Goal: Task Accomplishment & Management: Manage account settings

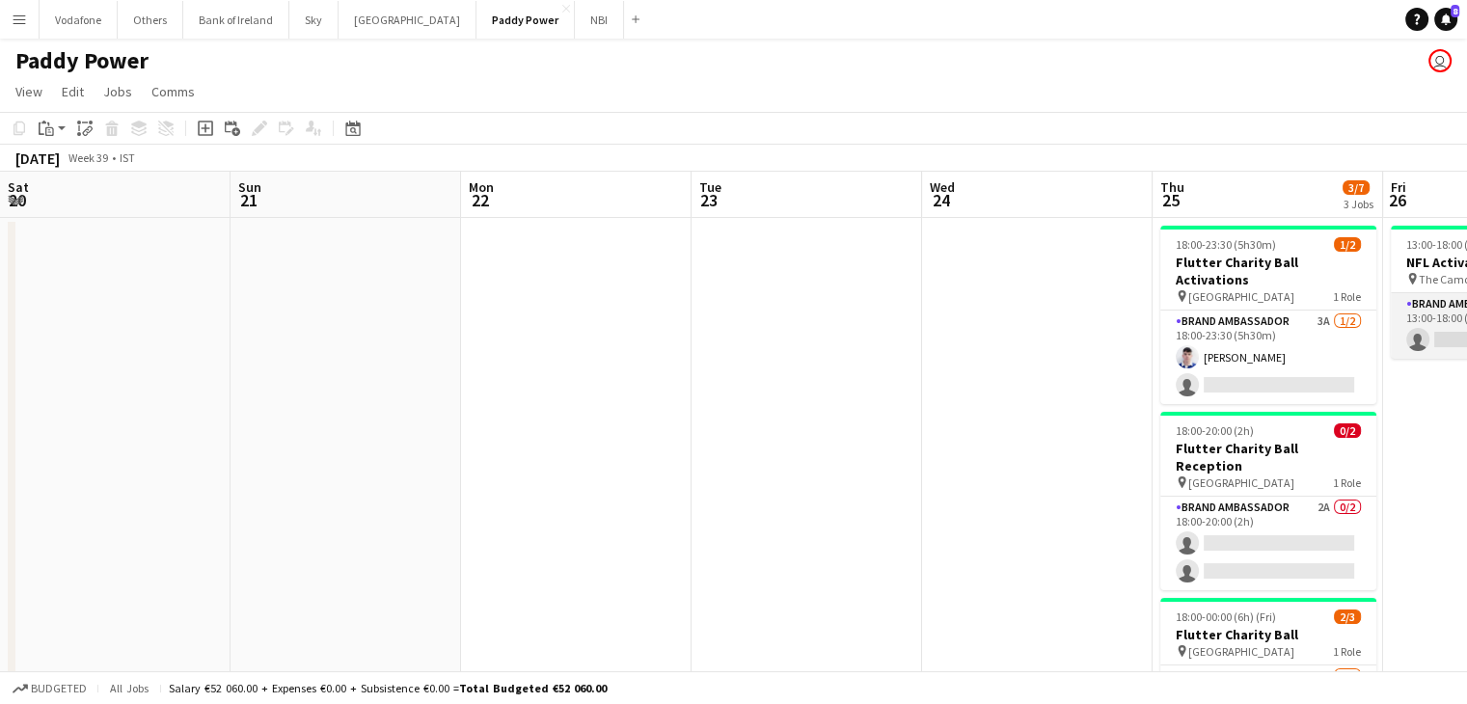
scroll to position [0, 690]
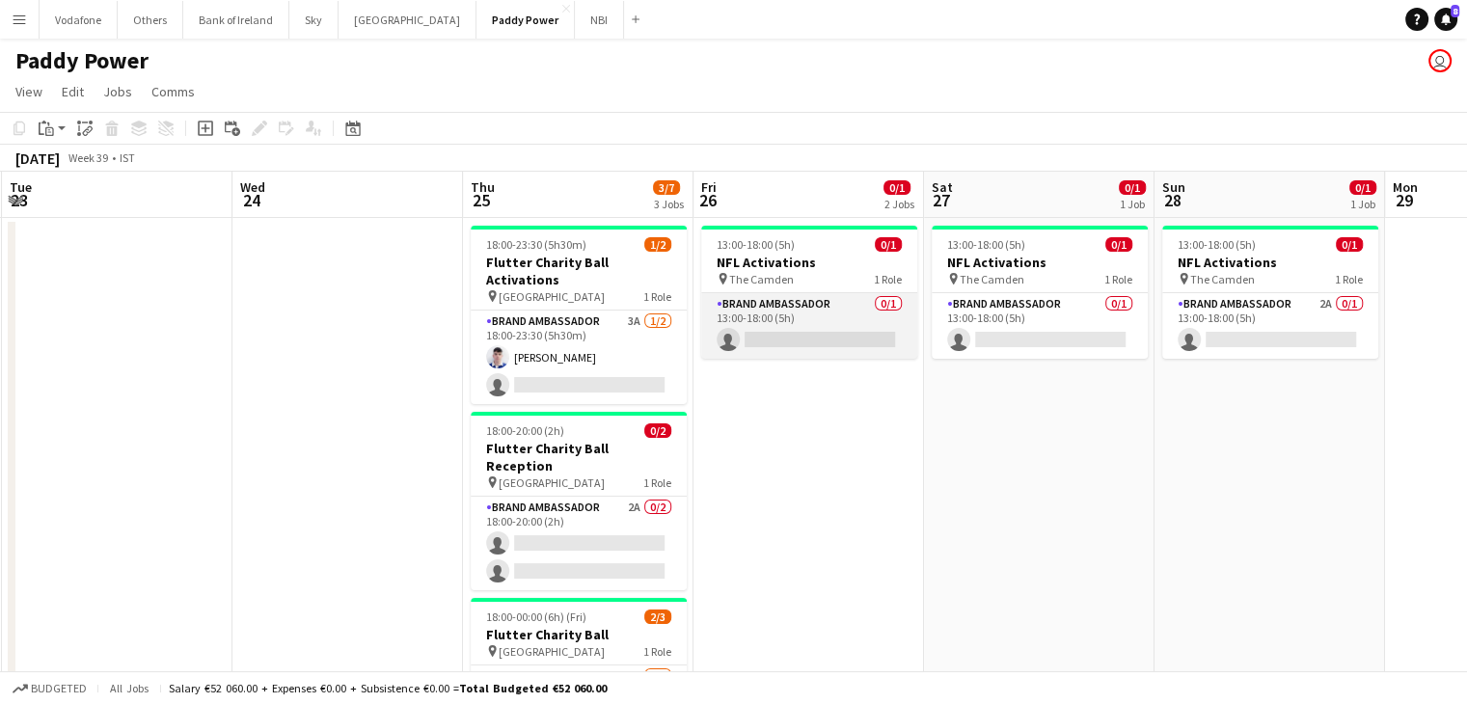
click at [830, 319] on app-card-role "Brand Ambassador 0/1 13:00-18:00 (5h) single-neutral-actions" at bounding box center [809, 326] width 216 height 66
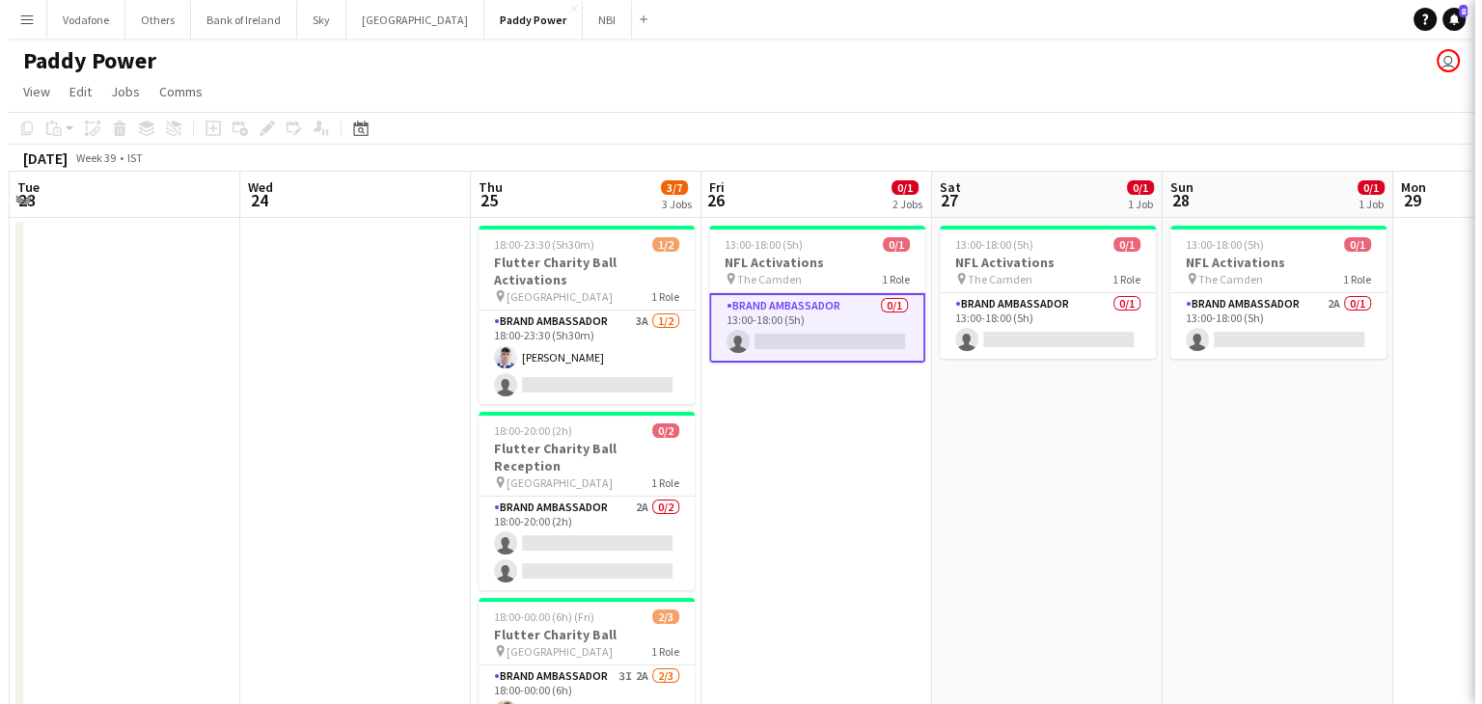
scroll to position [0, 691]
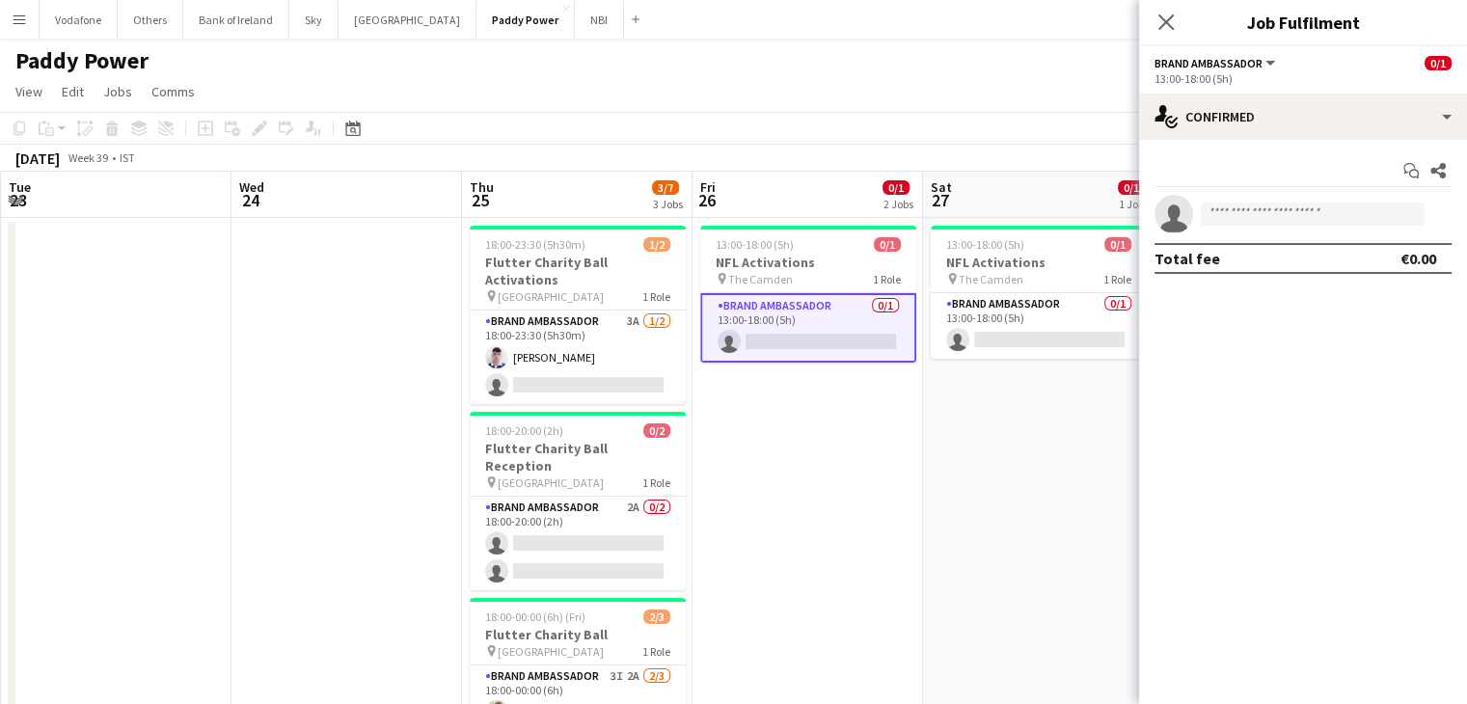
click at [997, 533] on app-date-cell "13:00-18:00 (5h) 0/1 NFL Activations pin The Camden 1 Role Brand Ambassador 0/1…" at bounding box center [1038, 524] width 231 height 613
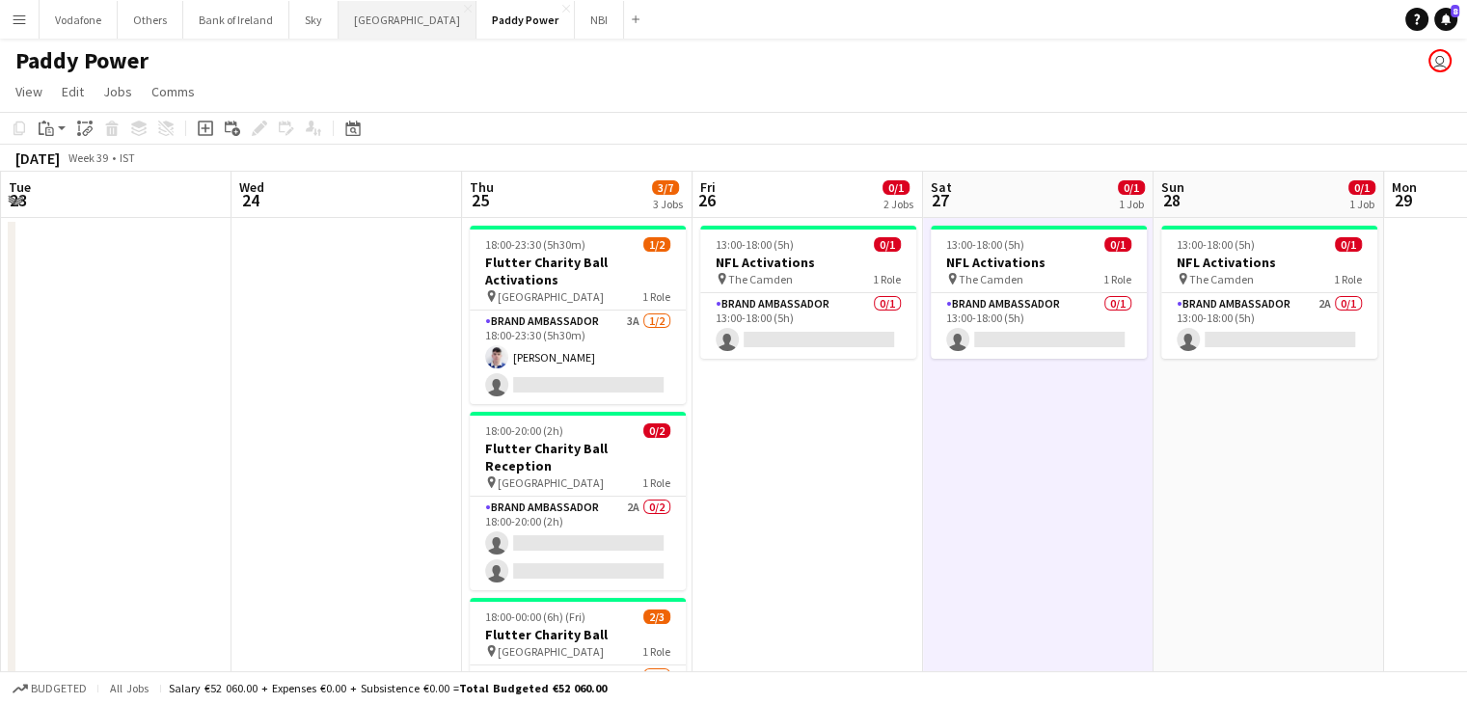
click at [378, 35] on button "[GEOGRAPHIC_DATA] Close" at bounding box center [408, 20] width 138 height 38
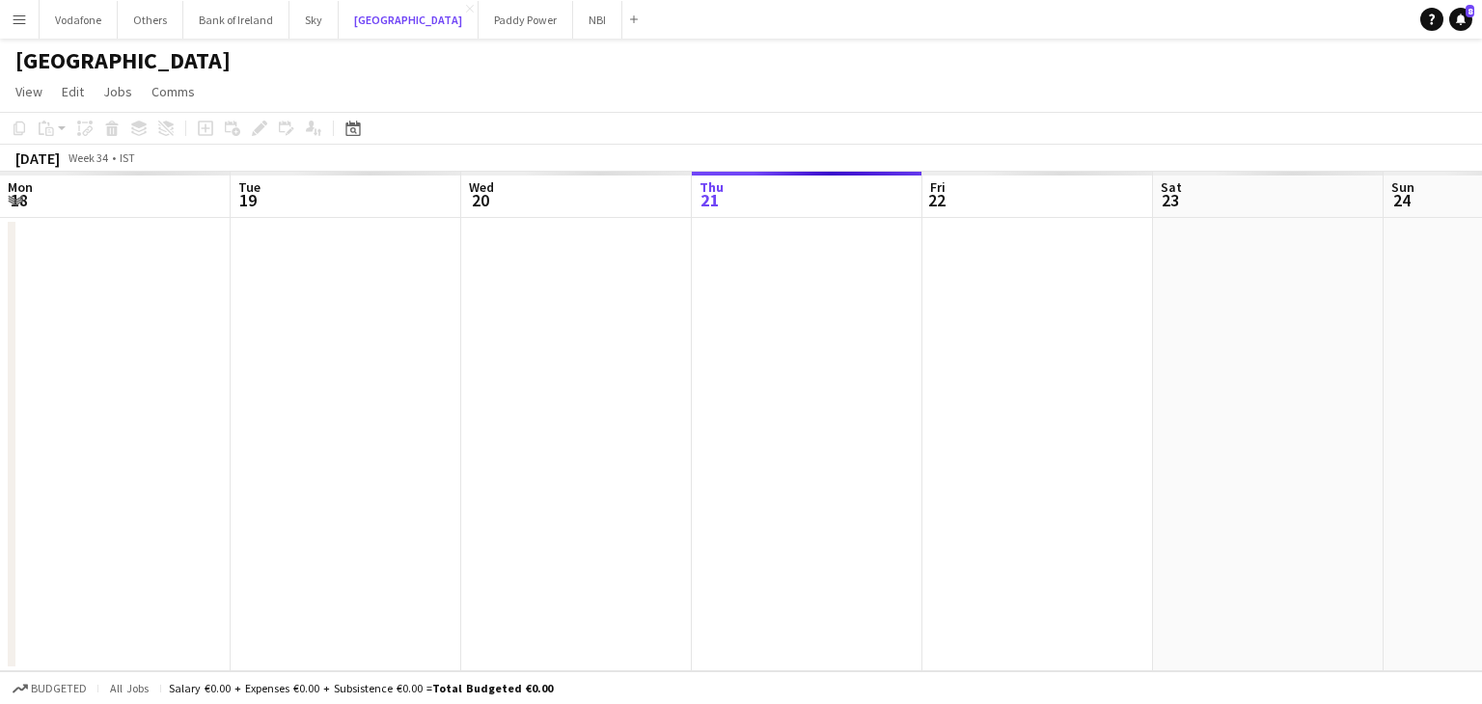
scroll to position [0, 461]
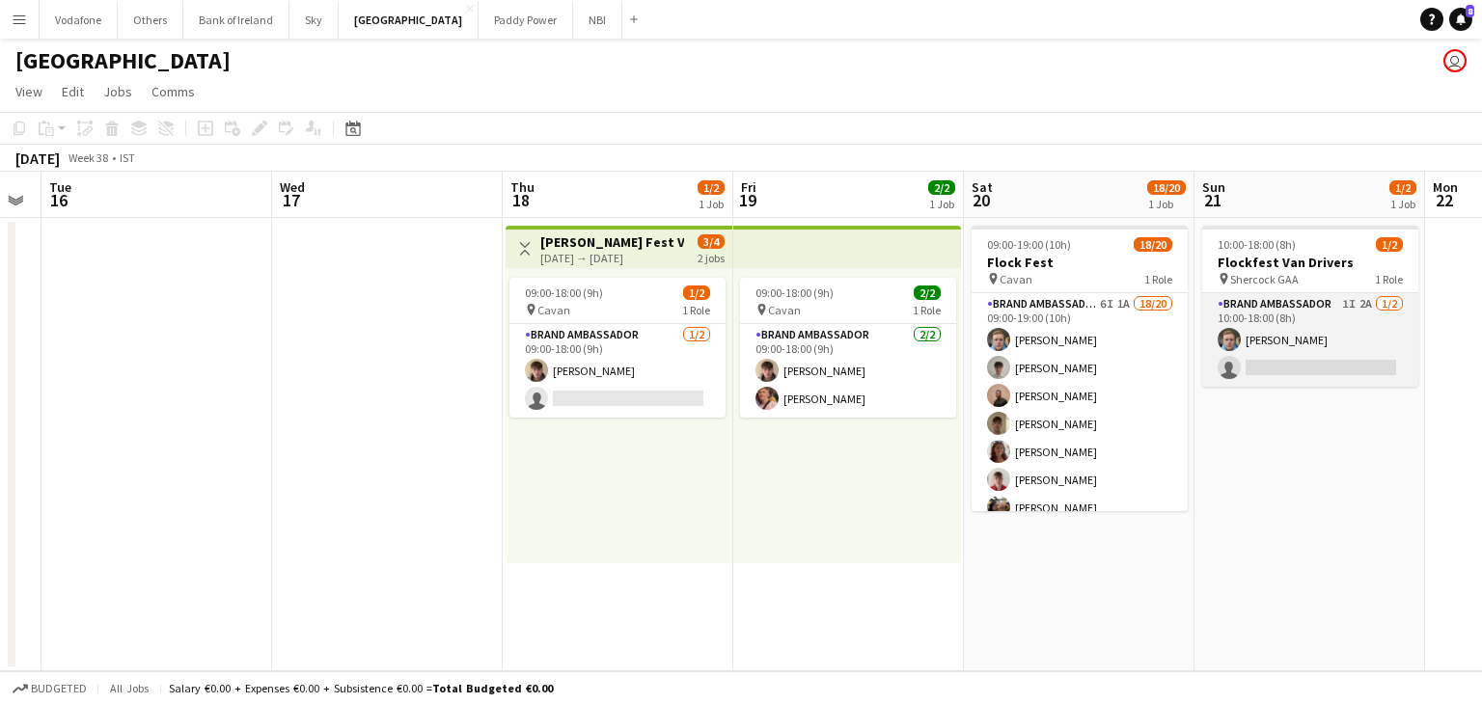
click at [1243, 368] on app-card-role "Brand Ambassador 1I 2A [DATE] 10:00-18:00 (8h) [PERSON_NAME] single-neutral-act…" at bounding box center [1310, 340] width 216 height 94
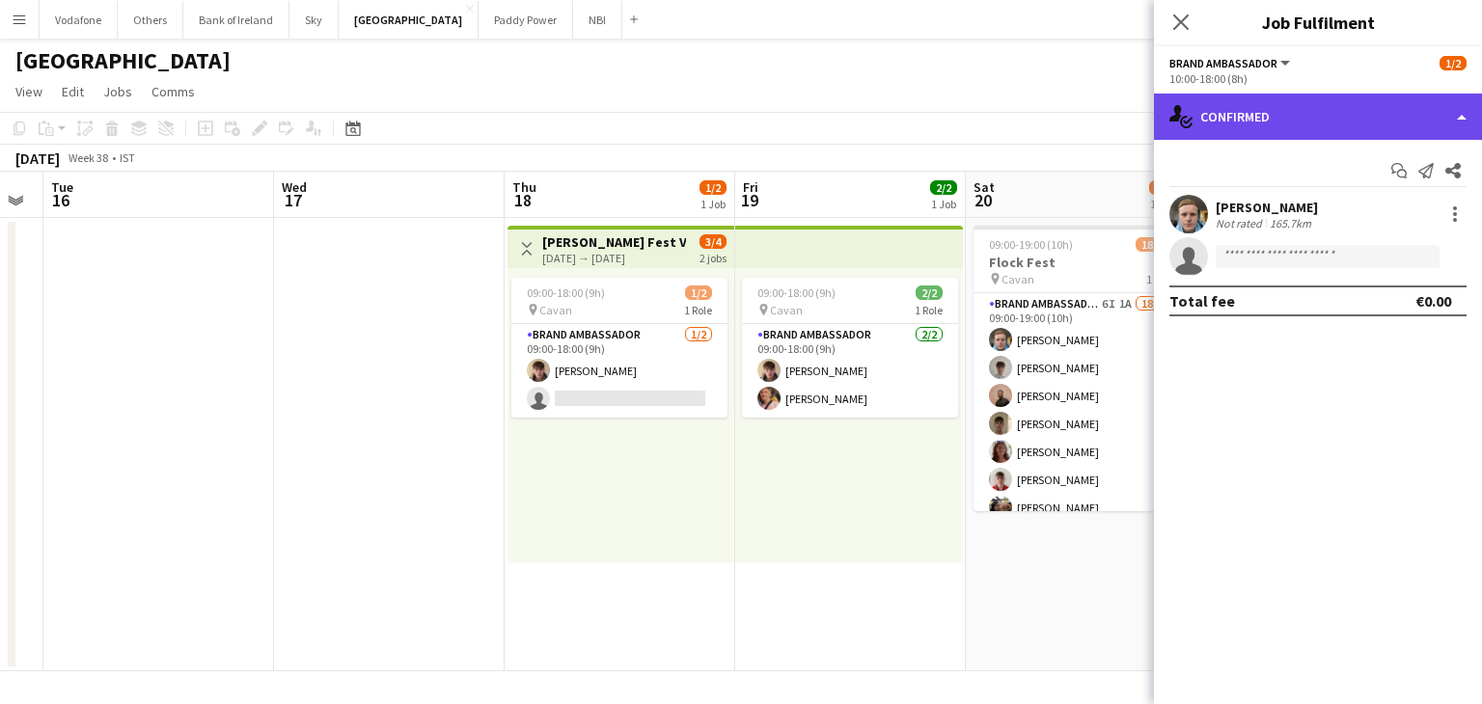
click at [1370, 114] on div "single-neutral-actions-check-2 Confirmed" at bounding box center [1318, 117] width 328 height 46
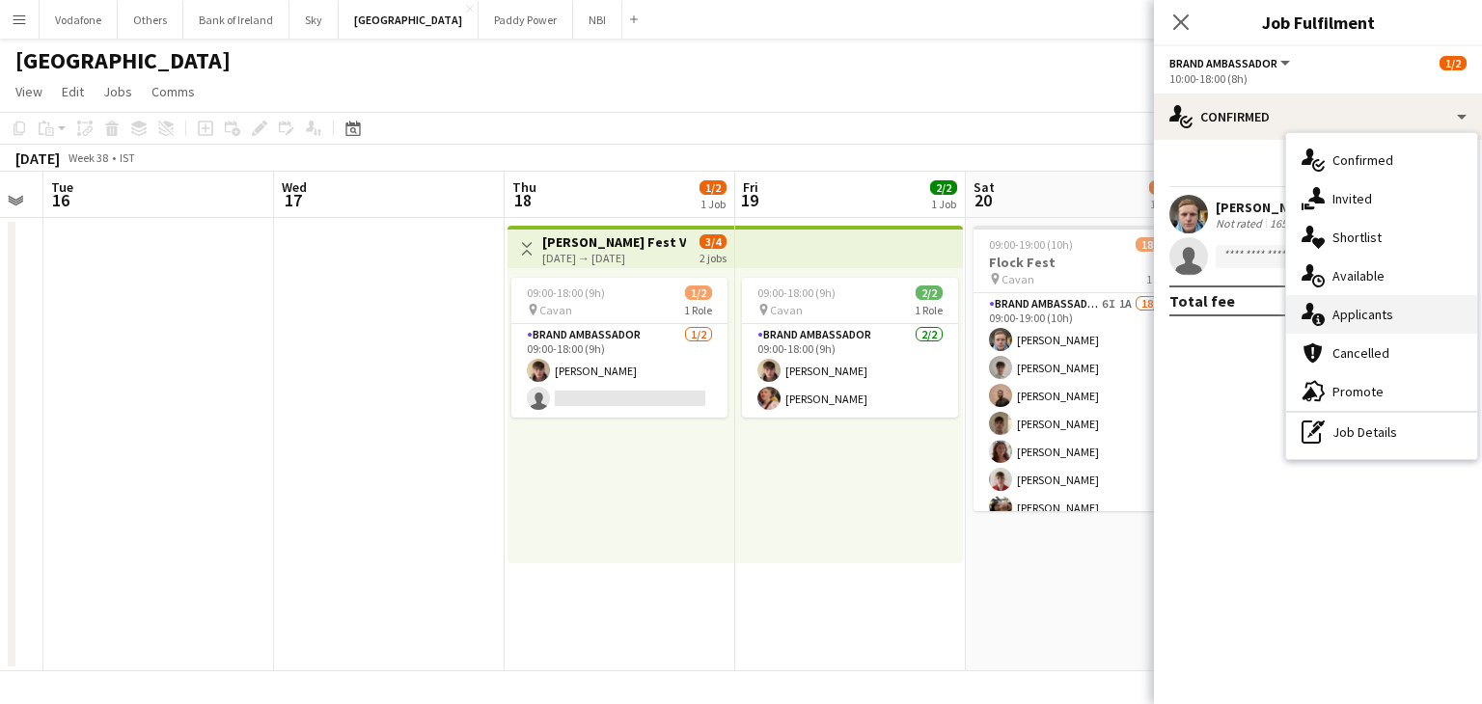
click at [1387, 320] on div "single-neutral-actions-information Applicants" at bounding box center [1381, 314] width 191 height 39
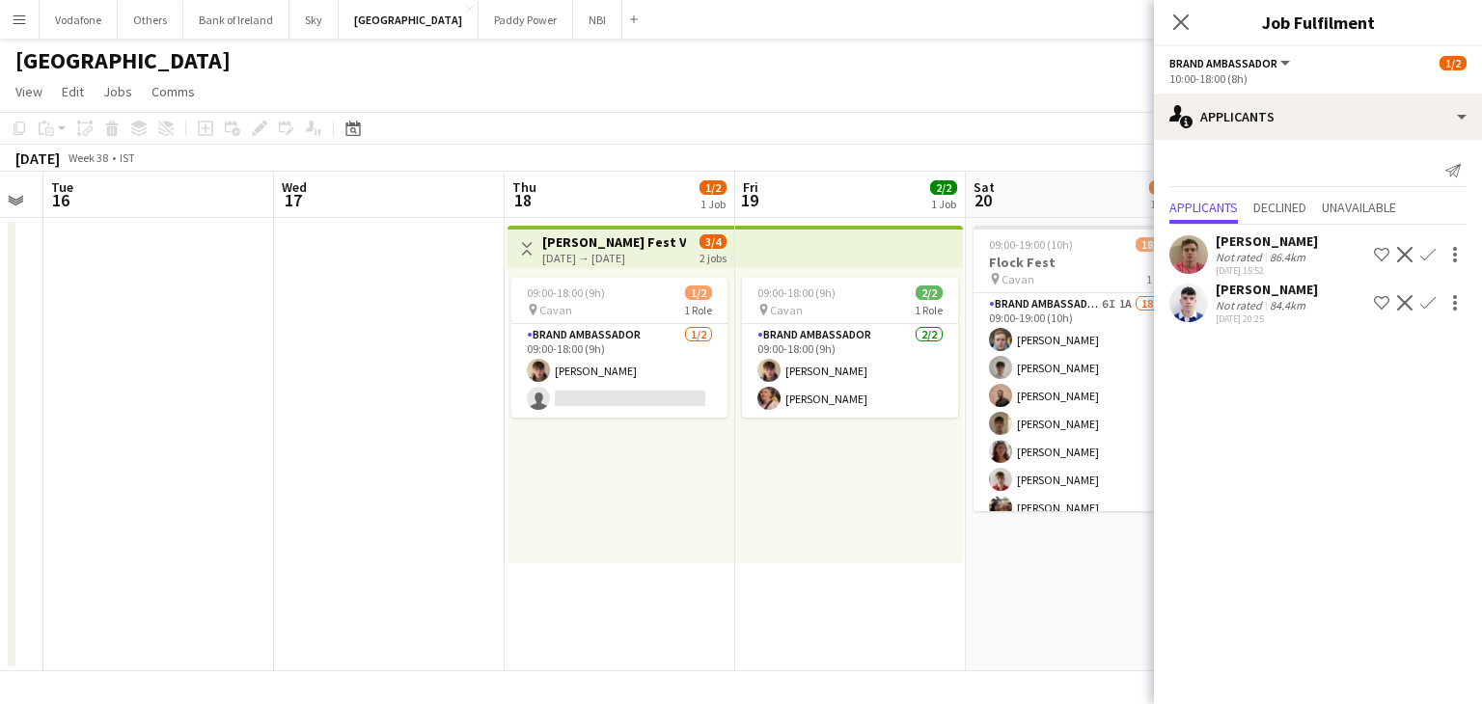
click at [271, 401] on app-date-cell at bounding box center [158, 444] width 231 height 453
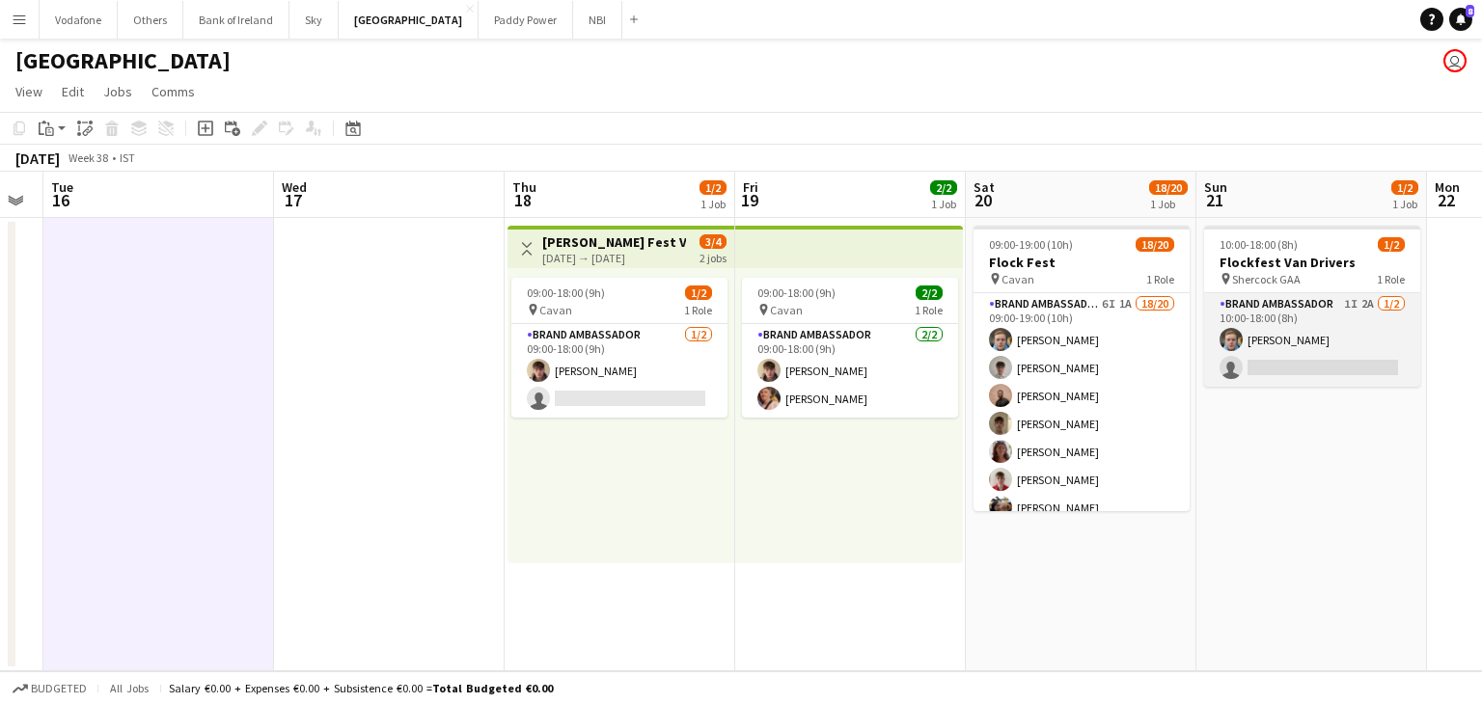
scroll to position [0, 878]
click at [1224, 333] on app-user-avatar at bounding box center [1231, 339] width 23 height 23
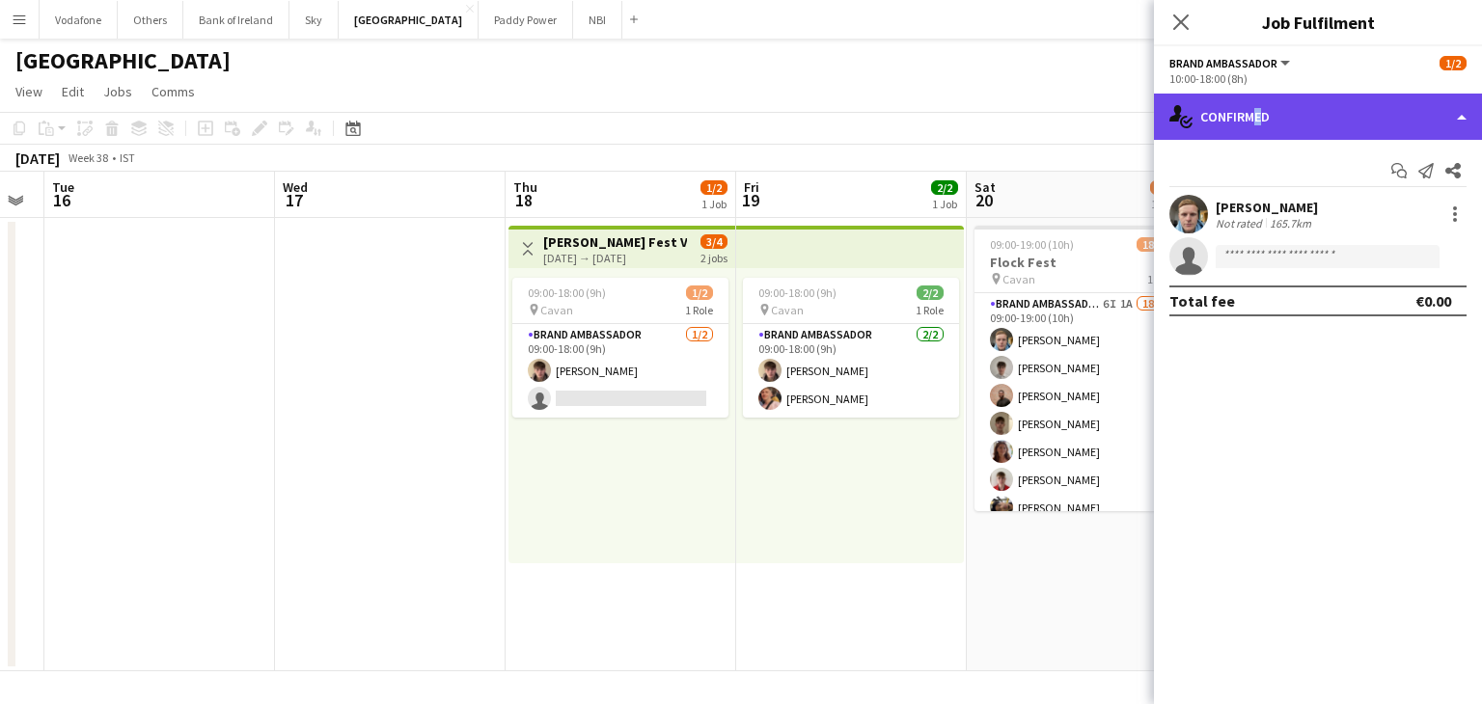
click at [1249, 113] on div "single-neutral-actions-check-2 Confirmed" at bounding box center [1318, 117] width 328 height 46
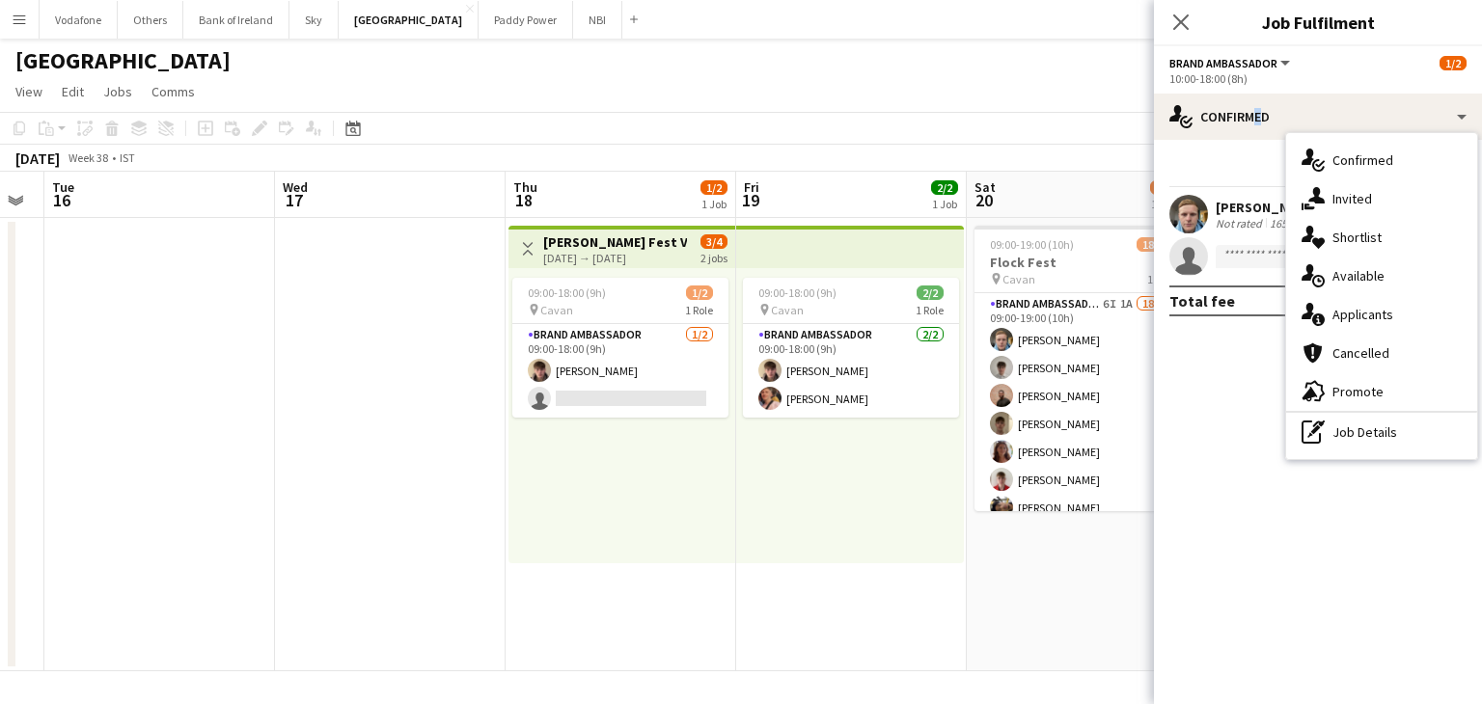
scroll to position [0, 877]
click at [292, 362] on app-date-cell at bounding box center [391, 444] width 231 height 453
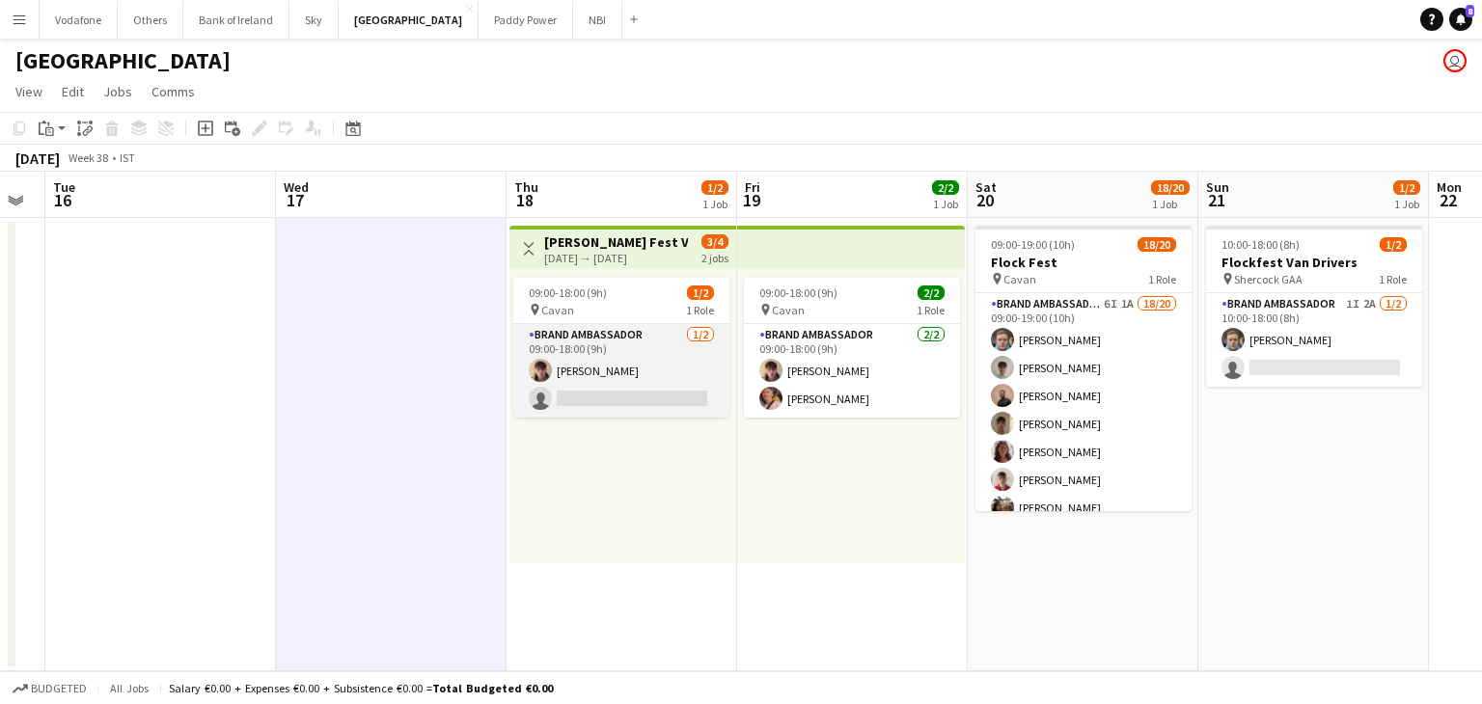
scroll to position [0, 876]
click at [563, 380] on app-card-role "Brand Ambassador [DATE] 09:00-18:00 (9h) [PERSON_NAME] single-neutral-actions" at bounding box center [622, 371] width 216 height 94
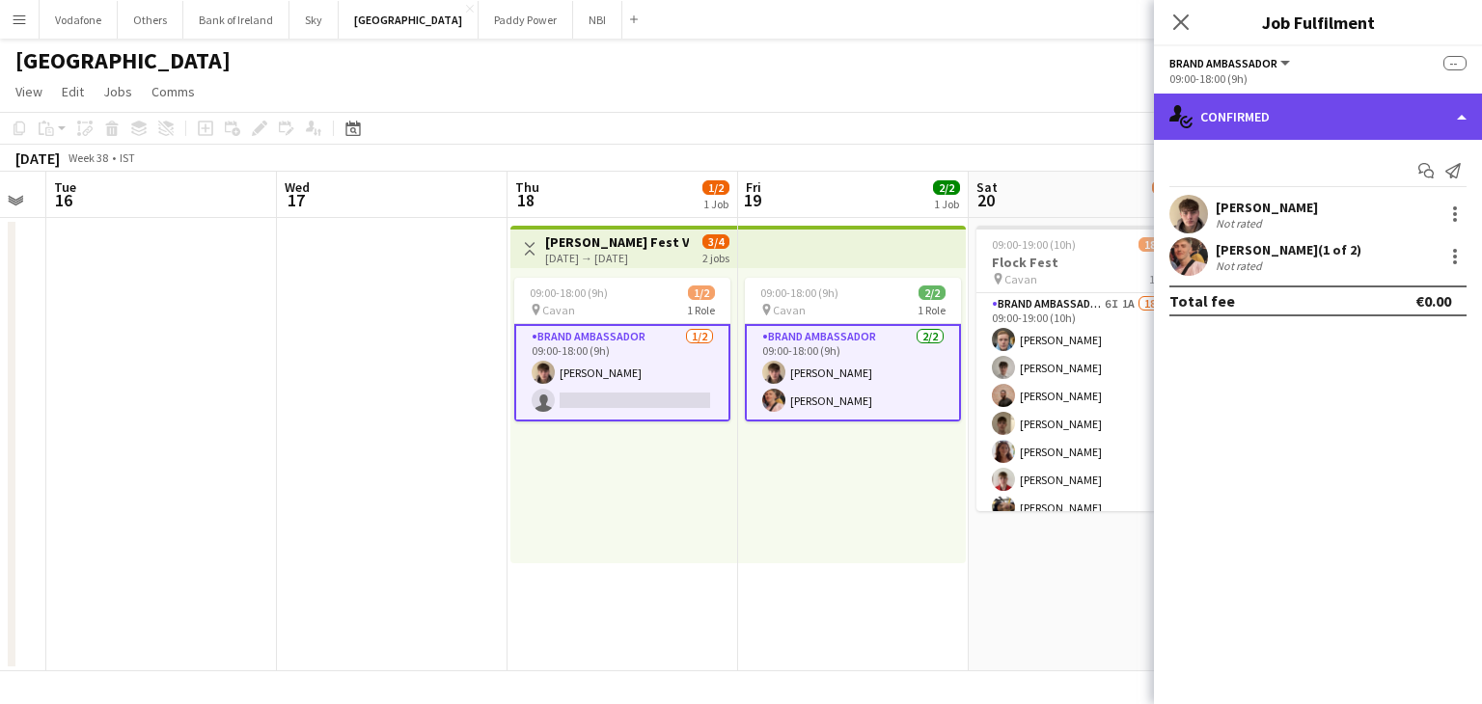
click at [1290, 112] on div "single-neutral-actions-check-2 Confirmed" at bounding box center [1318, 117] width 328 height 46
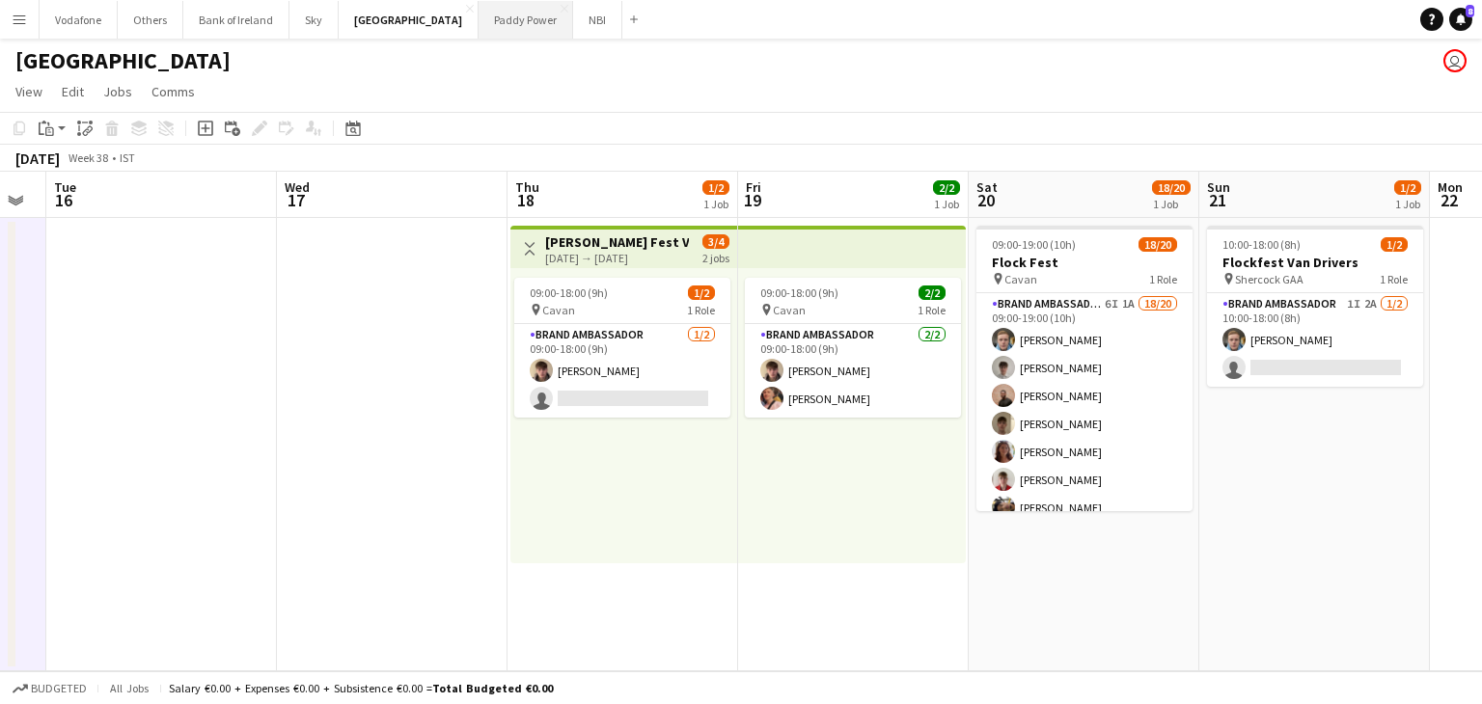
click at [478, 29] on button "Paddy Power Close" at bounding box center [525, 20] width 95 height 38
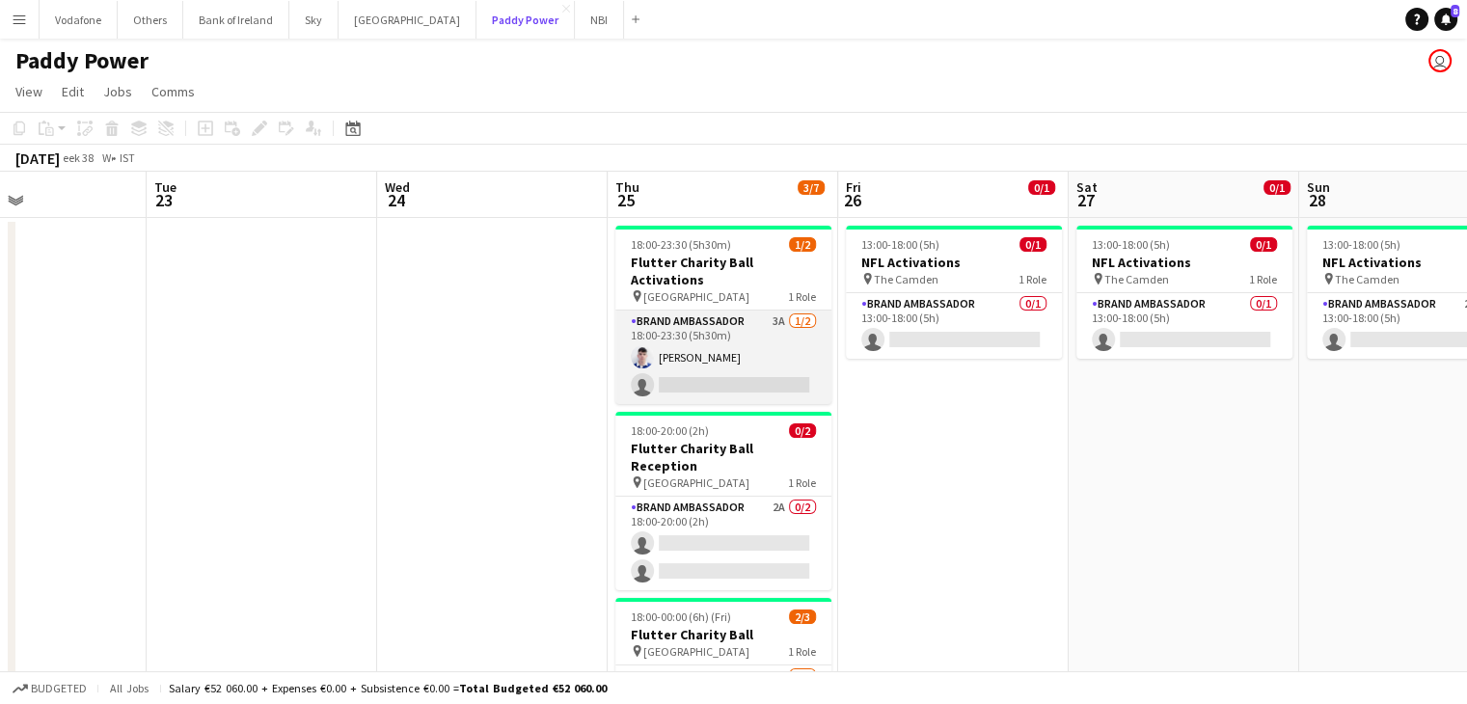
scroll to position [0, 776]
click at [696, 375] on app-card-role "Brand Ambassador 3A [DATE] 18:00-23:30 (5h30m) [PERSON_NAME] single-neutral-act…" at bounding box center [723, 358] width 216 height 94
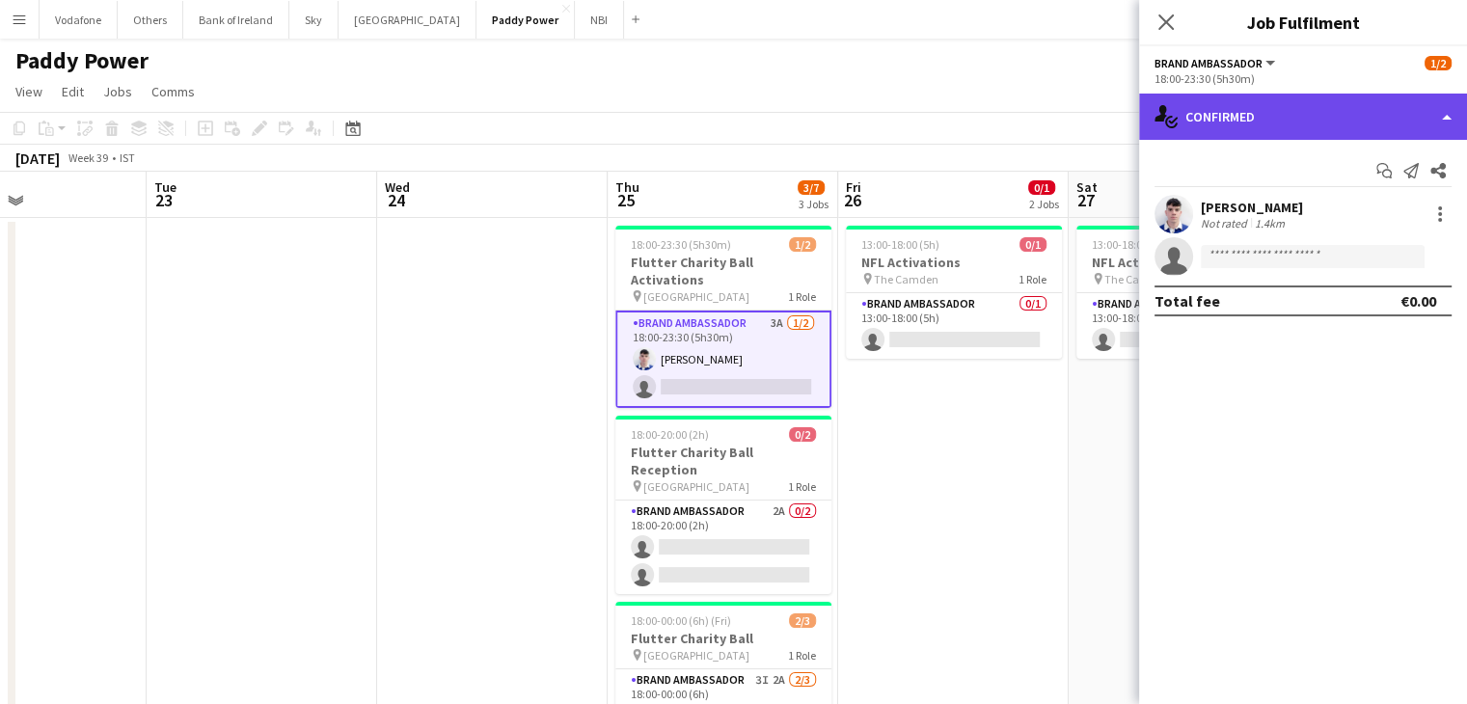
click at [1308, 121] on div "single-neutral-actions-check-2 Confirmed" at bounding box center [1303, 117] width 328 height 46
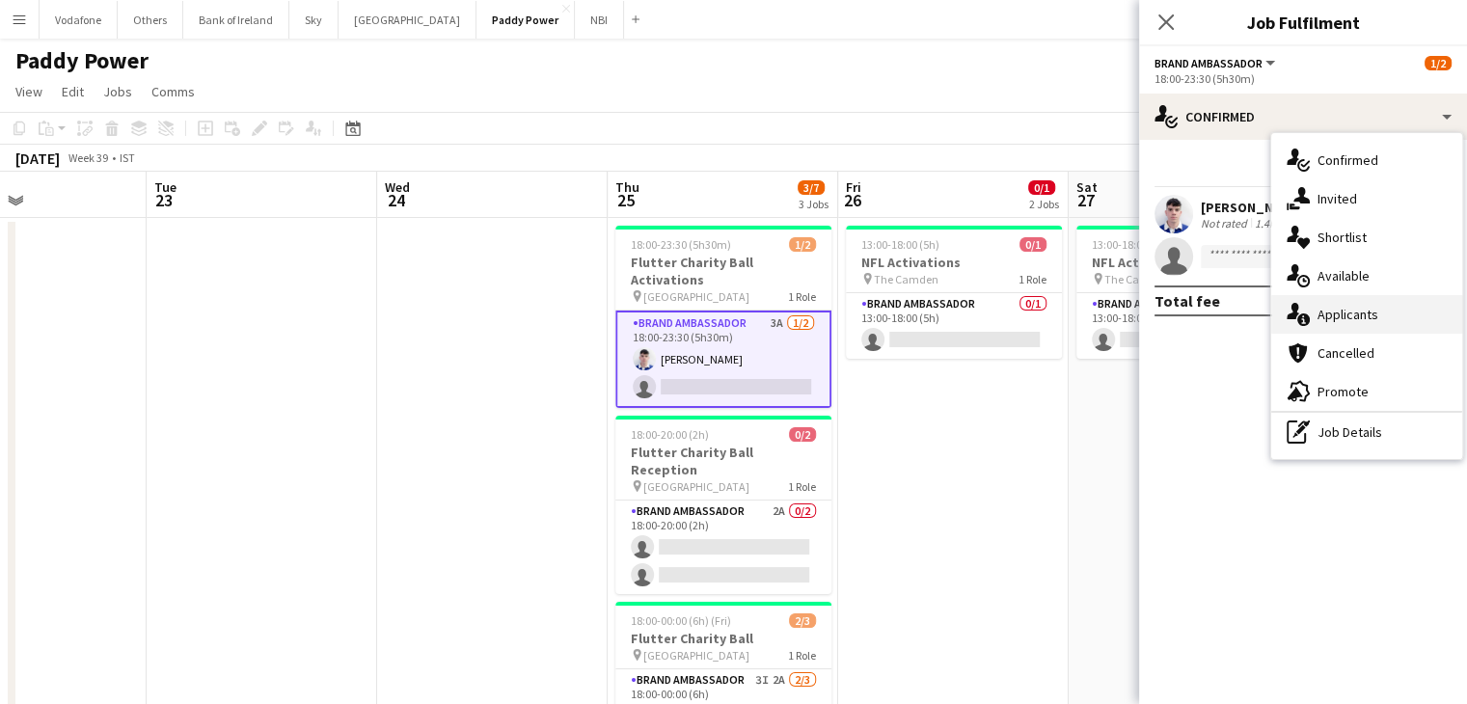
click at [1373, 326] on div "single-neutral-actions-information Applicants" at bounding box center [1366, 314] width 191 height 39
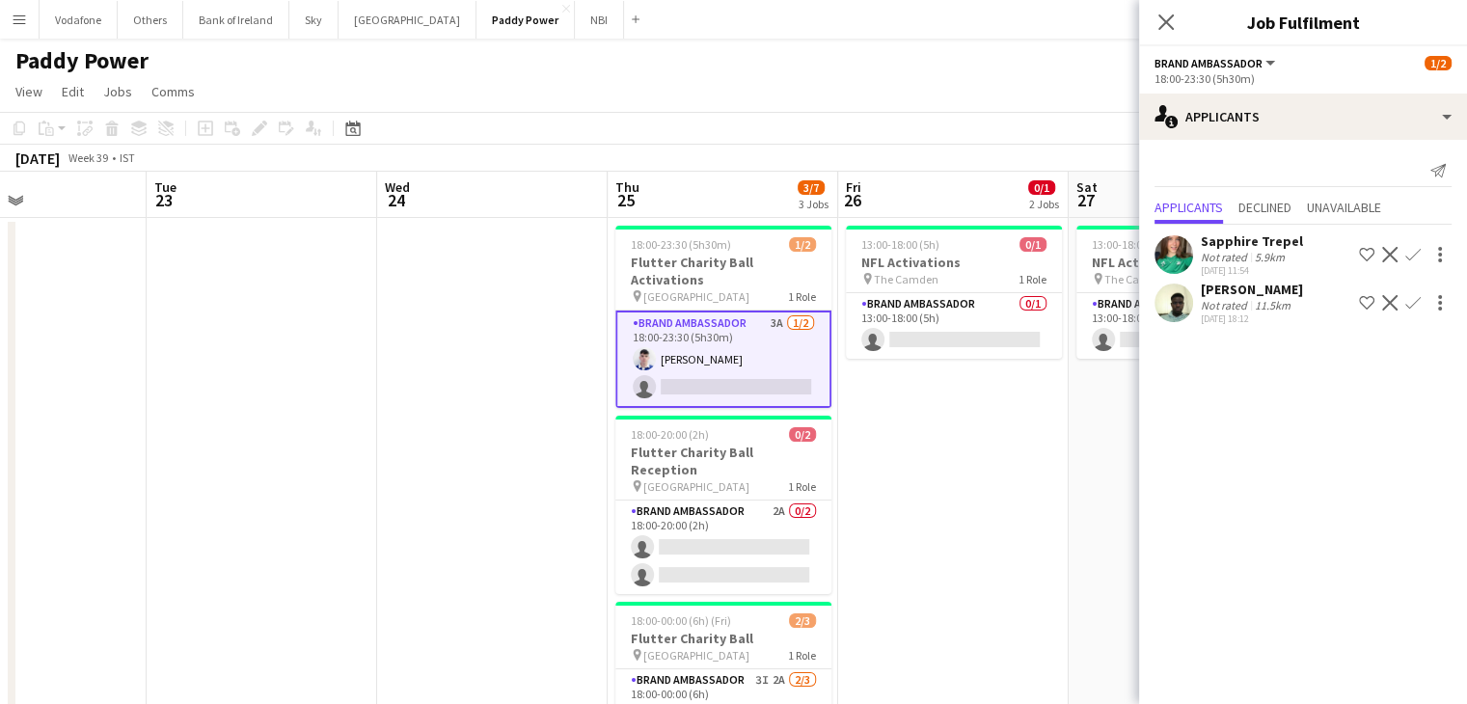
click at [934, 455] on app-date-cell "13:00-18:00 (5h) 0/1 NFL Activations pin The Camden 1 Role Brand Ambassador 0/1…" at bounding box center [953, 524] width 231 height 613
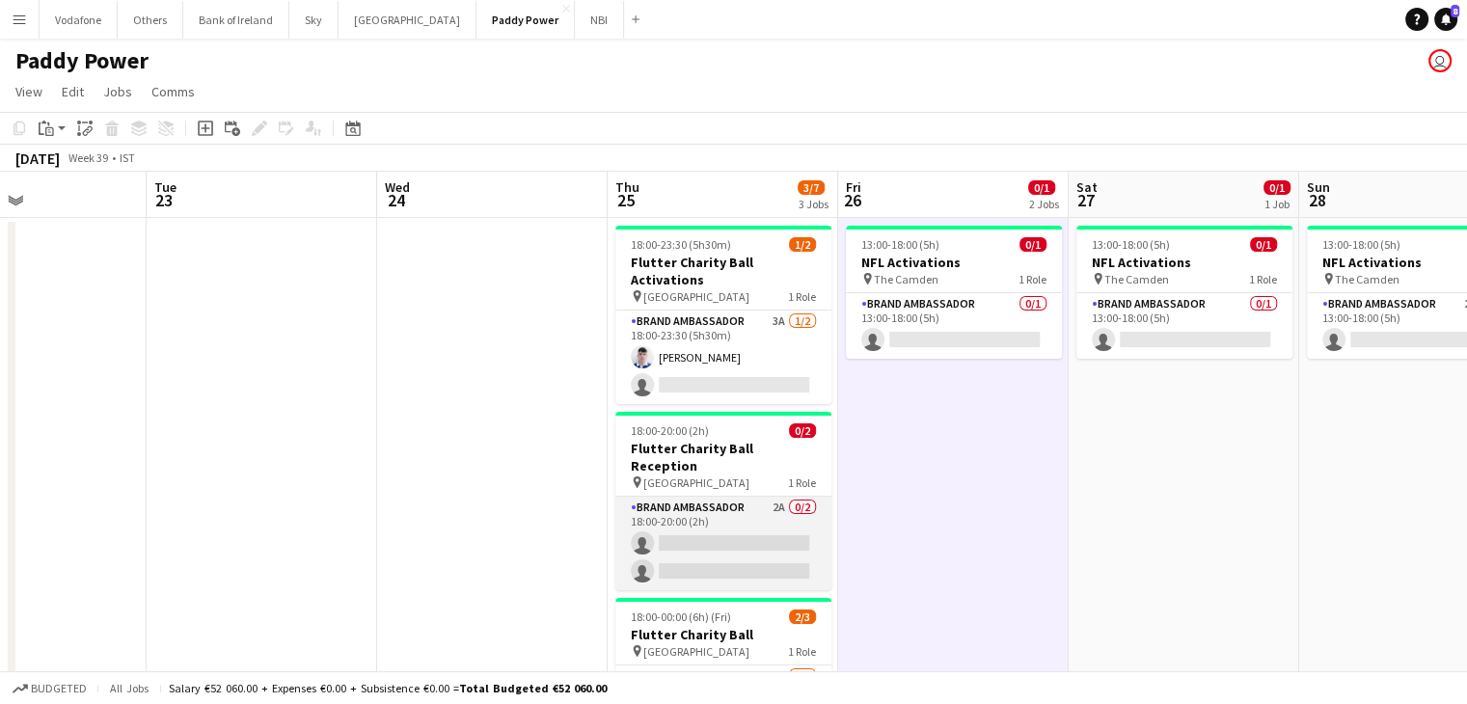
click at [710, 531] on app-card-role "Brand Ambassador 2A 0/2 18:00-20:00 (2h) single-neutral-actions single-neutral-…" at bounding box center [723, 544] width 216 height 94
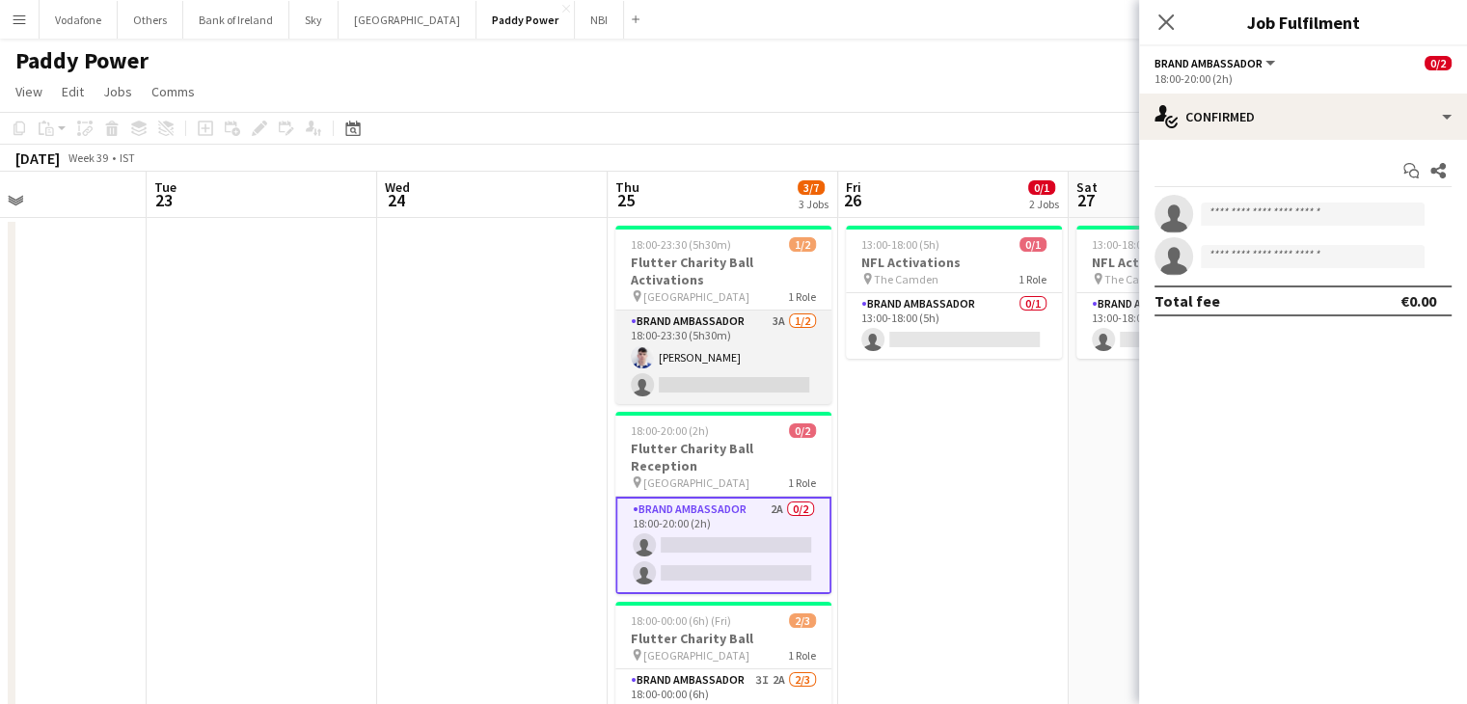
click at [673, 319] on app-card-role "Brand Ambassador 3A [DATE] 18:00-23:30 (5h30m) [PERSON_NAME] single-neutral-act…" at bounding box center [723, 358] width 216 height 94
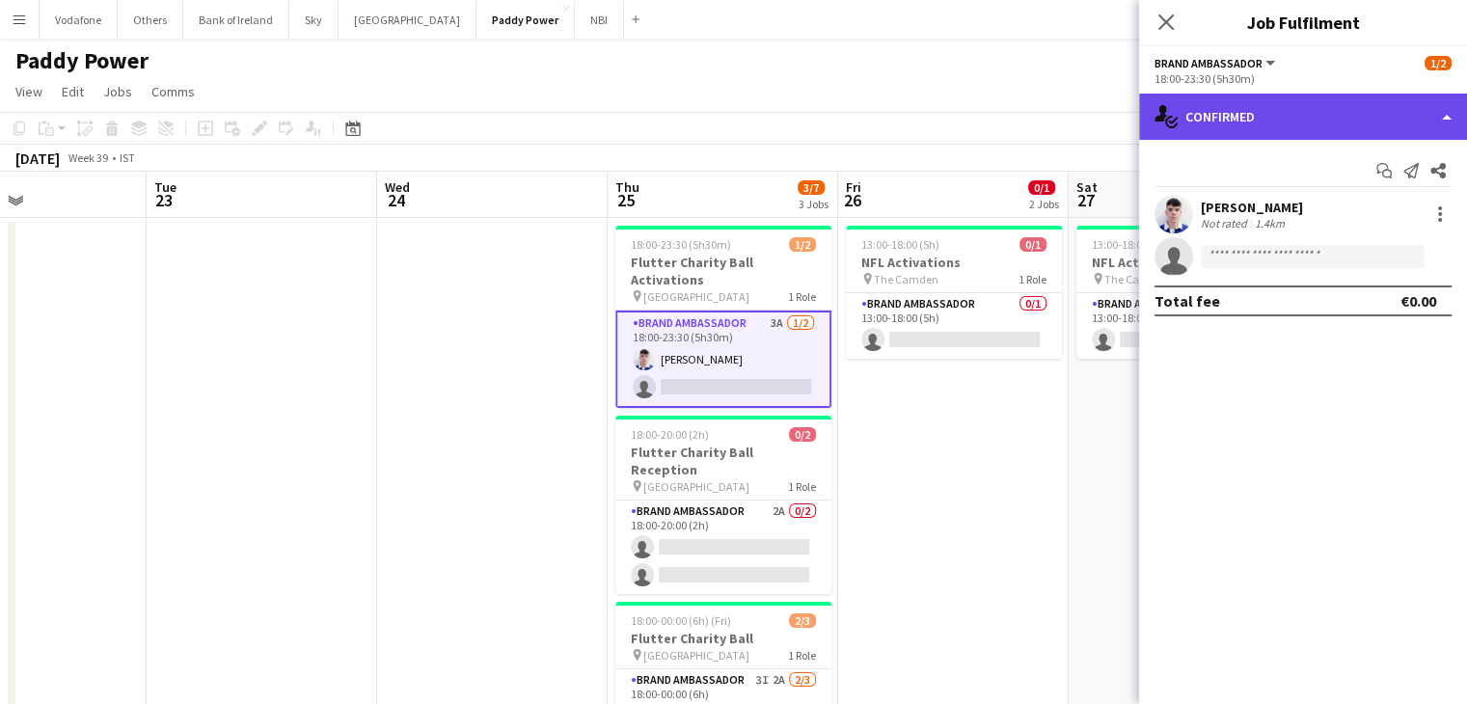
click at [1281, 115] on div "single-neutral-actions-check-2 Confirmed" at bounding box center [1303, 117] width 328 height 46
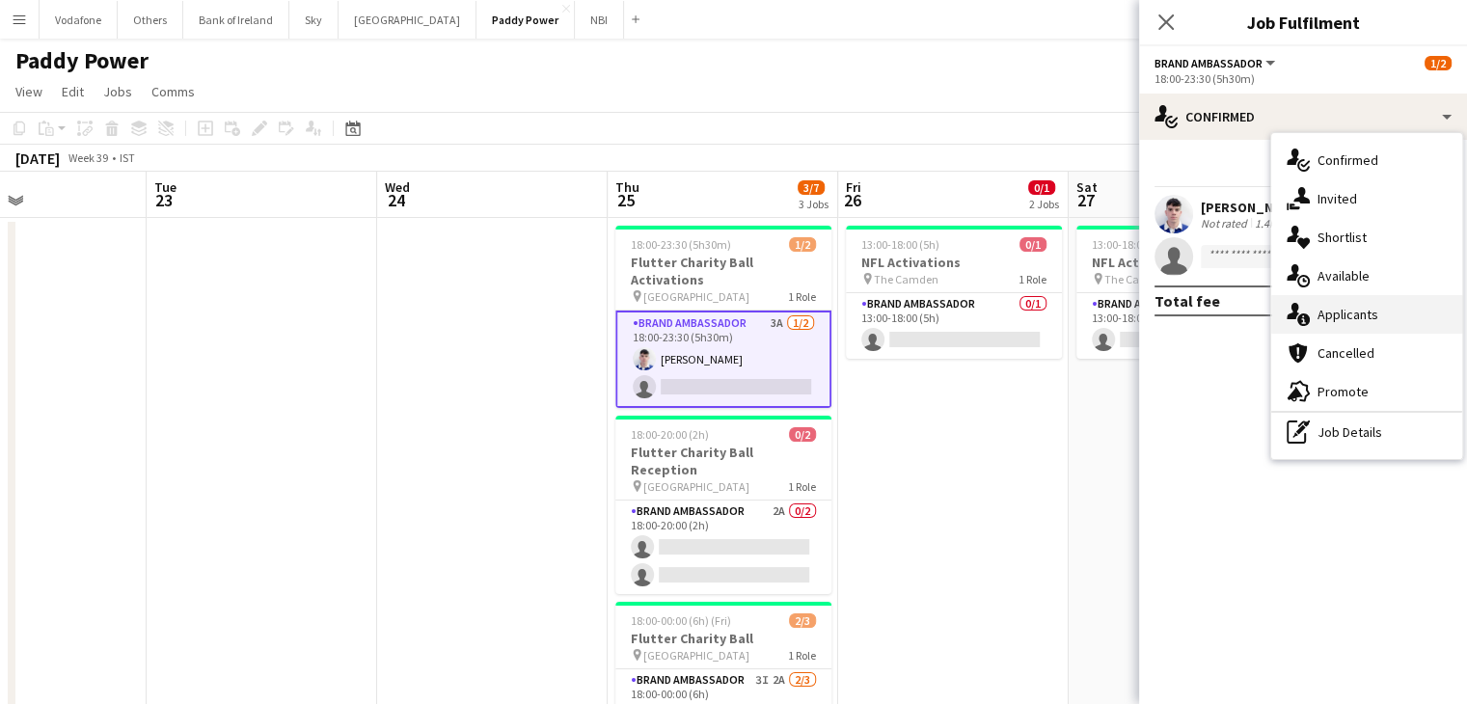
click at [1343, 318] on div "single-neutral-actions-information Applicants" at bounding box center [1366, 314] width 191 height 39
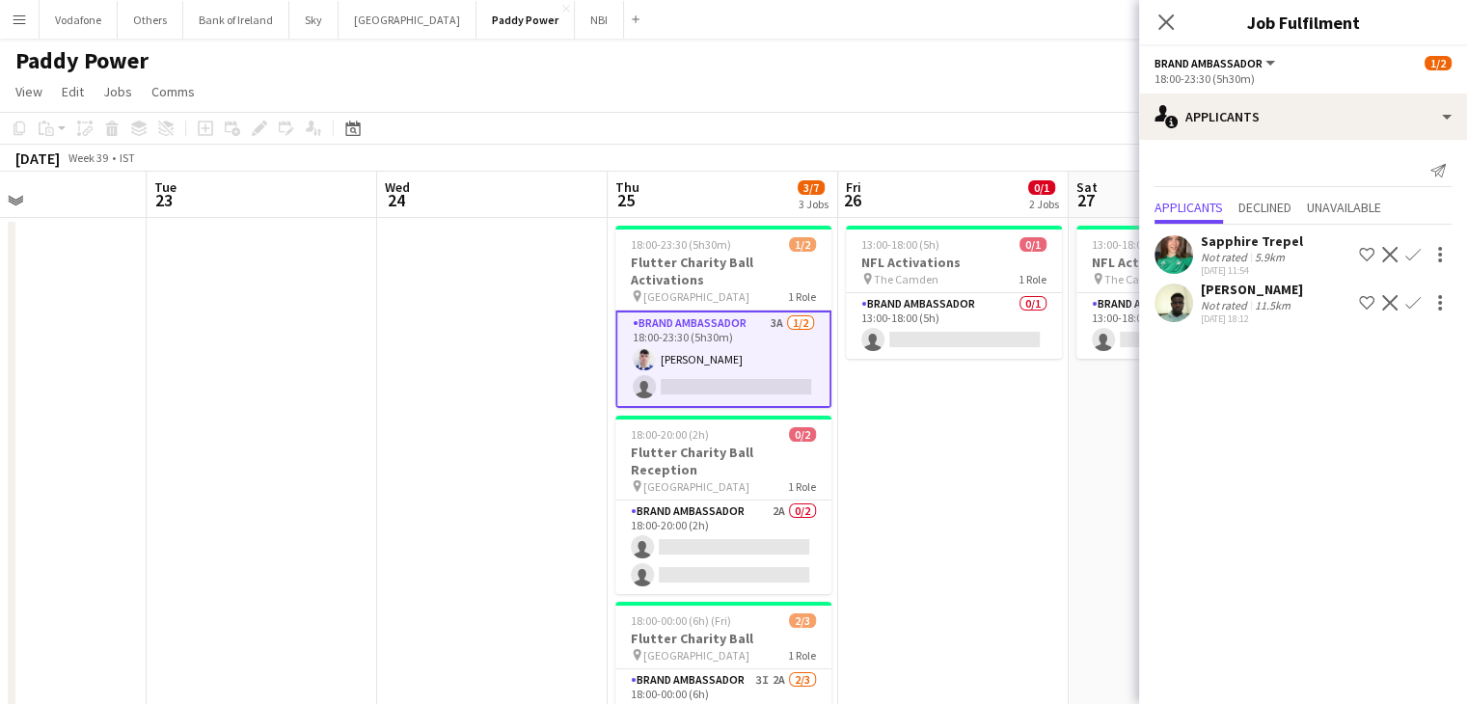
click at [1177, 306] on app-user-avatar at bounding box center [1174, 303] width 39 height 39
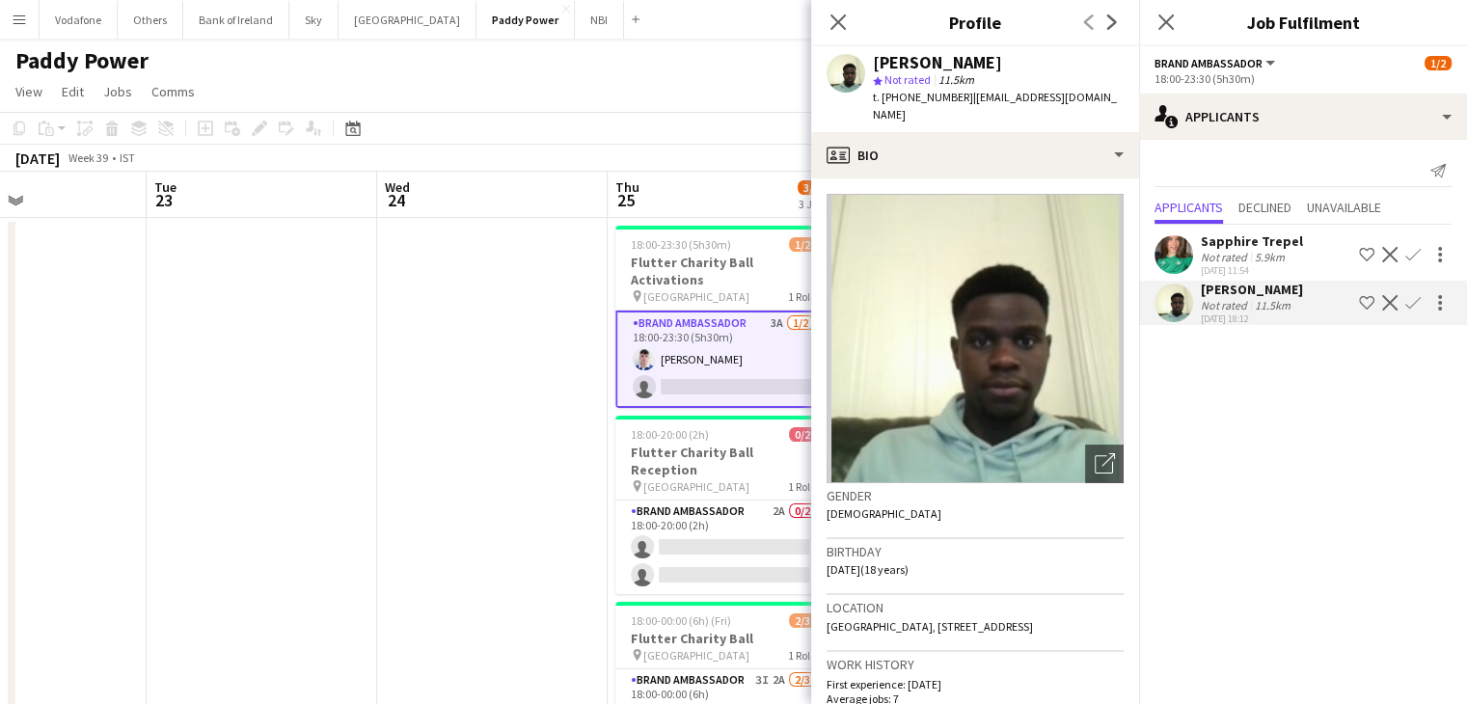
click at [533, 355] on app-date-cell at bounding box center [492, 524] width 231 height 613
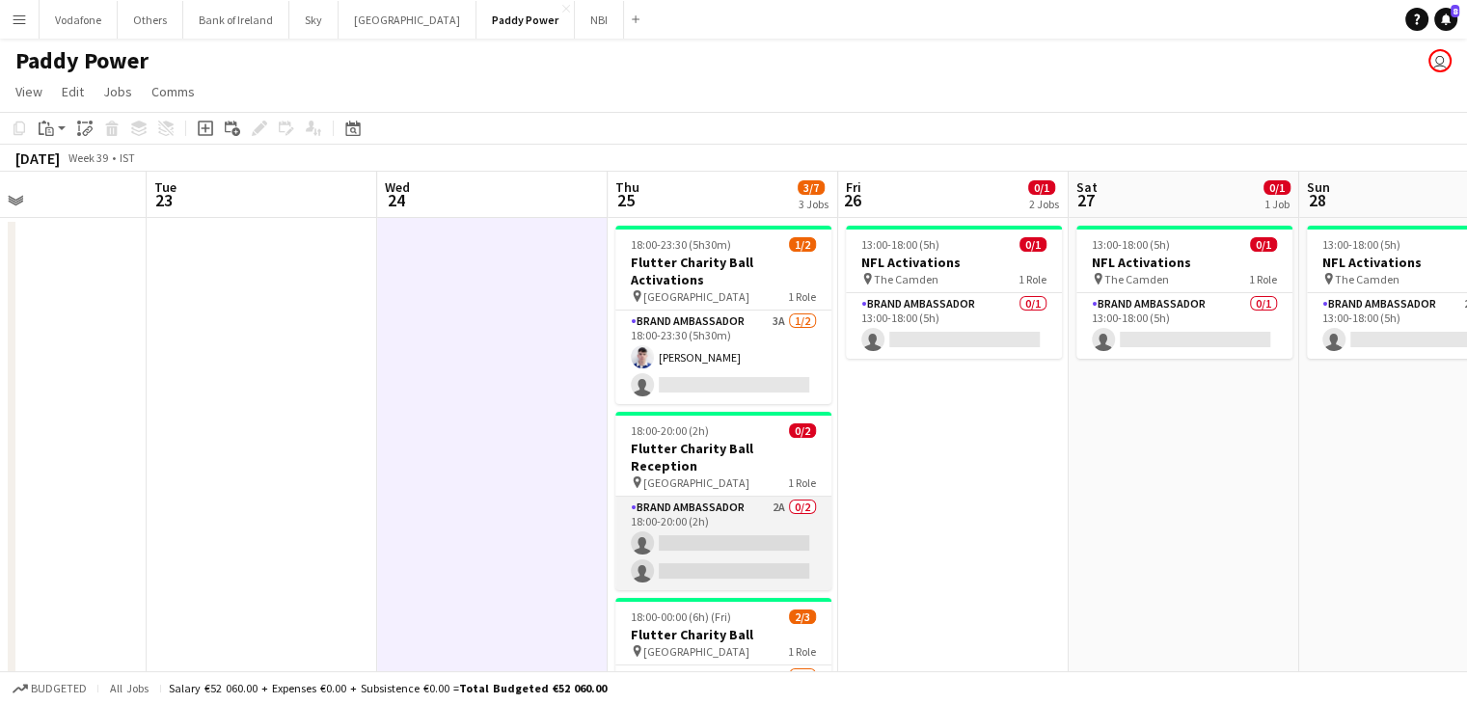
click at [749, 497] on app-card-role "Brand Ambassador 2A 0/2 18:00-20:00 (2h) single-neutral-actions single-neutral-…" at bounding box center [723, 544] width 216 height 94
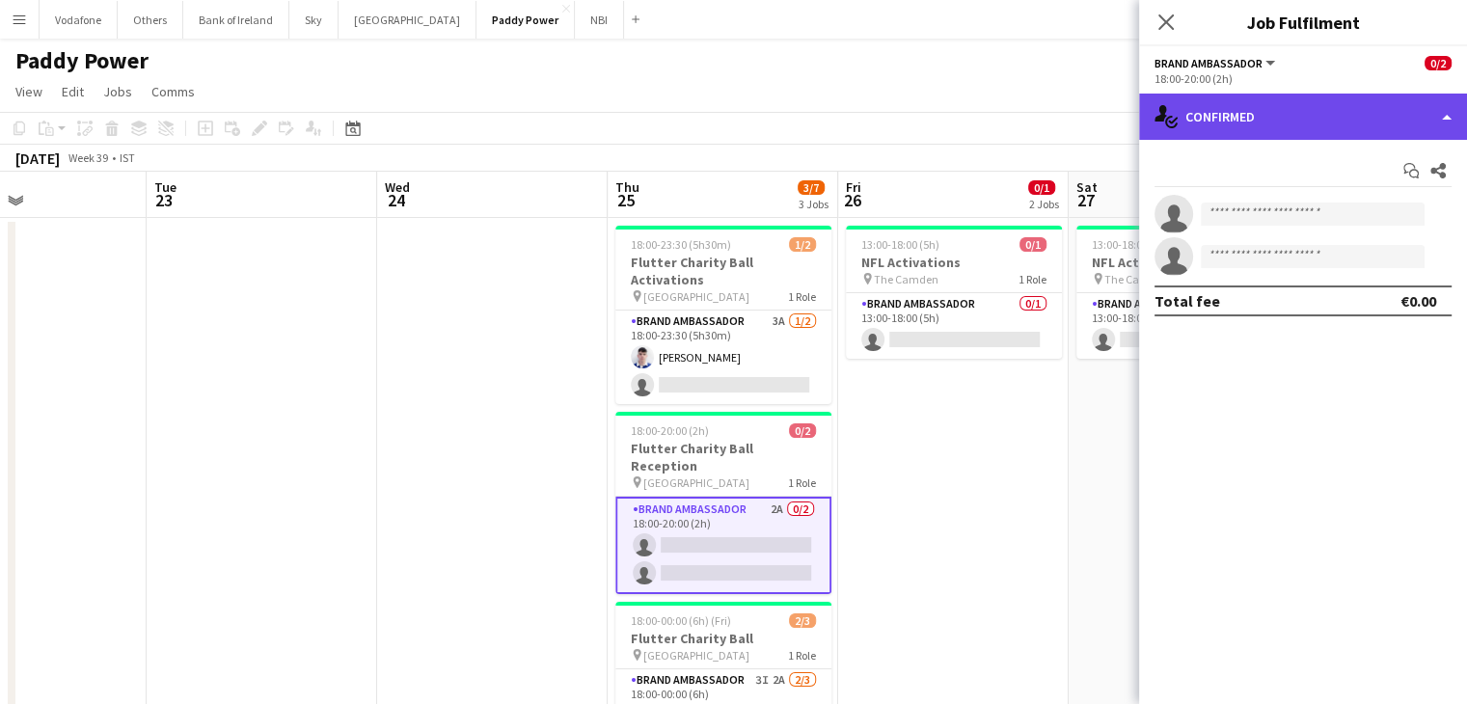
click at [1350, 95] on div "single-neutral-actions-check-2 Confirmed" at bounding box center [1303, 117] width 328 height 46
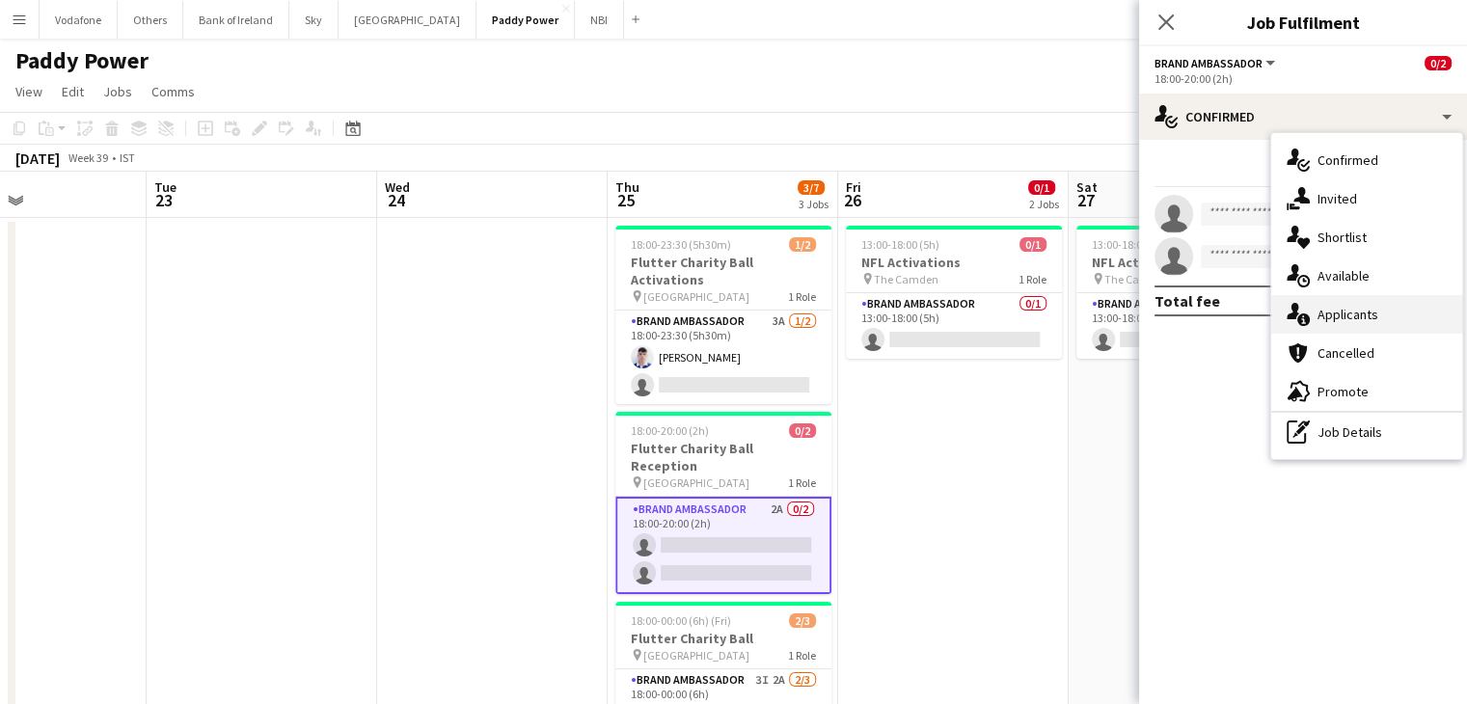
click at [1374, 312] on div "single-neutral-actions-information Applicants" at bounding box center [1366, 314] width 191 height 39
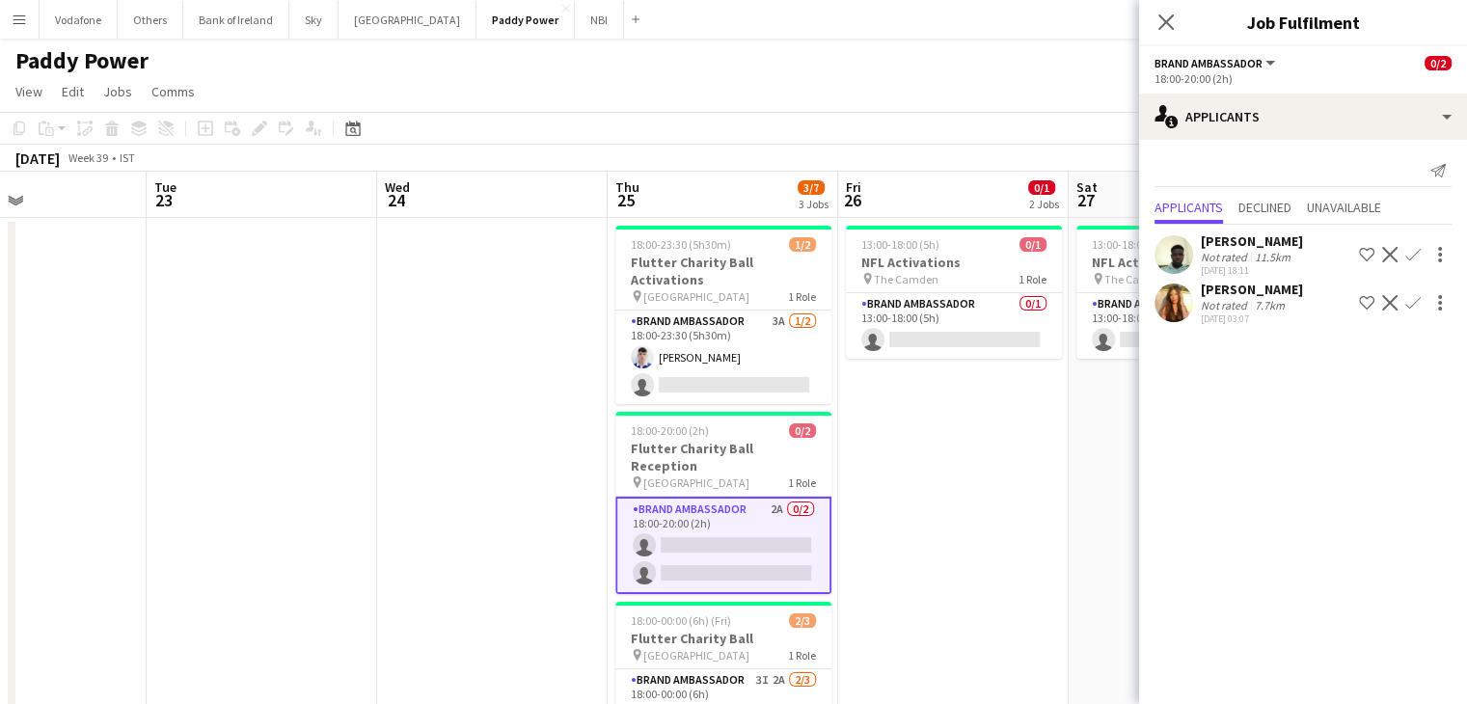
click at [1412, 252] on app-icon "Confirm" at bounding box center [1413, 254] width 15 height 15
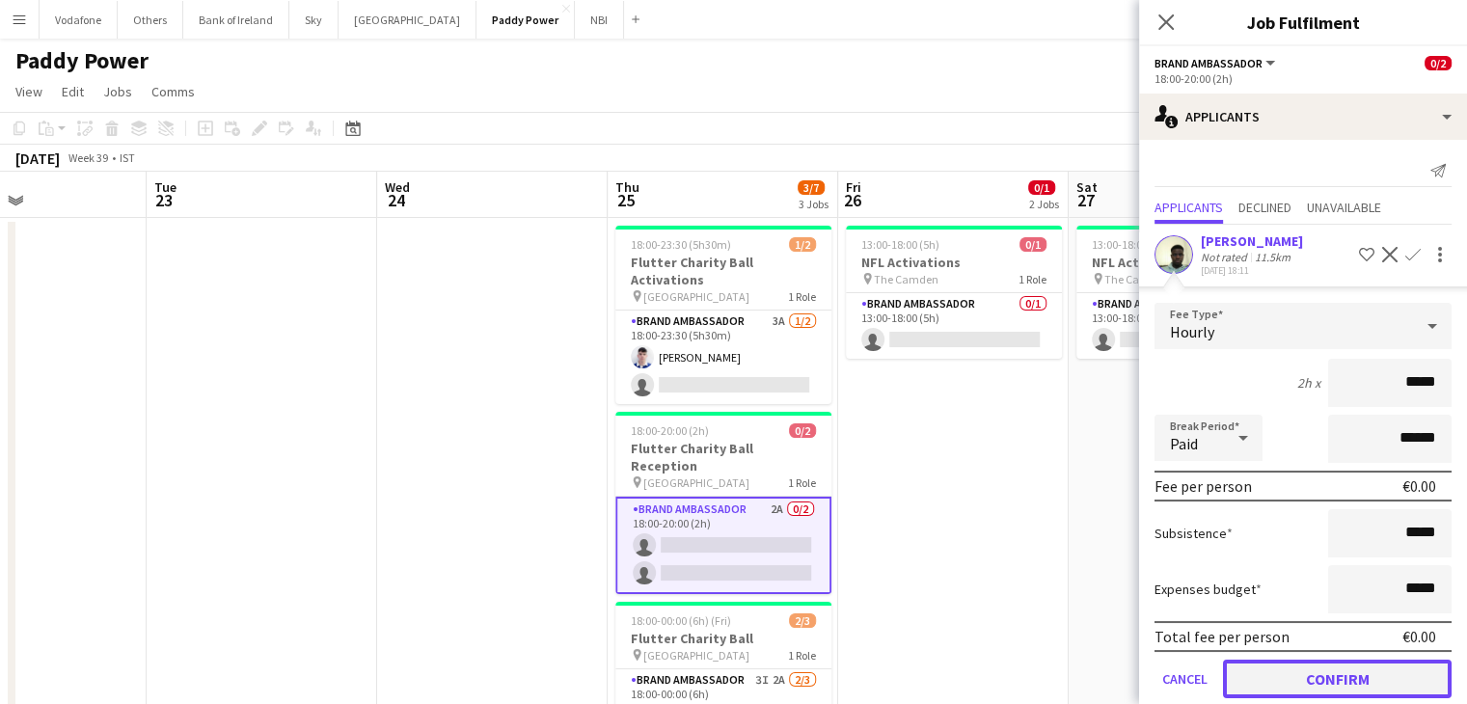
click at [1351, 684] on button "Confirm" at bounding box center [1337, 679] width 229 height 39
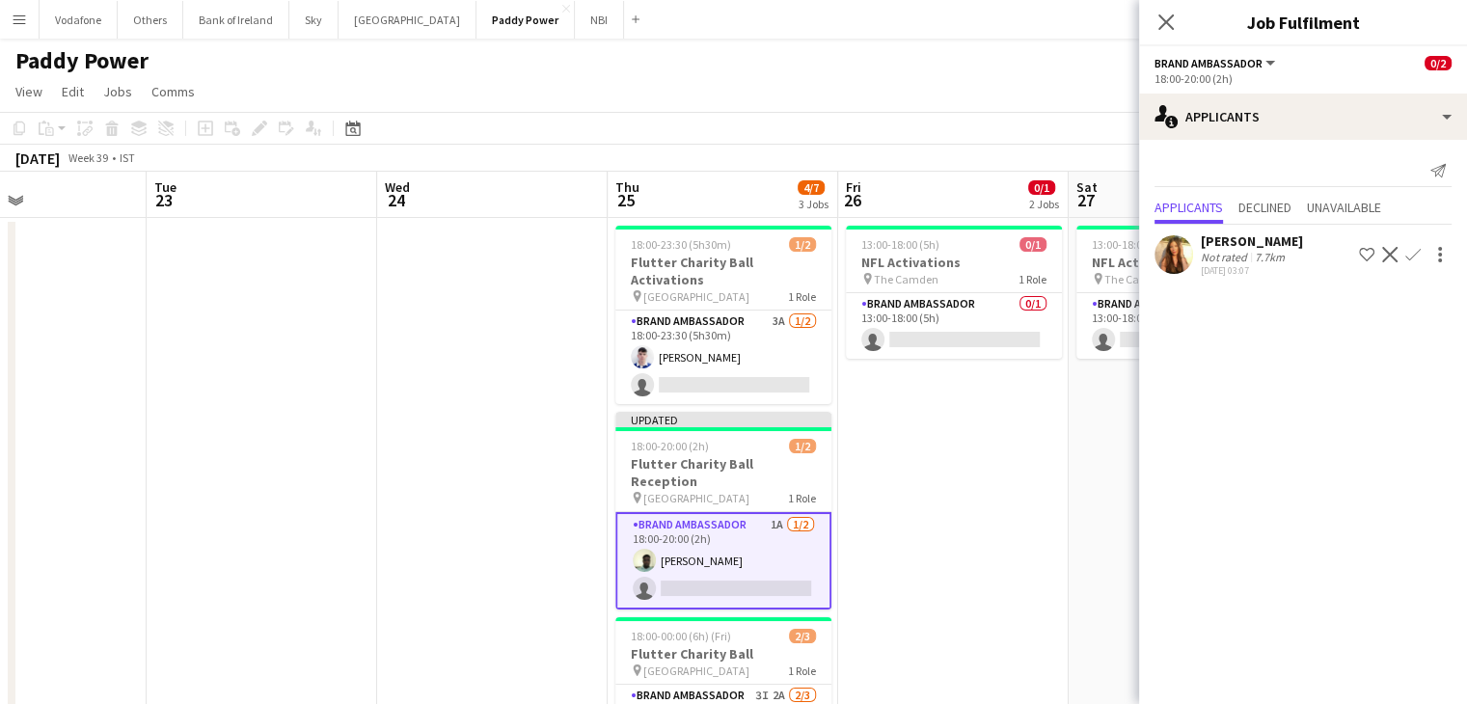
click at [1015, 456] on app-date-cell "13:00-18:00 (5h) 0/1 NFL Activations pin The Camden 1 Role Brand Ambassador 0/1…" at bounding box center [953, 524] width 231 height 613
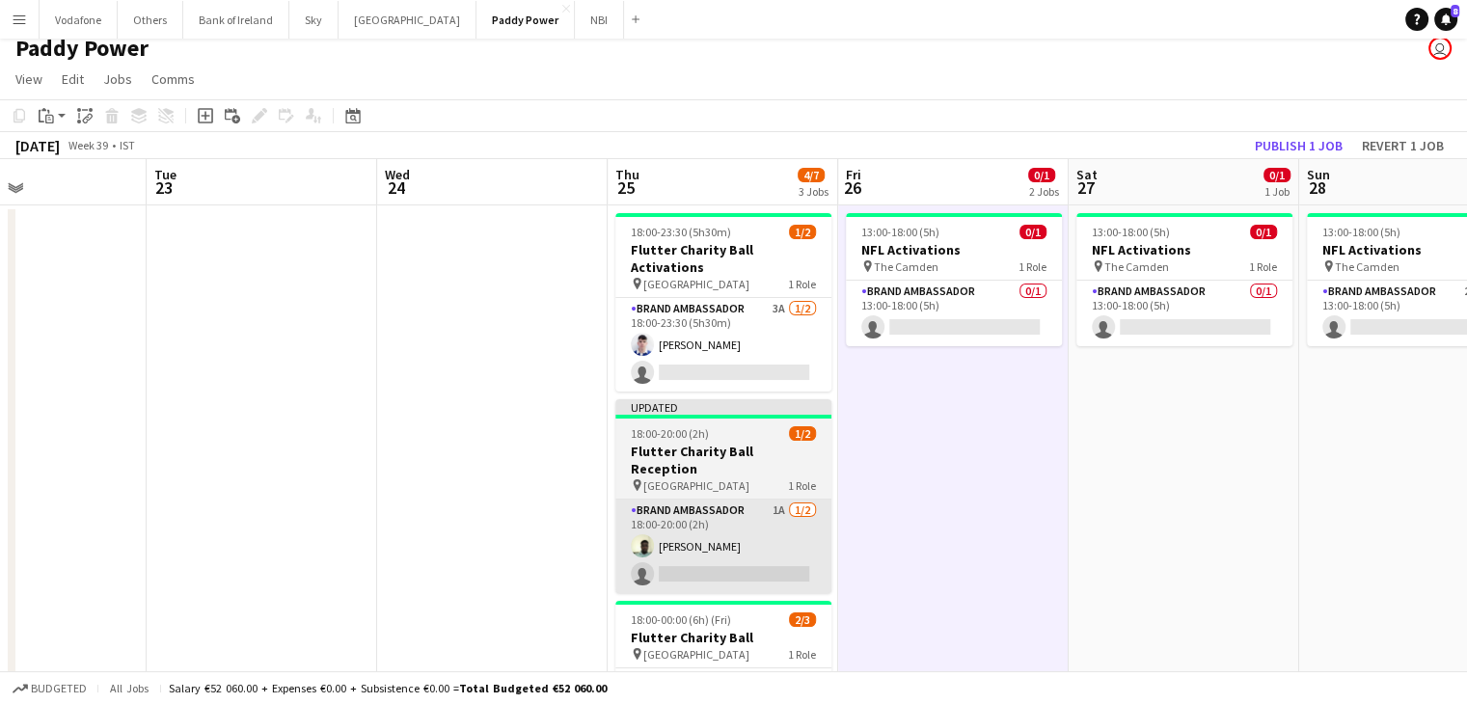
scroll to position [0, 0]
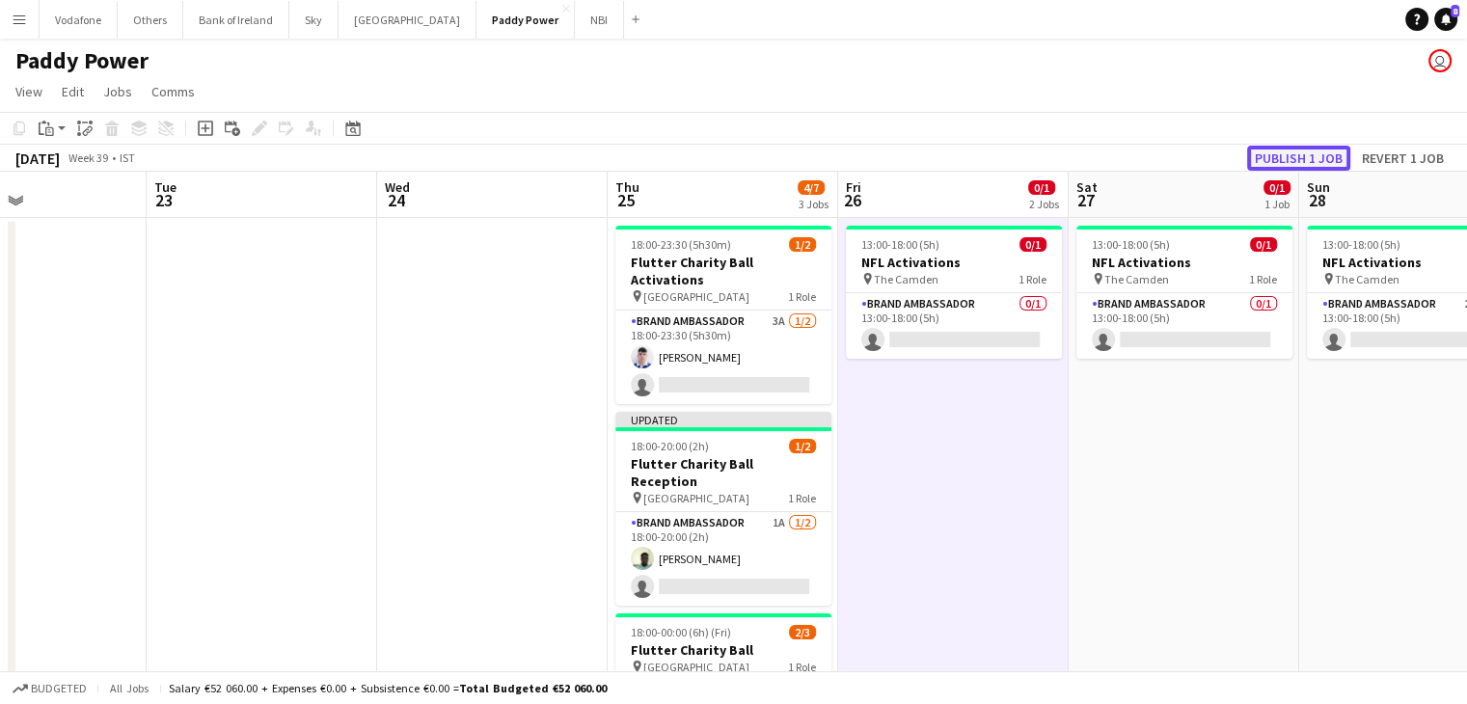
click at [1326, 159] on button "Publish 1 job" at bounding box center [1298, 158] width 103 height 25
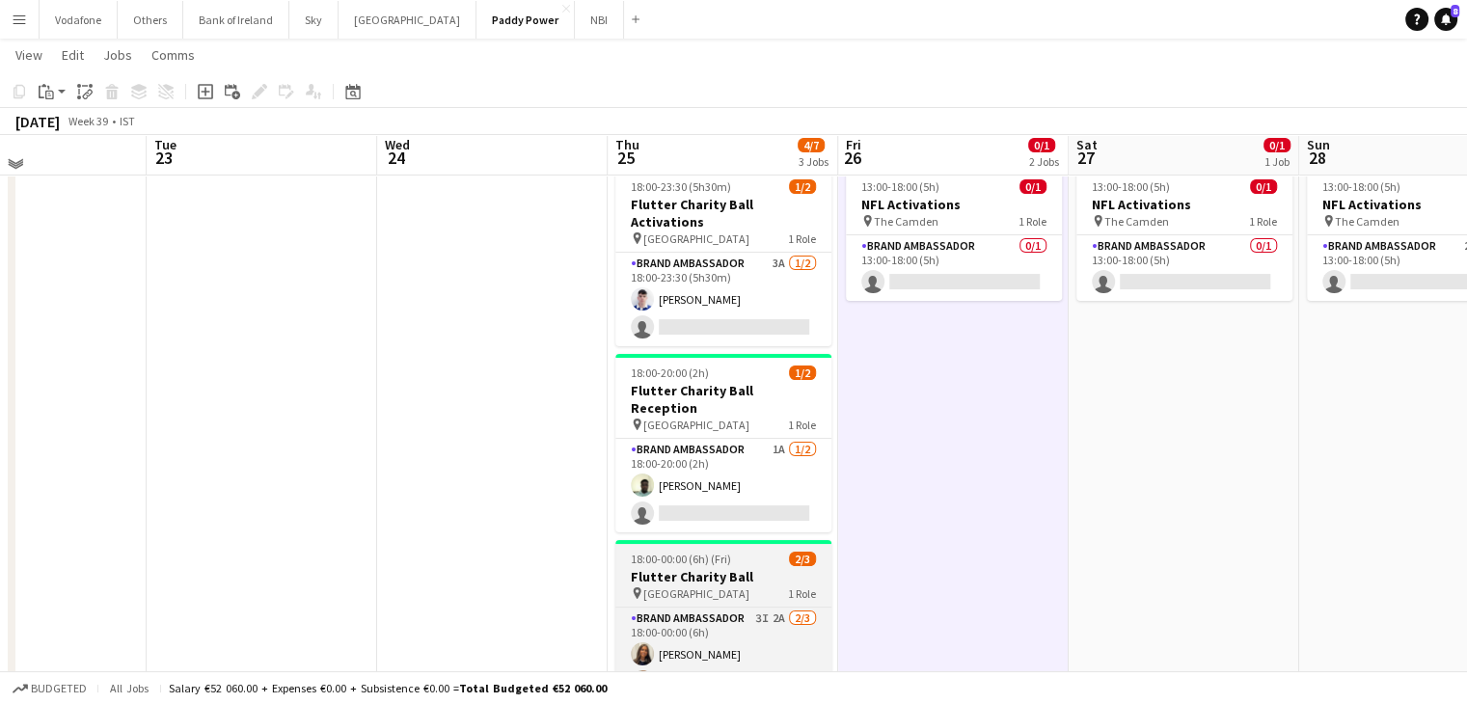
scroll to position [46, 0]
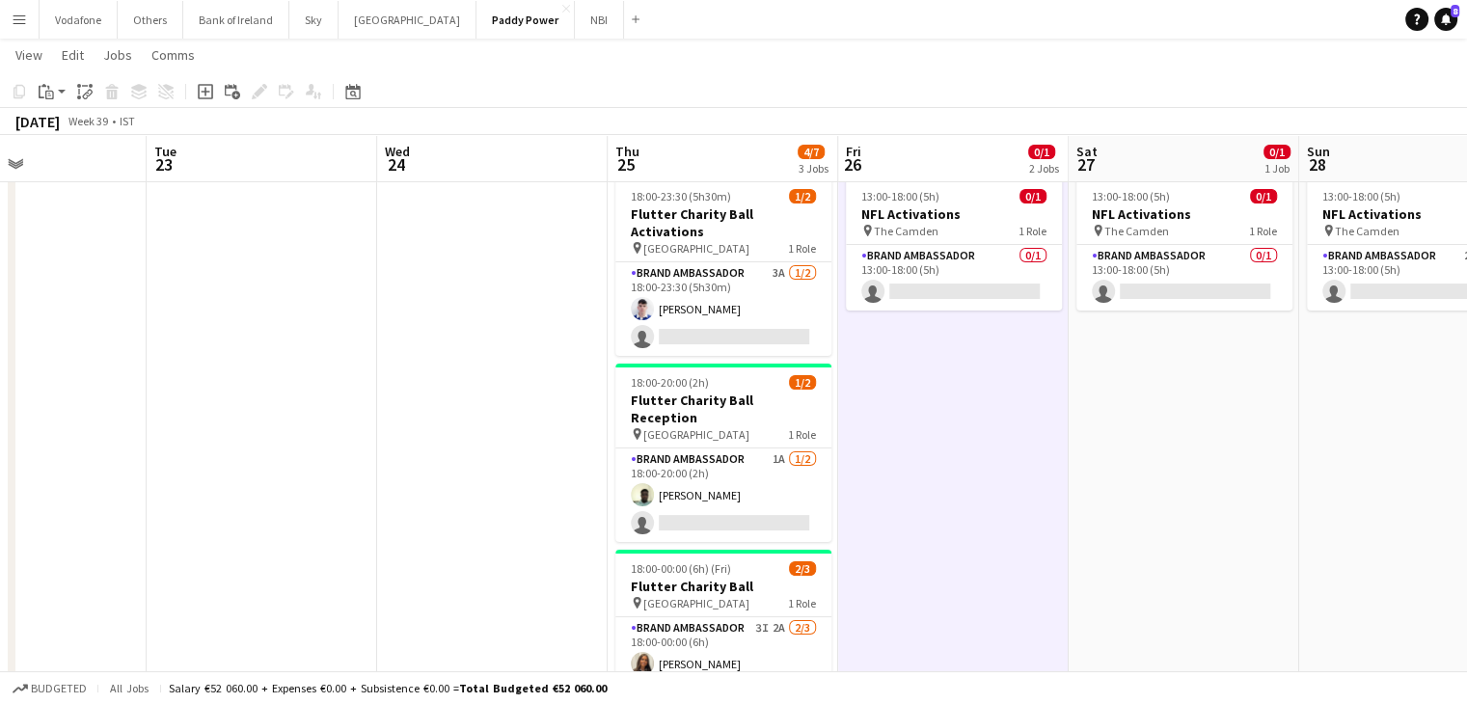
click at [1214, 512] on app-date-cell "13:00-18:00 (5h) 0/1 NFL Activations pin The Camden 1 Role Brand Ambassador 0/1…" at bounding box center [1184, 476] width 231 height 613
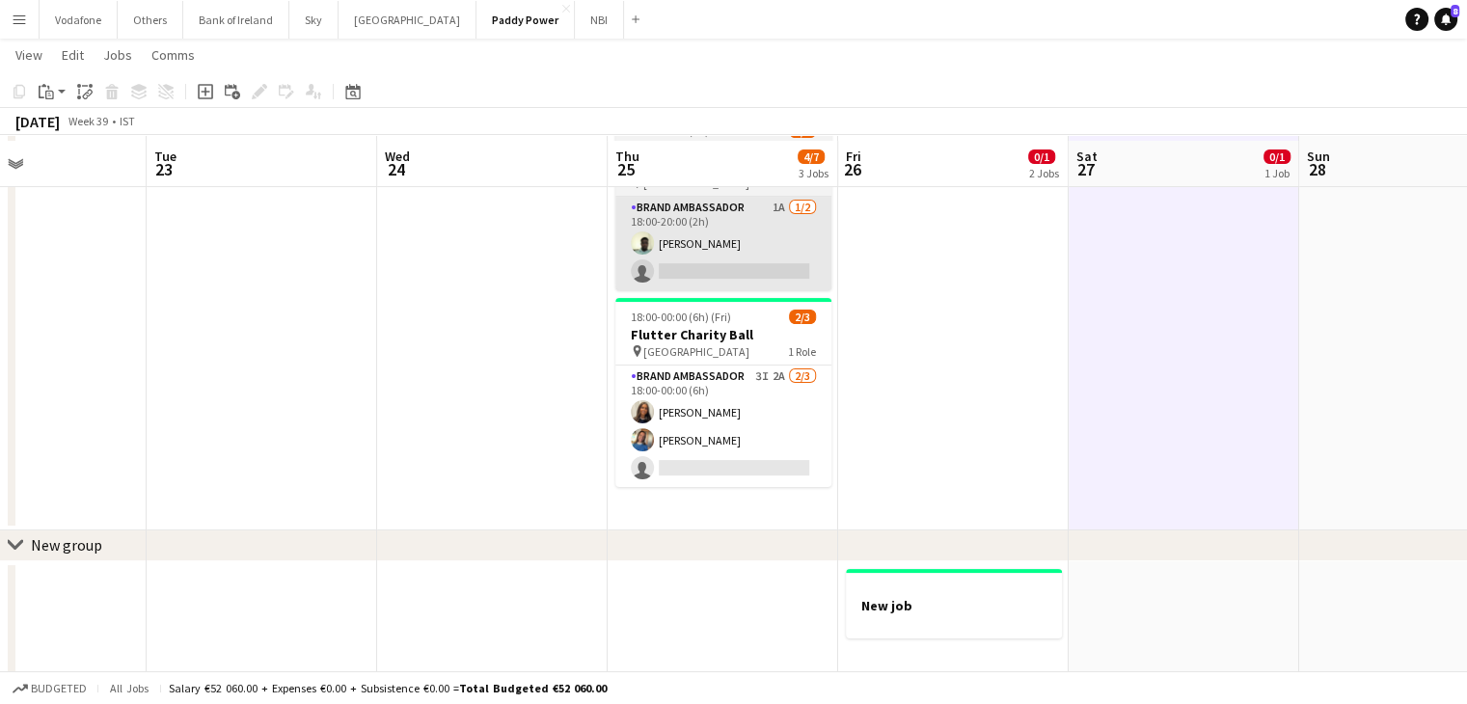
scroll to position [304, 0]
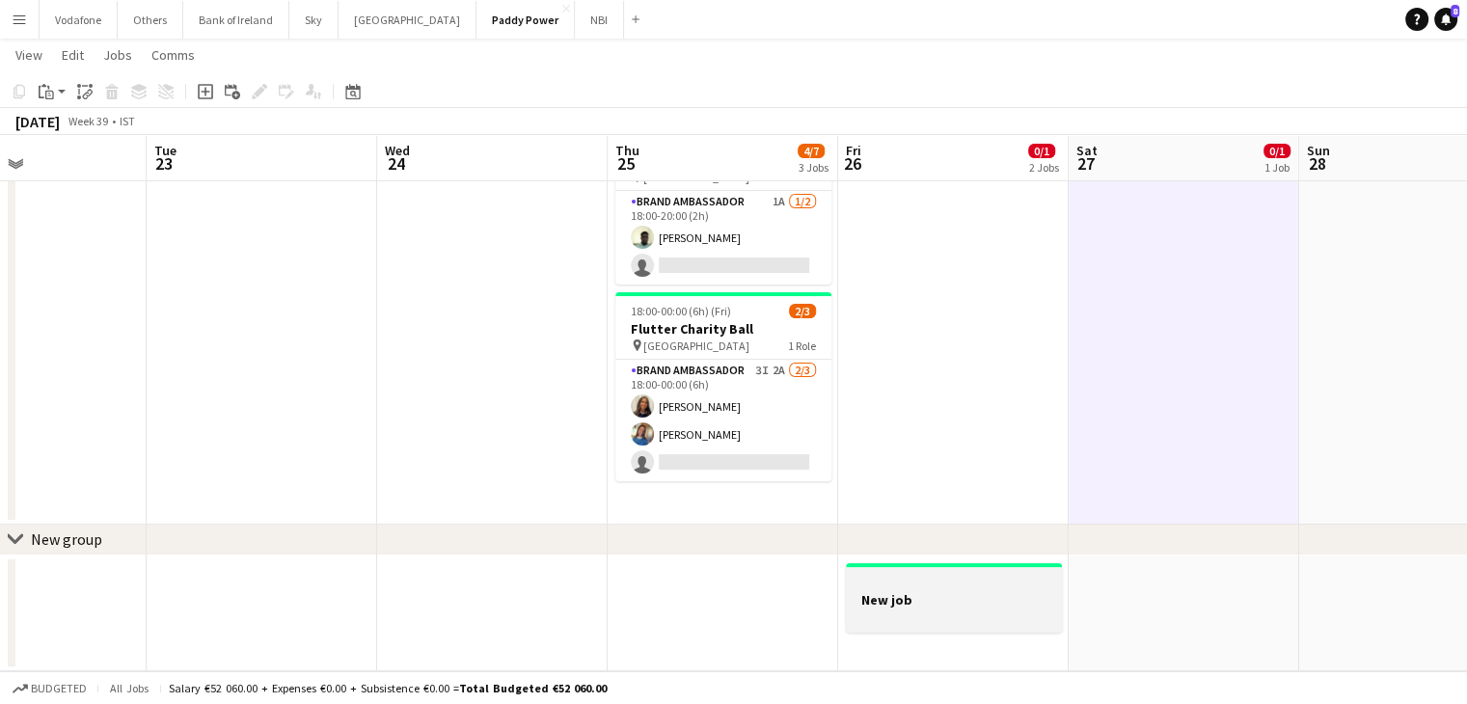
click at [908, 603] on h3 "New job" at bounding box center [954, 599] width 216 height 17
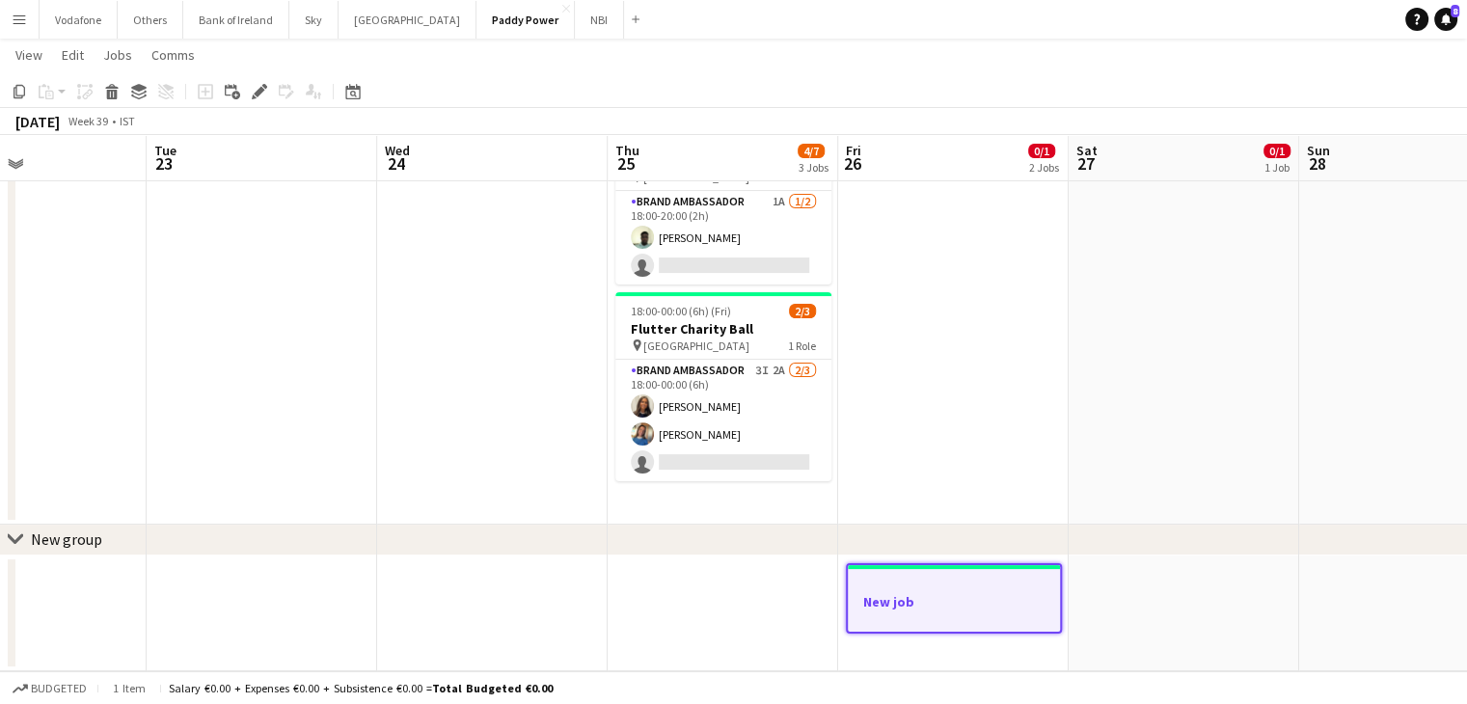
drag, startPoint x: 907, startPoint y: 604, endPoint x: 876, endPoint y: 441, distance: 165.9
click at [876, 441] on app-date-cell "13:00-18:00 (5h) 0/1 NFL Activations pin The Camden 1 Role Brand Ambassador 0/1…" at bounding box center [953, 218] width 231 height 613
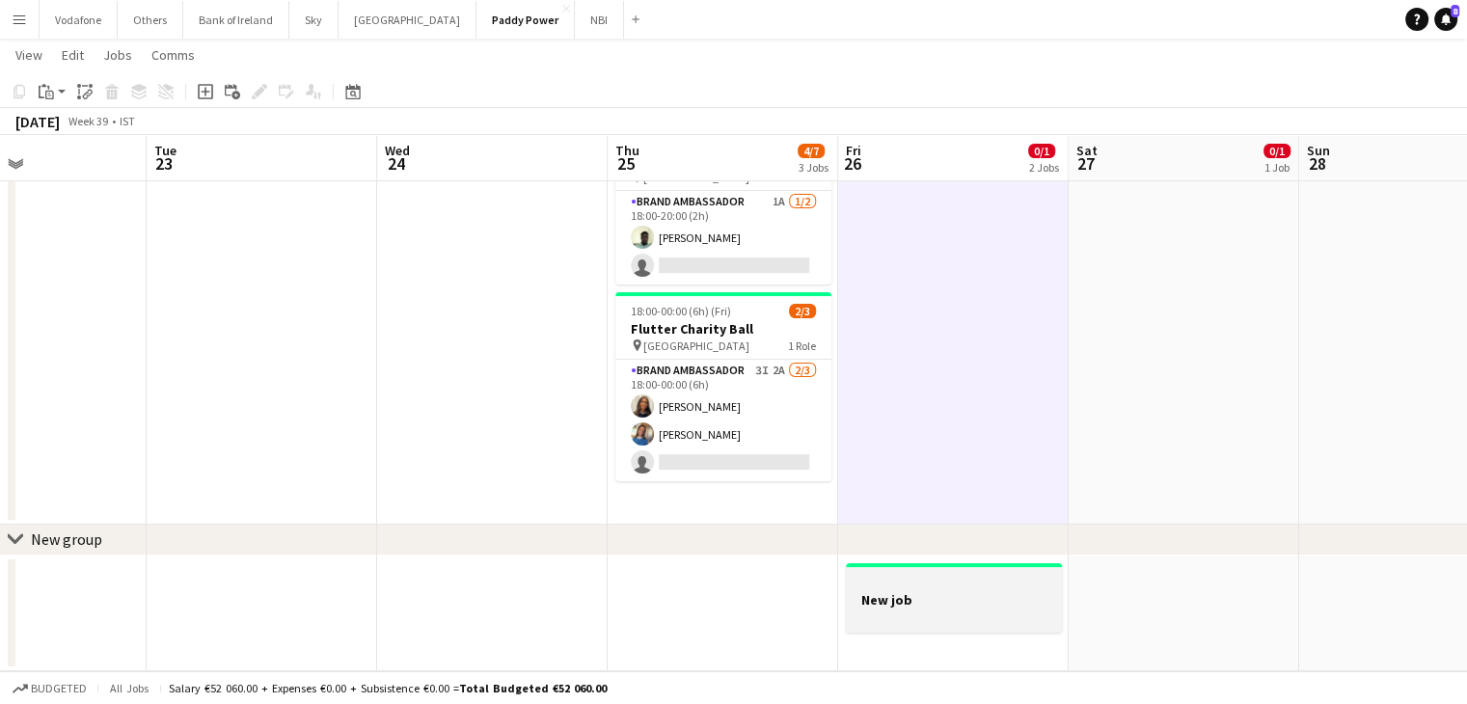
click at [903, 588] on app-job-card "New job" at bounding box center [954, 597] width 216 height 69
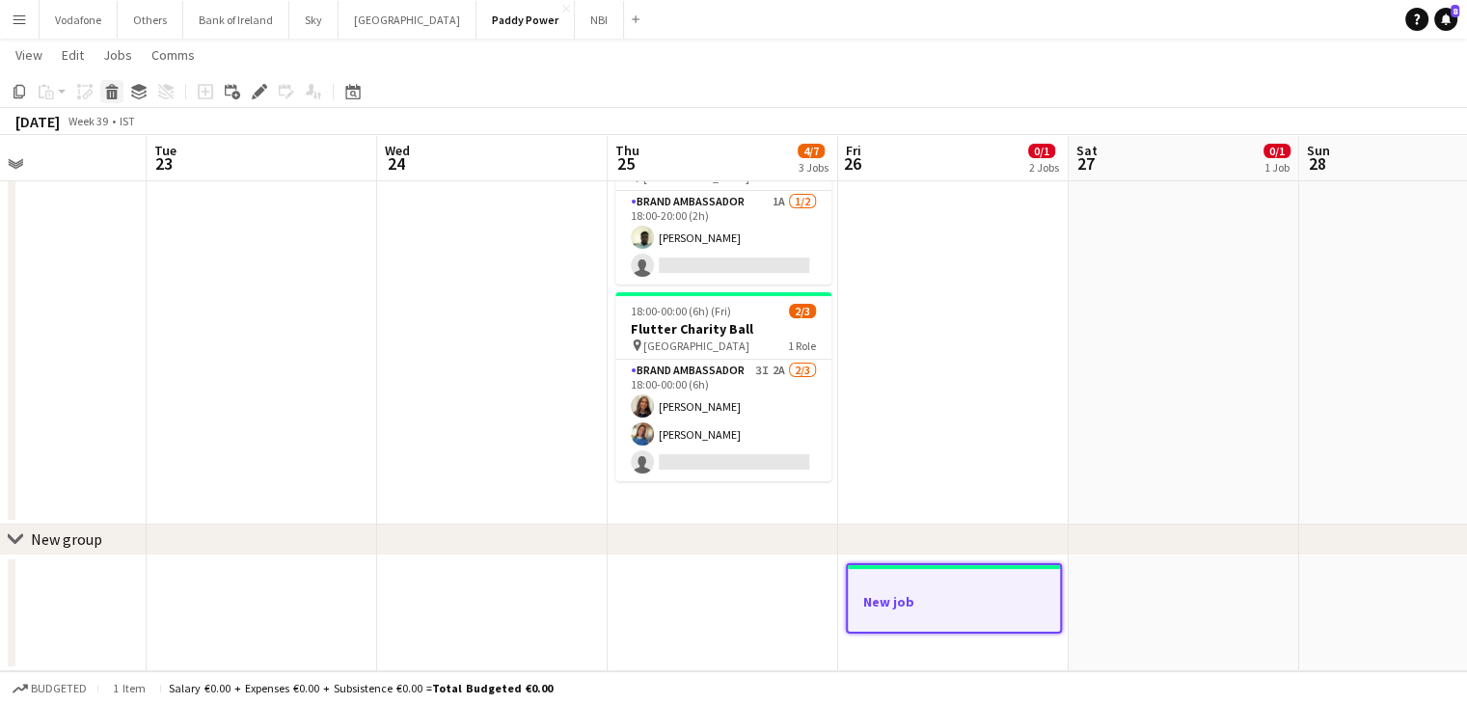
click at [107, 94] on icon at bounding box center [112, 95] width 11 height 10
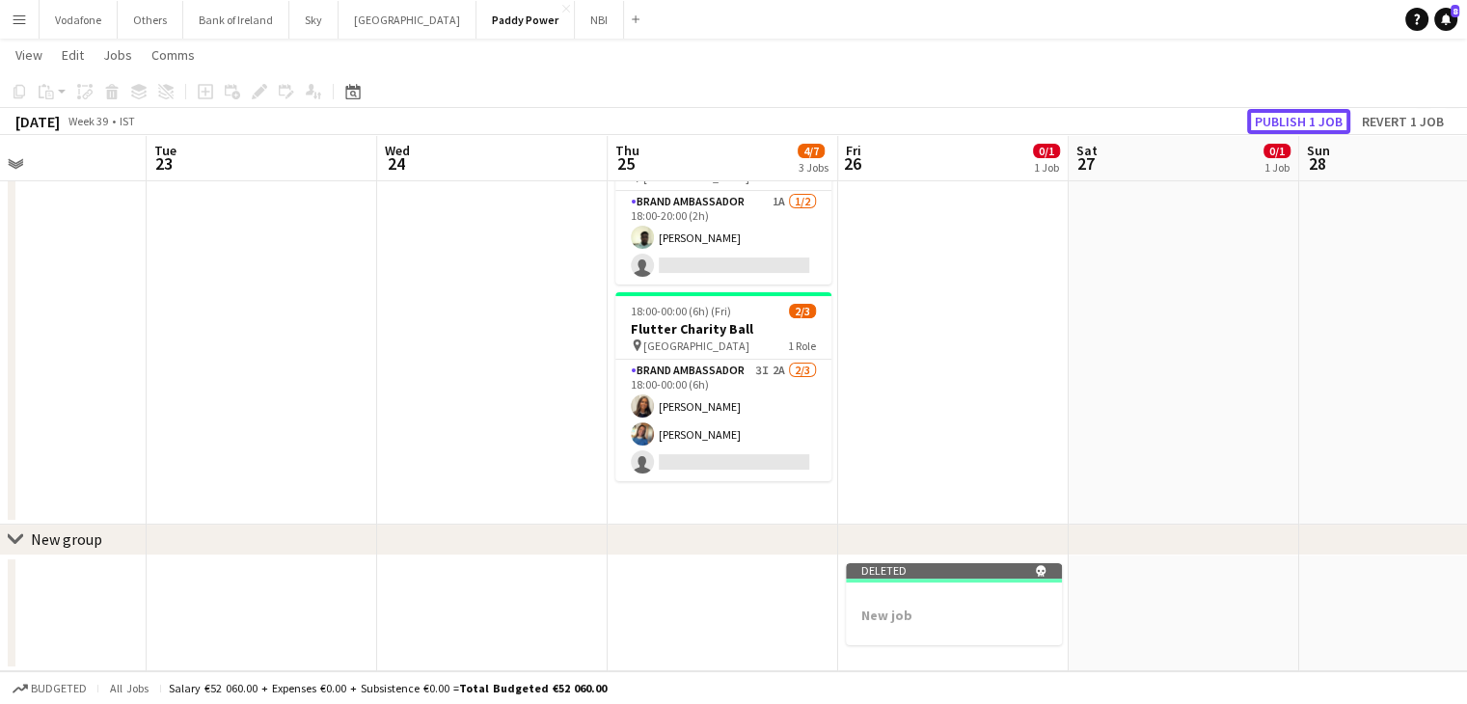
drag, startPoint x: 1310, startPoint y: 109, endPoint x: 1324, endPoint y: 167, distance: 59.4
click at [1311, 108] on div "[DATE] Week 39 • IST Publish 1 job Revert 1 job" at bounding box center [733, 121] width 1467 height 27
click at [1275, 123] on button "Publish 1 job" at bounding box center [1298, 121] width 103 height 25
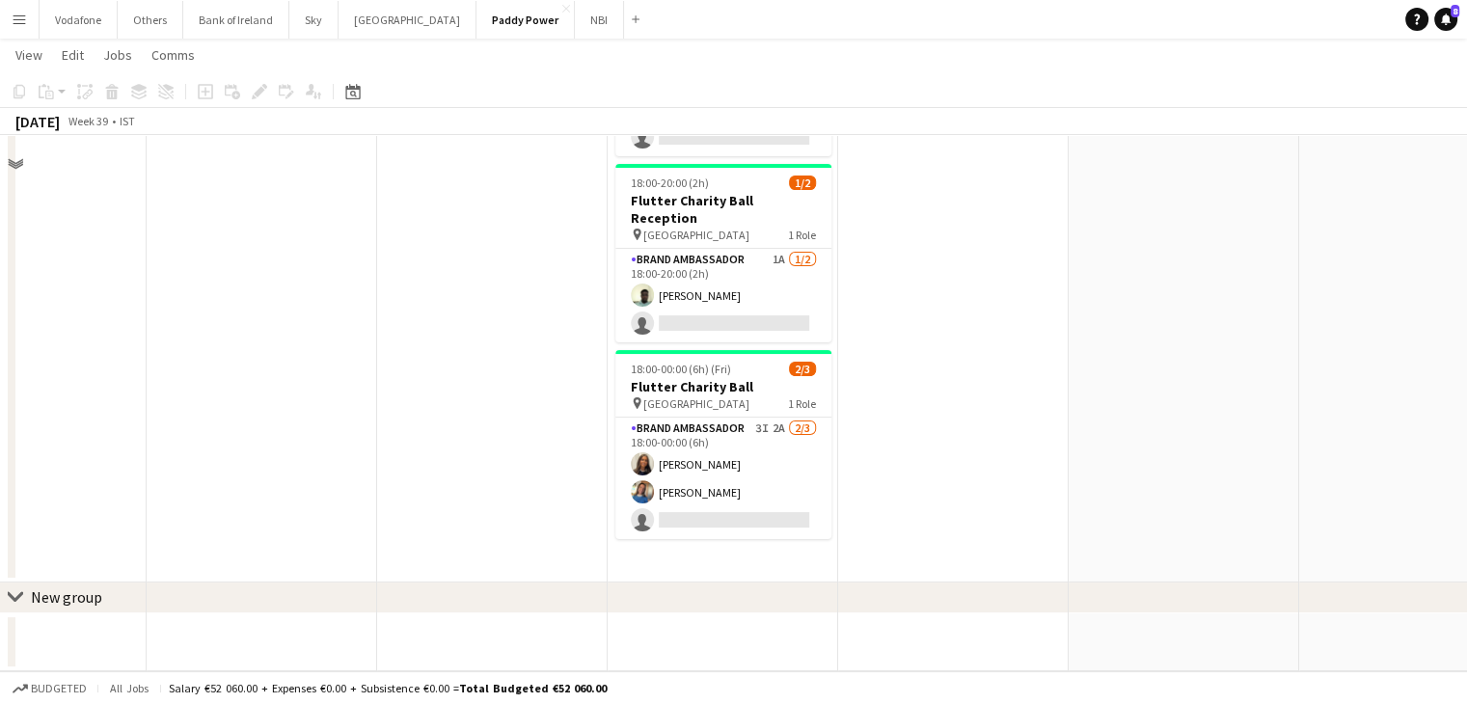
scroll to position [0, 0]
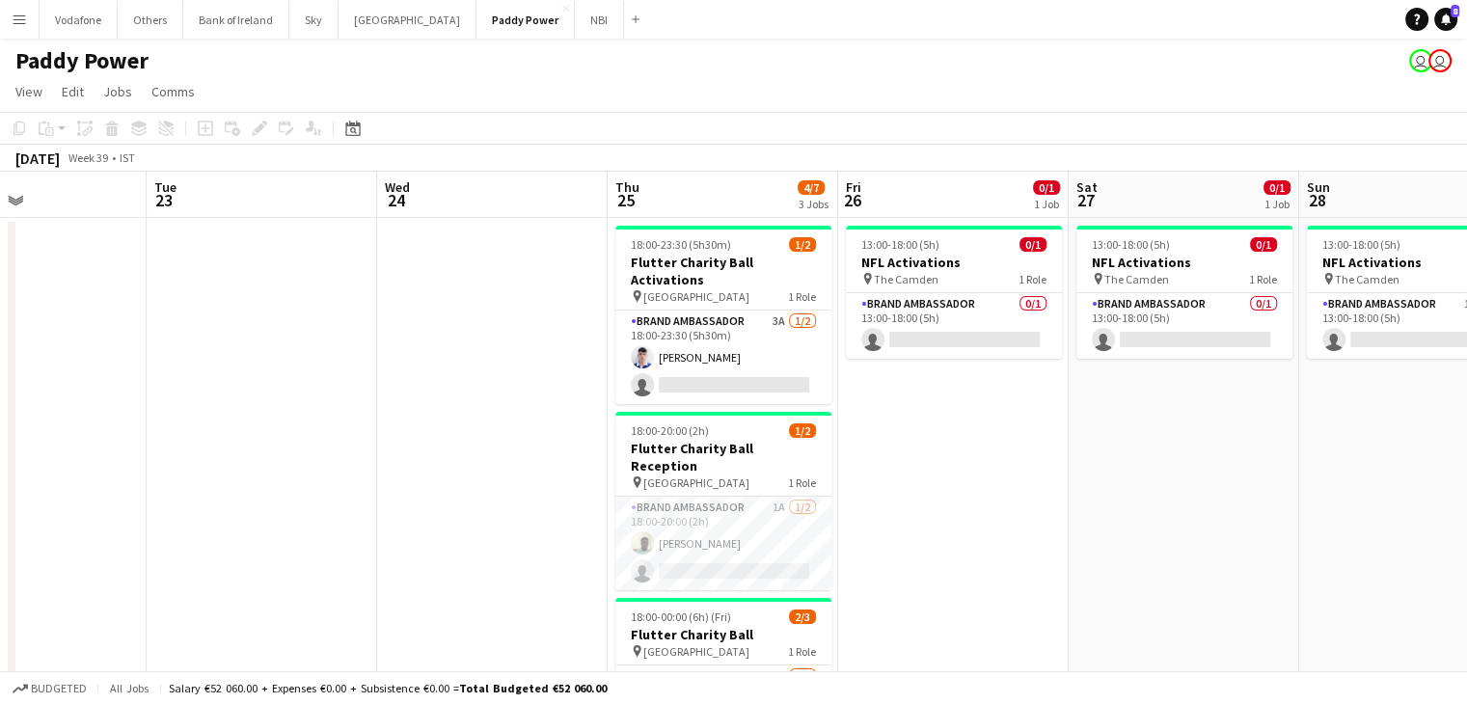
click at [1026, 509] on app-date-cell "13:00-18:00 (5h) 0/1 NFL Activations pin The Camden 1 Role Brand Ambassador 0/1…" at bounding box center [953, 524] width 231 height 613
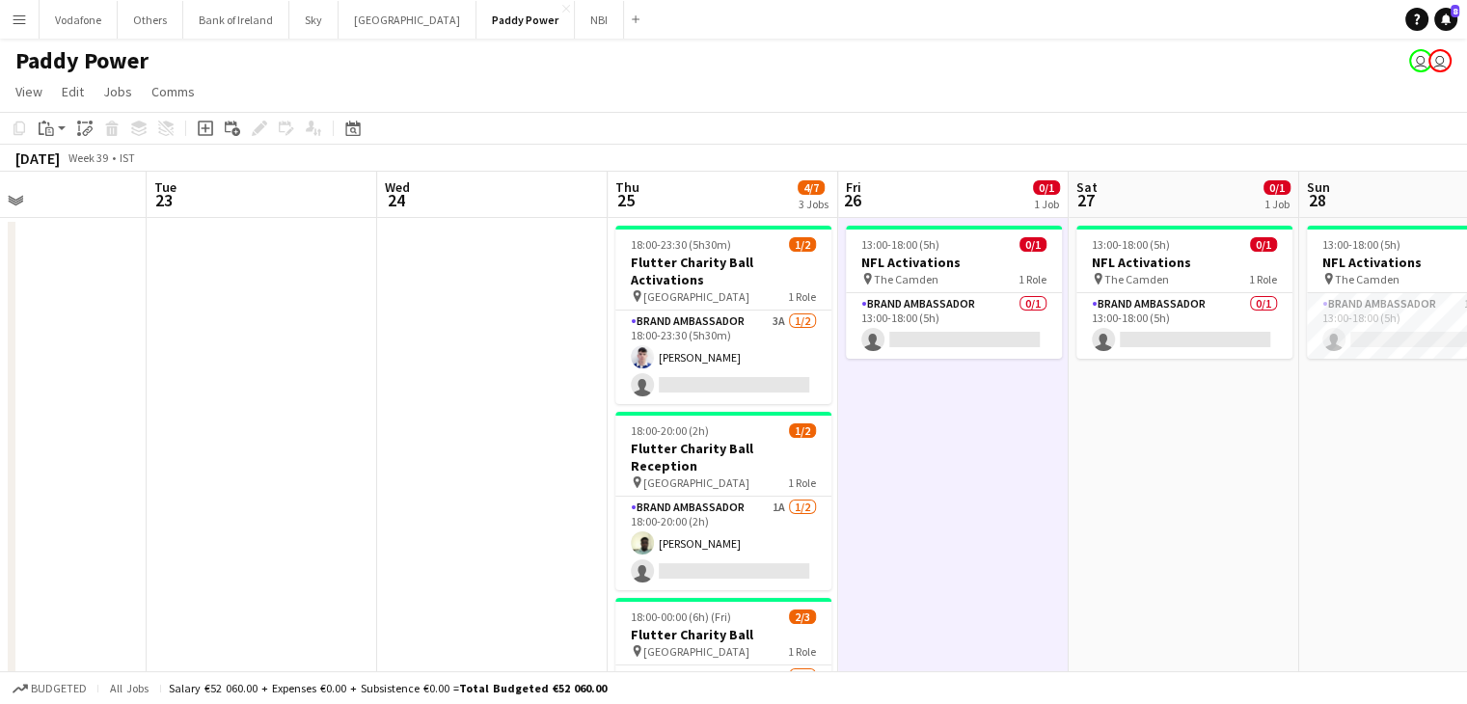
click at [1349, 509] on app-date-cell "13:00-18:00 (5h) 0/1 NFL Activations pin The Camden 1 Role Brand Ambassador 1A …" at bounding box center [1414, 524] width 231 height 613
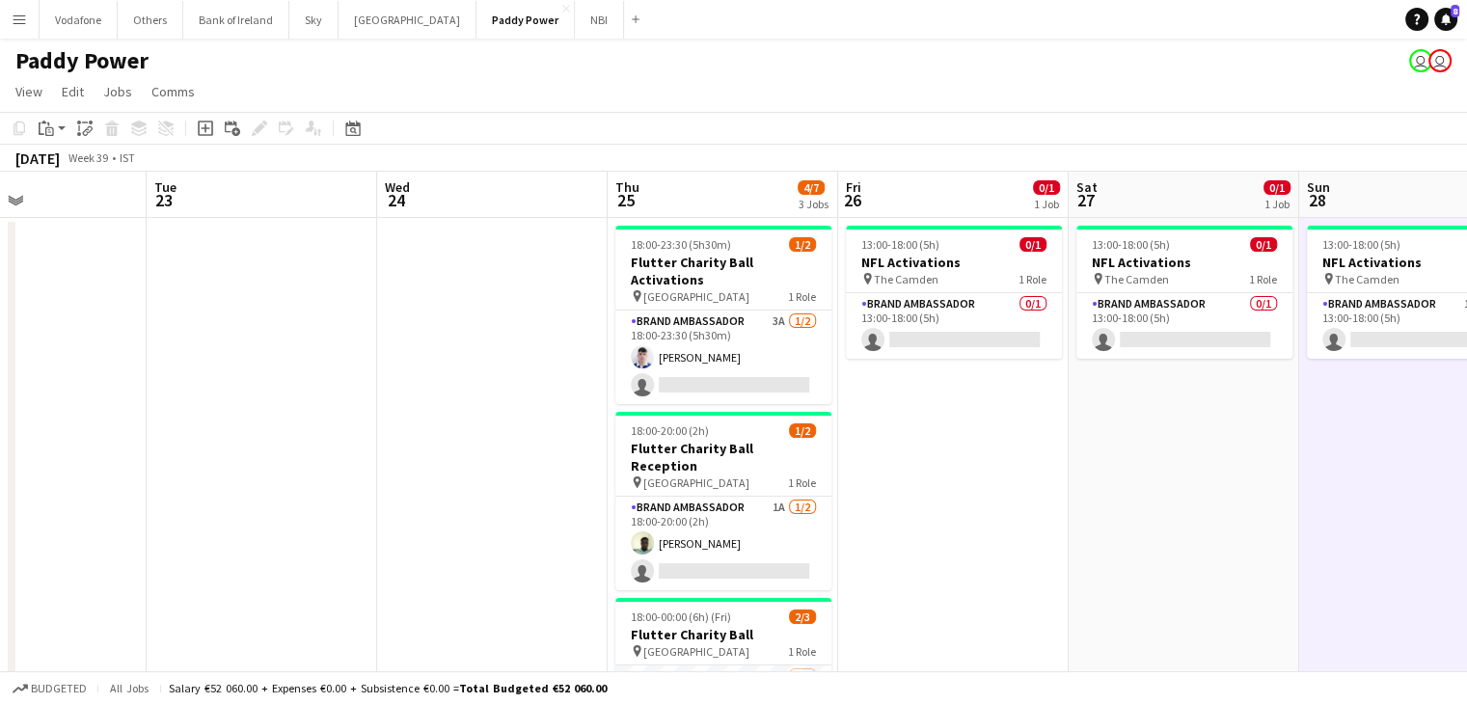
scroll to position [0, 694]
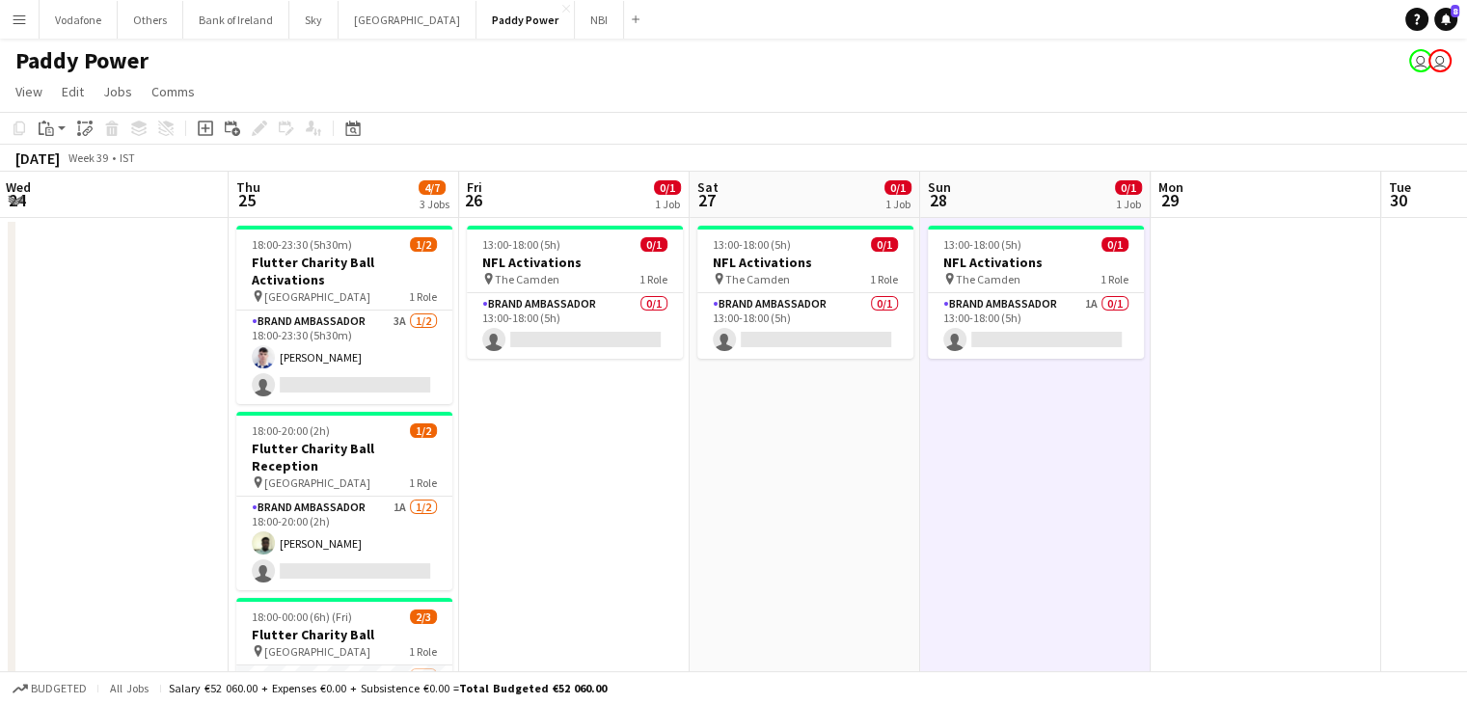
drag, startPoint x: 1122, startPoint y: 500, endPoint x: 934, endPoint y: 506, distance: 188.2
click at [934, 506] on app-calendar-viewport "Sun 21 Mon 22 Tue 23 Wed 24 Thu 25 4/7 3 Jobs Fri 26 0/1 1 Job Sat 27 0/1 1 Job…" at bounding box center [733, 546] width 1467 height 748
click at [1217, 329] on app-date-cell at bounding box center [1266, 524] width 231 height 613
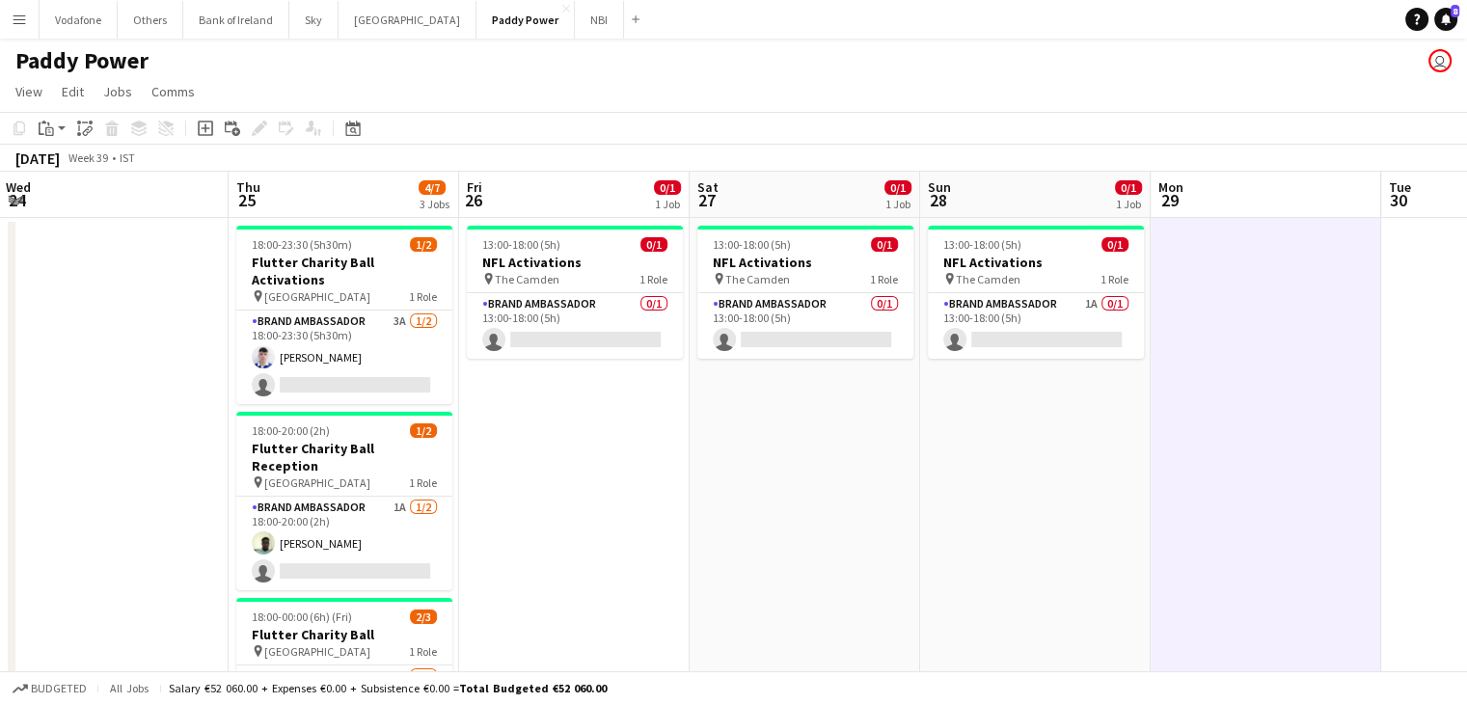
click at [966, 643] on app-date-cell "13:00-18:00 (5h) 0/1 NFL Activations pin The Camden 1 Role Brand Ambassador 1A …" at bounding box center [1035, 524] width 231 height 613
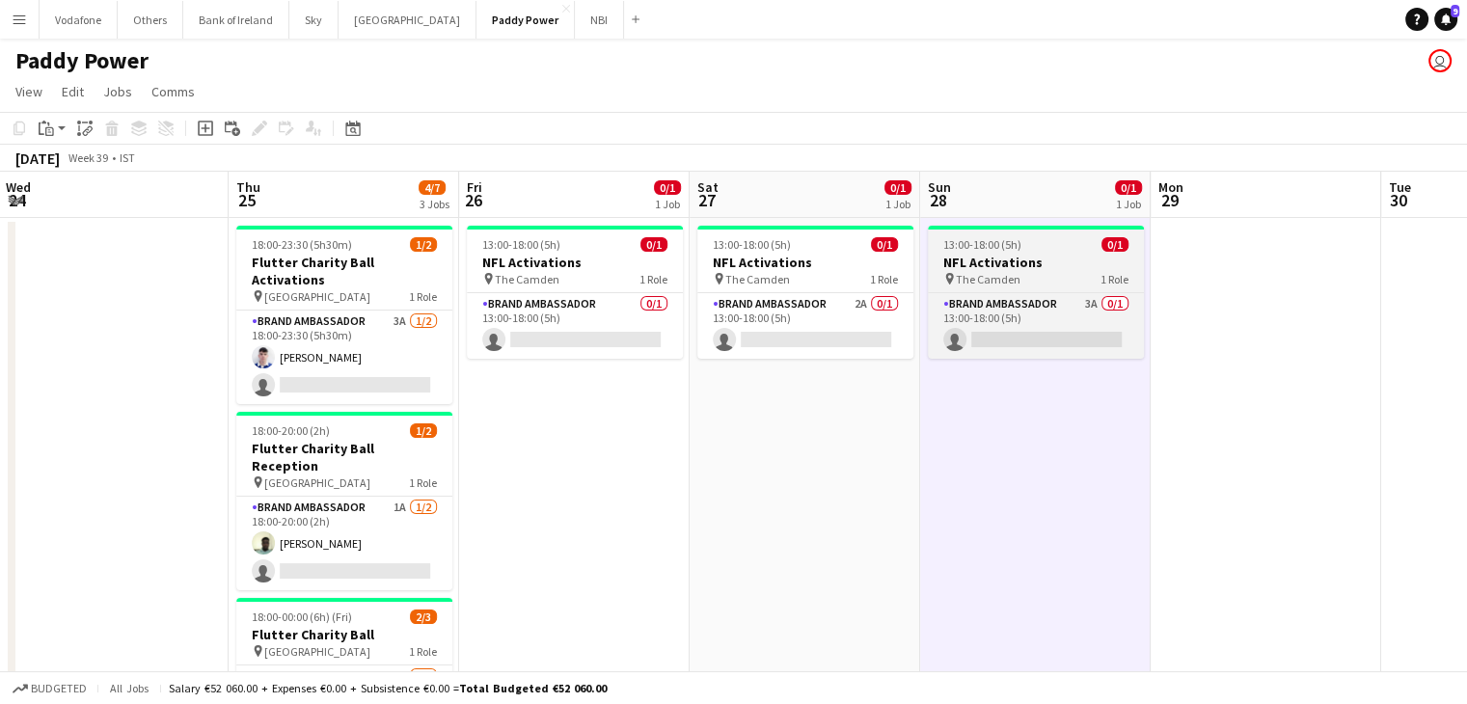
click at [956, 283] on span "The Camden" at bounding box center [988, 279] width 65 height 14
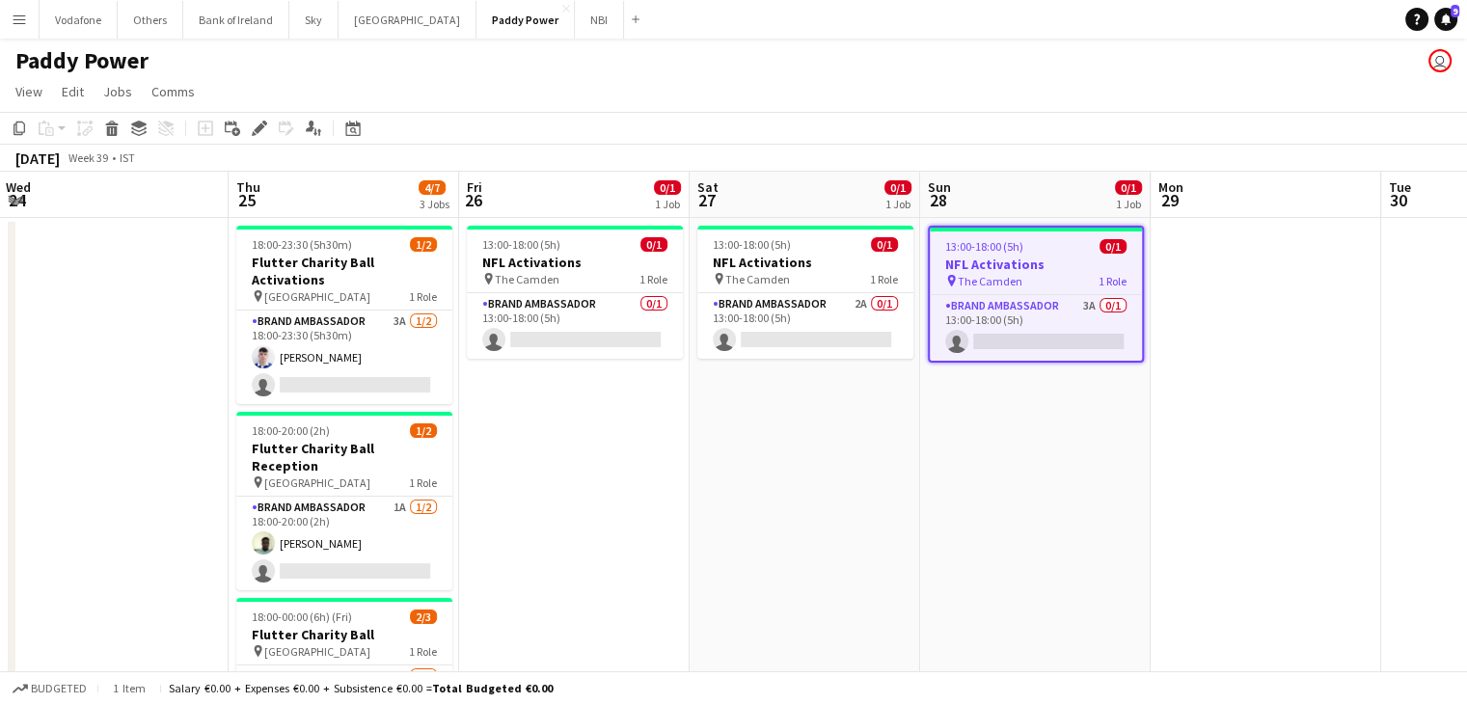
click at [775, 394] on app-date-cell "13:00-18:00 (5h) 0/1 NFL Activations pin The Camden 1 Role Brand Ambassador 2A …" at bounding box center [805, 524] width 231 height 613
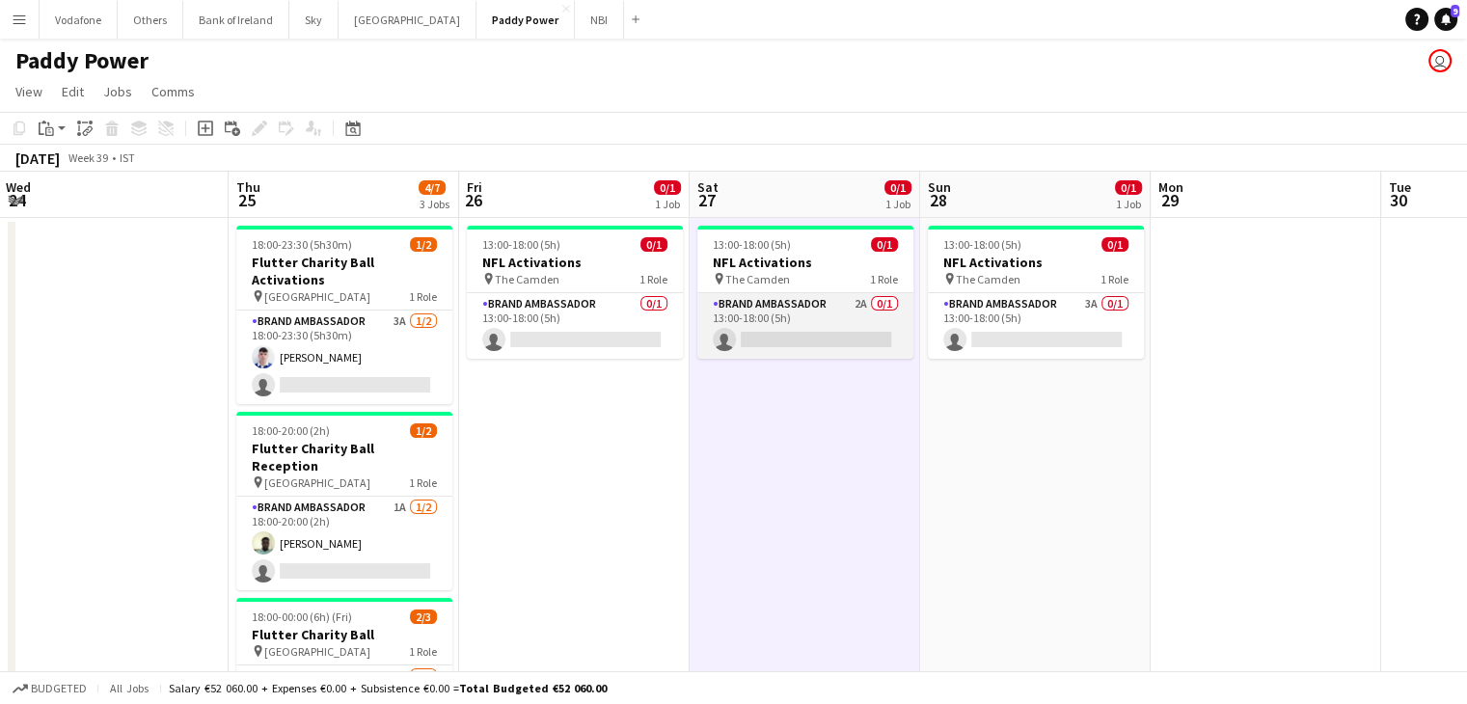
click at [884, 337] on app-card-role "Brand Ambassador 2A 0/1 13:00-18:00 (5h) single-neutral-actions" at bounding box center [805, 326] width 216 height 66
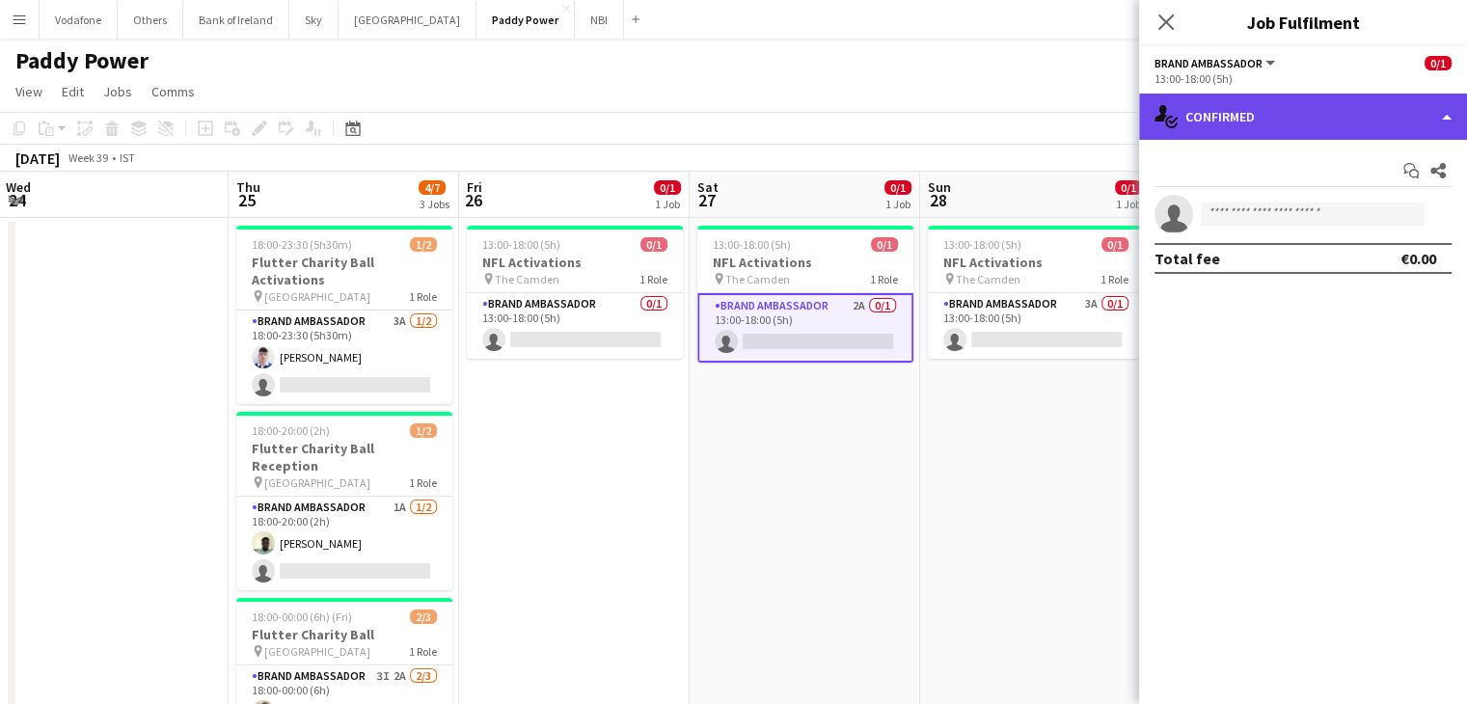
click at [1218, 95] on div "single-neutral-actions-check-2 Confirmed" at bounding box center [1303, 117] width 328 height 46
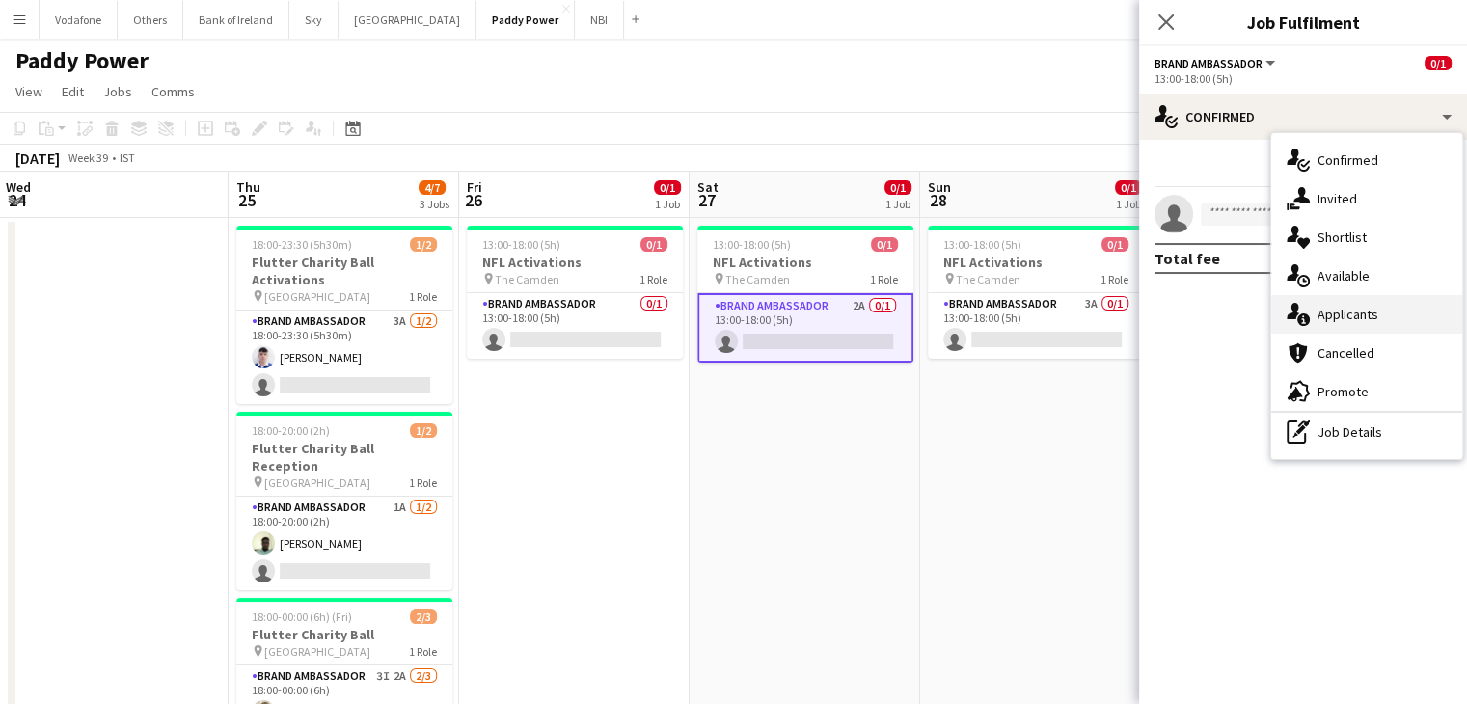
click at [1331, 309] on div "single-neutral-actions-information Applicants" at bounding box center [1366, 314] width 191 height 39
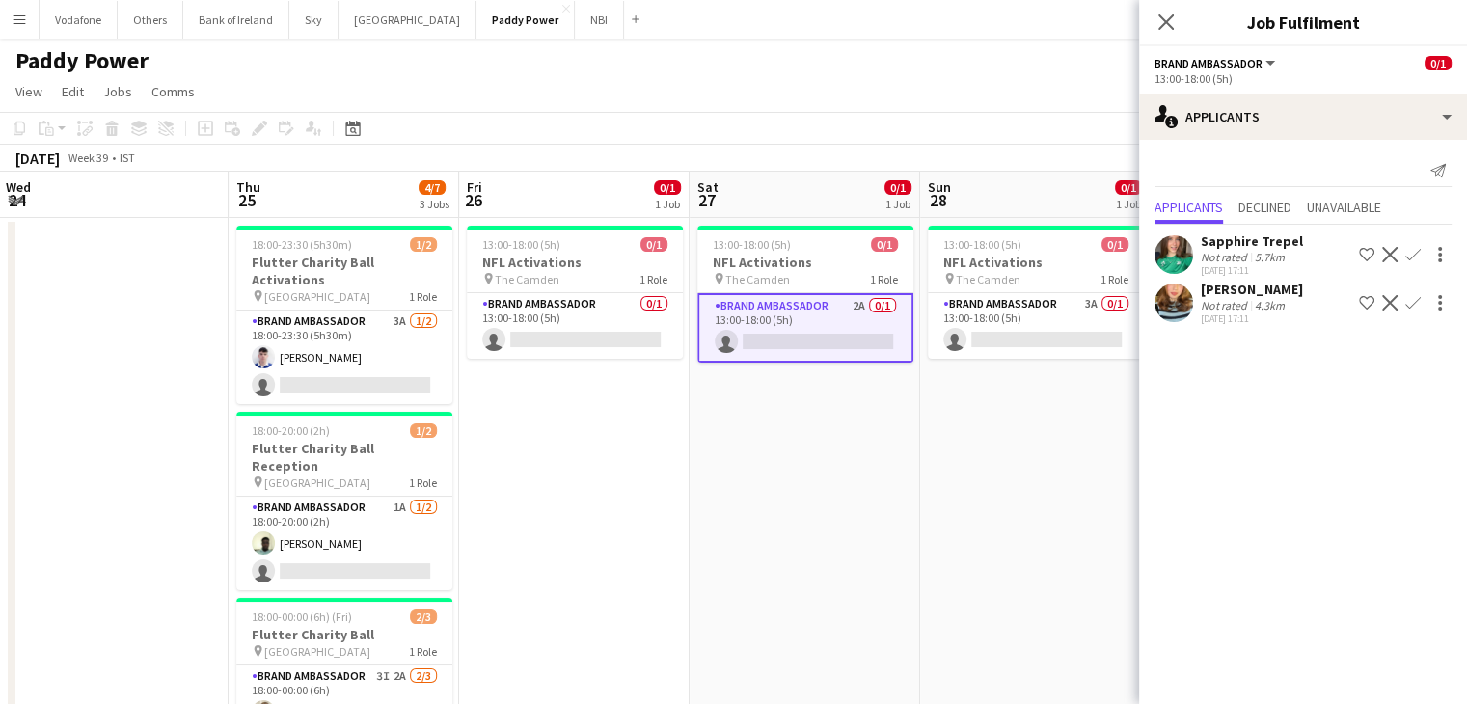
click at [1072, 450] on app-date-cell "13:00-18:00 (5h) 0/1 NFL Activations pin The Camden 1 Role Brand Ambassador 3A …" at bounding box center [1035, 524] width 231 height 613
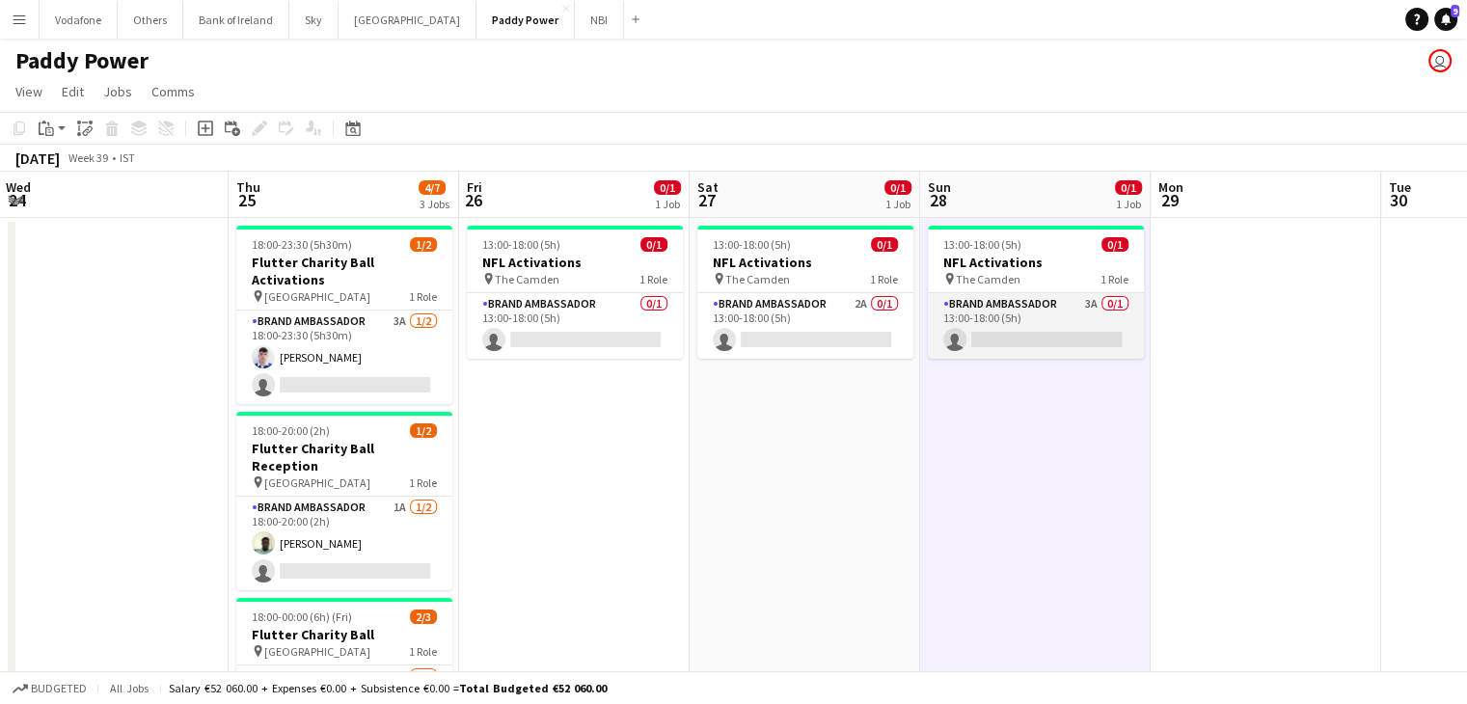
click at [1067, 333] on app-card-role "Brand Ambassador 3A 0/1 13:00-18:00 (5h) single-neutral-actions" at bounding box center [1036, 326] width 216 height 66
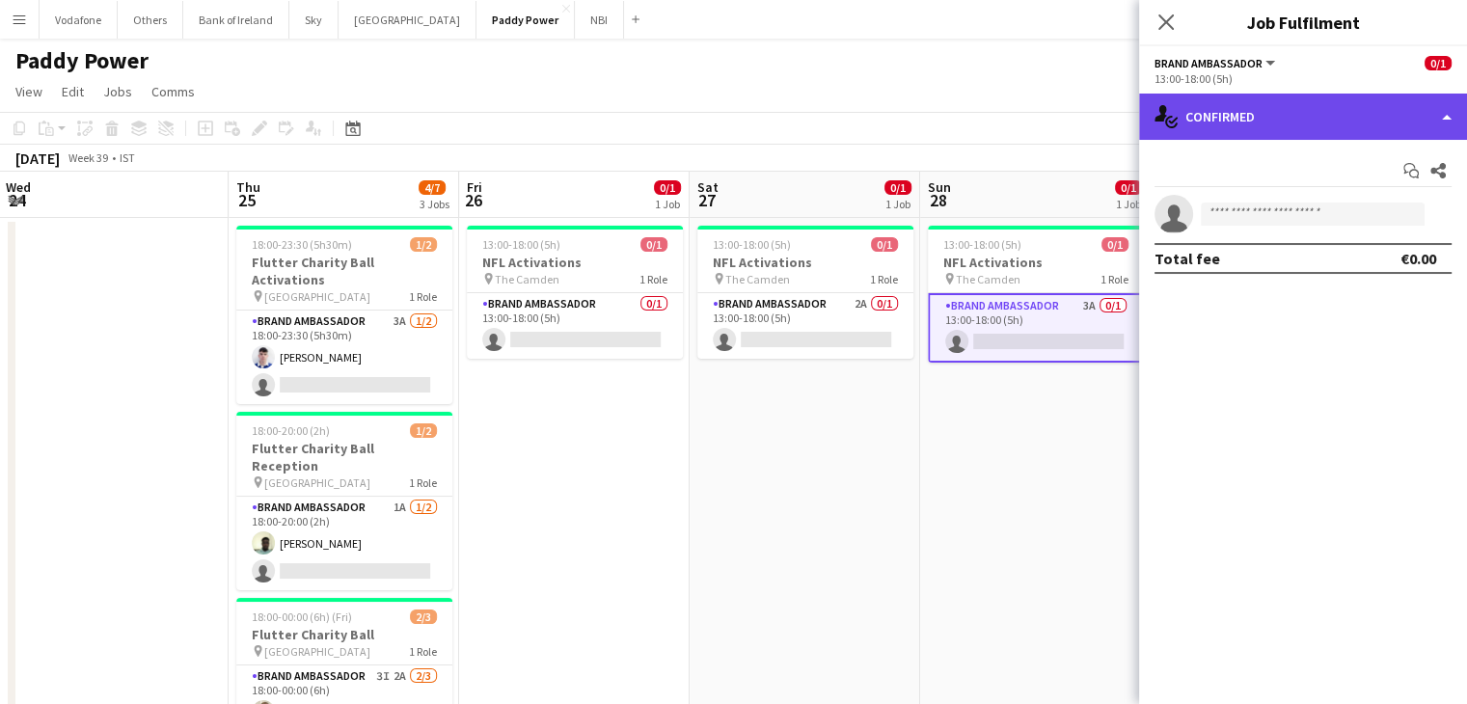
click at [1206, 120] on div "single-neutral-actions-check-2 Confirmed" at bounding box center [1303, 117] width 328 height 46
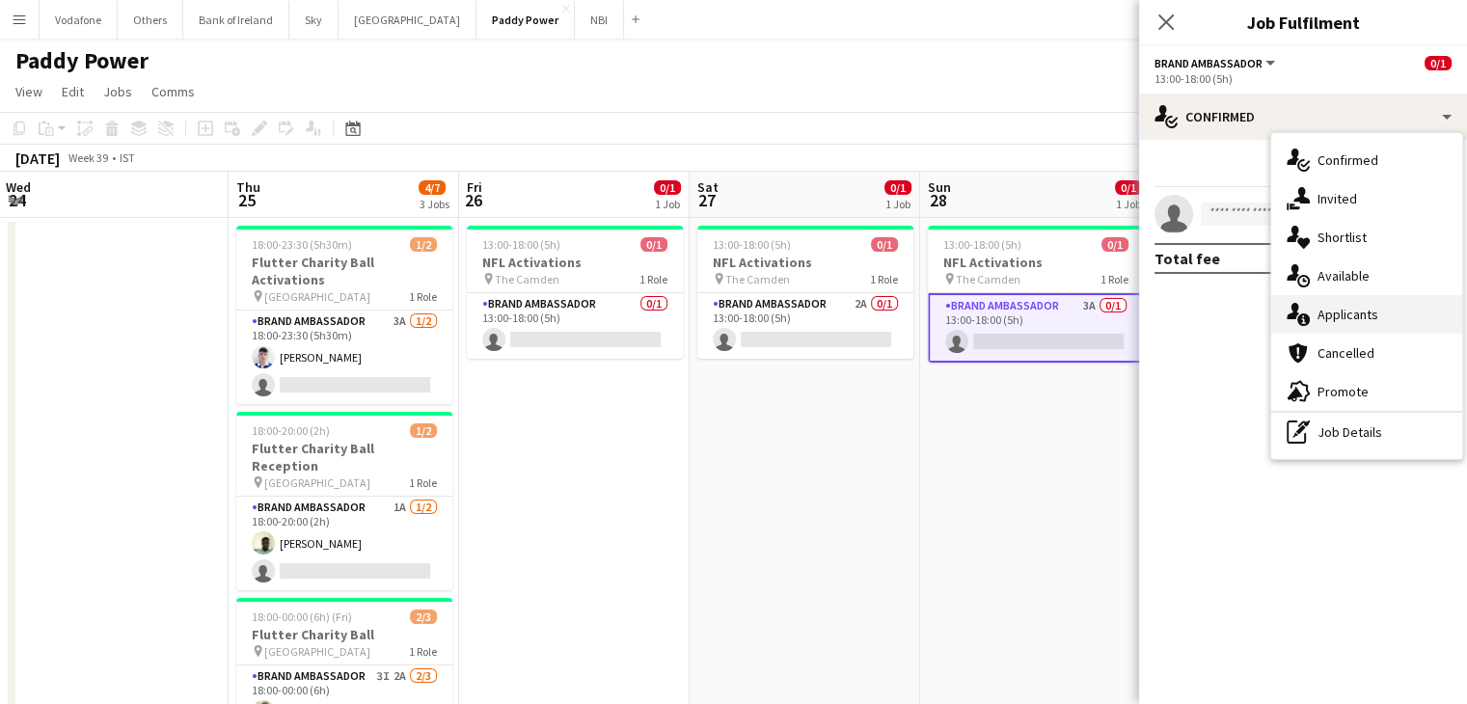
click at [1316, 317] on div "single-neutral-actions-information Applicants" at bounding box center [1366, 314] width 191 height 39
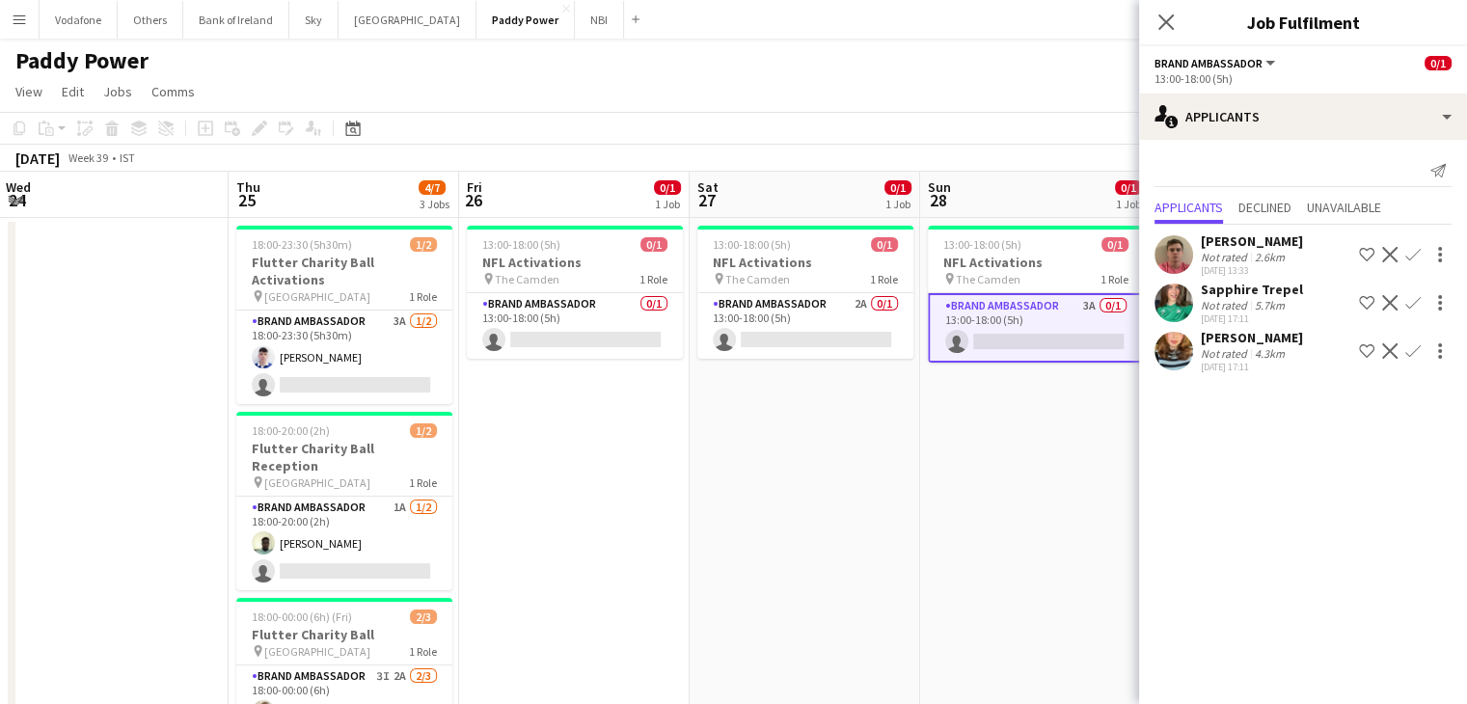
click at [982, 436] on app-date-cell "13:00-18:00 (5h) 0/1 NFL Activations pin The Camden 1 Role Brand Ambassador 3A …" at bounding box center [1035, 524] width 231 height 613
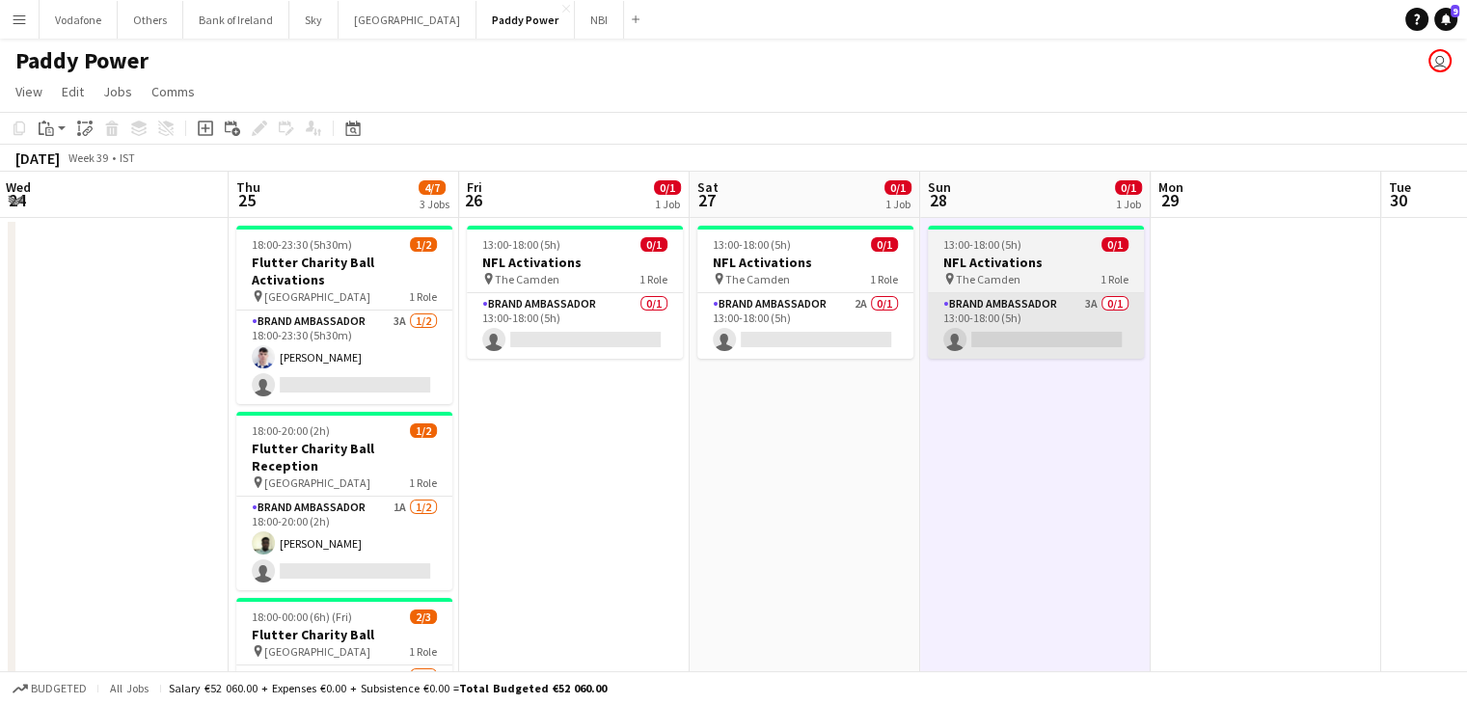
click at [980, 331] on app-card-role "Brand Ambassador 3A 0/1 13:00-18:00 (5h) single-neutral-actions" at bounding box center [1036, 326] width 216 height 66
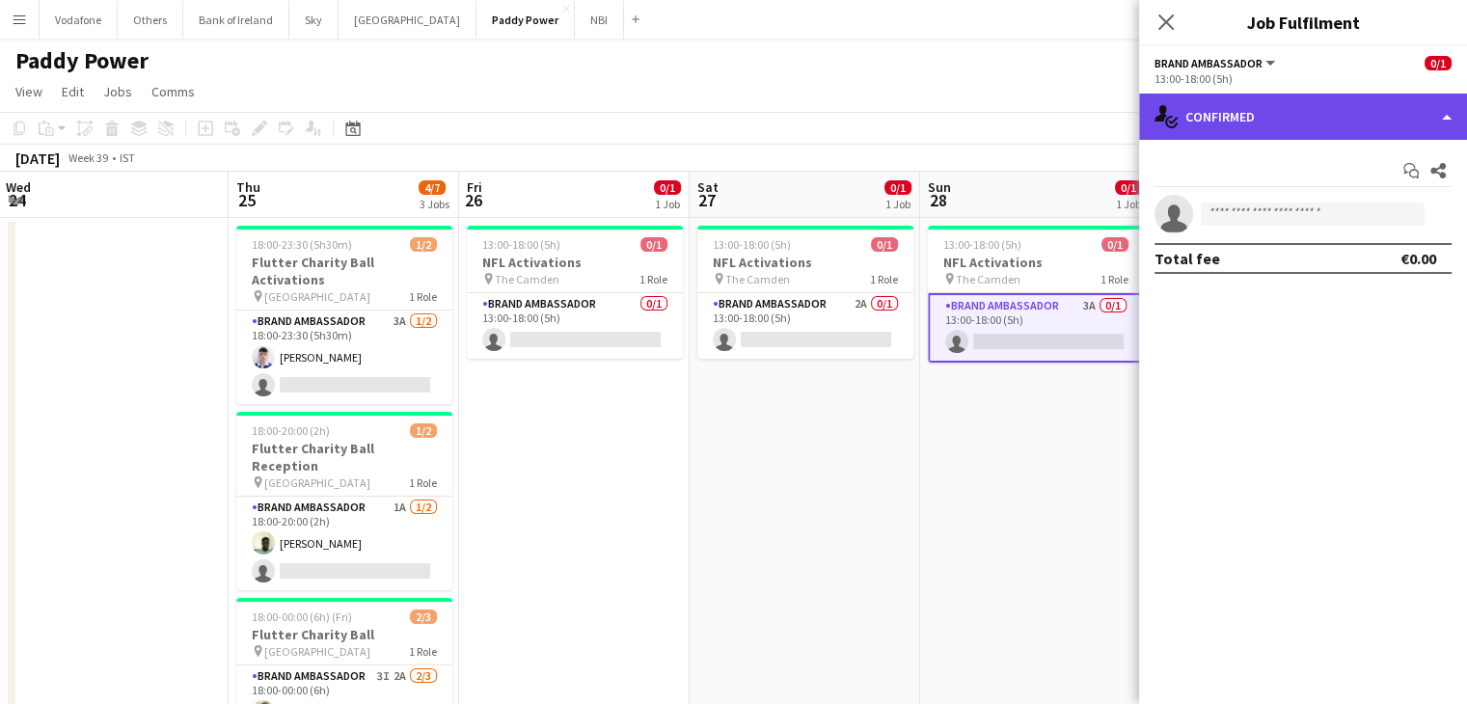
click at [1300, 138] on div "single-neutral-actions-check-2 Confirmed" at bounding box center [1303, 117] width 328 height 46
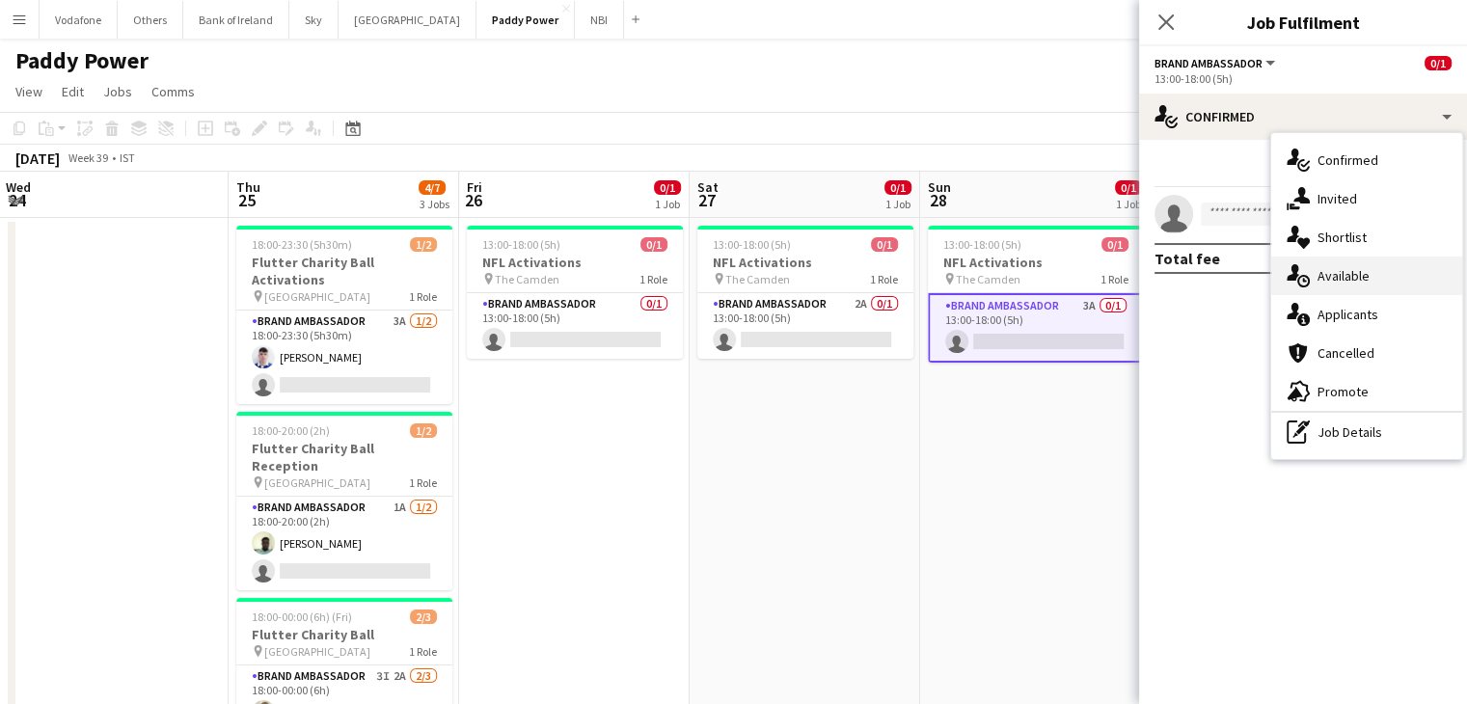
click at [1349, 288] on div "single-neutral-actions-upload Available" at bounding box center [1366, 276] width 191 height 39
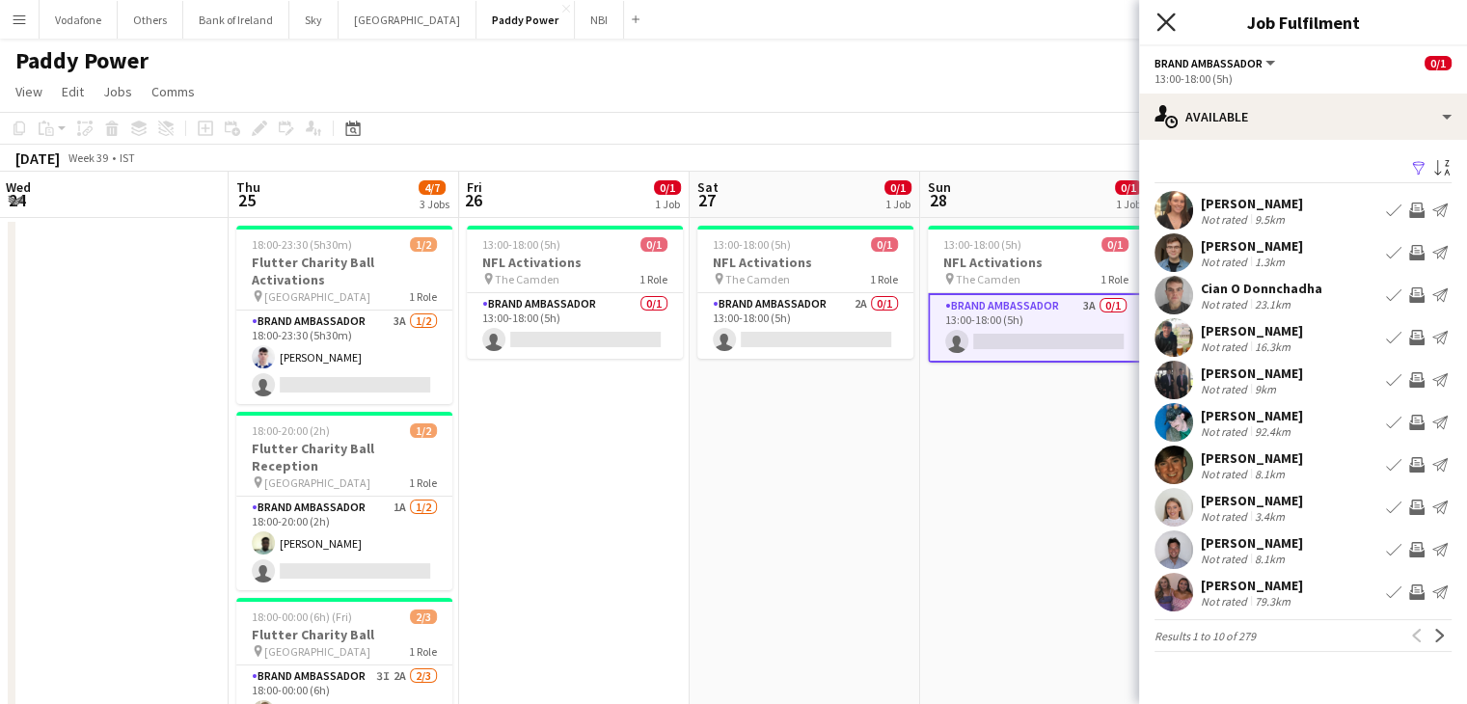
click at [1161, 20] on icon "Close pop-in" at bounding box center [1166, 22] width 18 height 18
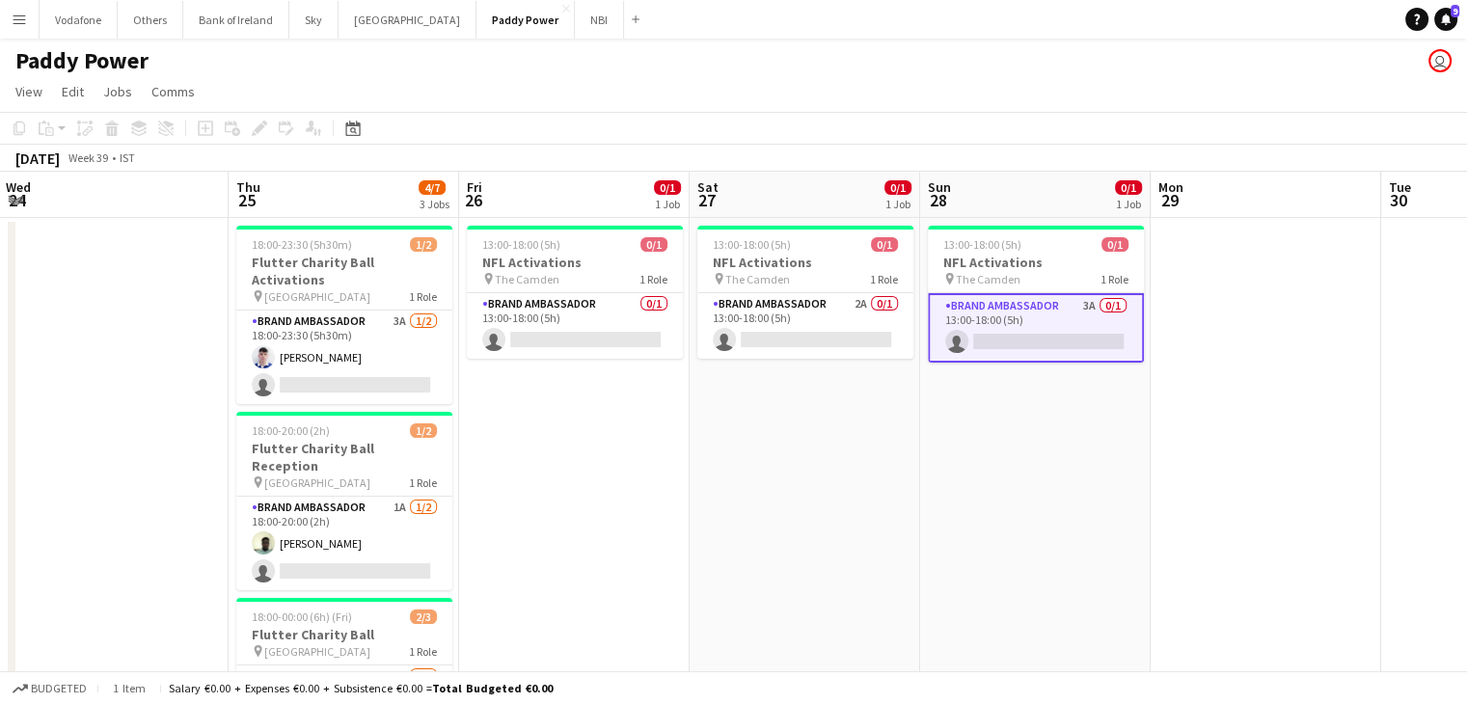
click at [1032, 379] on app-date-cell "13:00-18:00 (5h) 0/1 NFL Activations pin The Camden 1 Role Brand Ambassador 3A …" at bounding box center [1035, 524] width 231 height 613
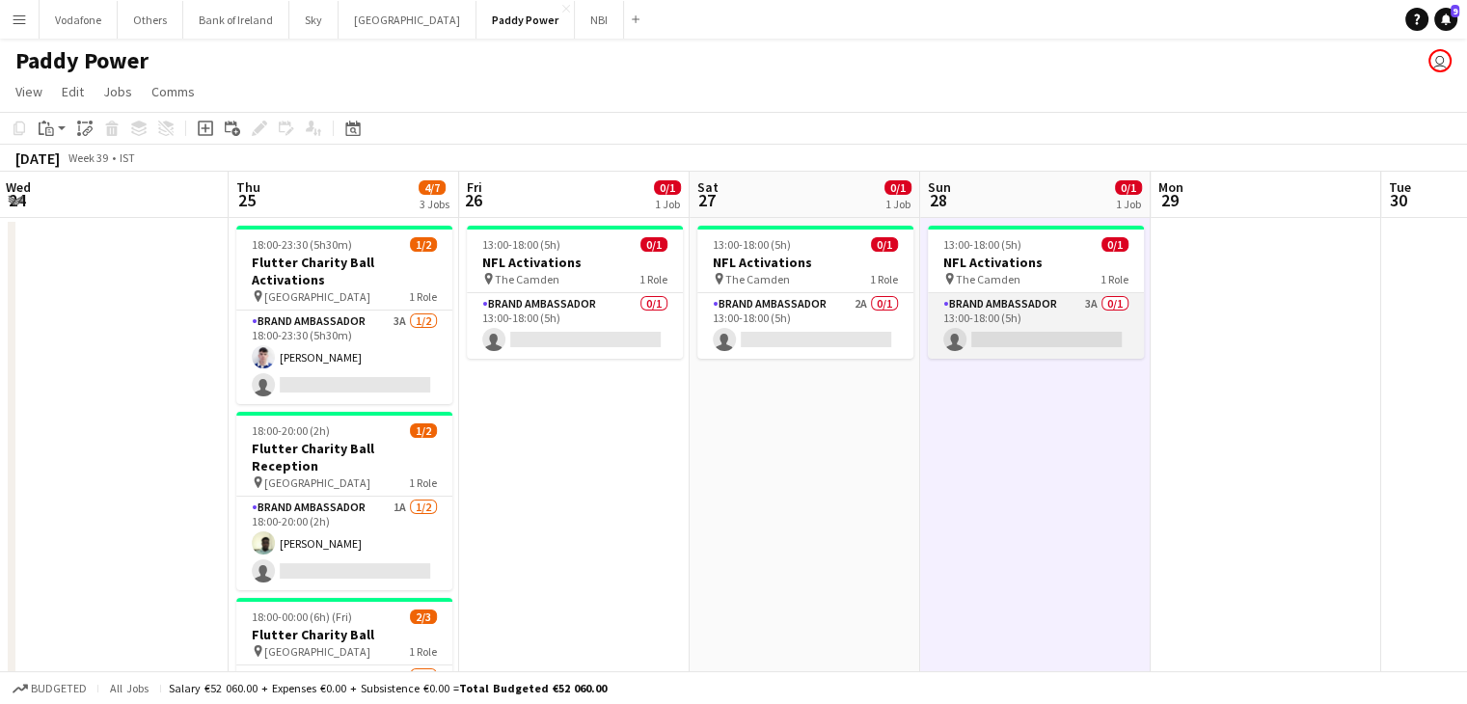
click at [1030, 343] on app-card-role "Brand Ambassador 3A 0/1 13:00-18:00 (5h) single-neutral-actions" at bounding box center [1036, 326] width 216 height 66
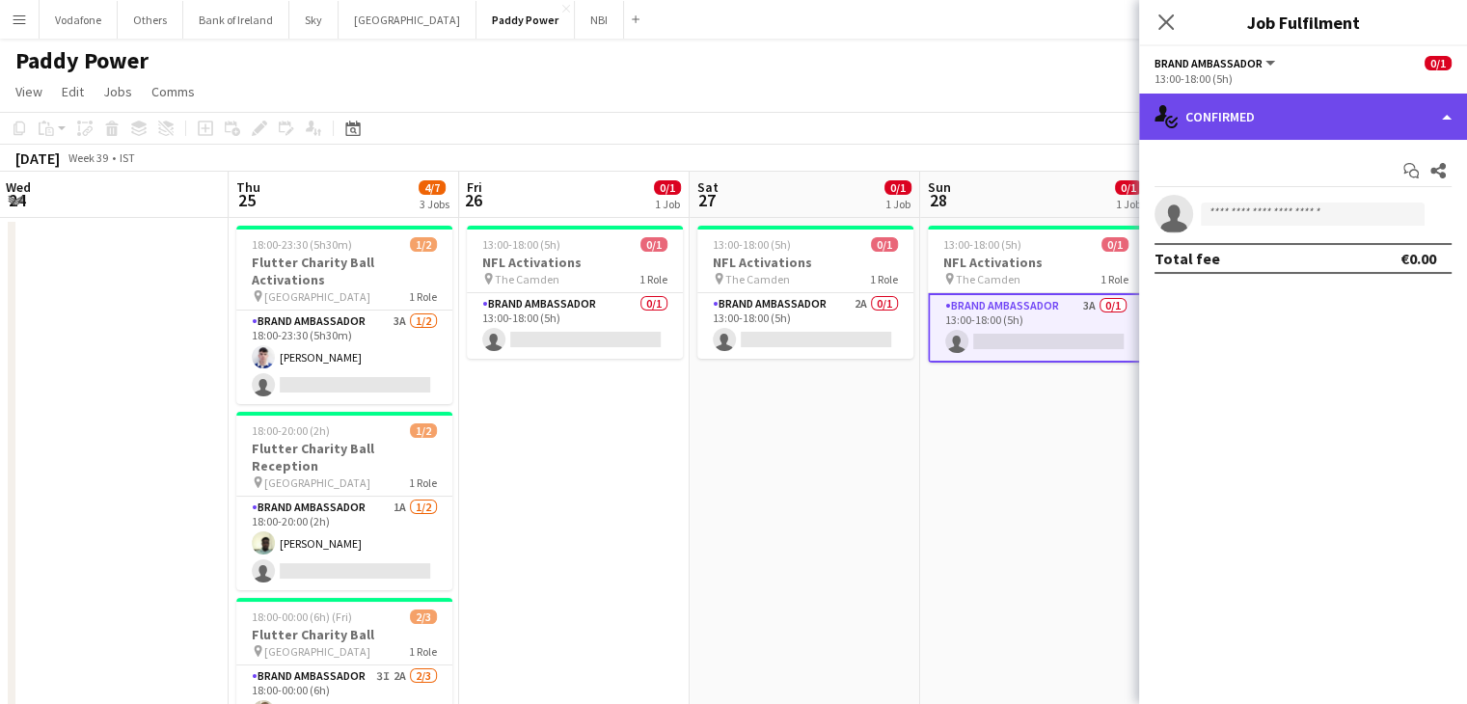
click at [1231, 114] on div "single-neutral-actions-check-2 Confirmed" at bounding box center [1303, 117] width 328 height 46
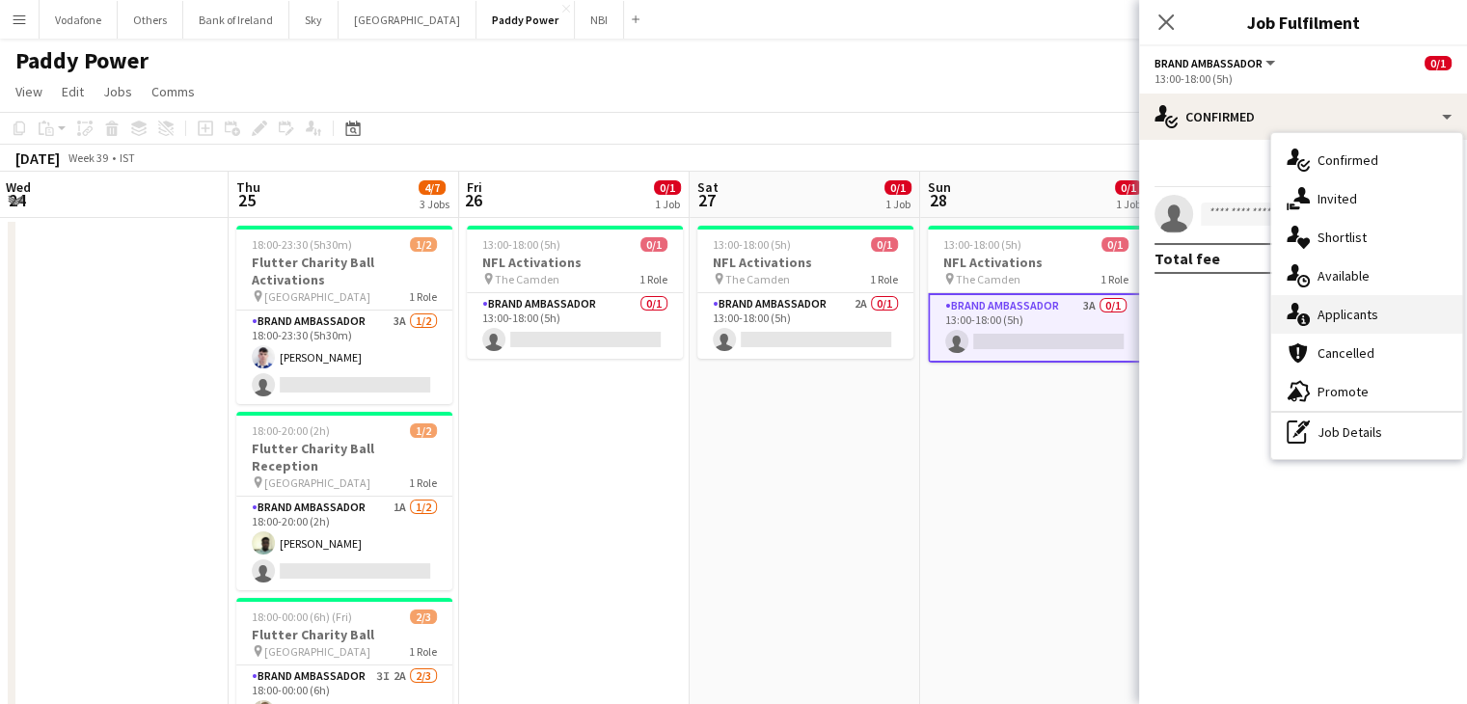
click at [1342, 310] on div "single-neutral-actions-information Applicants" at bounding box center [1366, 314] width 191 height 39
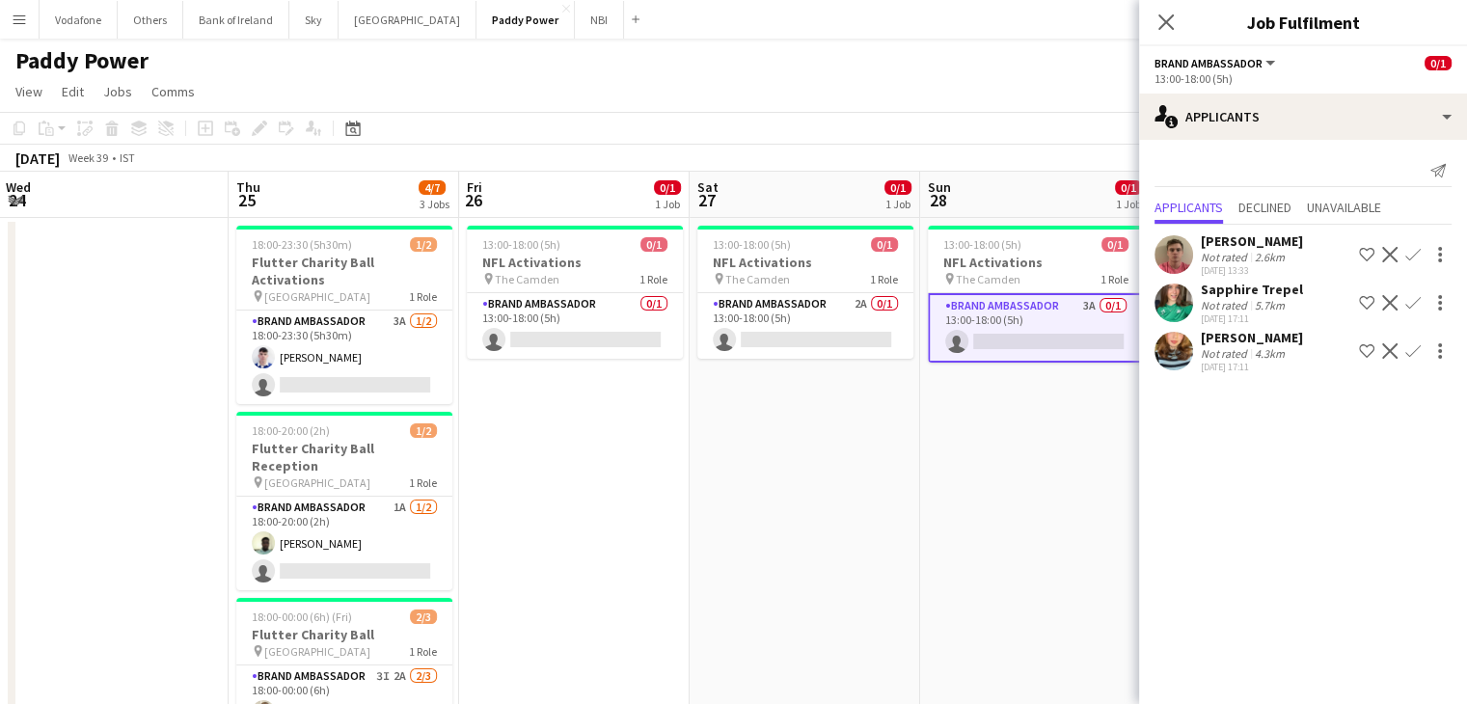
click at [1159, 350] on app-user-avatar at bounding box center [1174, 351] width 39 height 39
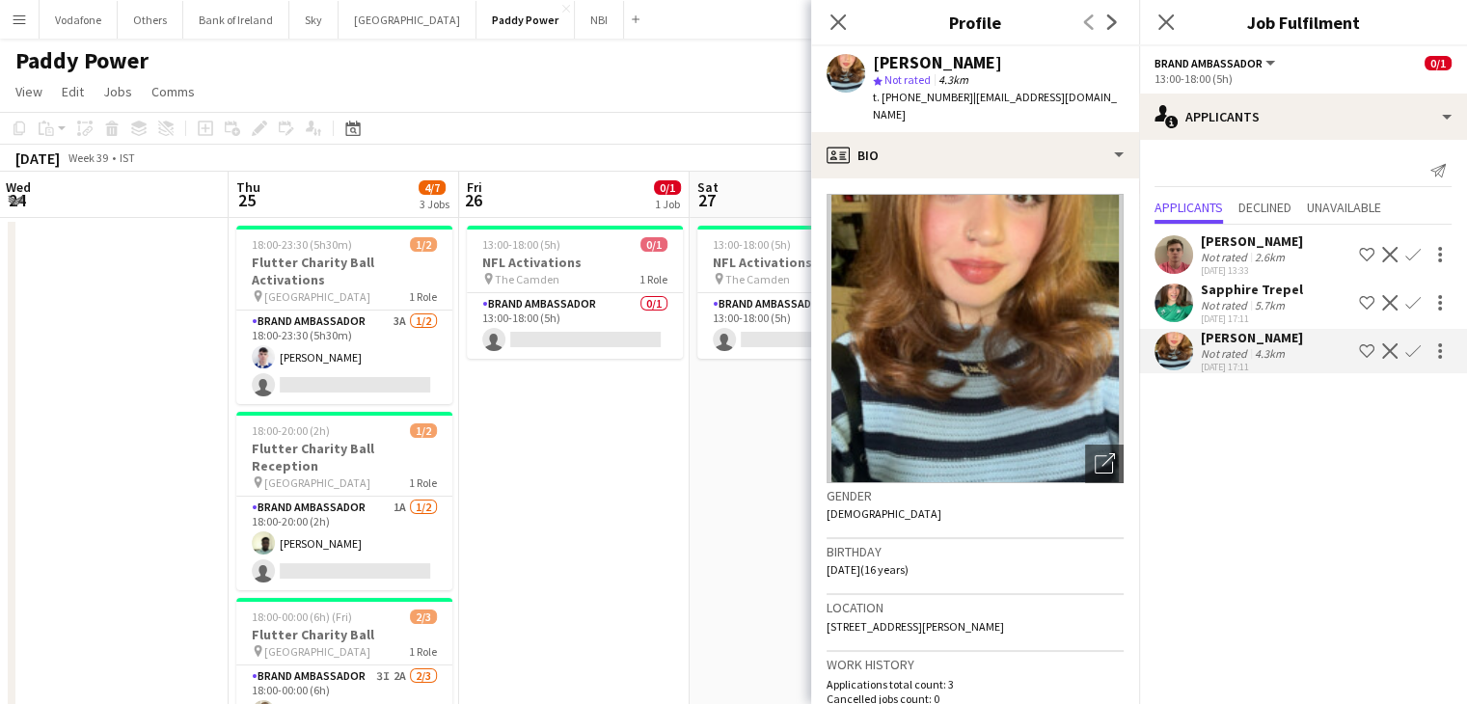
click at [982, 277] on img at bounding box center [975, 338] width 297 height 289
click at [726, 506] on app-date-cell "13:00-18:00 (5h) 0/1 NFL Activations pin The Camden 1 Role Brand Ambassador 2A …" at bounding box center [805, 524] width 231 height 613
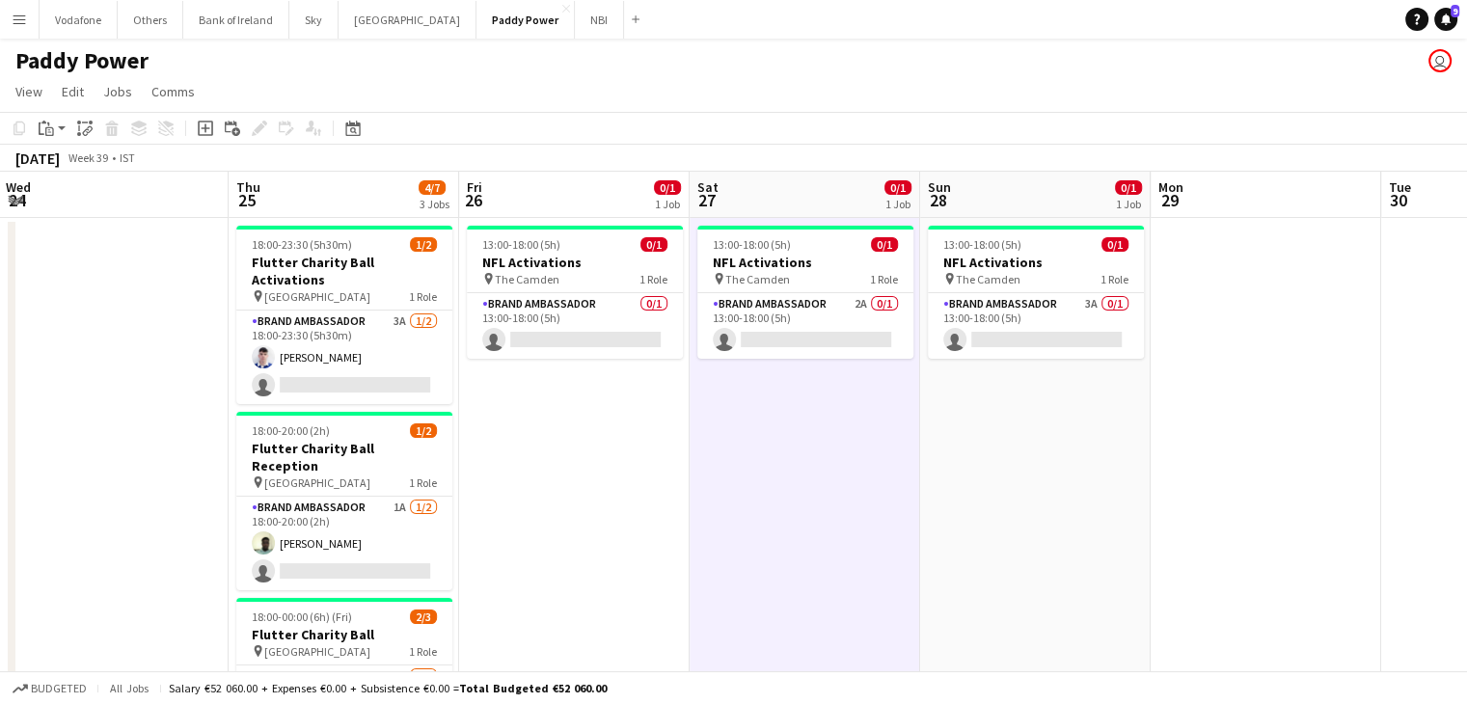
click at [1220, 334] on app-date-cell at bounding box center [1266, 524] width 231 height 613
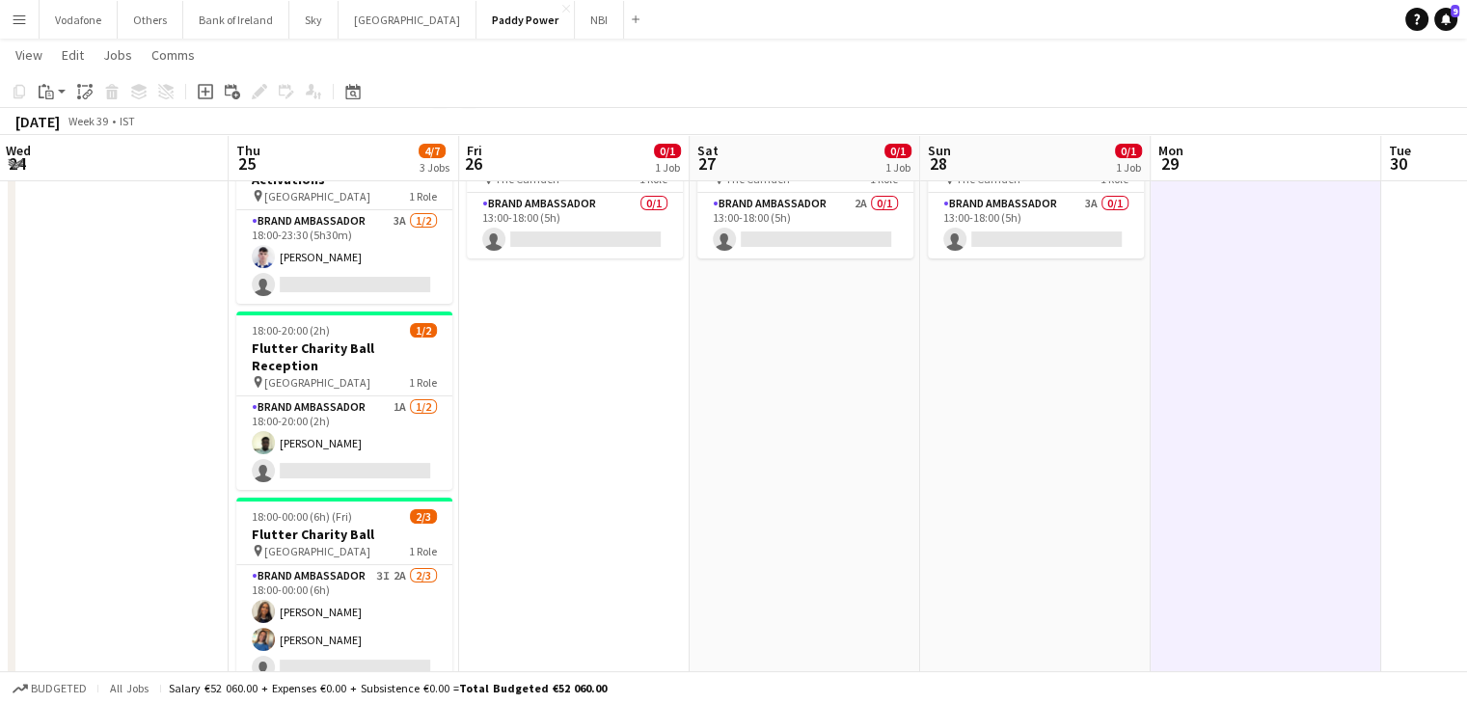
scroll to position [193, 0]
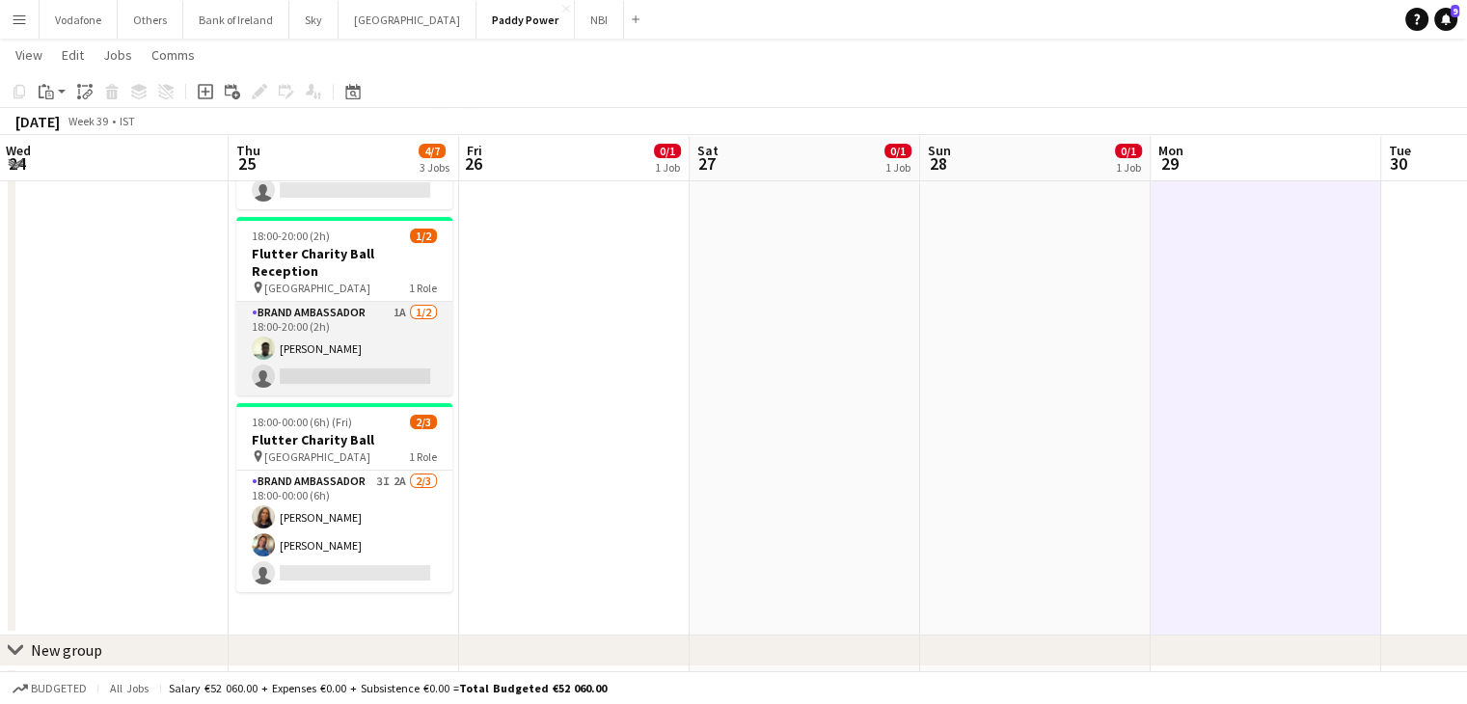
click at [368, 321] on app-card-role "Brand Ambassador 1A [DATE] 18:00-20:00 (2h) [PERSON_NAME] single-neutral-actions" at bounding box center [344, 349] width 216 height 94
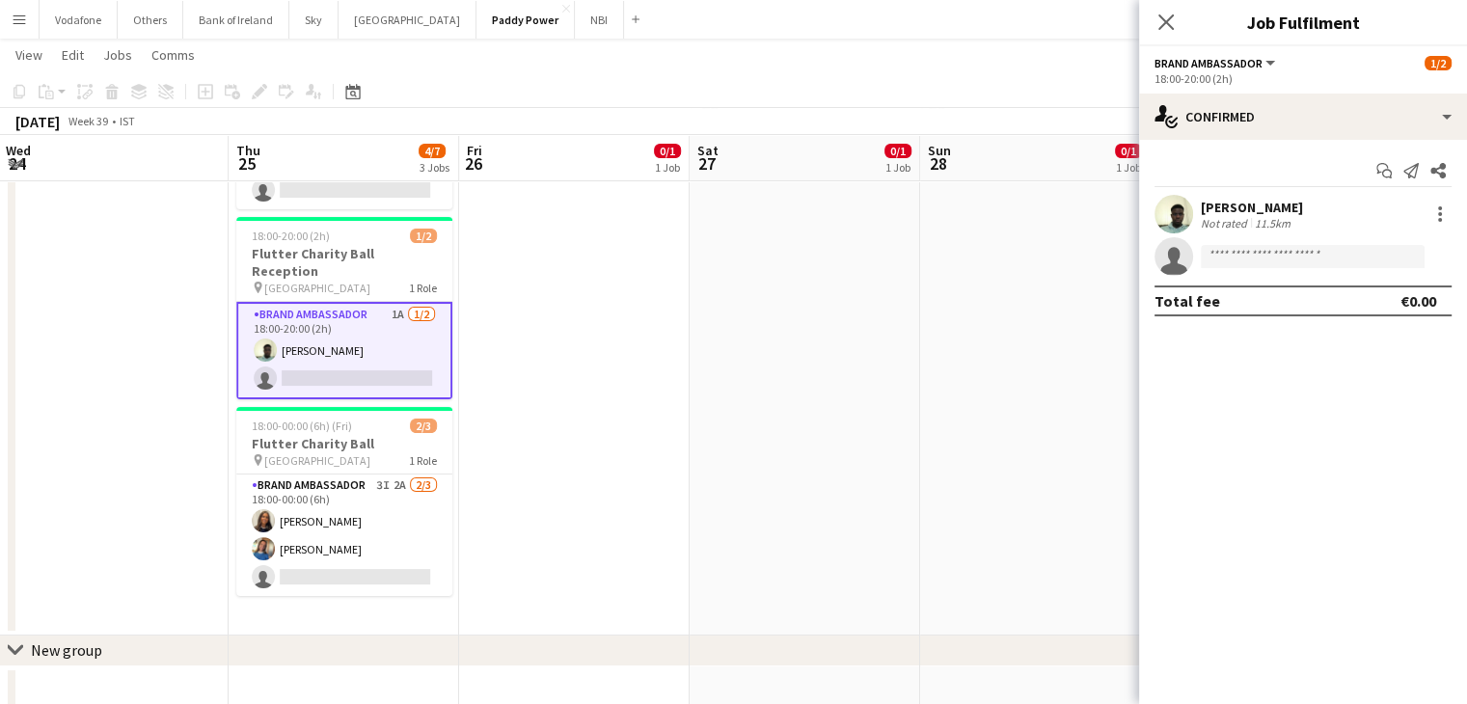
click at [587, 422] on app-date-cell "13:00-18:00 (5h) 0/1 NFL Activations pin The Camden 1 Role Brand Ambassador 0/1…" at bounding box center [574, 329] width 231 height 613
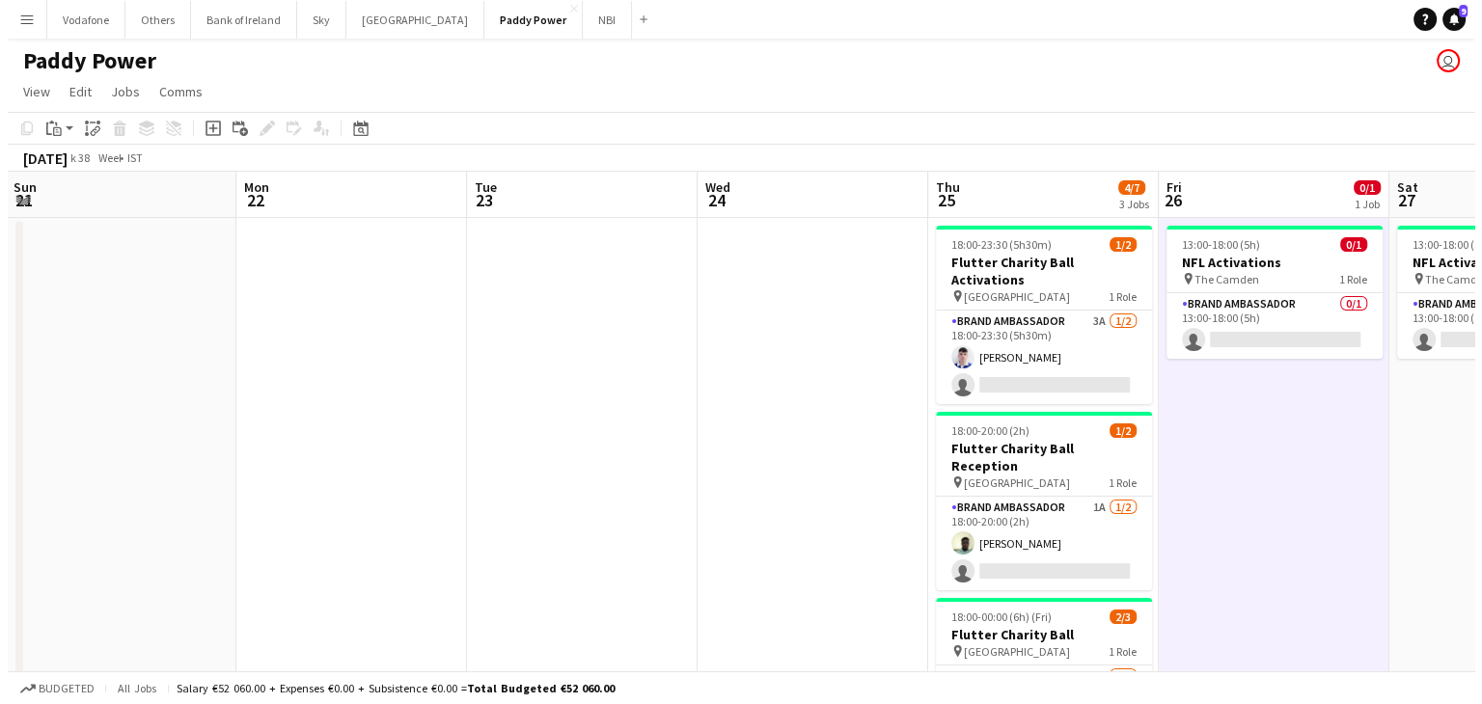
scroll to position [0, 529]
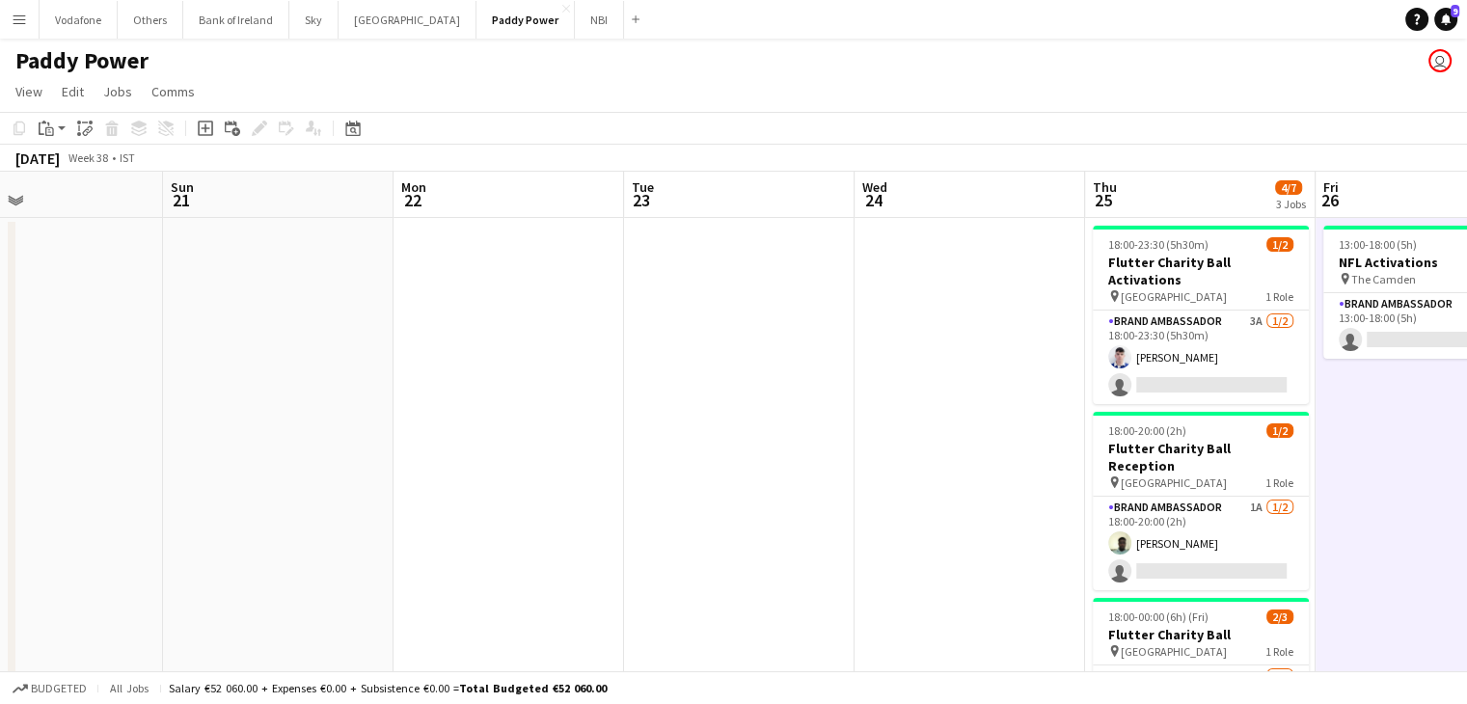
drag, startPoint x: 269, startPoint y: 436, endPoint x: 1481, endPoint y: 448, distance: 1211.7
click at [1466, 448] on html "Menu Boards Boards Boards All jobs Status Workforce Workforce My Workforce Recr…" at bounding box center [733, 476] width 1467 height 952
click at [329, 20] on button "Sky Close" at bounding box center [313, 20] width 49 height 38
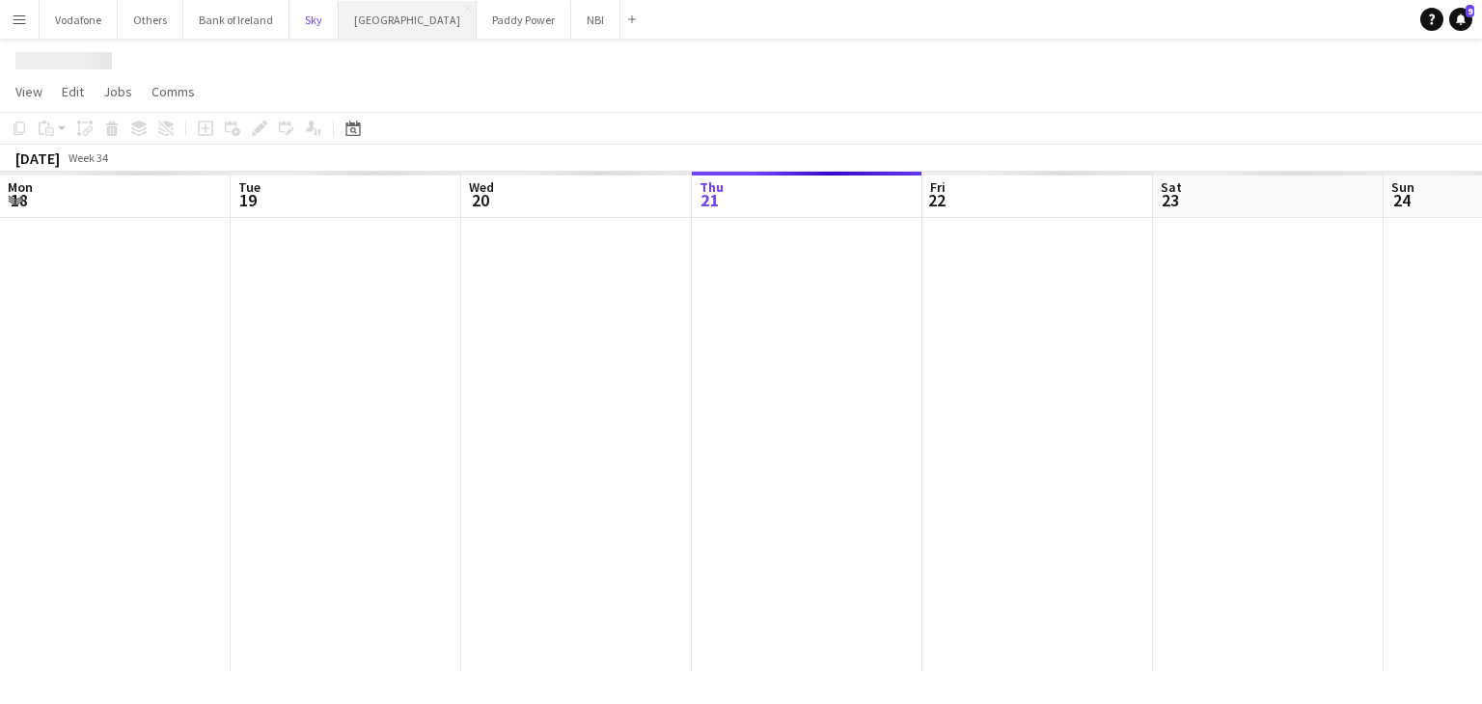
scroll to position [0, 461]
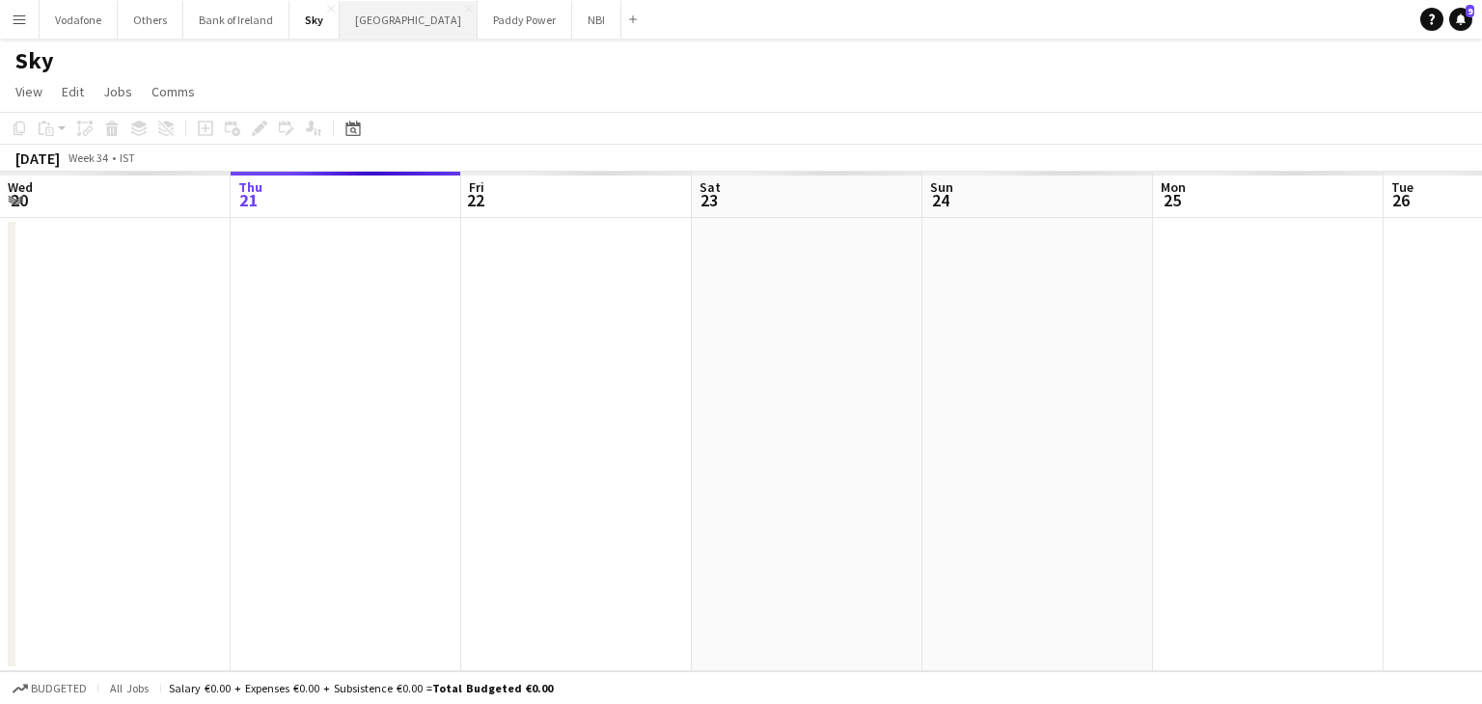
click at [351, 24] on button "[GEOGRAPHIC_DATA] Close" at bounding box center [409, 20] width 138 height 38
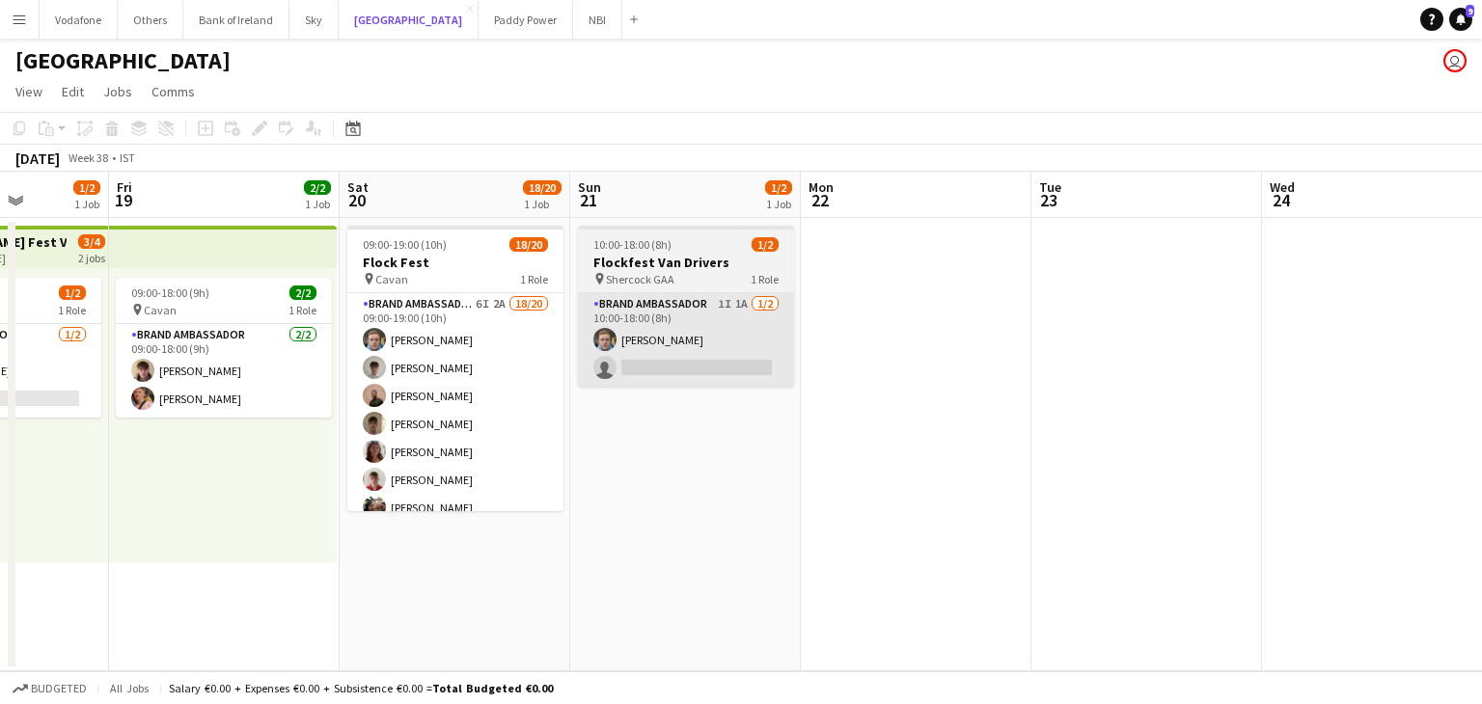
scroll to position [0, 582]
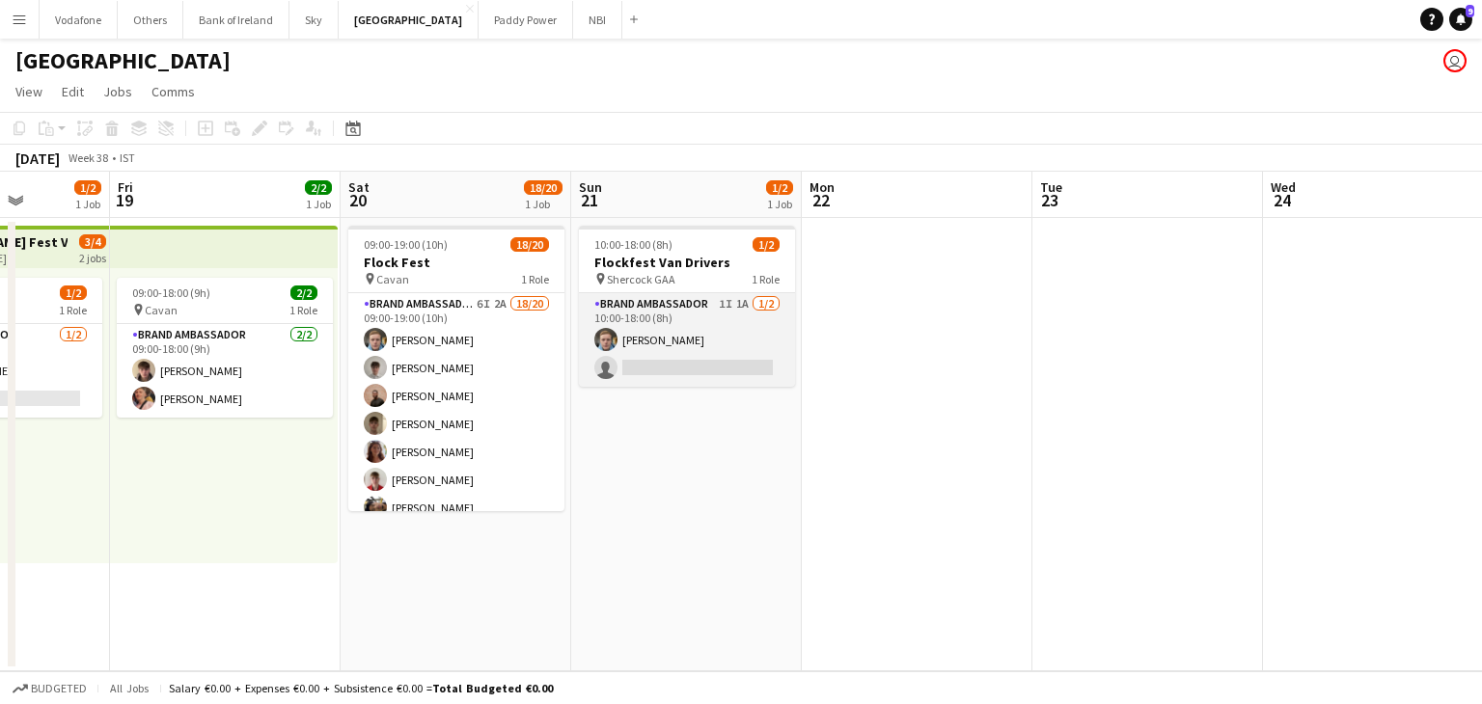
click at [710, 355] on app-card-role "Brand Ambassador 1I 1A [DATE] 10:00-18:00 (8h) [PERSON_NAME] single-neutral-act…" at bounding box center [687, 340] width 216 height 94
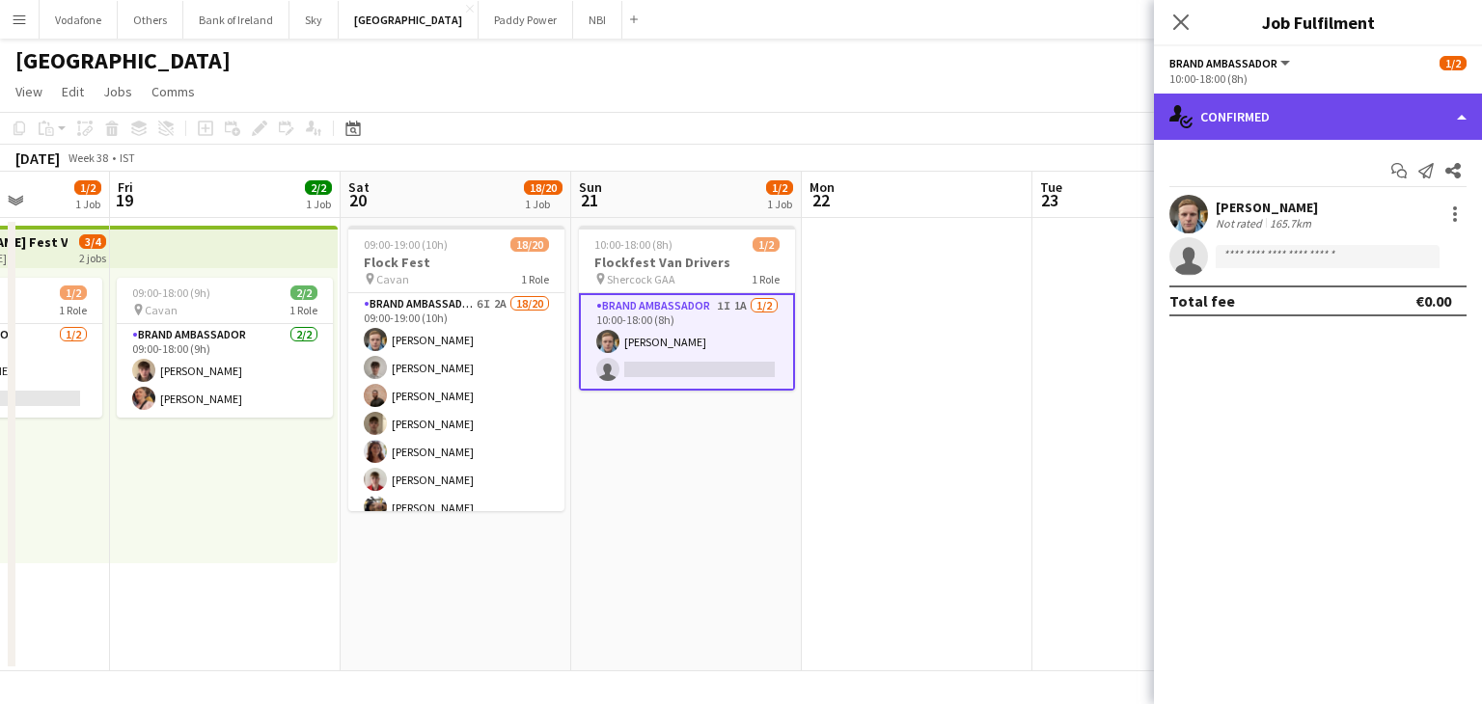
click at [1186, 102] on div "single-neutral-actions-check-2 Confirmed" at bounding box center [1318, 117] width 328 height 46
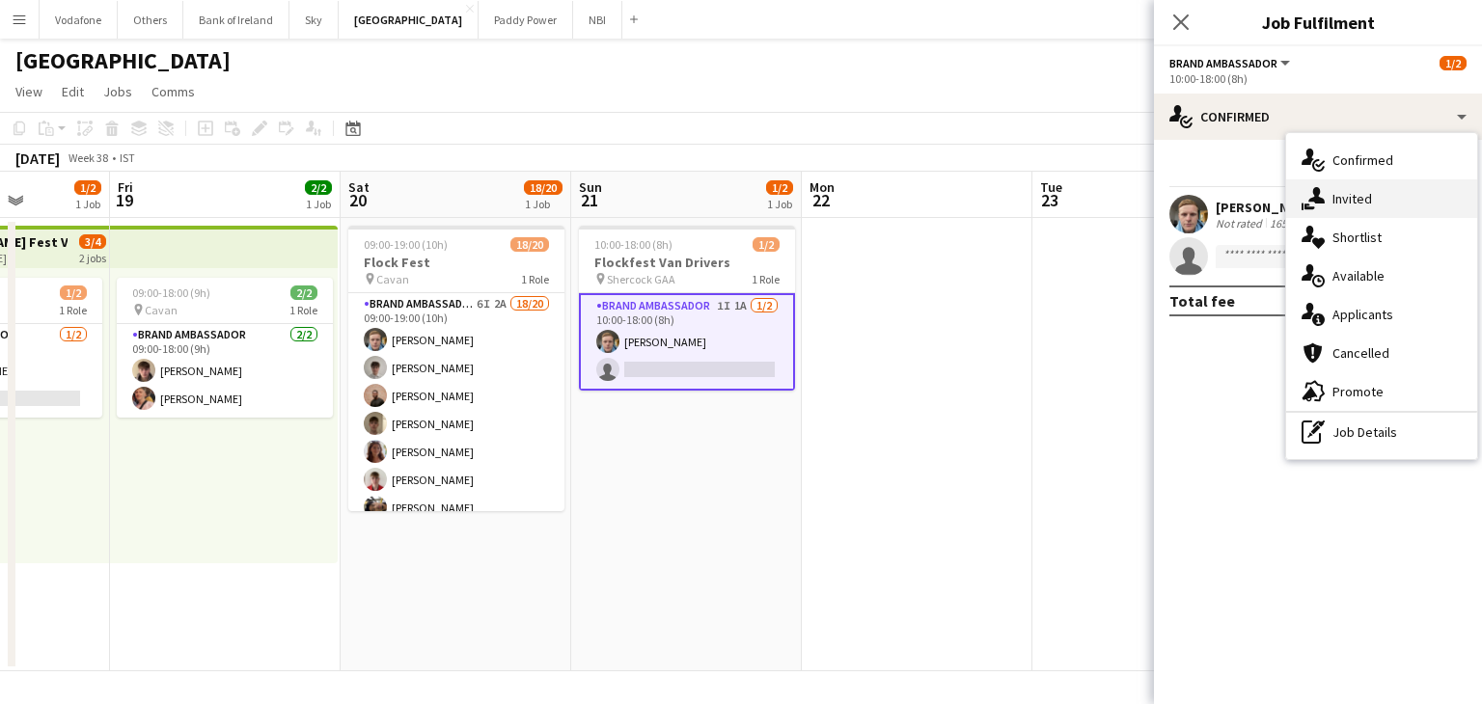
click at [1380, 199] on div "single-neutral-actions-share-1 Invited" at bounding box center [1381, 198] width 191 height 39
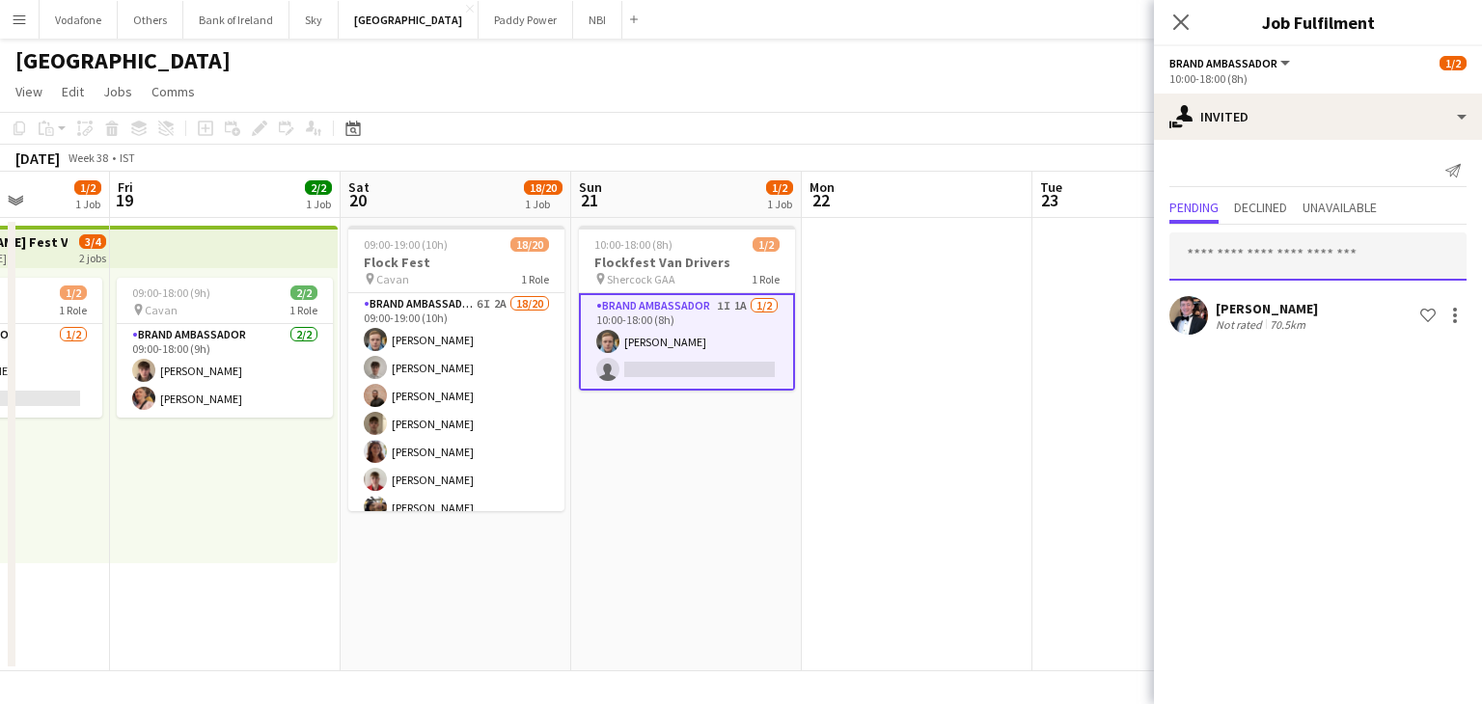
click at [1333, 260] on input "text" at bounding box center [1317, 256] width 297 height 48
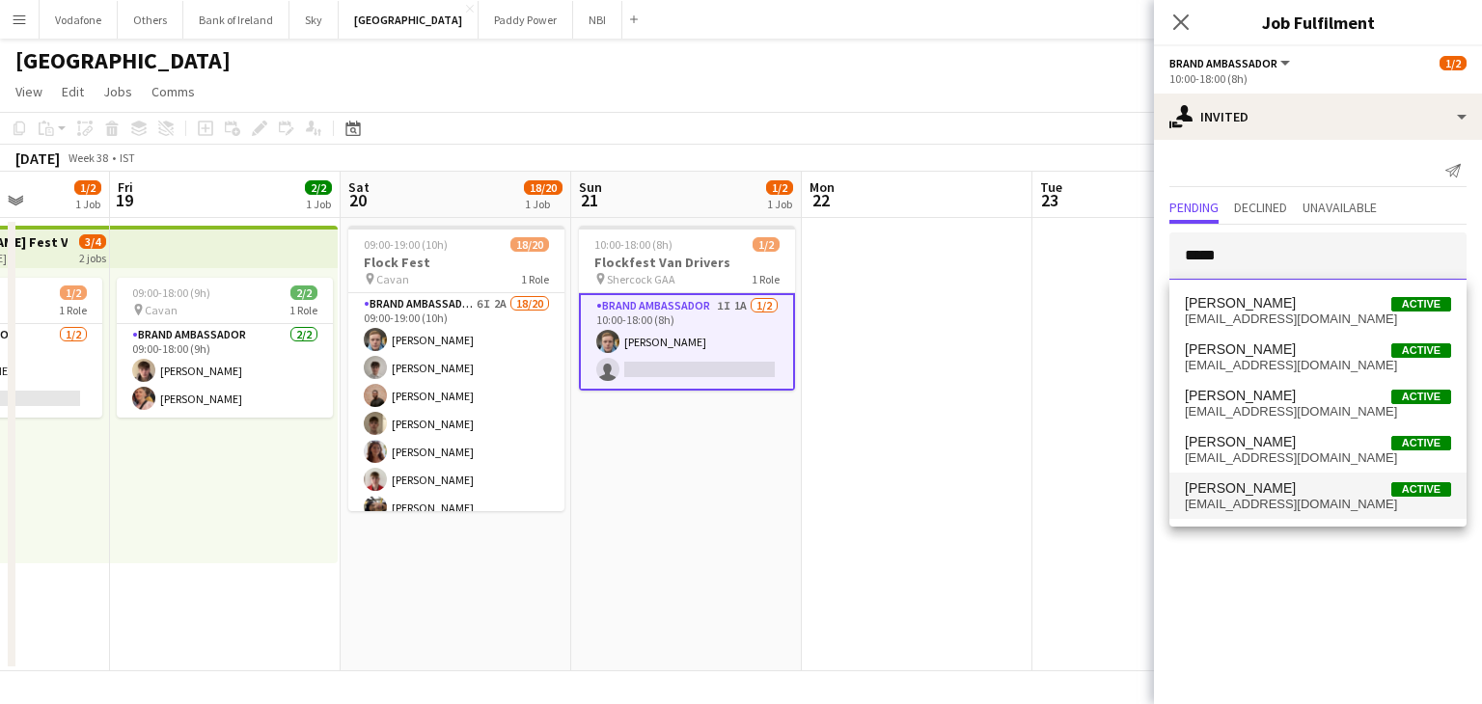
type input "*****"
click at [1257, 507] on span "[EMAIL_ADDRESS][DOMAIN_NAME]" at bounding box center [1318, 504] width 266 height 15
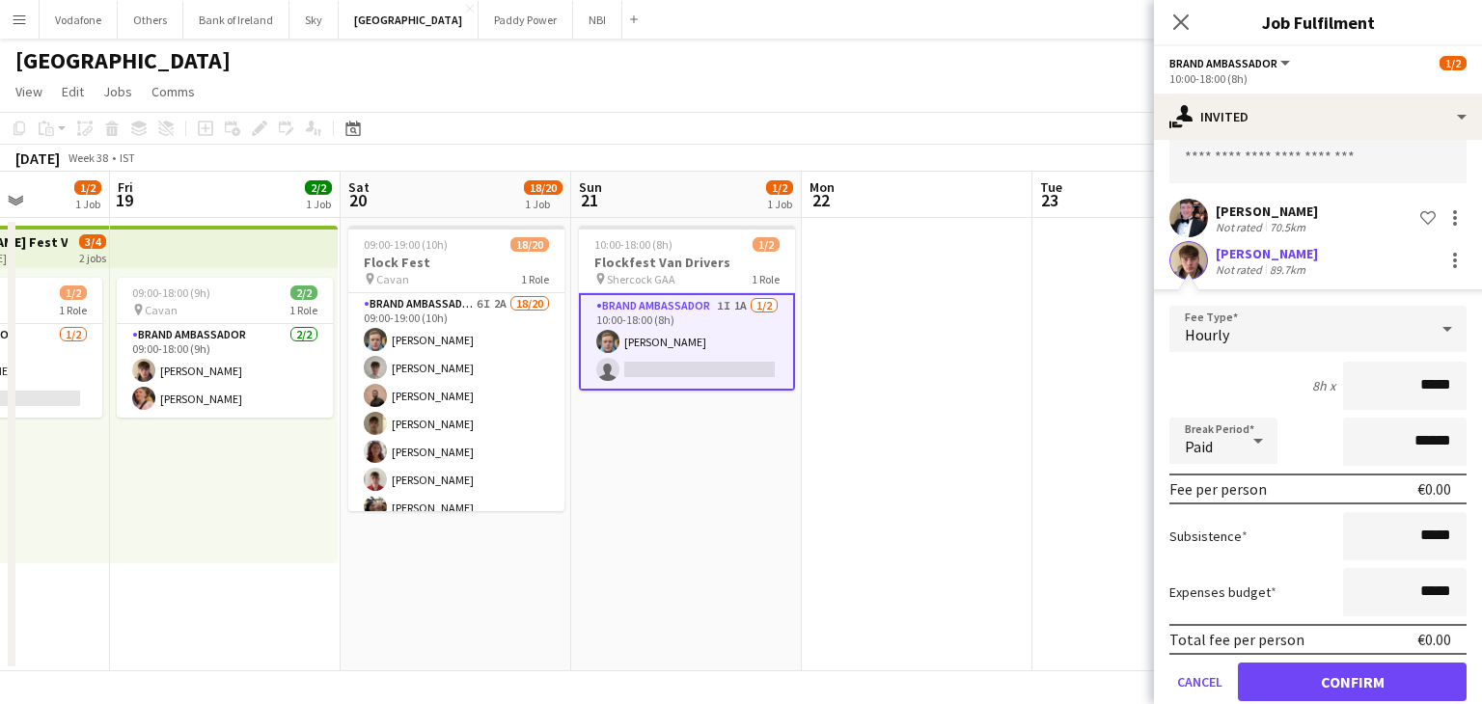
scroll to position [127, 0]
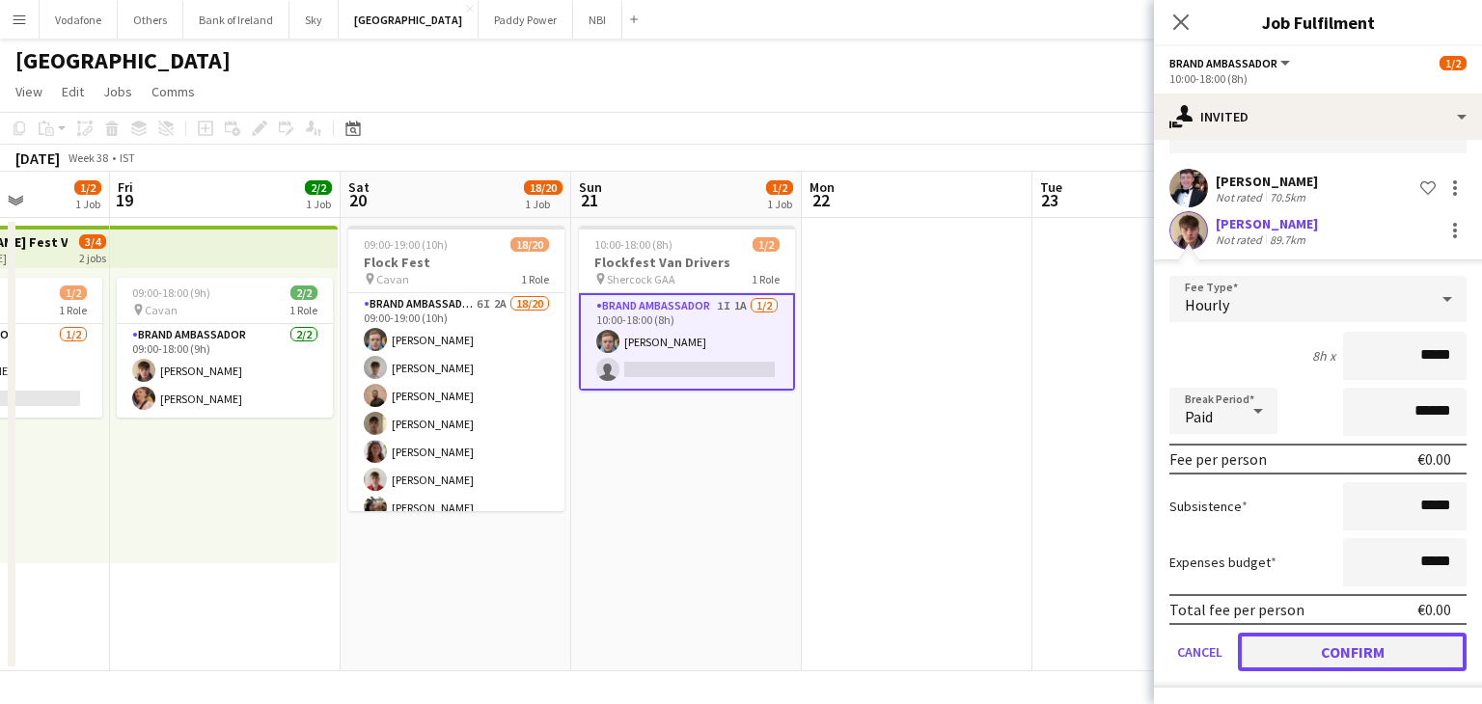
click at [1318, 657] on button "Confirm" at bounding box center [1352, 652] width 229 height 39
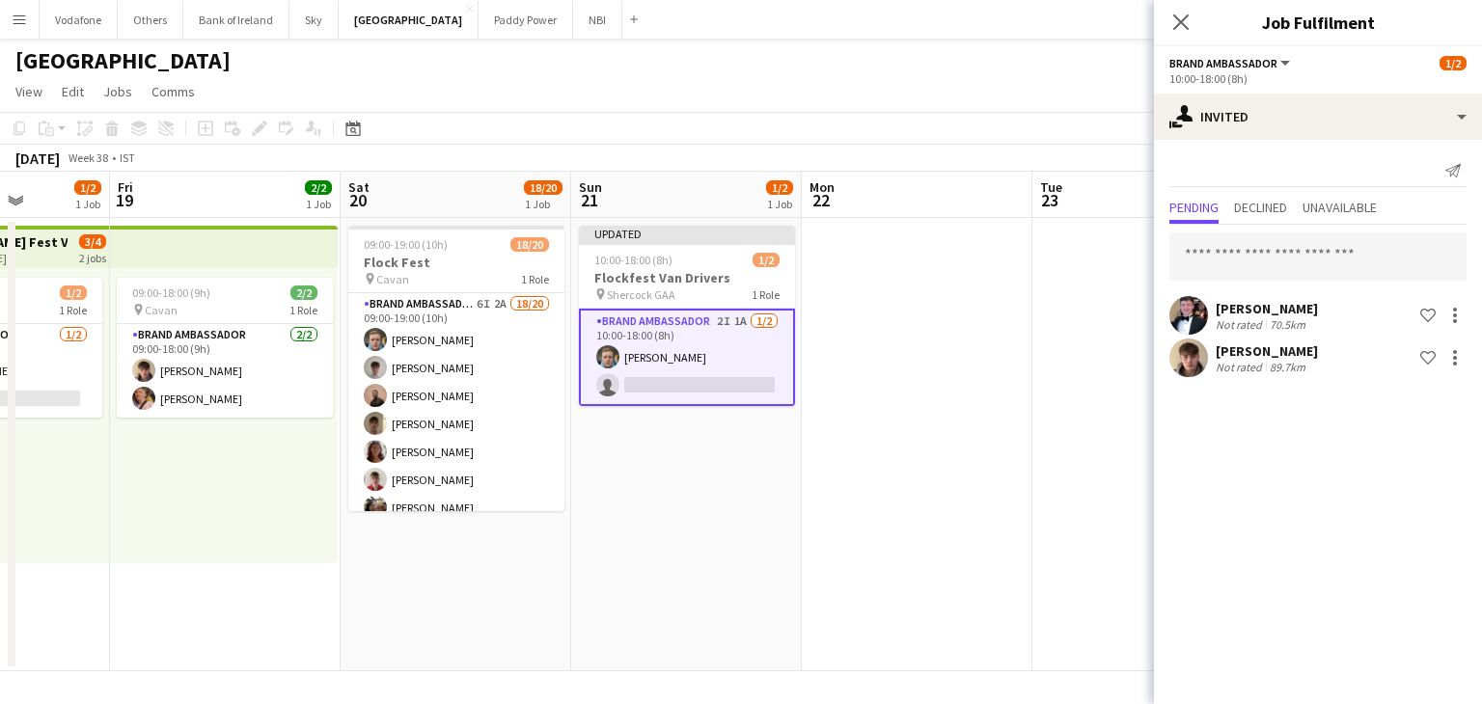
scroll to position [0, 0]
click at [1125, 387] on app-date-cell at bounding box center [1147, 444] width 231 height 453
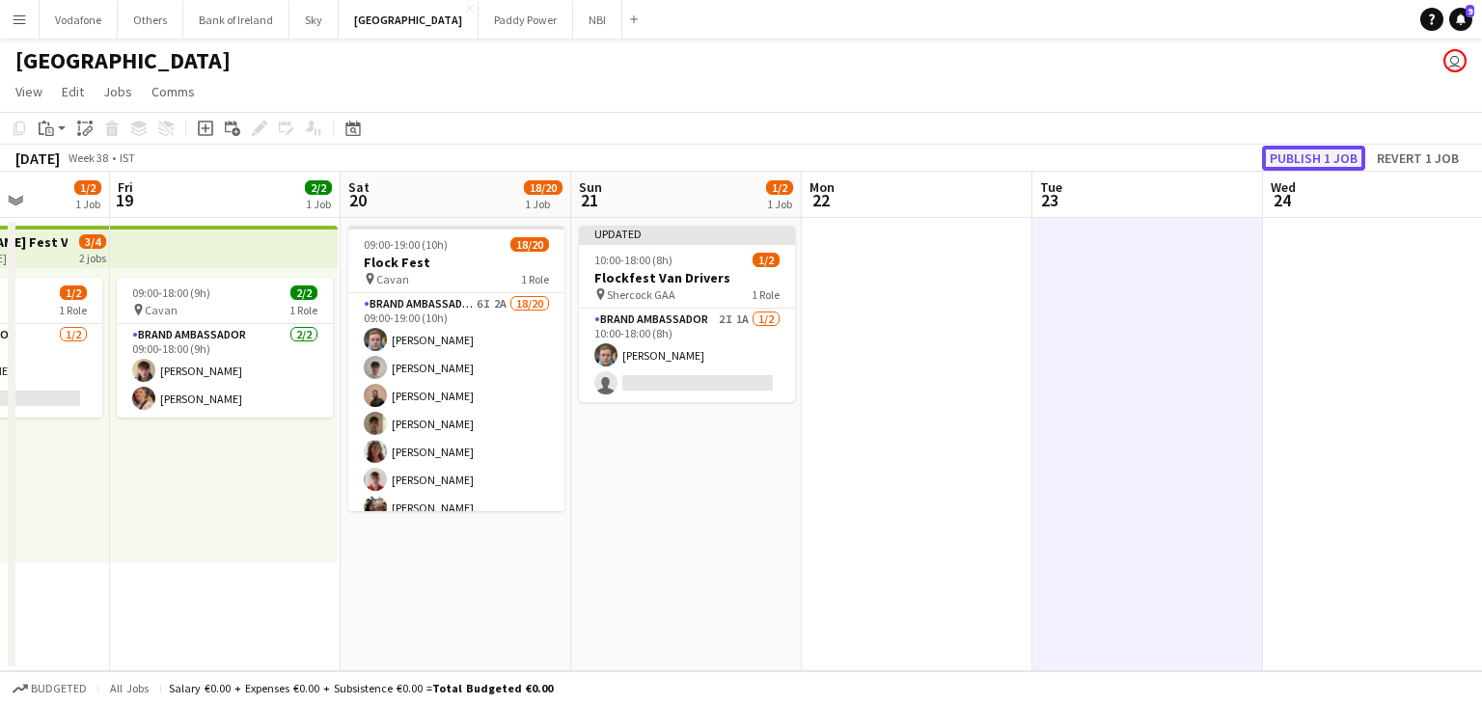
click at [1330, 161] on button "Publish 1 job" at bounding box center [1313, 158] width 103 height 25
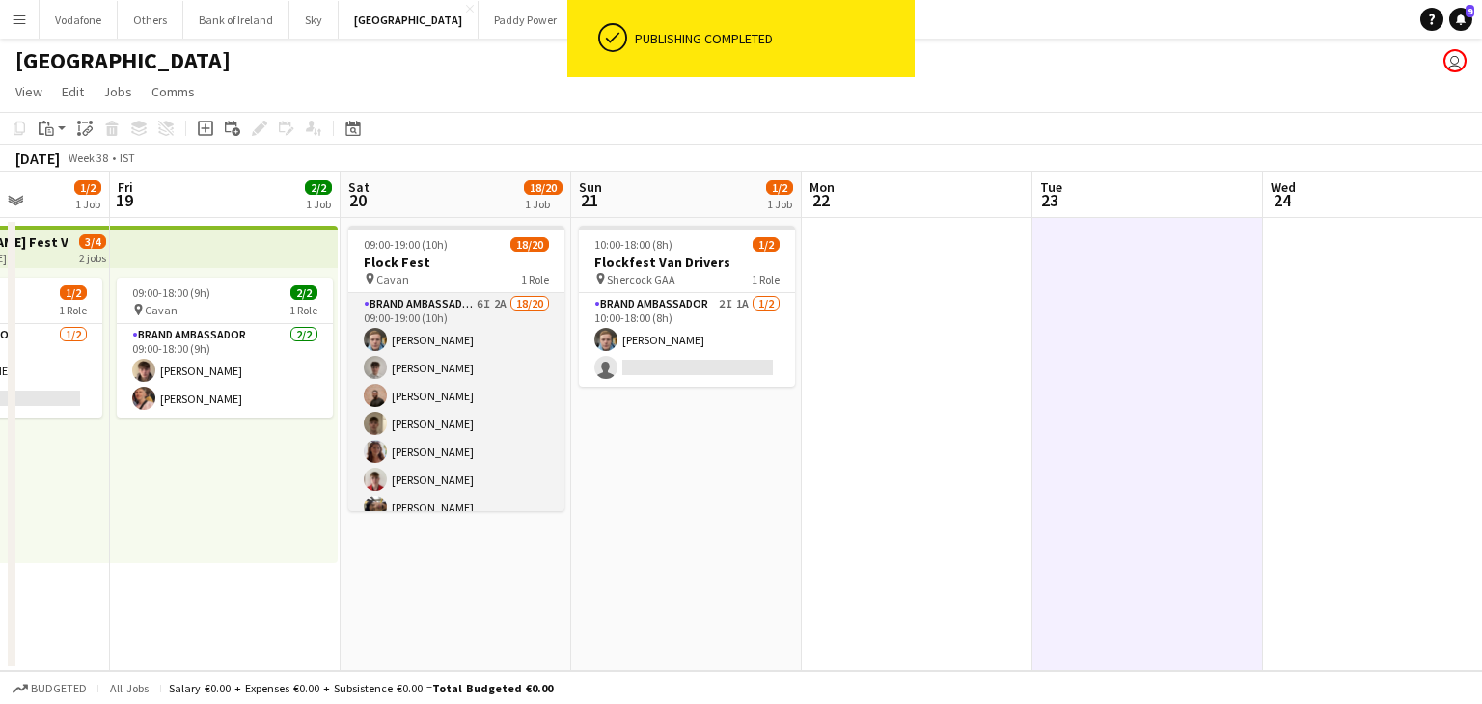
scroll to position [289, 0]
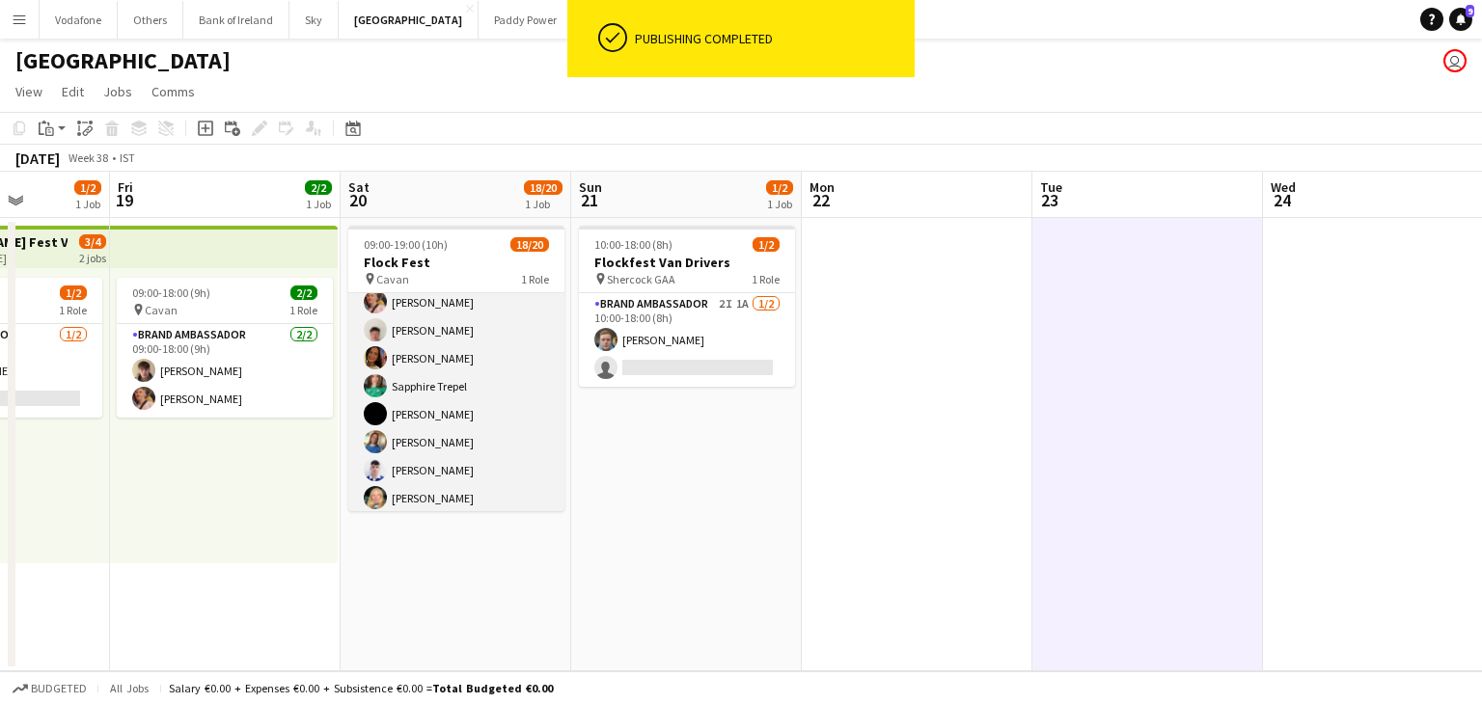
click at [472, 350] on app-card-role "Brand Ambassador 6I 2A 18/20 09:00-19:00 (10h) [PERSON_NAME] [PERSON_NAME] [PER…" at bounding box center [456, 302] width 216 height 597
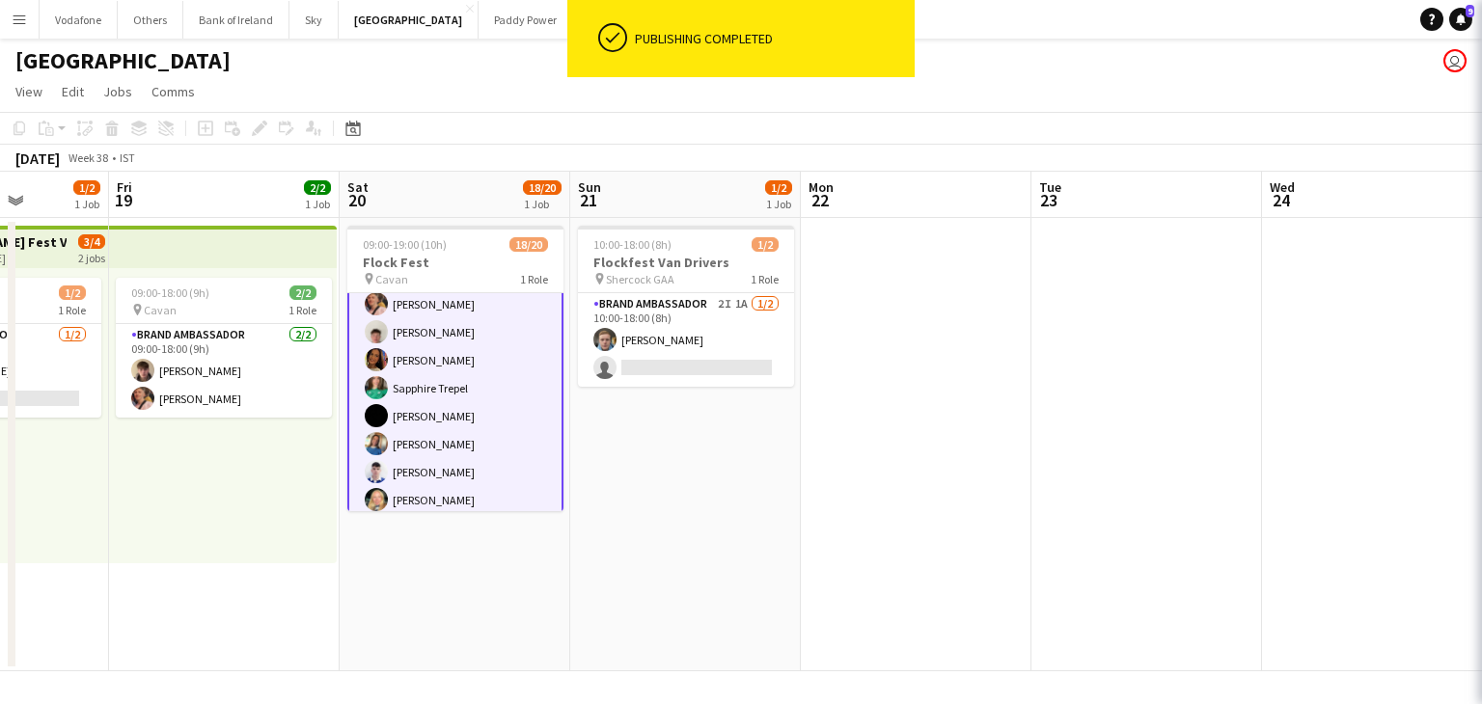
scroll to position [290, 0]
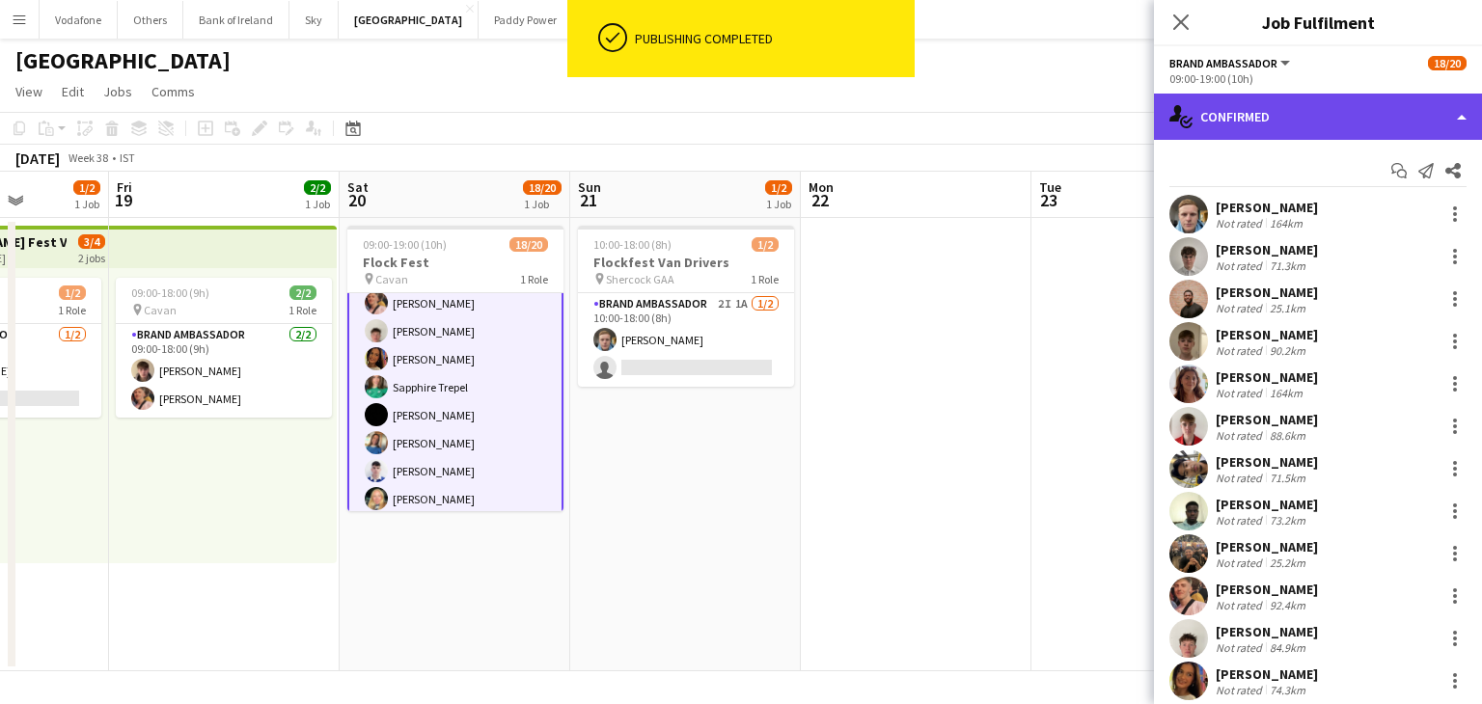
click at [1201, 130] on div "single-neutral-actions-check-2 Confirmed" at bounding box center [1318, 117] width 328 height 46
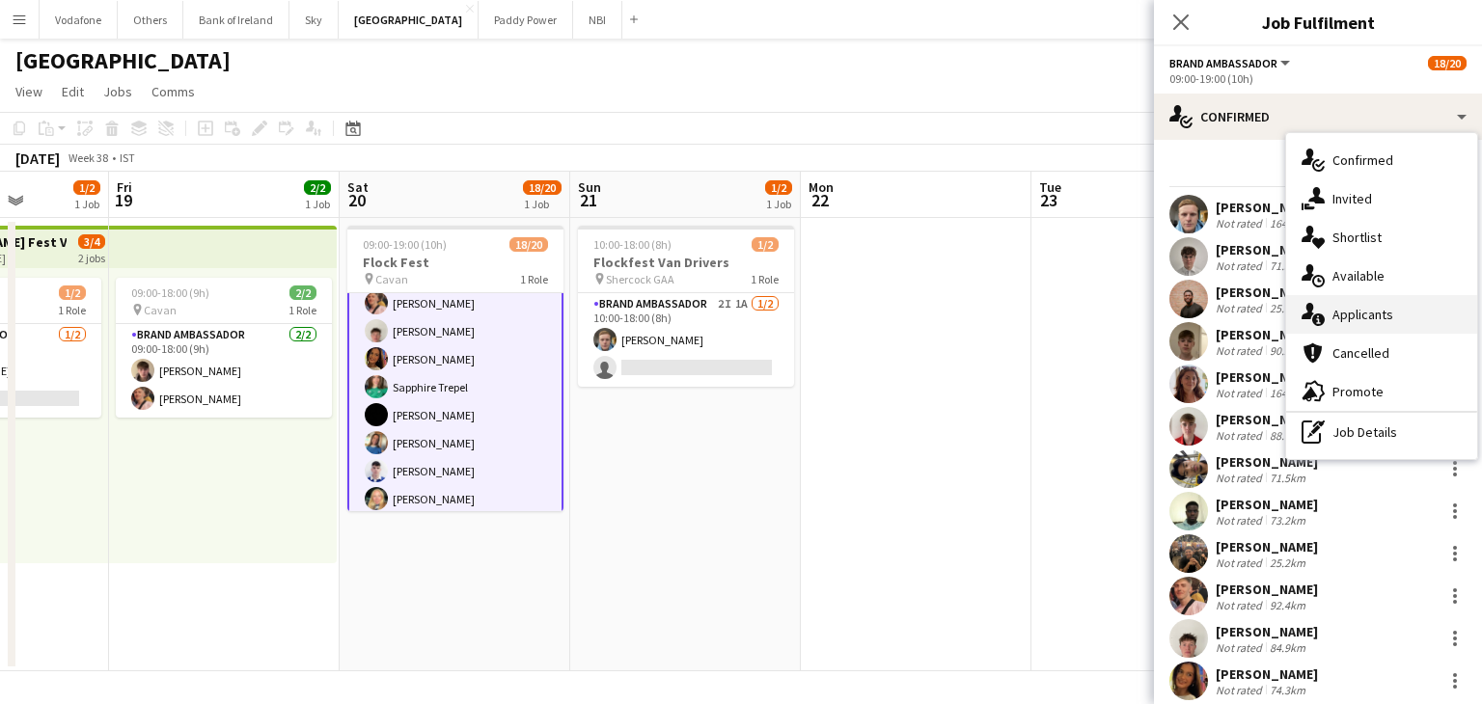
click at [1378, 317] on div "single-neutral-actions-information Applicants" at bounding box center [1381, 314] width 191 height 39
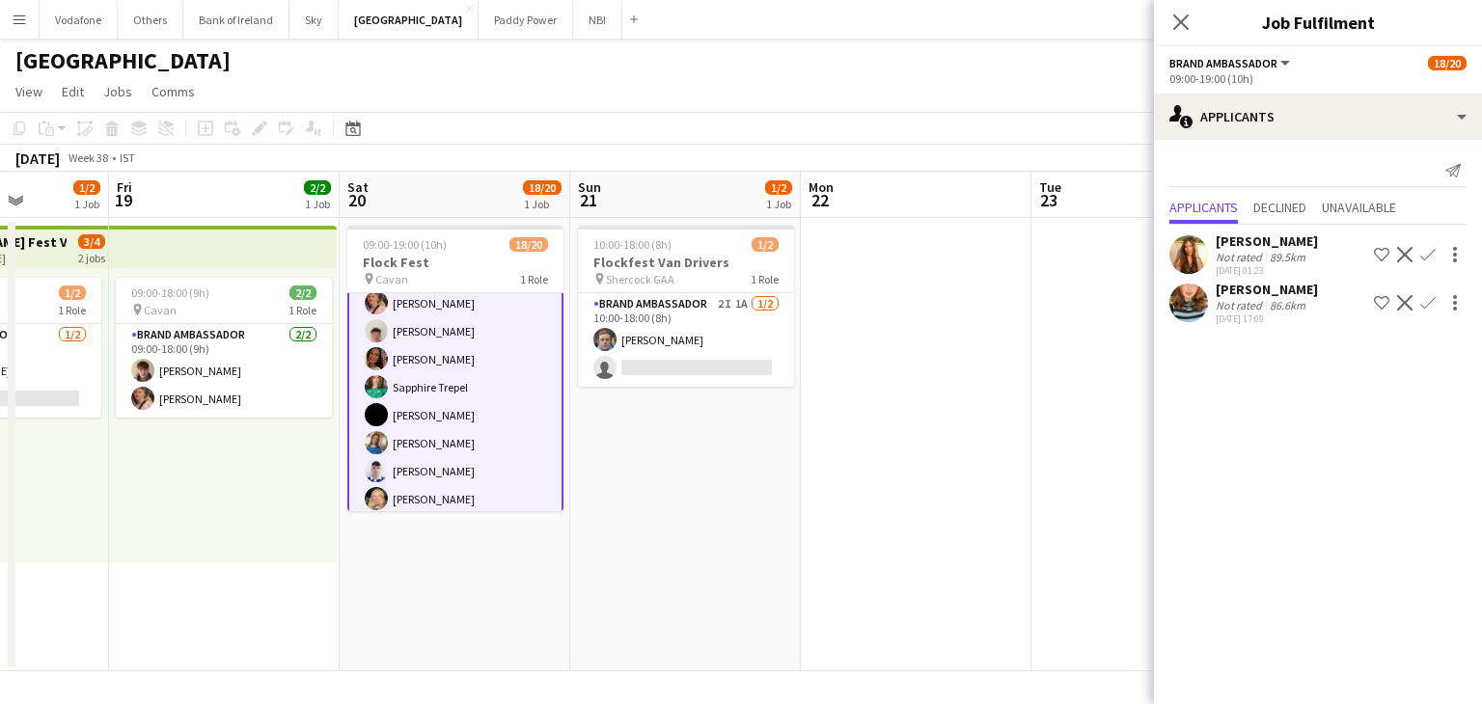
click at [1094, 309] on app-date-cell at bounding box center [1146, 444] width 231 height 453
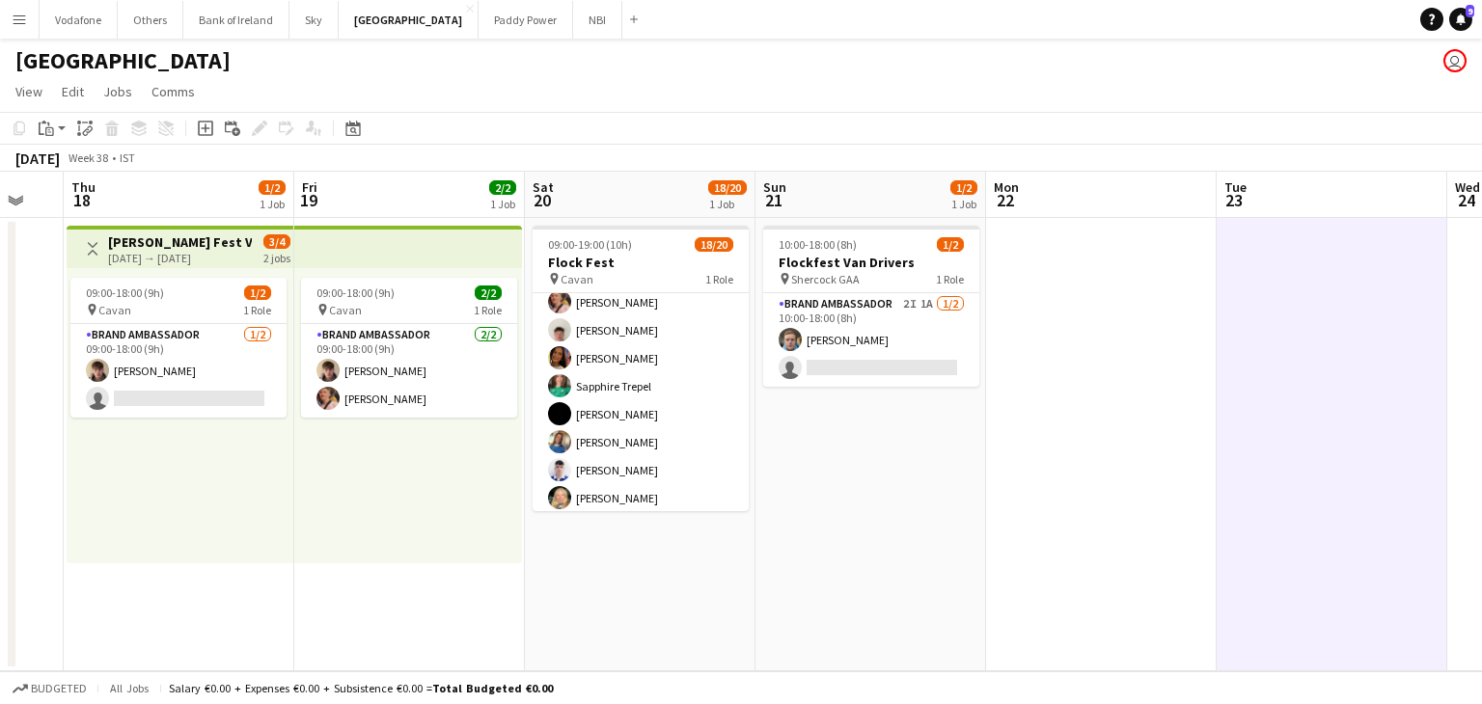
scroll to position [0, 396]
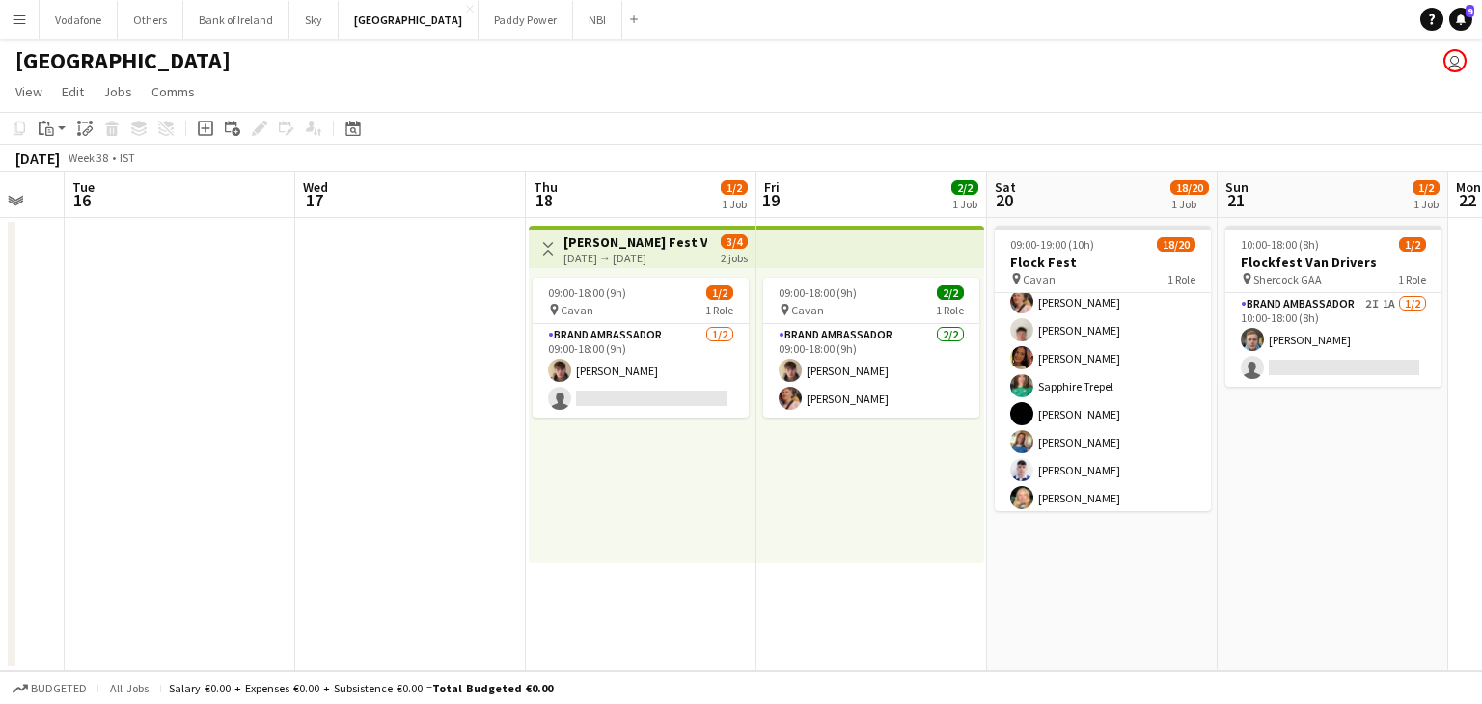
drag, startPoint x: 517, startPoint y: 581, endPoint x: 1145, endPoint y: 575, distance: 628.0
click at [1145, 575] on app-calendar-viewport "Sun 14 Mon 15 Tue 16 Wed 17 Thu 18 1/2 1 Job Fri 19 2/2 1 Job Sat 20 18/20 1 Jo…" at bounding box center [741, 422] width 1482 height 500
click at [576, 375] on app-card-role "Brand Ambassador [DATE] 09:00-18:00 (9h) [PERSON_NAME] single-neutral-actions" at bounding box center [641, 371] width 216 height 94
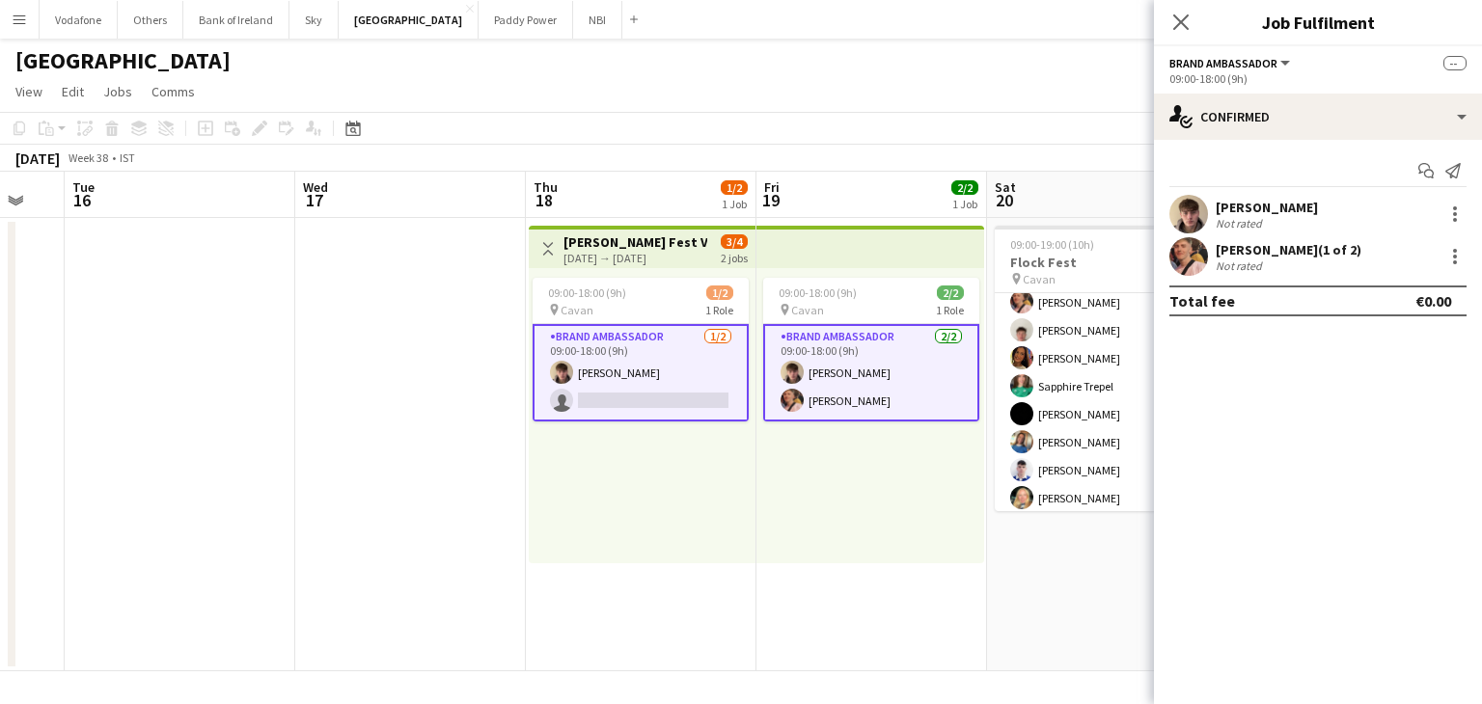
click at [363, 379] on app-date-cell at bounding box center [410, 444] width 231 height 453
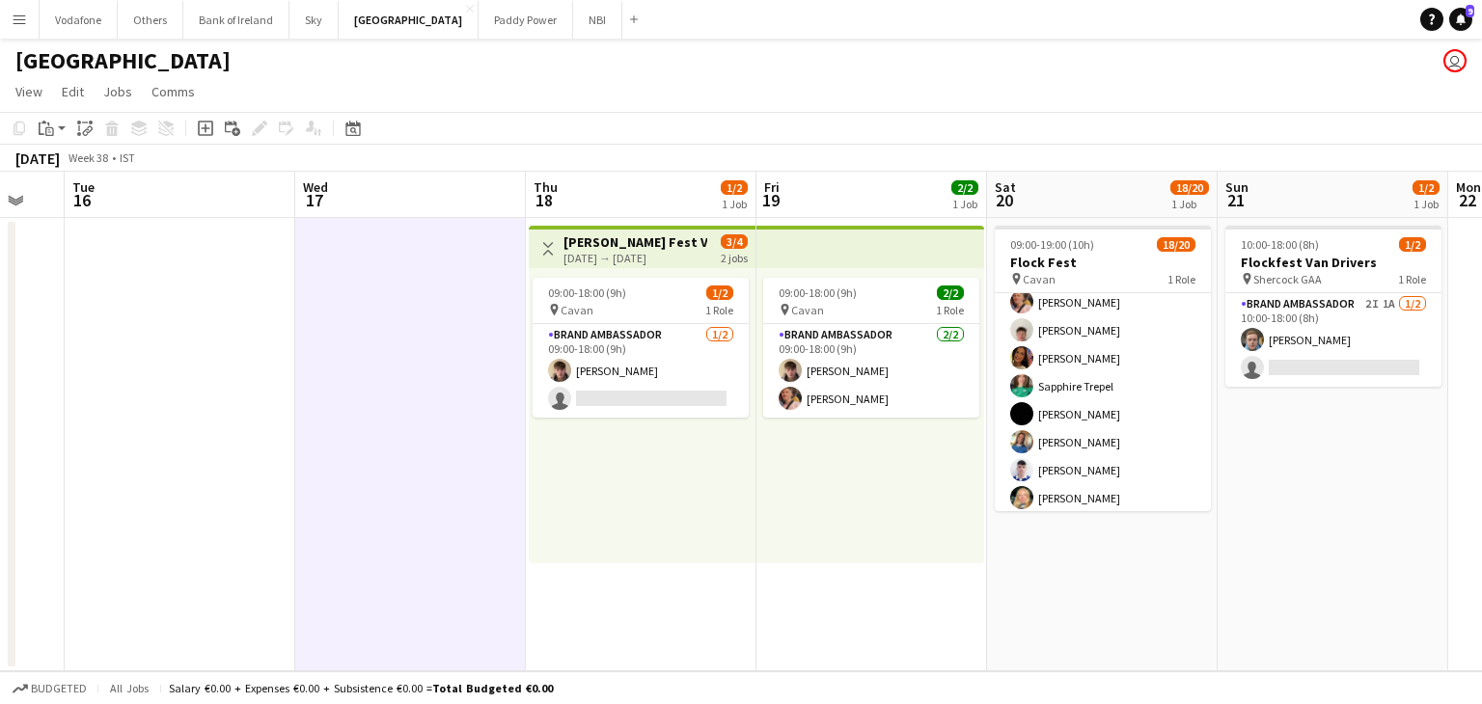
click at [100, 379] on app-date-cell at bounding box center [180, 444] width 231 height 453
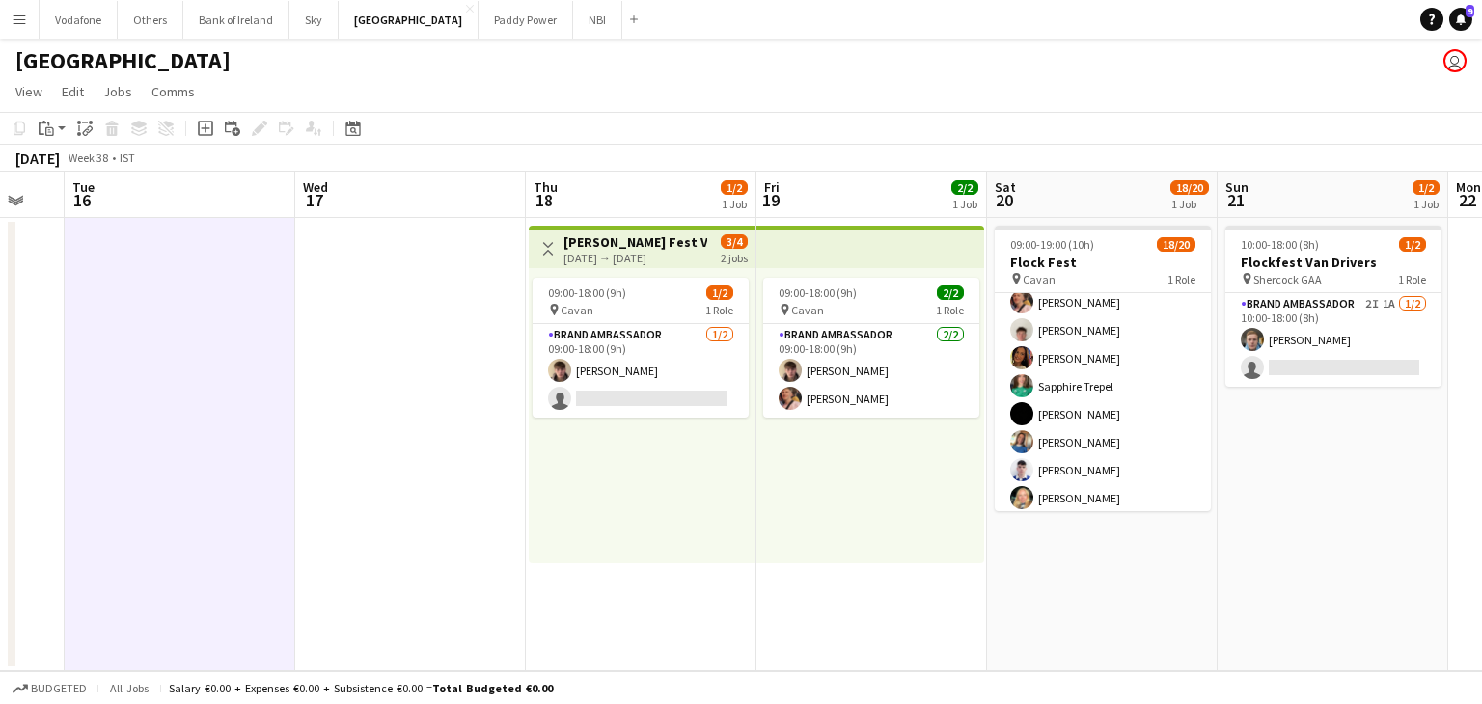
click at [424, 343] on app-date-cell at bounding box center [410, 444] width 231 height 453
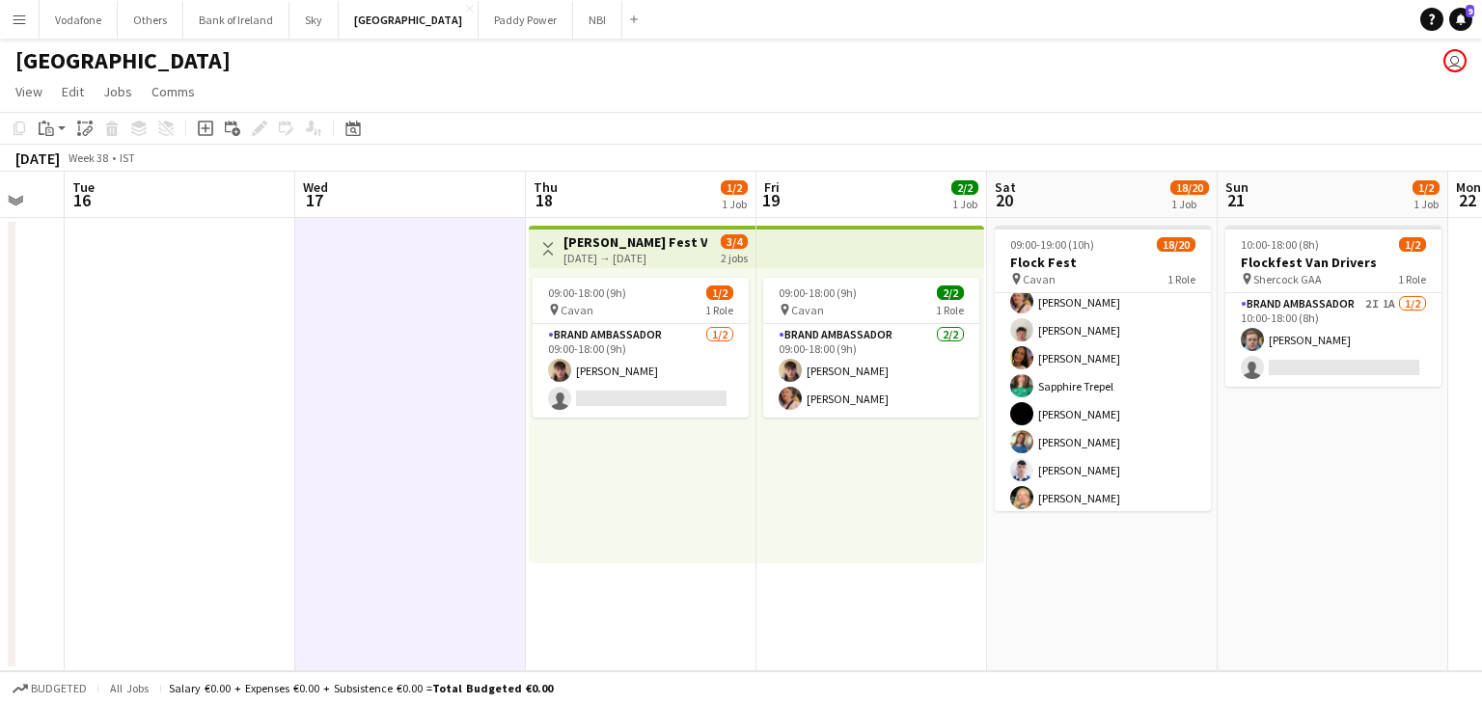
click at [198, 378] on app-date-cell at bounding box center [180, 444] width 231 height 453
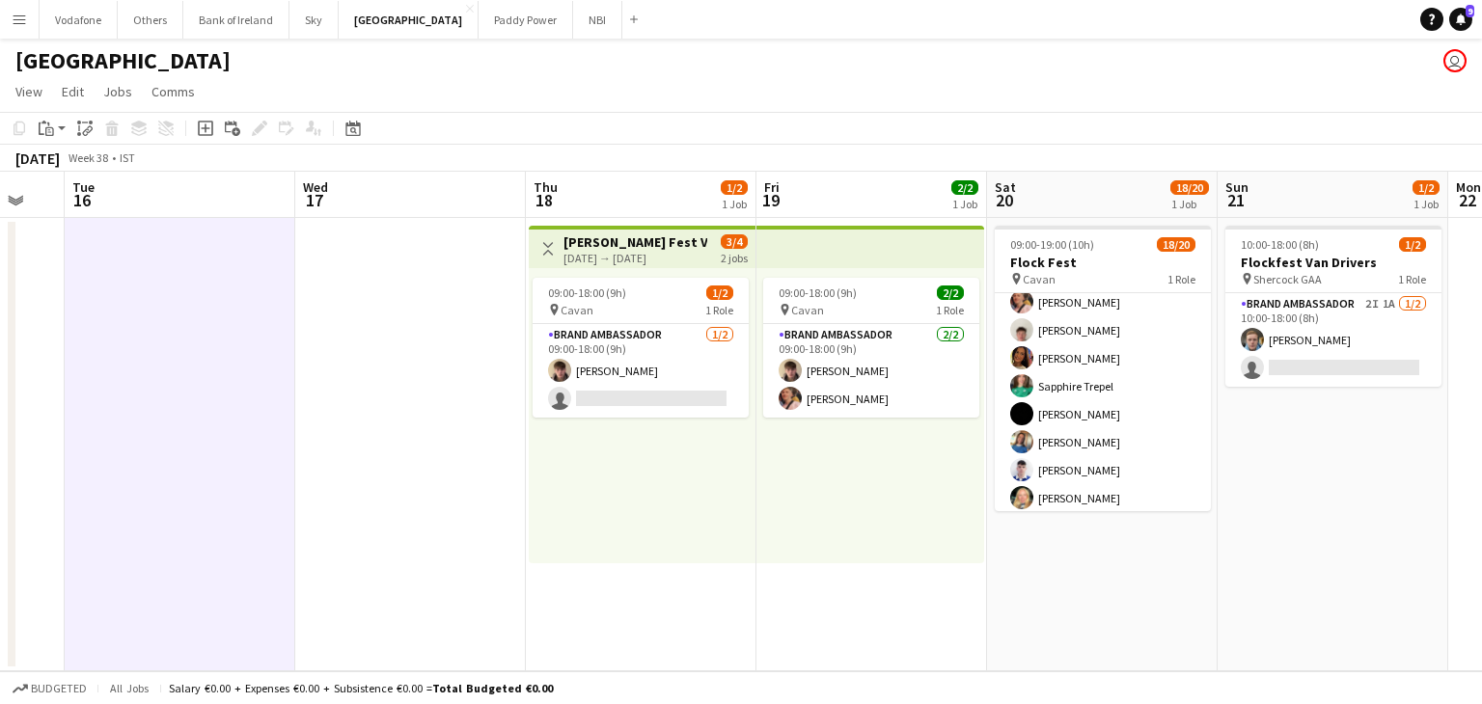
click at [297, 383] on app-date-cell at bounding box center [410, 444] width 231 height 453
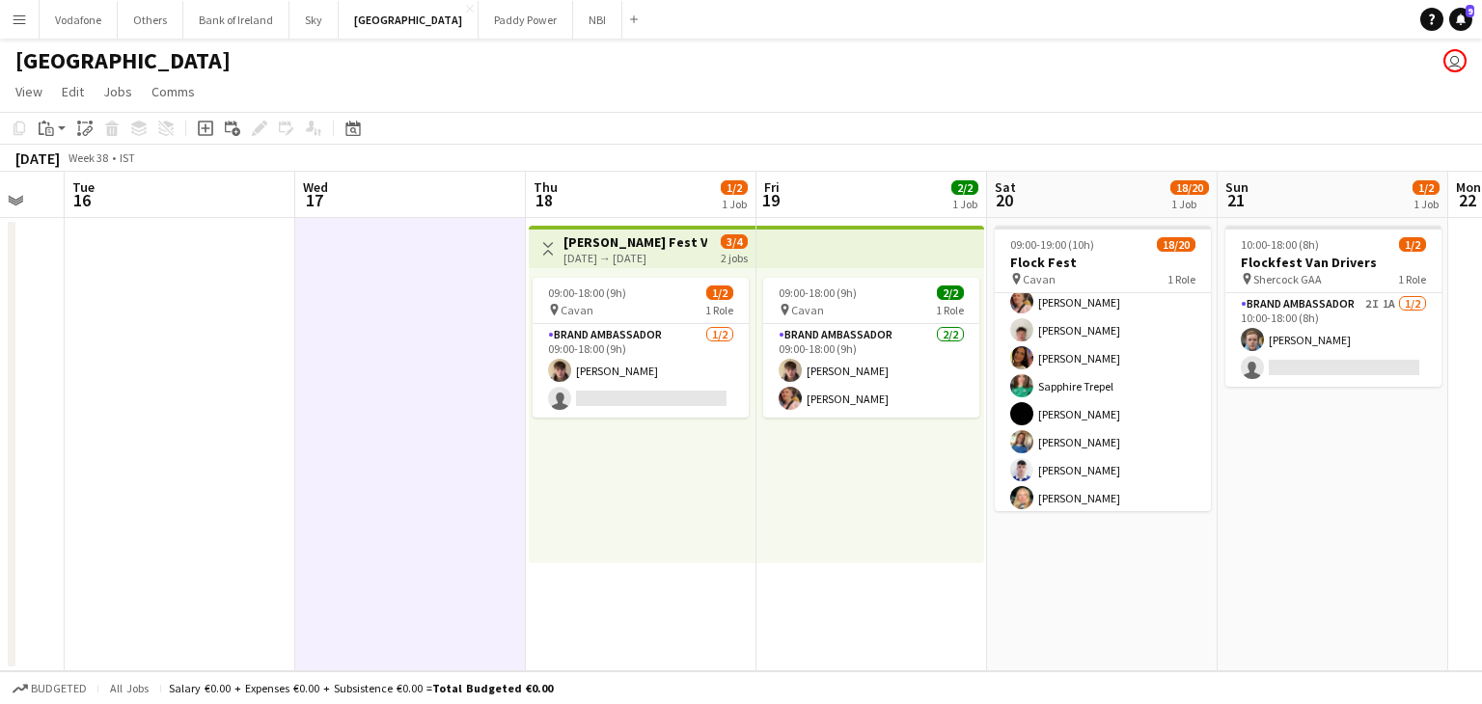
scroll to position [0, 396]
click at [347, 382] on app-date-cell at bounding box center [411, 444] width 231 height 453
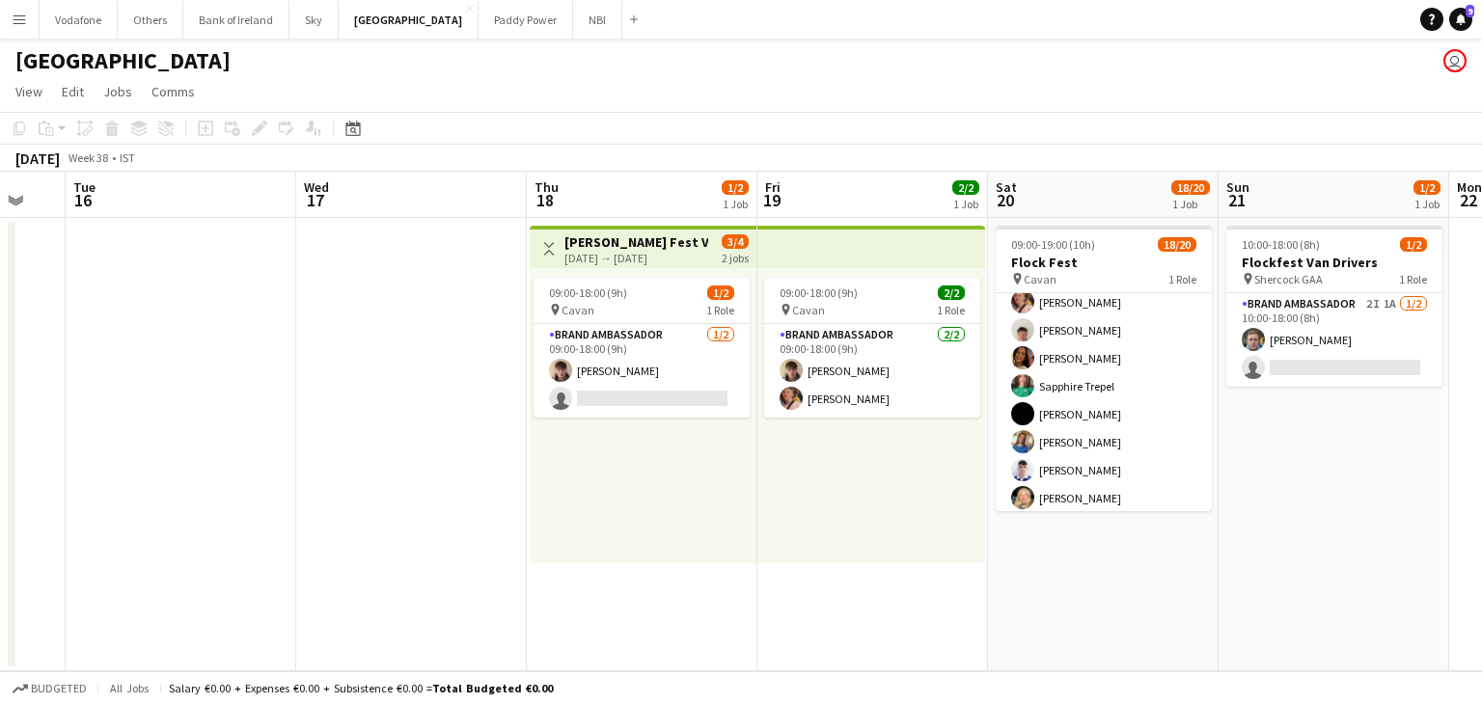
click at [154, 382] on app-date-cell at bounding box center [181, 444] width 231 height 453
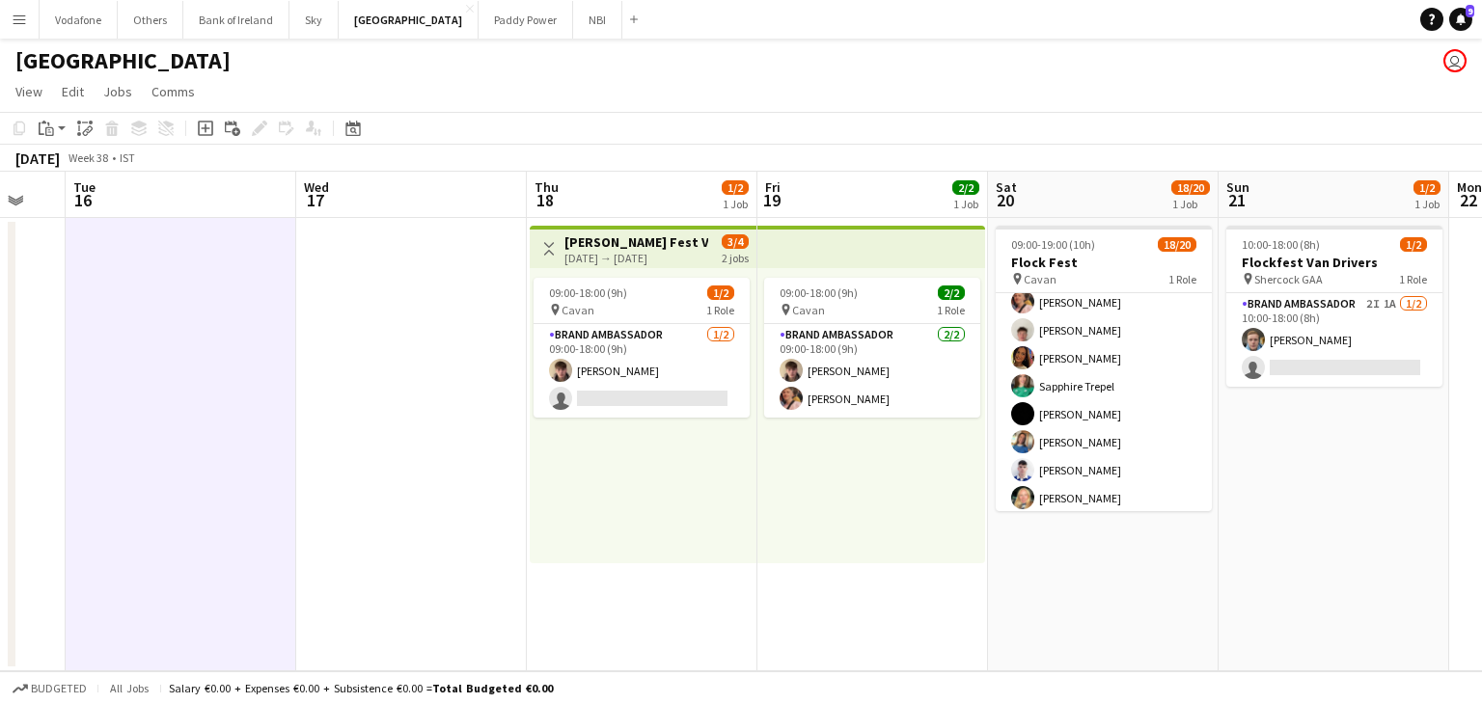
click at [451, 360] on app-date-cell at bounding box center [411, 444] width 231 height 453
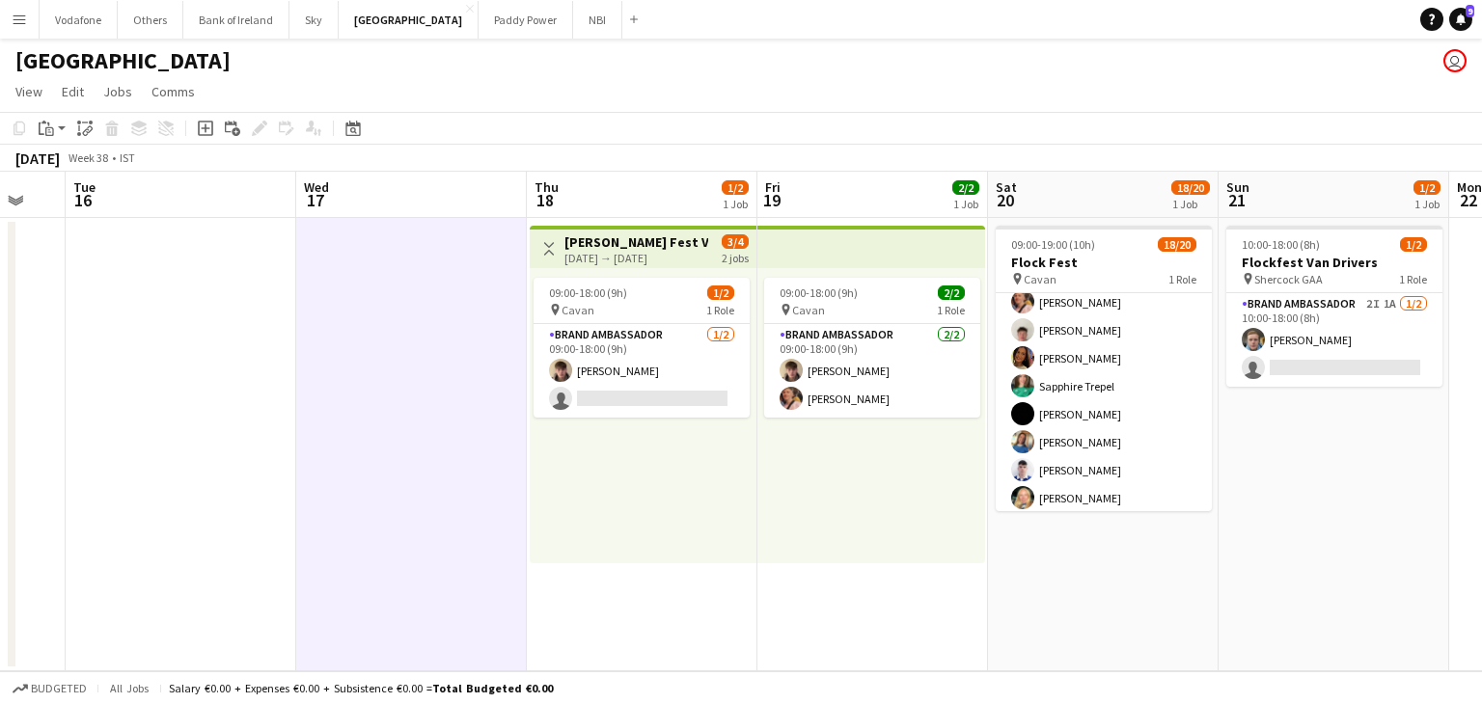
drag, startPoint x: 67, startPoint y: 331, endPoint x: 35, endPoint y: 309, distance: 38.8
click at [66, 325] on app-calendar-viewport "Sun 14 Mon 15 Tue 16 Wed 17 Thu 18 1/2 1 Job Fri 19 2/2 1 Job Sat 20 18/20 1 Jo…" at bounding box center [741, 422] width 1482 height 500
click at [97, 313] on app-date-cell at bounding box center [180, 444] width 231 height 453
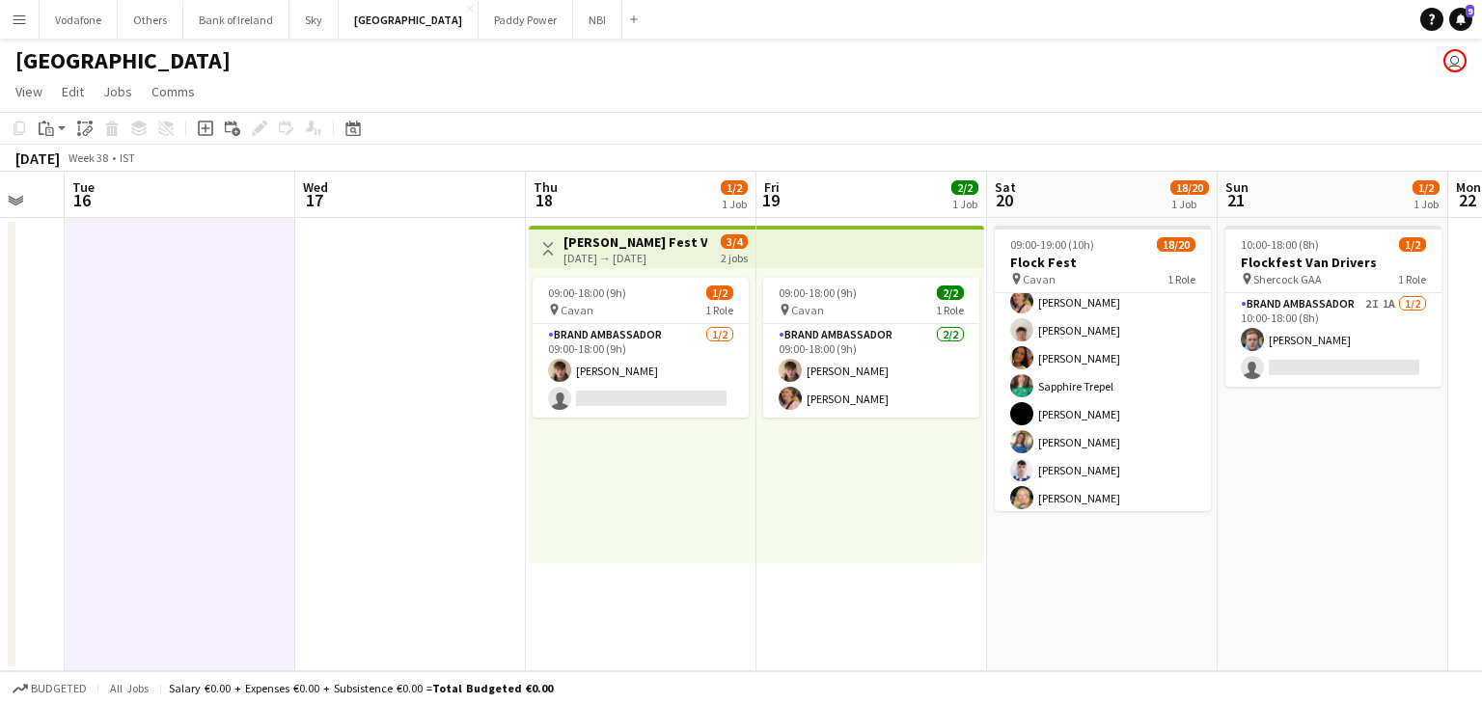
click at [333, 329] on app-date-cell at bounding box center [410, 444] width 231 height 453
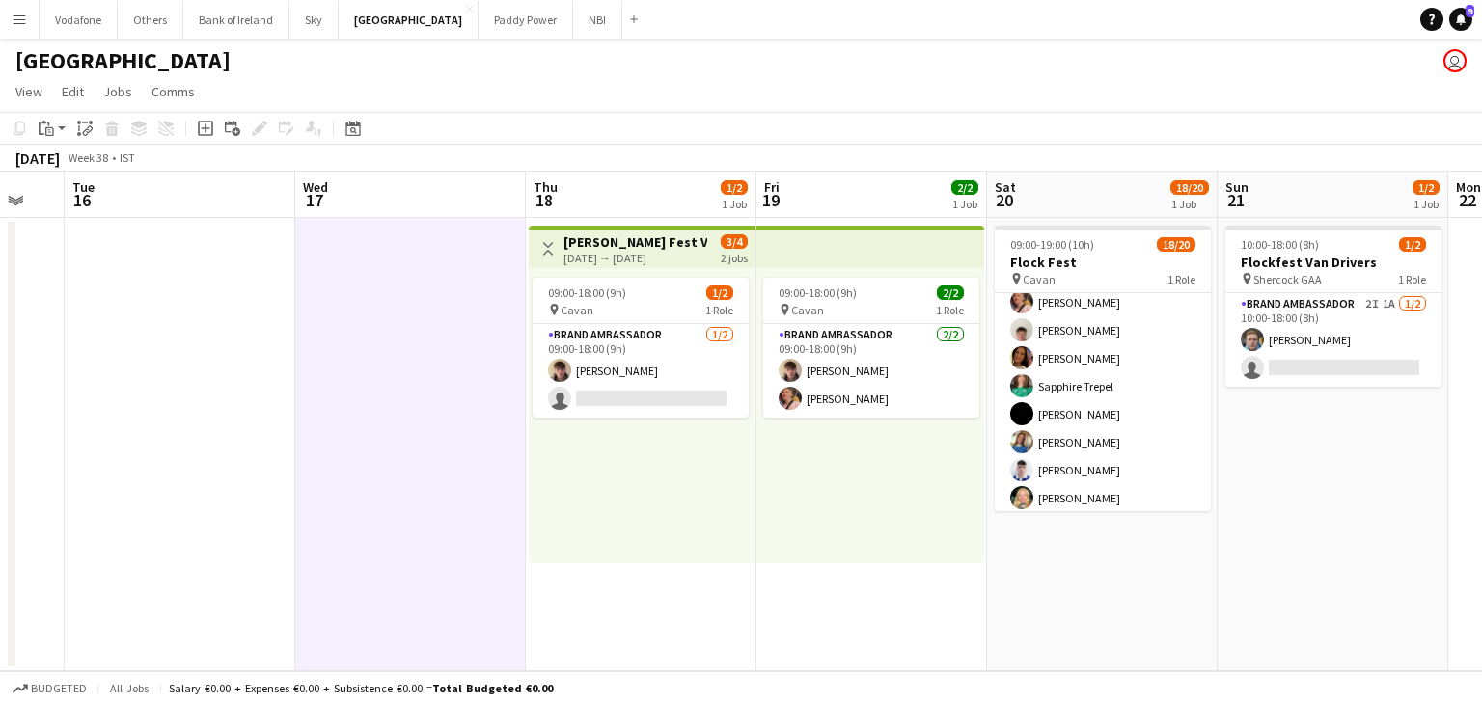
click at [73, 331] on app-date-cell at bounding box center [180, 444] width 231 height 453
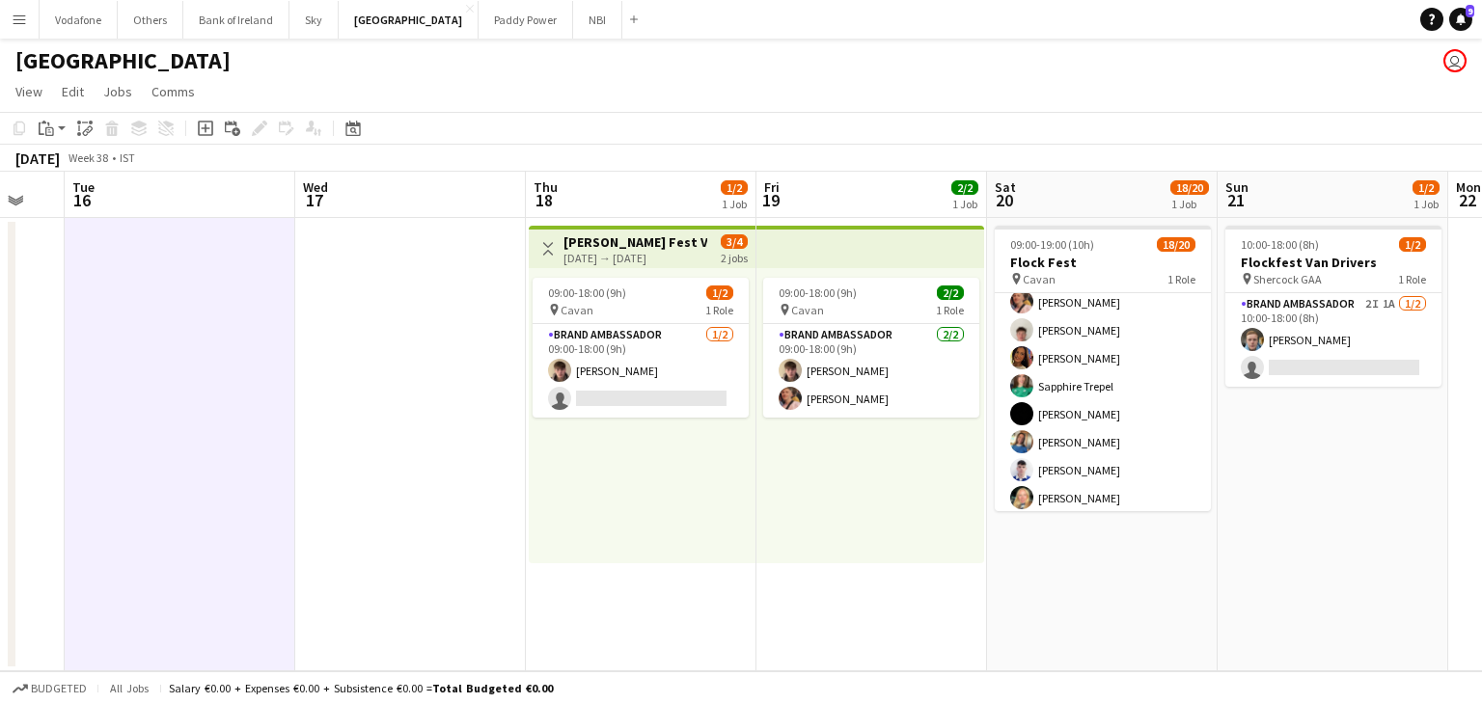
click at [309, 342] on app-date-cell at bounding box center [410, 444] width 231 height 453
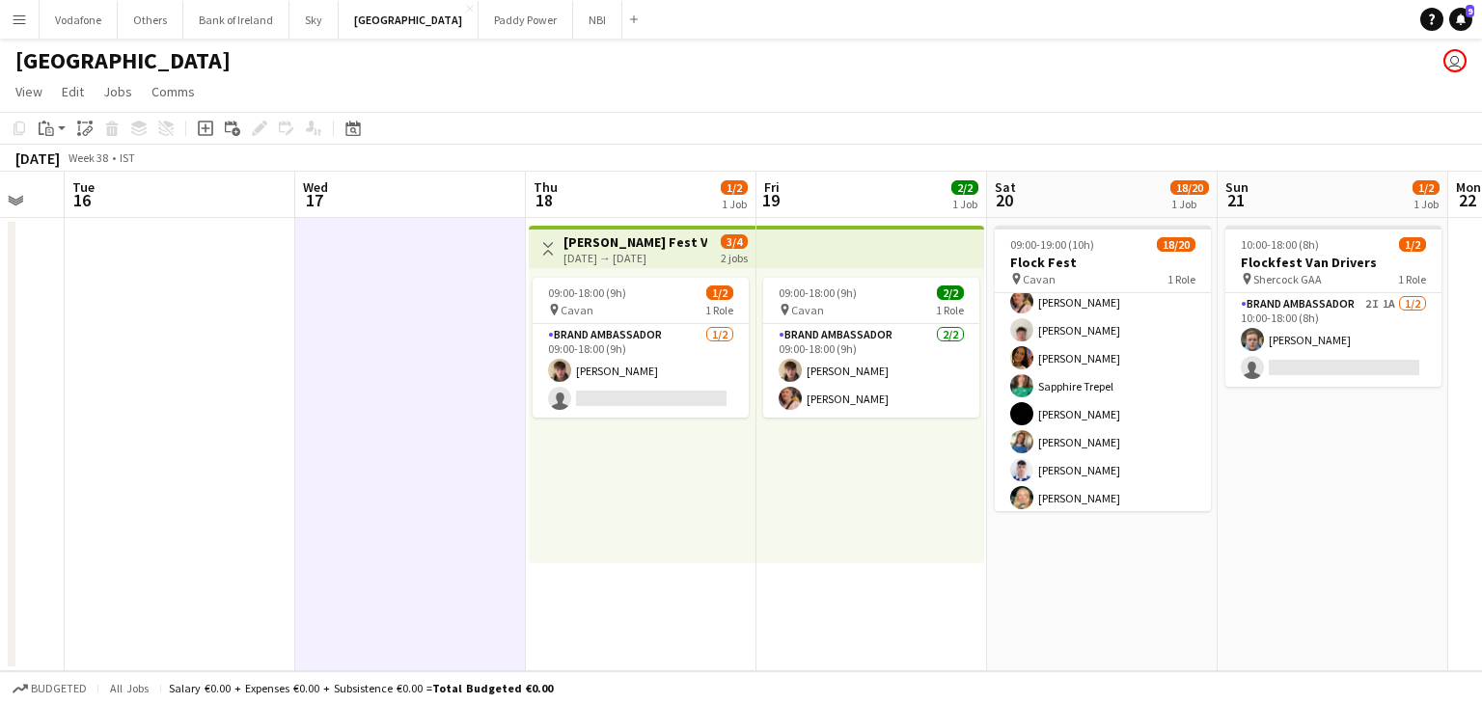
drag, startPoint x: 150, startPoint y: 337, endPoint x: 211, endPoint y: 341, distance: 60.9
click at [150, 337] on app-date-cell at bounding box center [180, 444] width 231 height 453
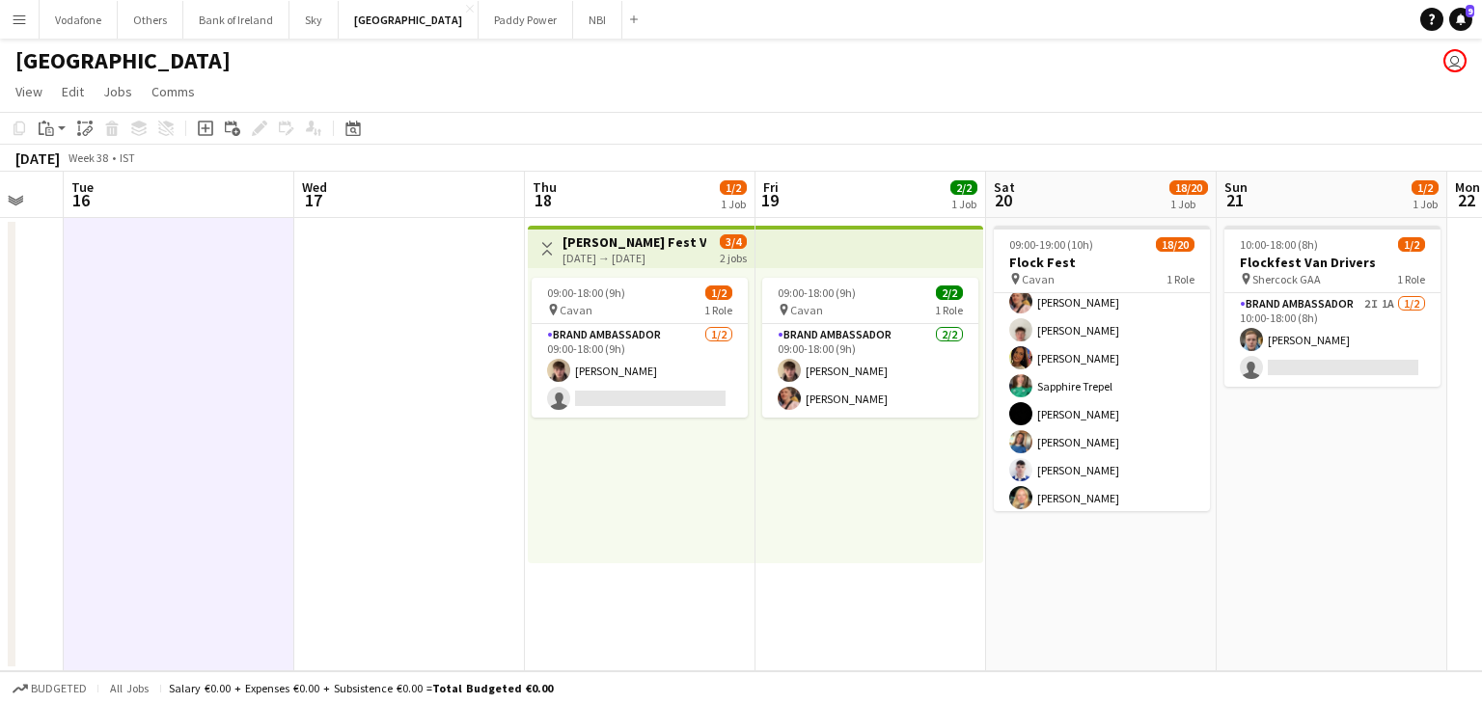
click at [417, 344] on app-date-cell at bounding box center [409, 444] width 231 height 453
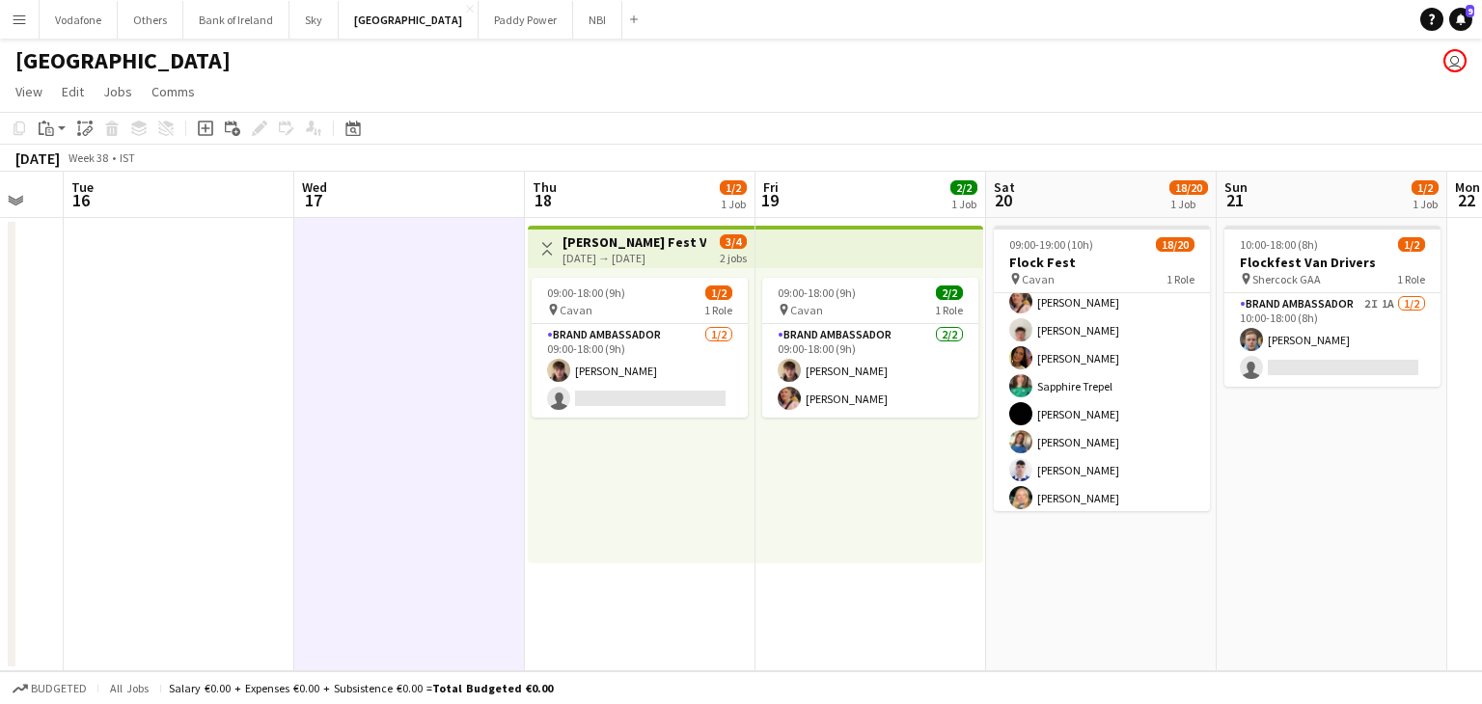
click at [232, 331] on app-date-cell at bounding box center [179, 444] width 231 height 453
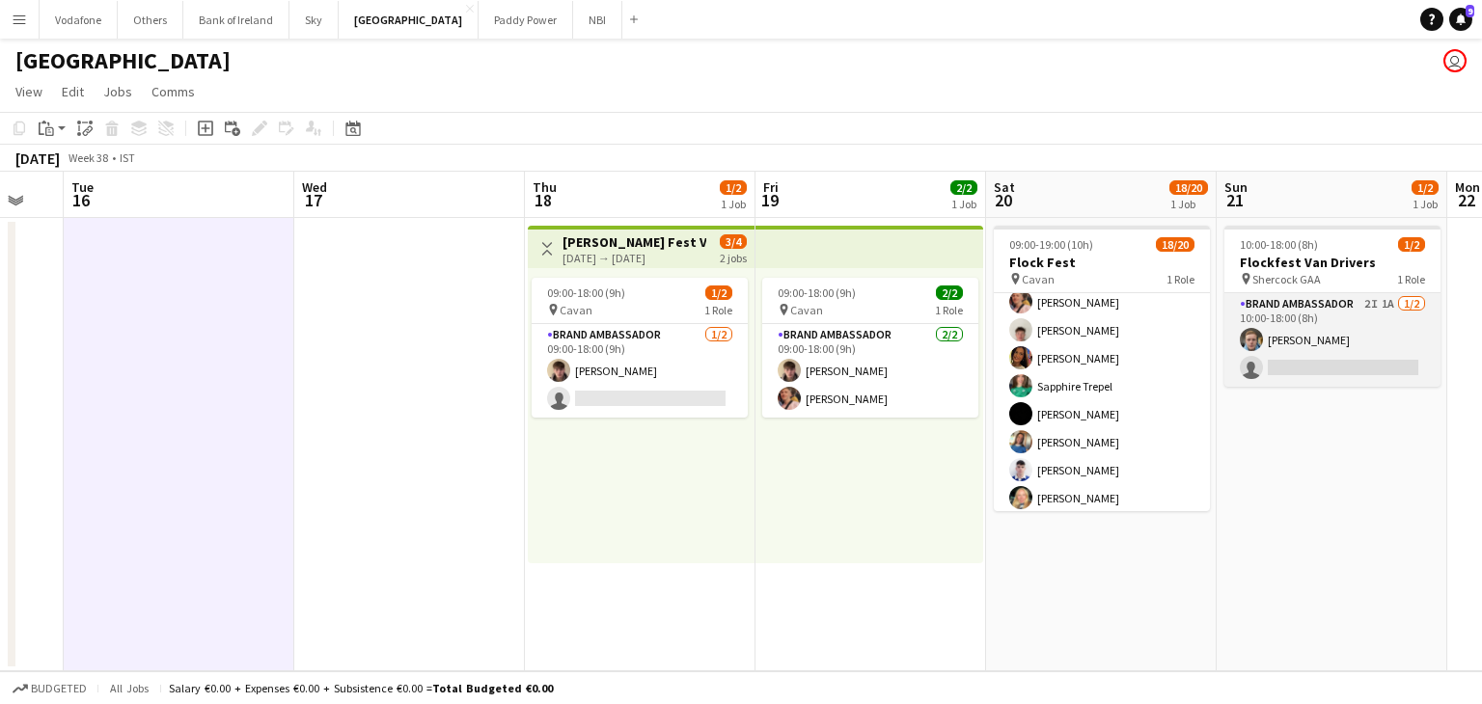
click at [1373, 369] on app-card-role "Brand Ambassador 2I 1A [DATE] 10:00-18:00 (8h) [PERSON_NAME] single-neutral-act…" at bounding box center [1332, 340] width 216 height 94
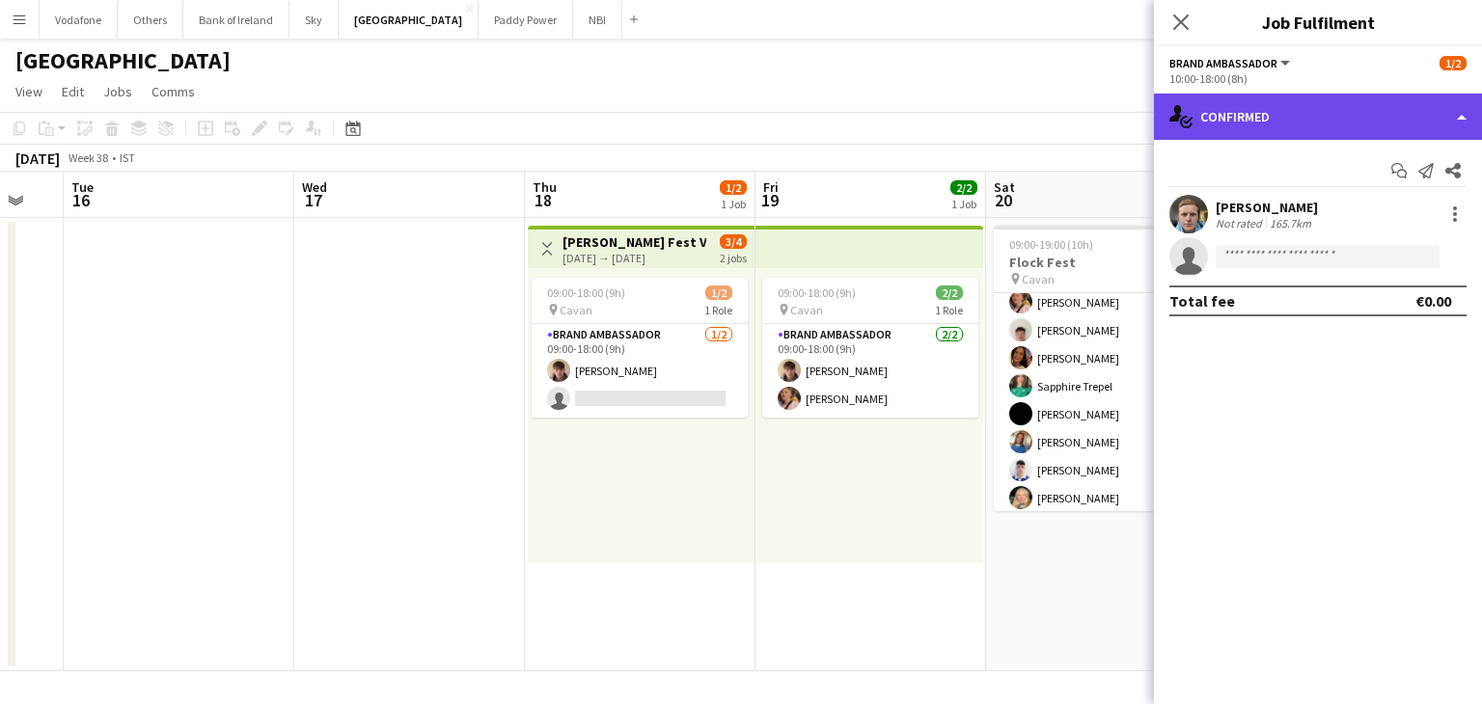
click at [1351, 108] on div "single-neutral-actions-check-2 Confirmed" at bounding box center [1318, 117] width 328 height 46
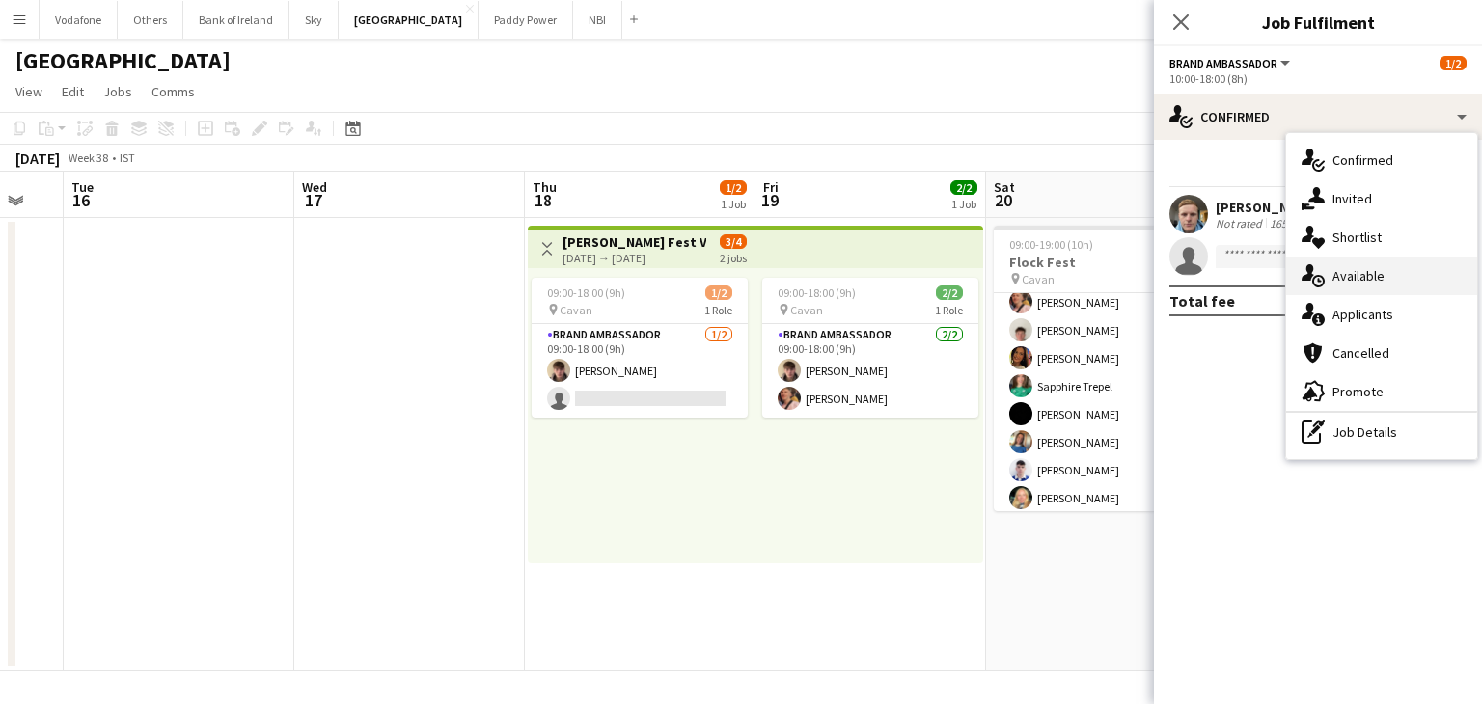
click at [1378, 272] on div "single-neutral-actions-upload Available" at bounding box center [1381, 276] width 191 height 39
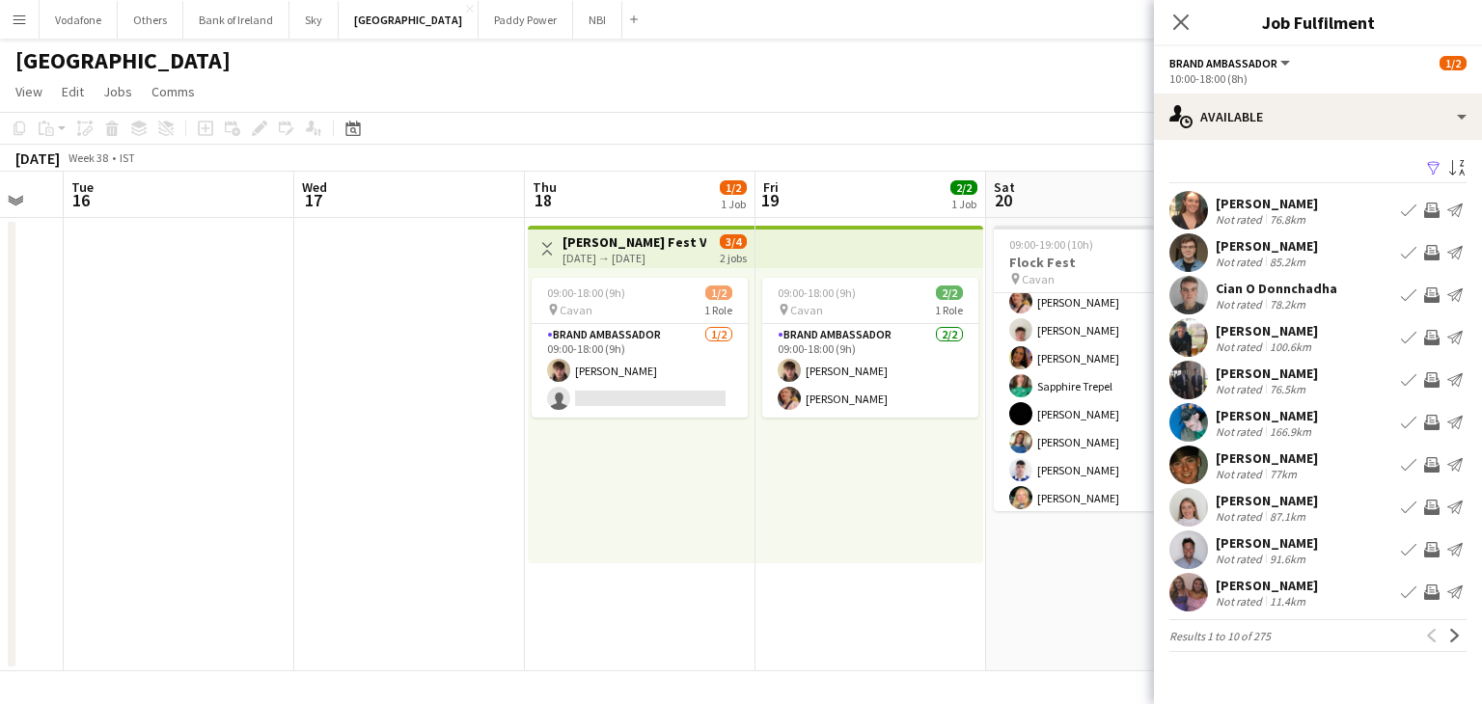
click at [421, 359] on app-date-cell at bounding box center [409, 444] width 231 height 453
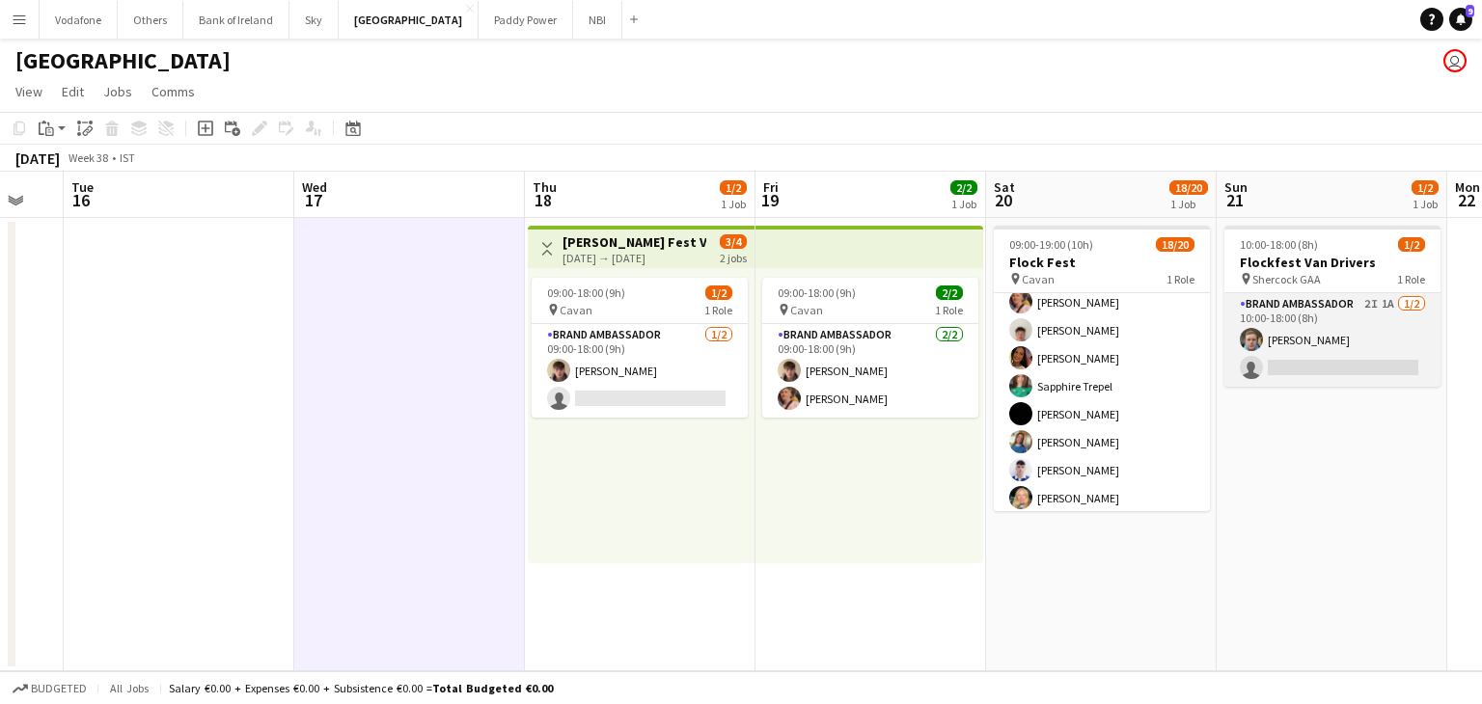
click at [1347, 350] on app-card-role "Brand Ambassador 2I 1A [DATE] 10:00-18:00 (8h) [PERSON_NAME] single-neutral-act…" at bounding box center [1332, 340] width 216 height 94
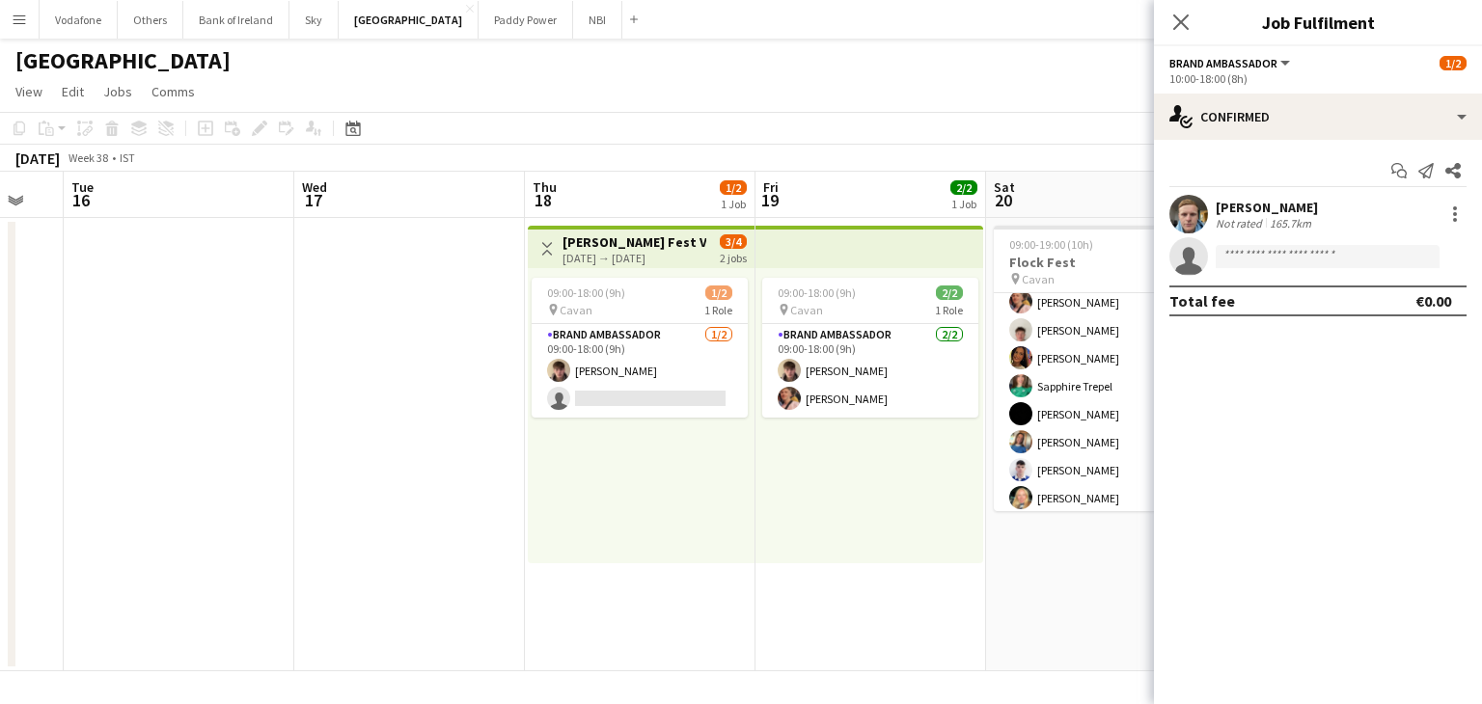
drag, startPoint x: 1318, startPoint y: 148, endPoint x: 1318, endPoint y: 136, distance: 11.6
click at [1318, 147] on div "Start chat Send notification Share [PERSON_NAME] Not rated 165.7km single-neutr…" at bounding box center [1318, 236] width 328 height 192
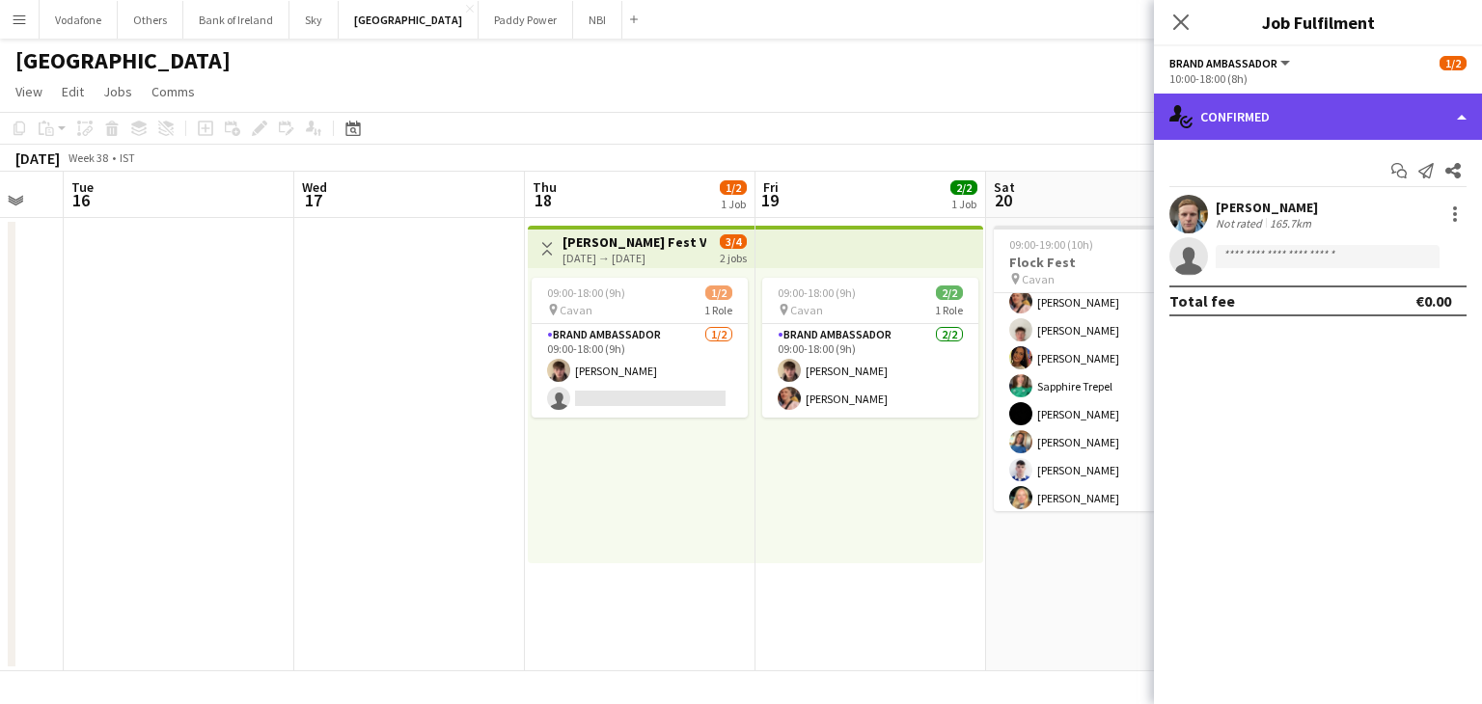
click at [1318, 136] on div "single-neutral-actions-check-2 Confirmed" at bounding box center [1318, 117] width 328 height 46
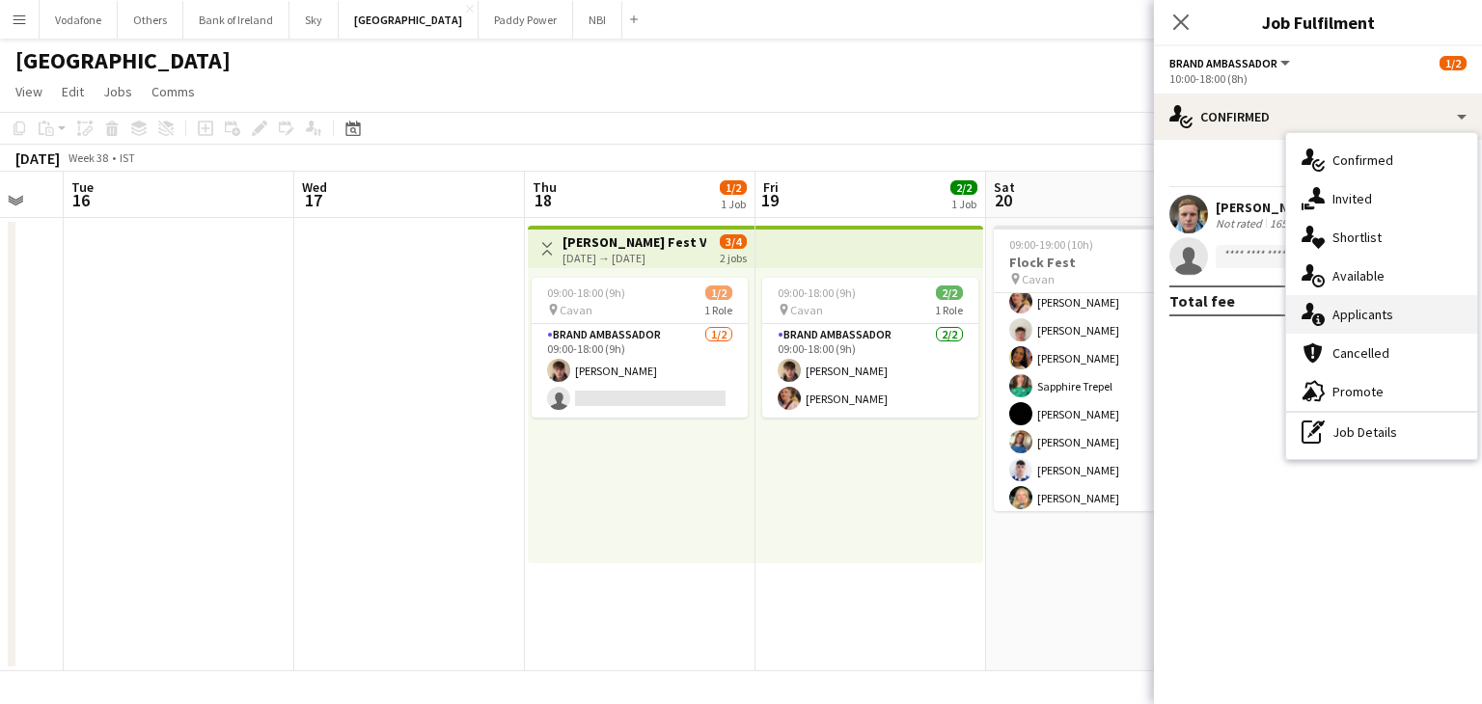
click at [1369, 314] on div "single-neutral-actions-information Applicants" at bounding box center [1381, 314] width 191 height 39
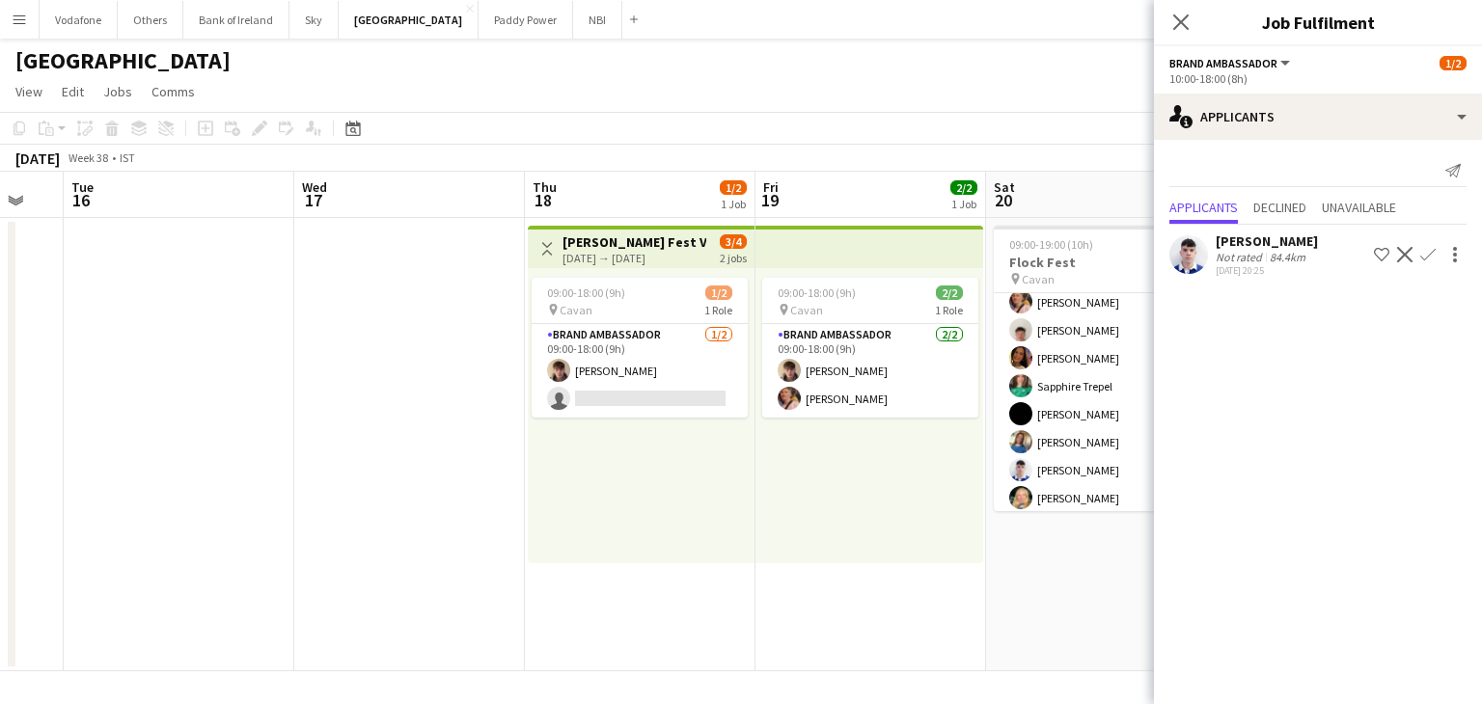
scroll to position [0, 396]
click at [336, 294] on app-date-cell at bounding box center [411, 444] width 231 height 453
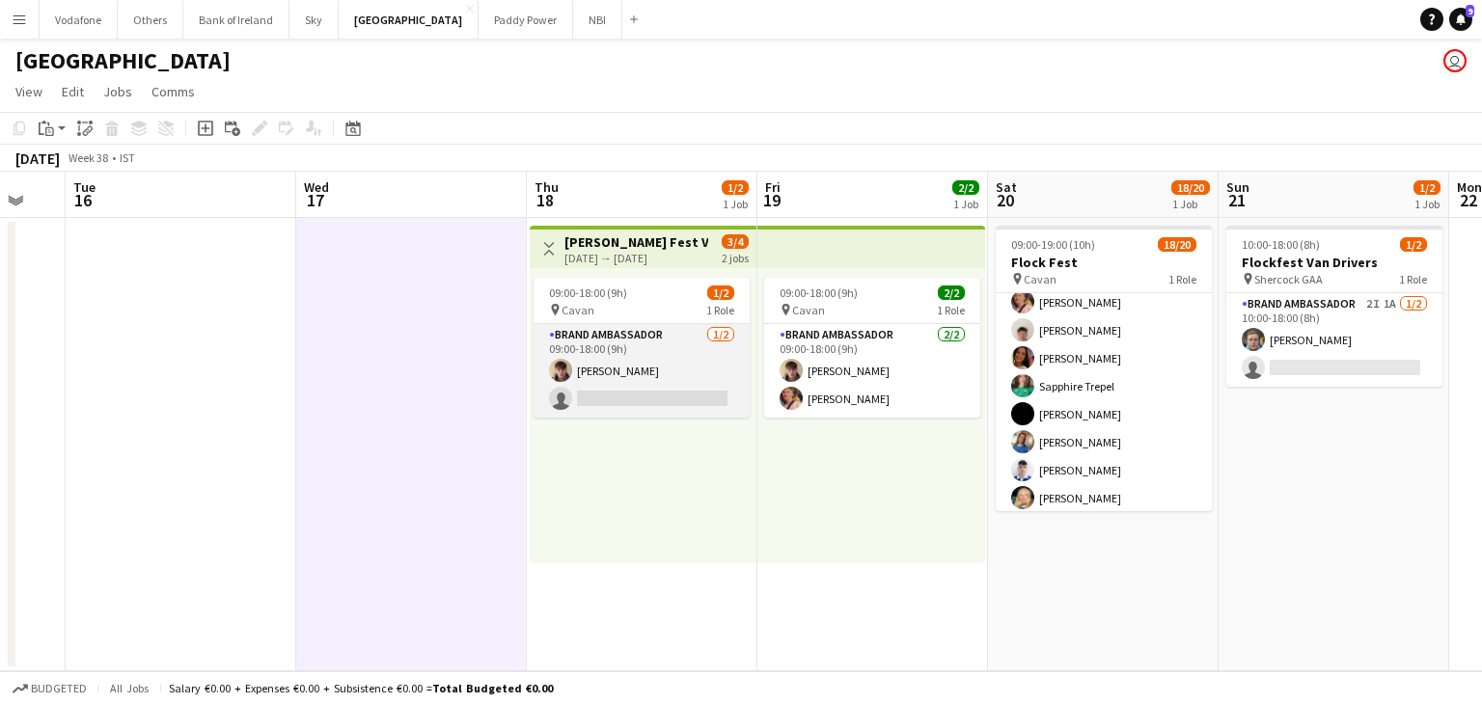
click at [574, 404] on app-card-role "Brand Ambassador [DATE] 09:00-18:00 (9h) [PERSON_NAME] single-neutral-actions" at bounding box center [641, 371] width 216 height 94
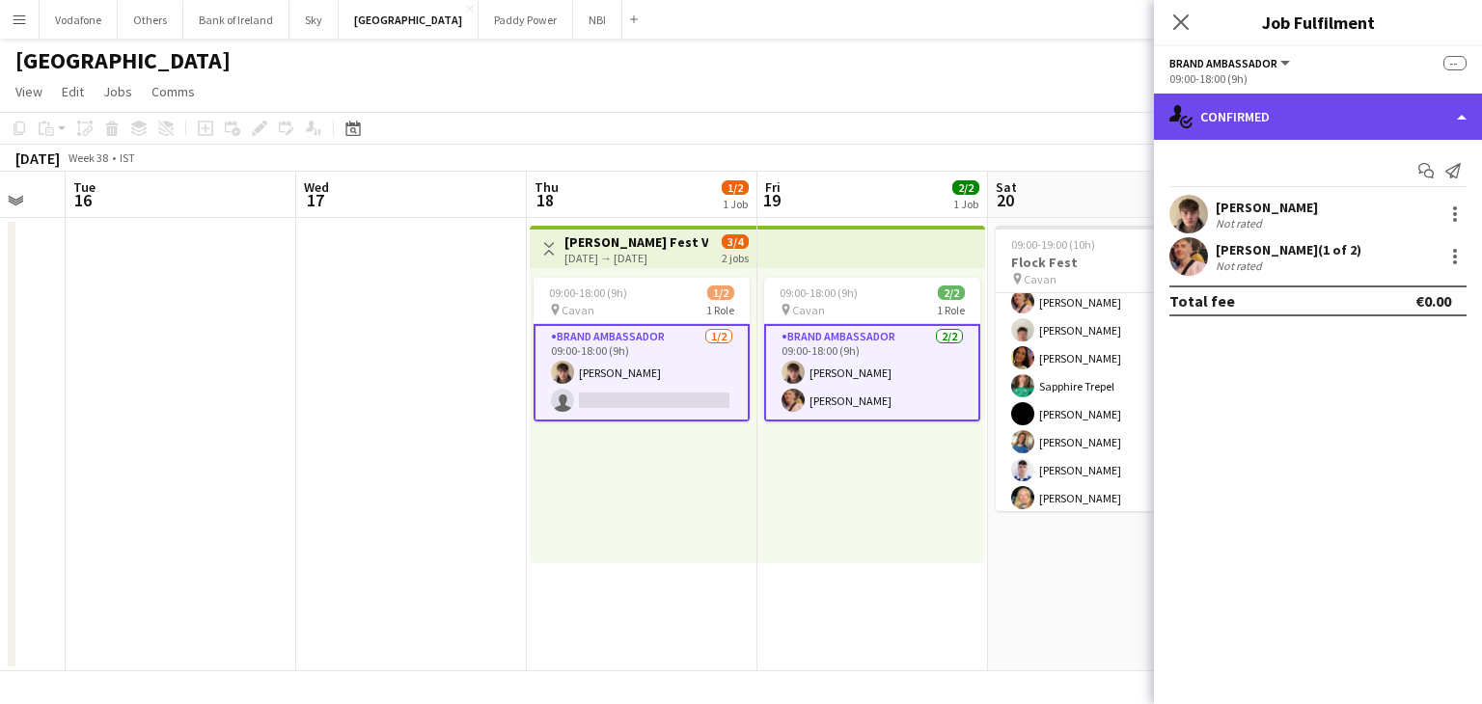
click at [1174, 115] on icon "single-neutral-actions-check-2" at bounding box center [1180, 116] width 23 height 23
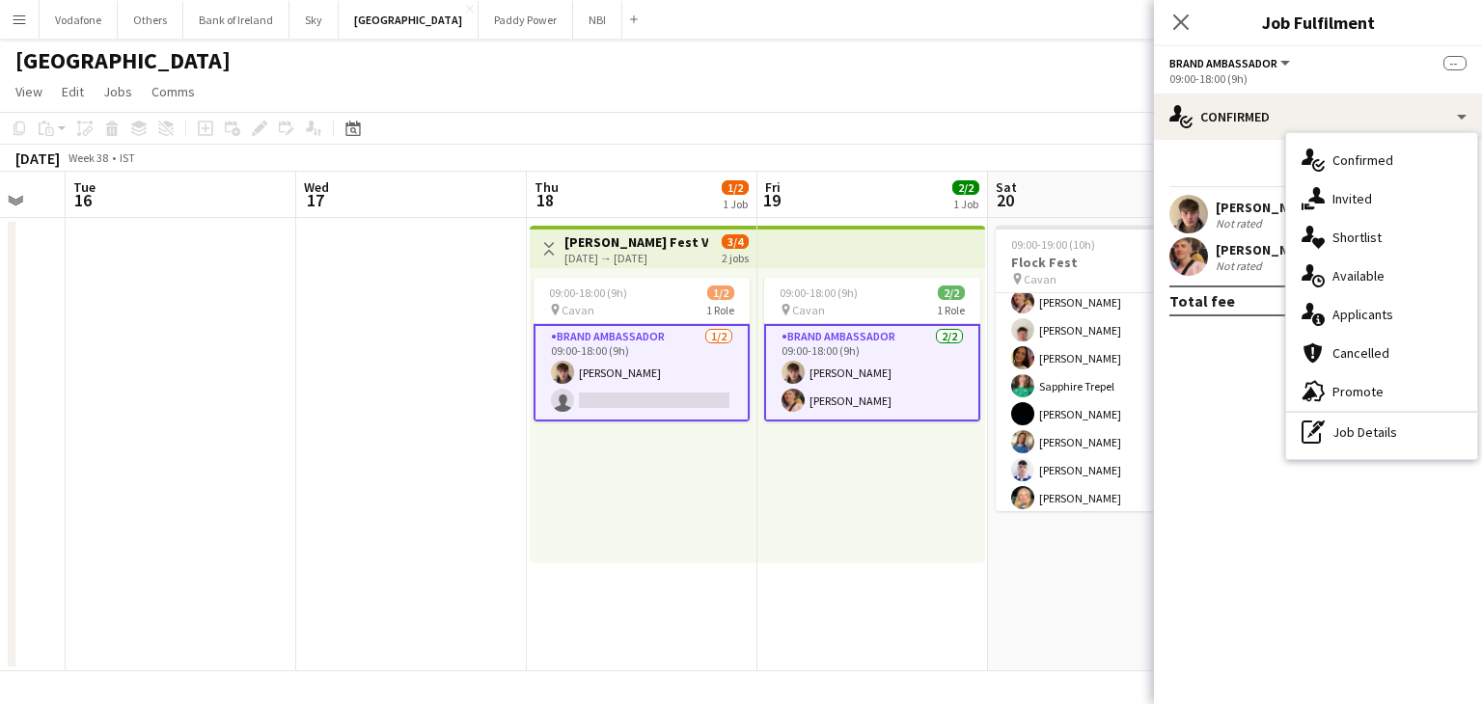
click at [1407, 295] on div "single-neutral-actions-information Applicants" at bounding box center [1381, 314] width 191 height 39
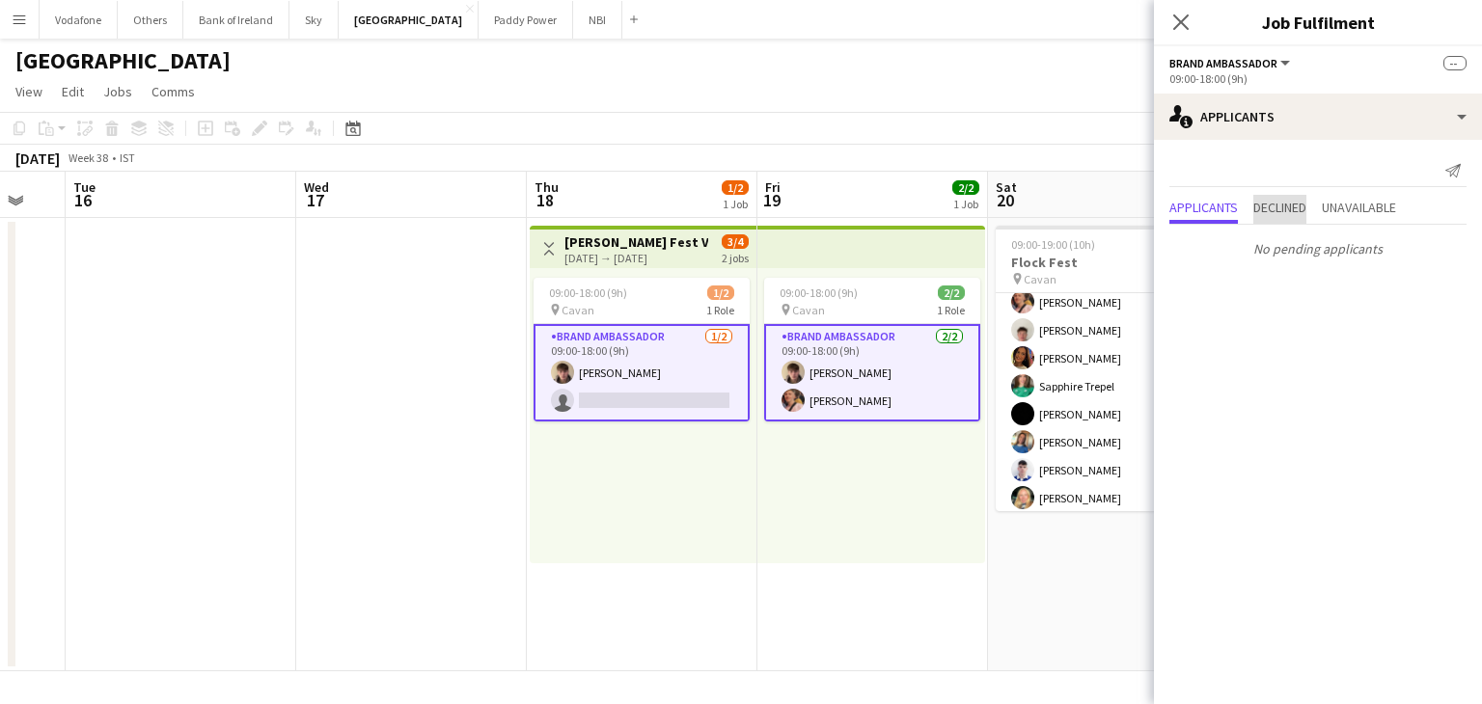
click at [1274, 207] on span "Declined" at bounding box center [1279, 208] width 53 height 14
click at [1198, 173] on span "Applicants" at bounding box center [1203, 168] width 68 height 14
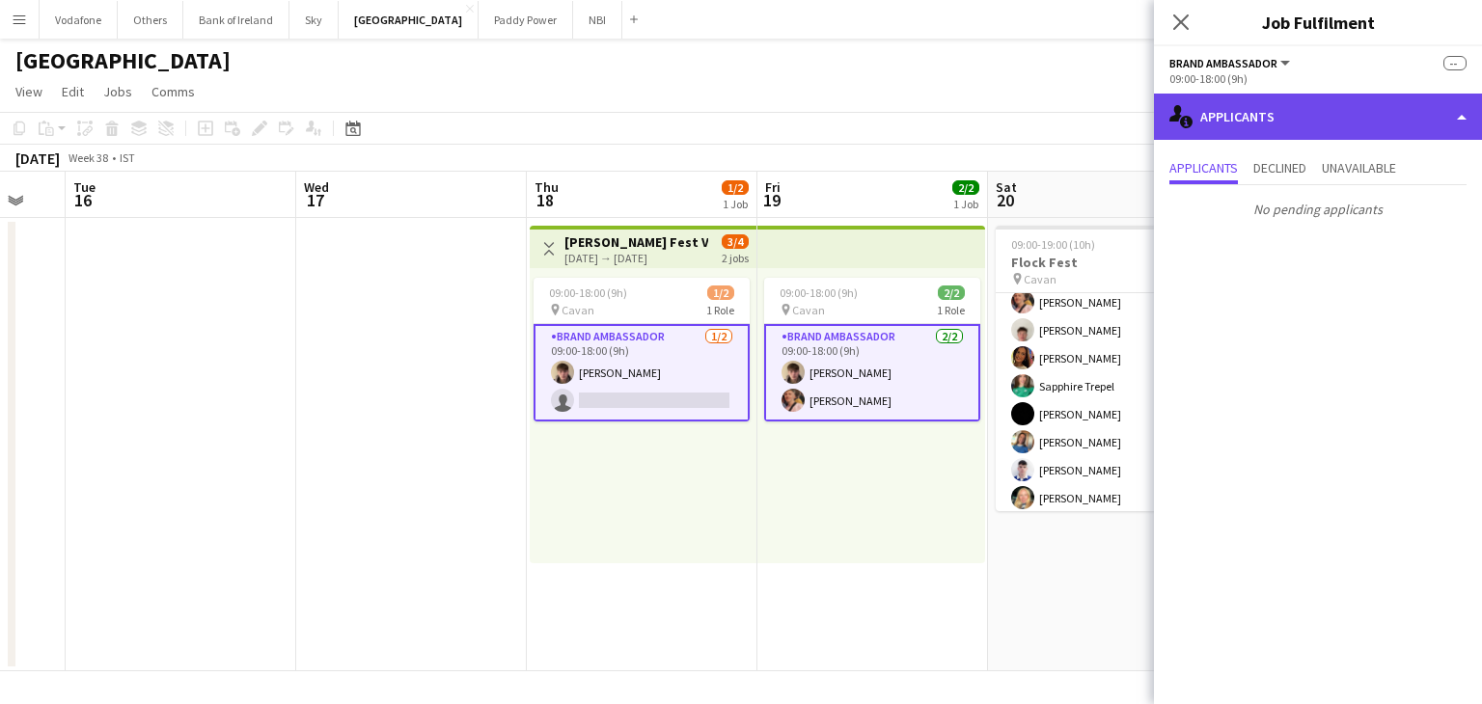
click at [1271, 115] on div "single-neutral-actions-information Applicants" at bounding box center [1318, 117] width 328 height 46
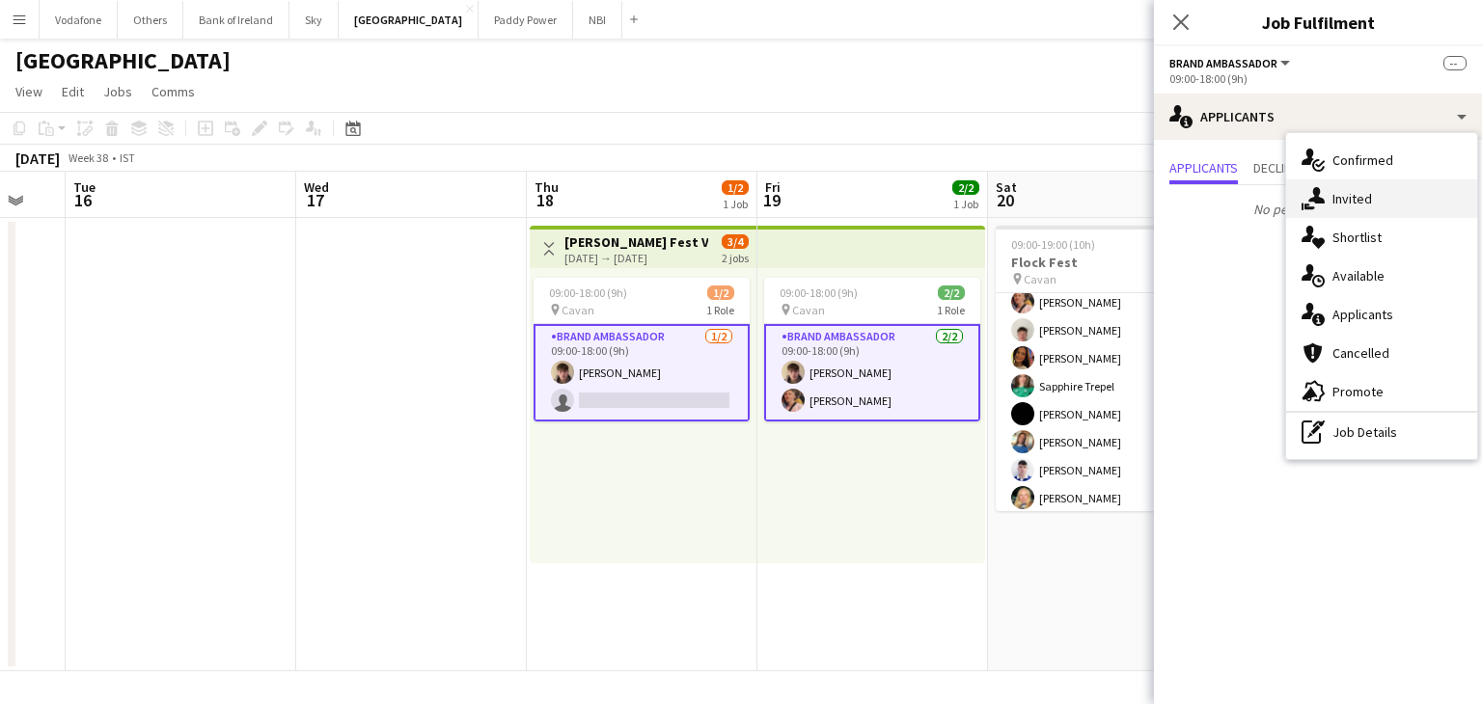
click at [1338, 200] on div "single-neutral-actions-share-1 Invited" at bounding box center [1381, 198] width 191 height 39
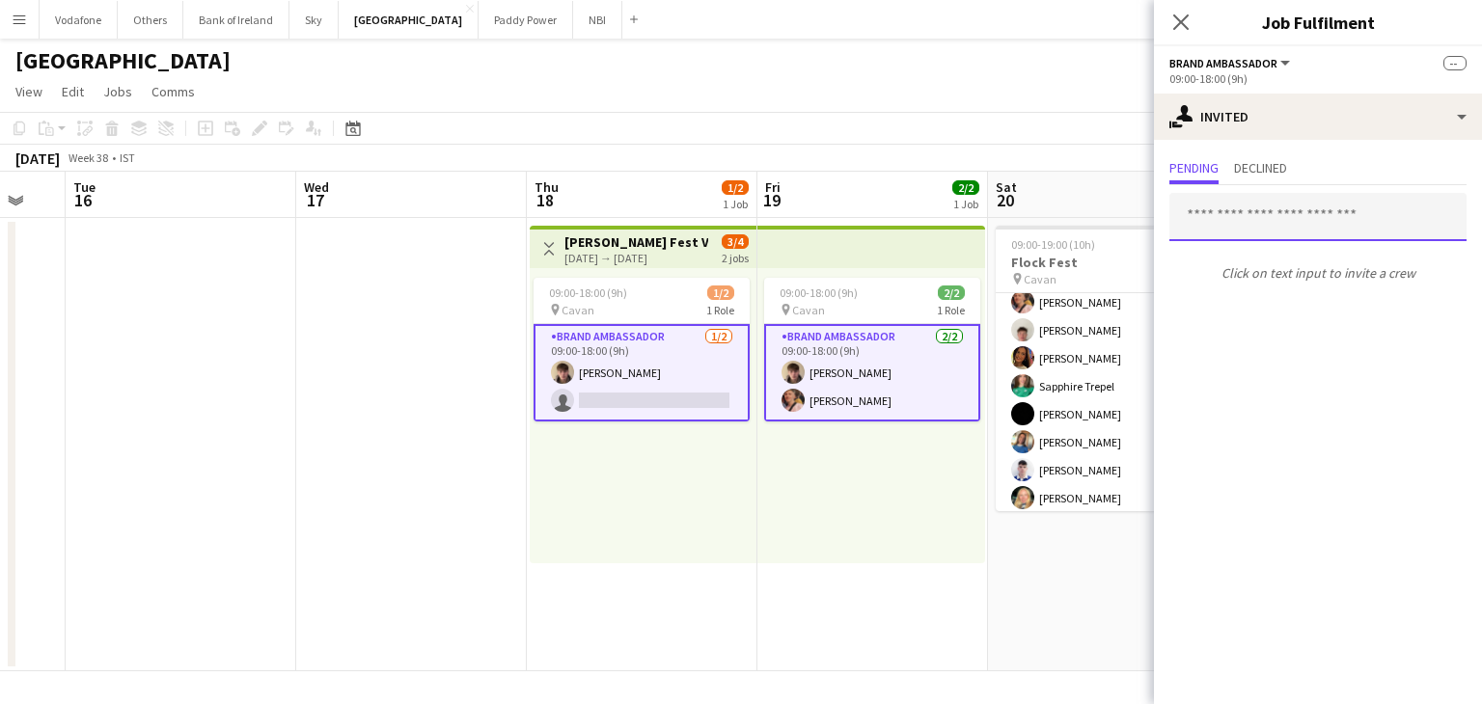
click at [1324, 201] on input "text" at bounding box center [1317, 217] width 297 height 48
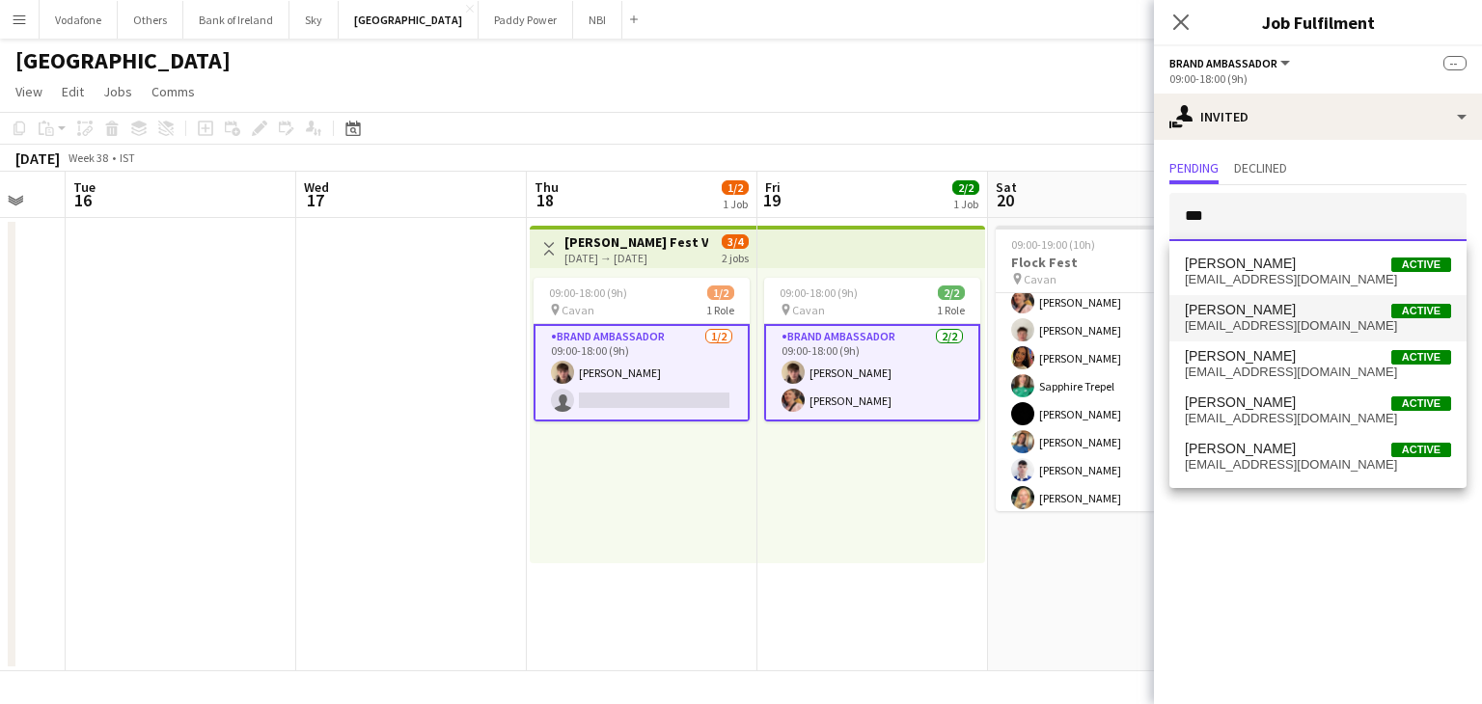
type input "***"
click at [1287, 332] on span "[EMAIL_ADDRESS][DOMAIN_NAME]" at bounding box center [1318, 325] width 266 height 15
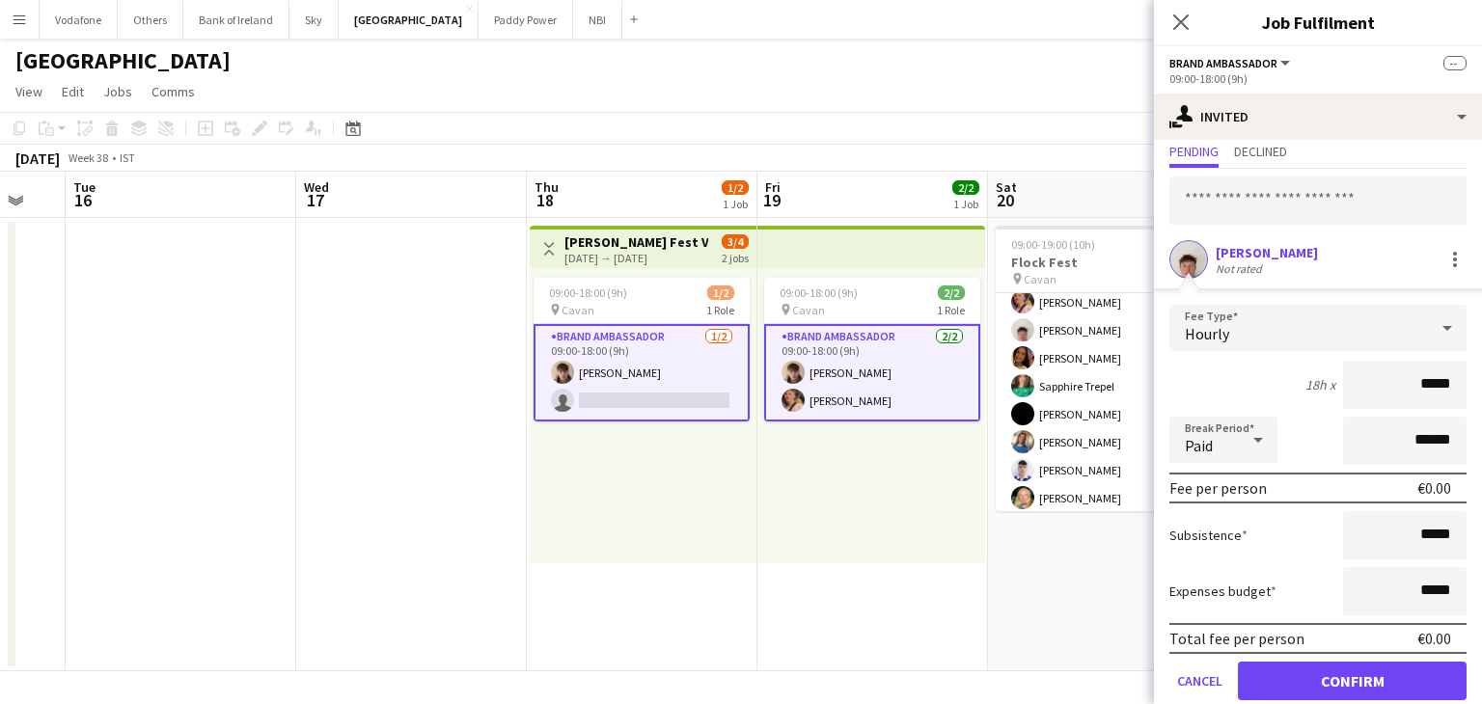
scroll to position [85, 0]
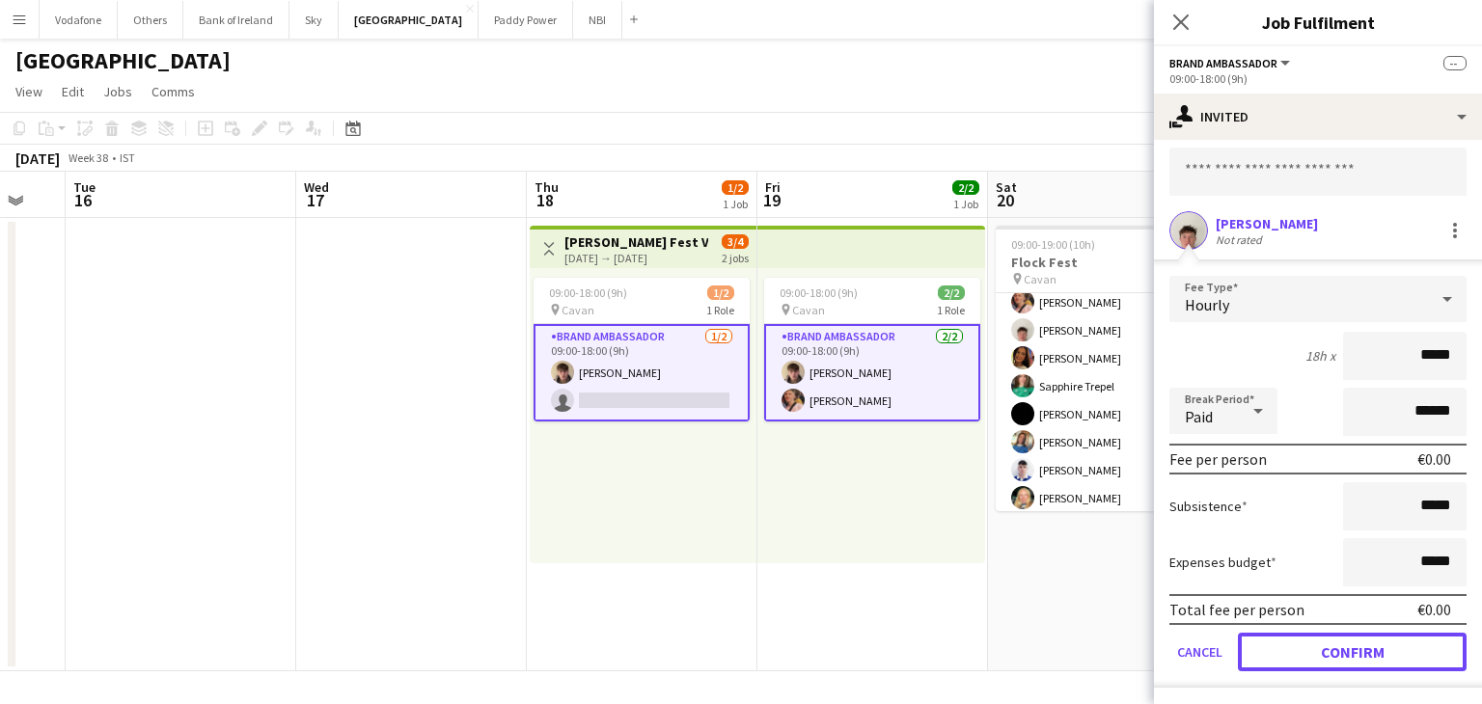
click at [1320, 650] on button "Confirm" at bounding box center [1352, 652] width 229 height 39
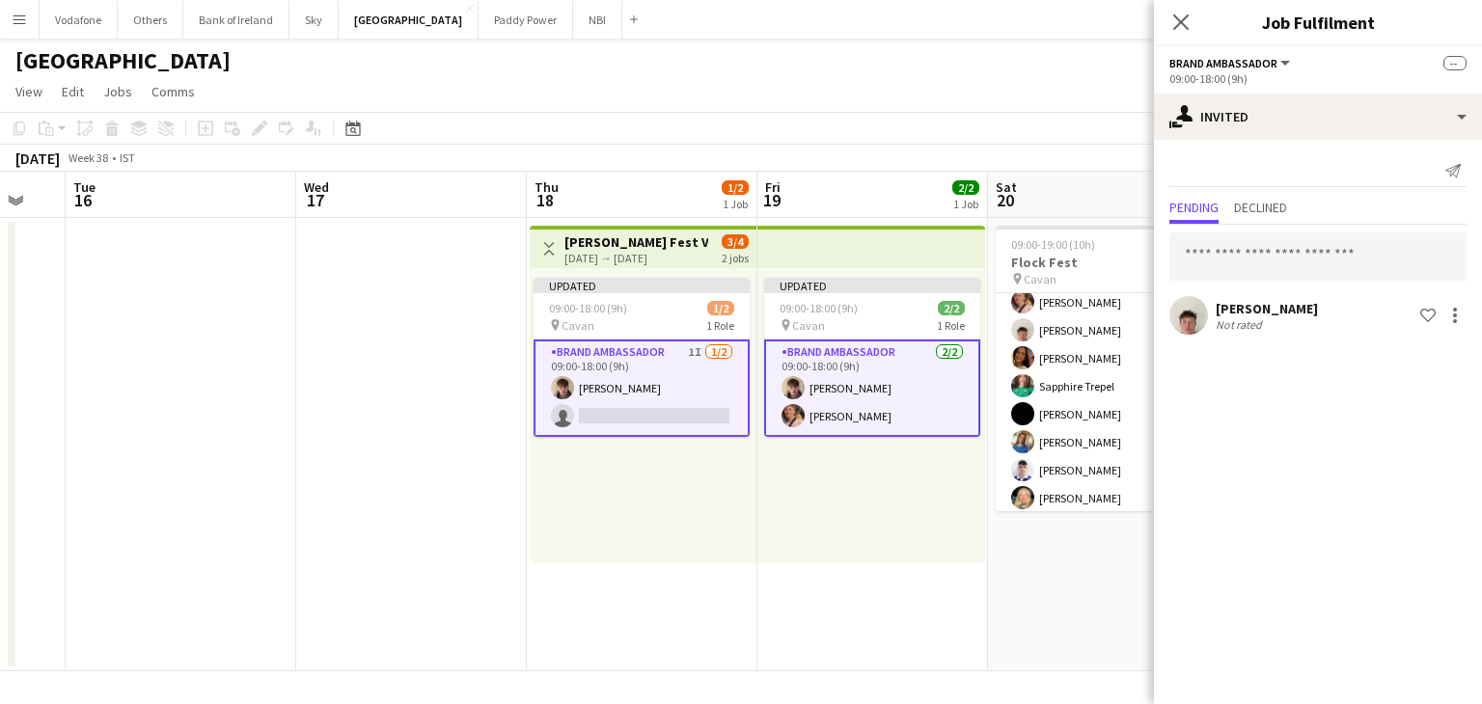
scroll to position [0, 0]
click at [428, 485] on app-date-cell at bounding box center [411, 444] width 231 height 453
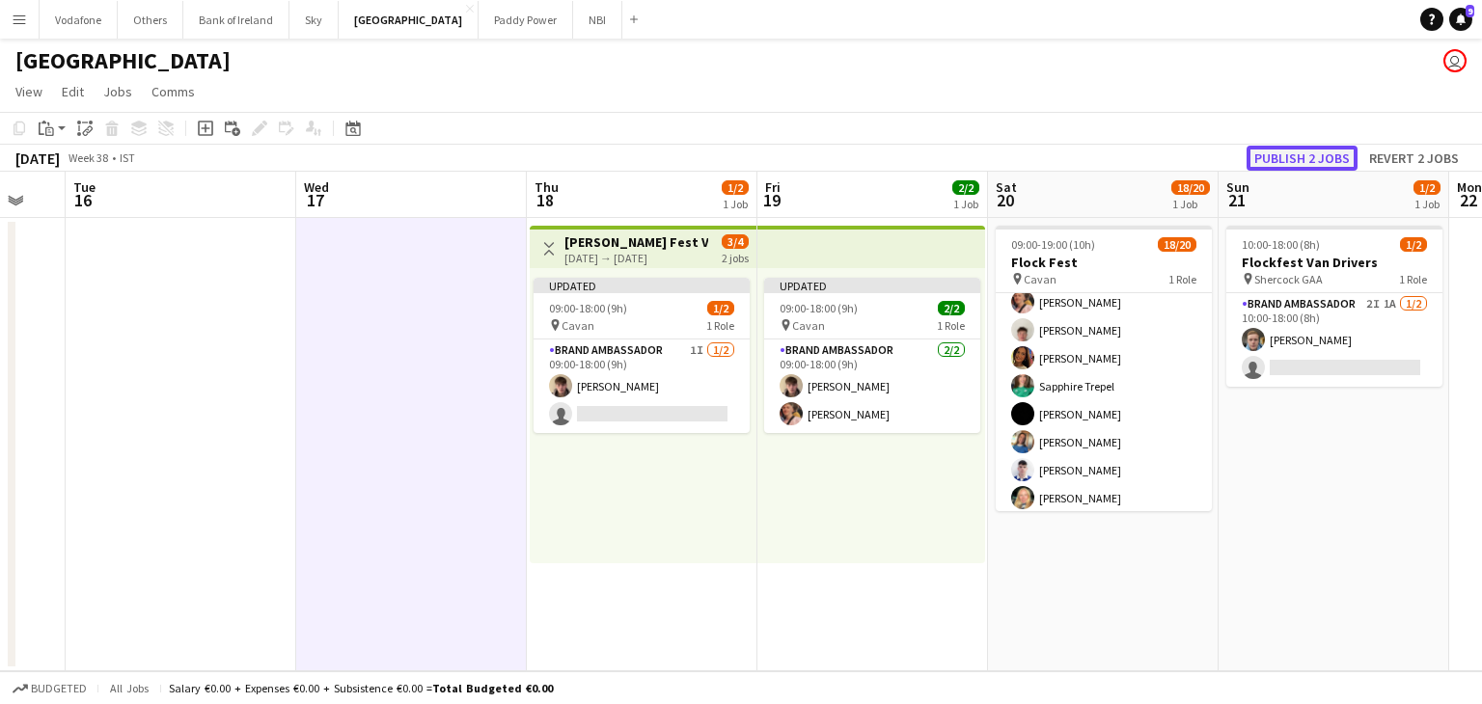
click at [1273, 163] on button "Publish 2 jobs" at bounding box center [1301, 158] width 111 height 25
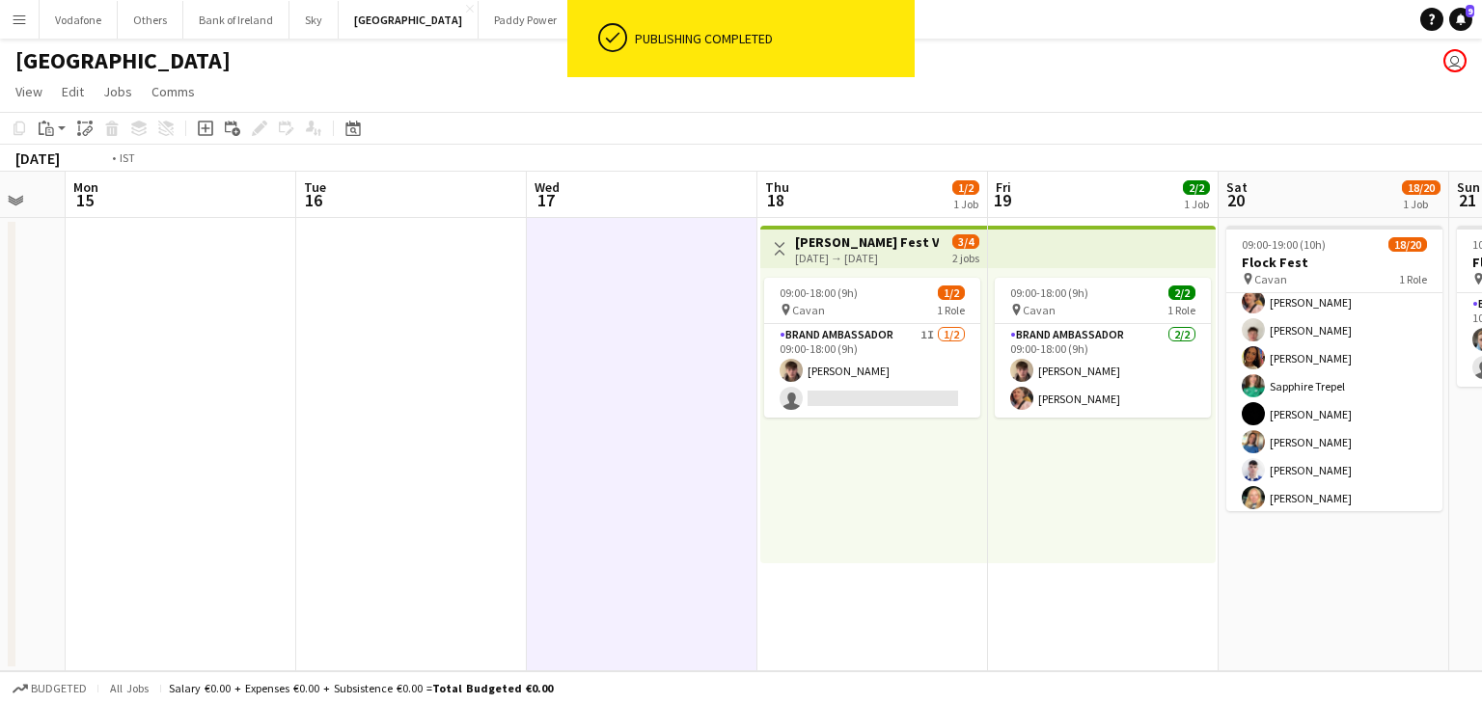
scroll to position [0, 412]
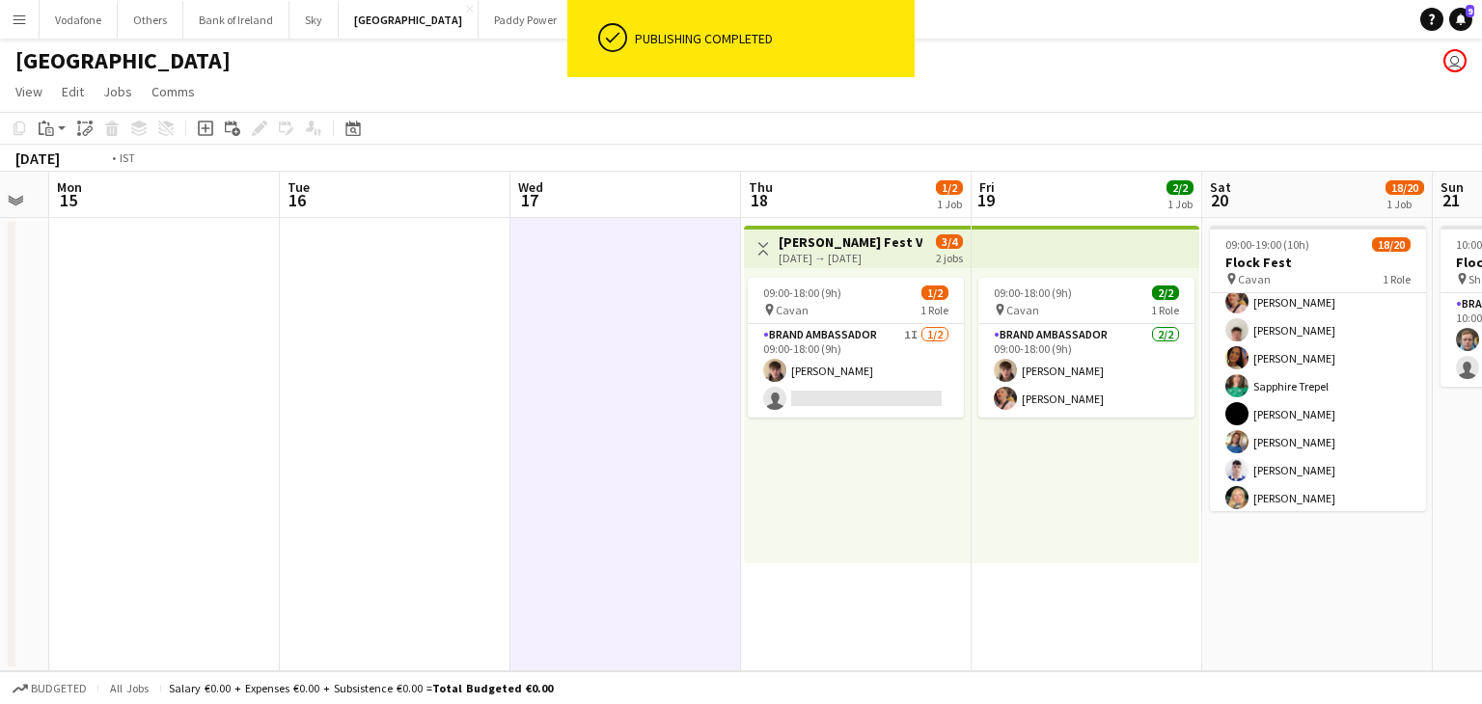
drag, startPoint x: 635, startPoint y: 413, endPoint x: 1481, endPoint y: 418, distance: 846.1
click at [1466, 418] on app-calendar-viewport "Sat 13 Sun 14 Mon 15 Tue 16 Wed 17 Thu 18 1/2 1 Job Fri 19 2/2 1 Job Sat 20 18/…" at bounding box center [741, 422] width 1482 height 500
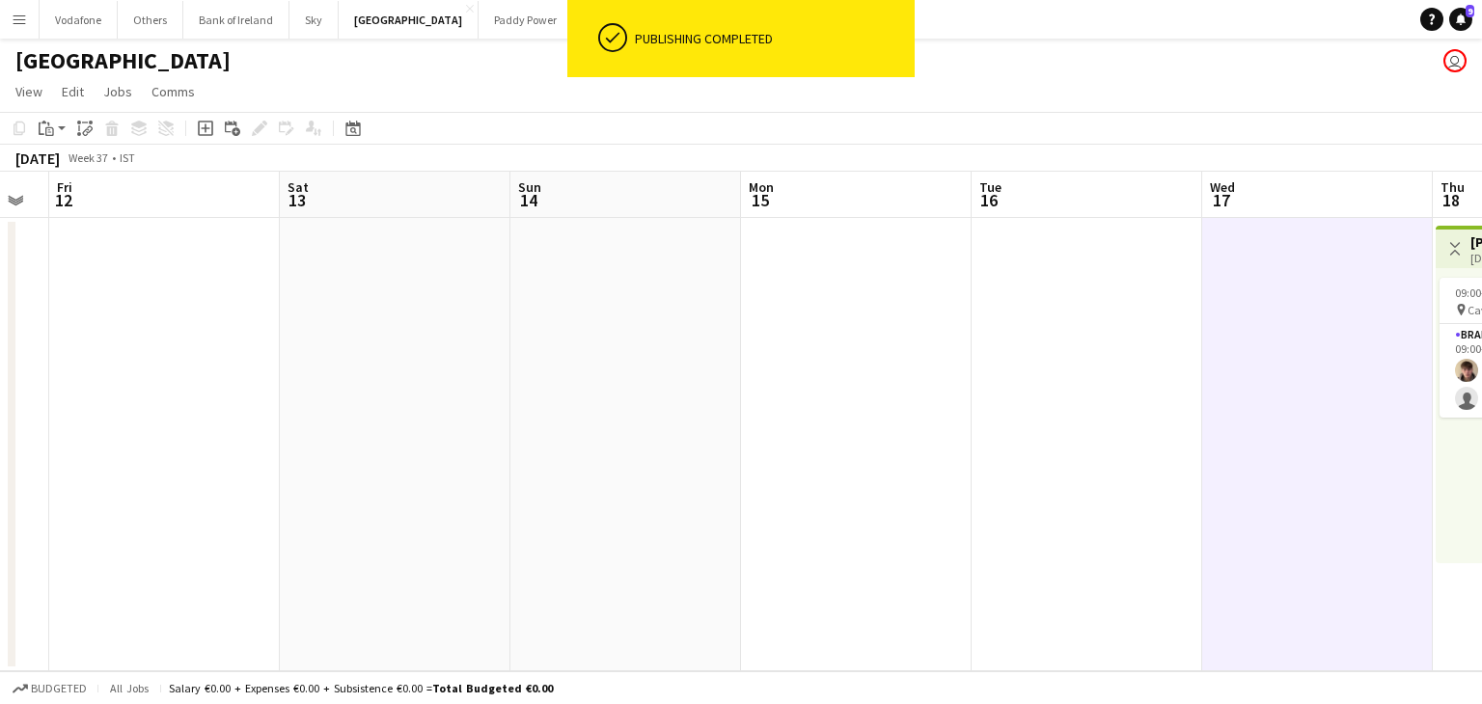
scroll to position [0, 0]
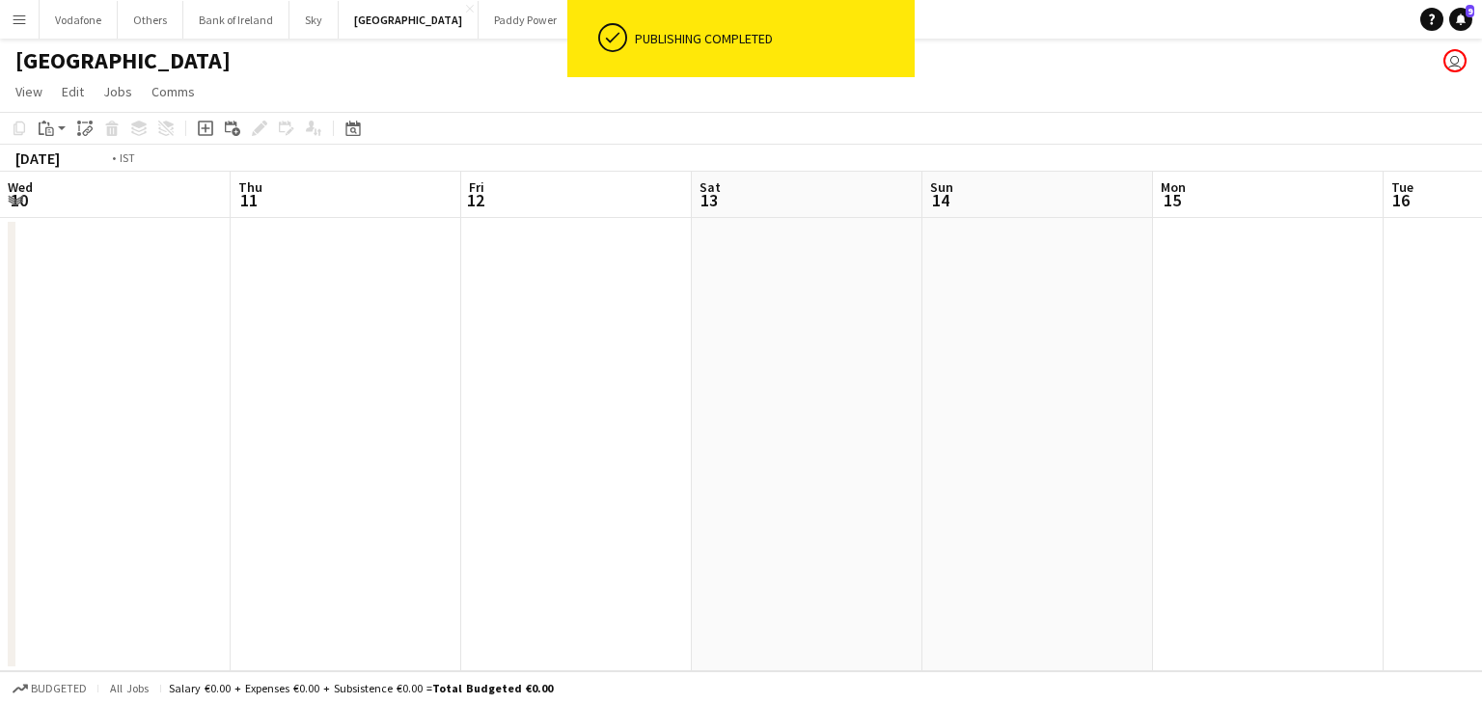
drag, startPoint x: 340, startPoint y: 391, endPoint x: 1481, endPoint y: 398, distance: 1141.3
click at [1466, 398] on app-calendar-viewport "Wed 10 Thu 11 Fri 12 Sat 13 Sun 14 Mon 15 Tue 16 Wed 17 Thu 18 1/2 1 Job Fri 19…" at bounding box center [741, 422] width 1482 height 500
drag, startPoint x: 62, startPoint y: 334, endPoint x: 1451, endPoint y: 353, distance: 1389.3
click at [1466, 353] on app-calendar-viewport "Thu 4 Fri 5 Sat 6 Sun 7 Mon 8 Tue 9 Wed 10 Thu 11 Fri 12 Sat 13 Sun 14 Mon 15" at bounding box center [741, 422] width 1482 height 500
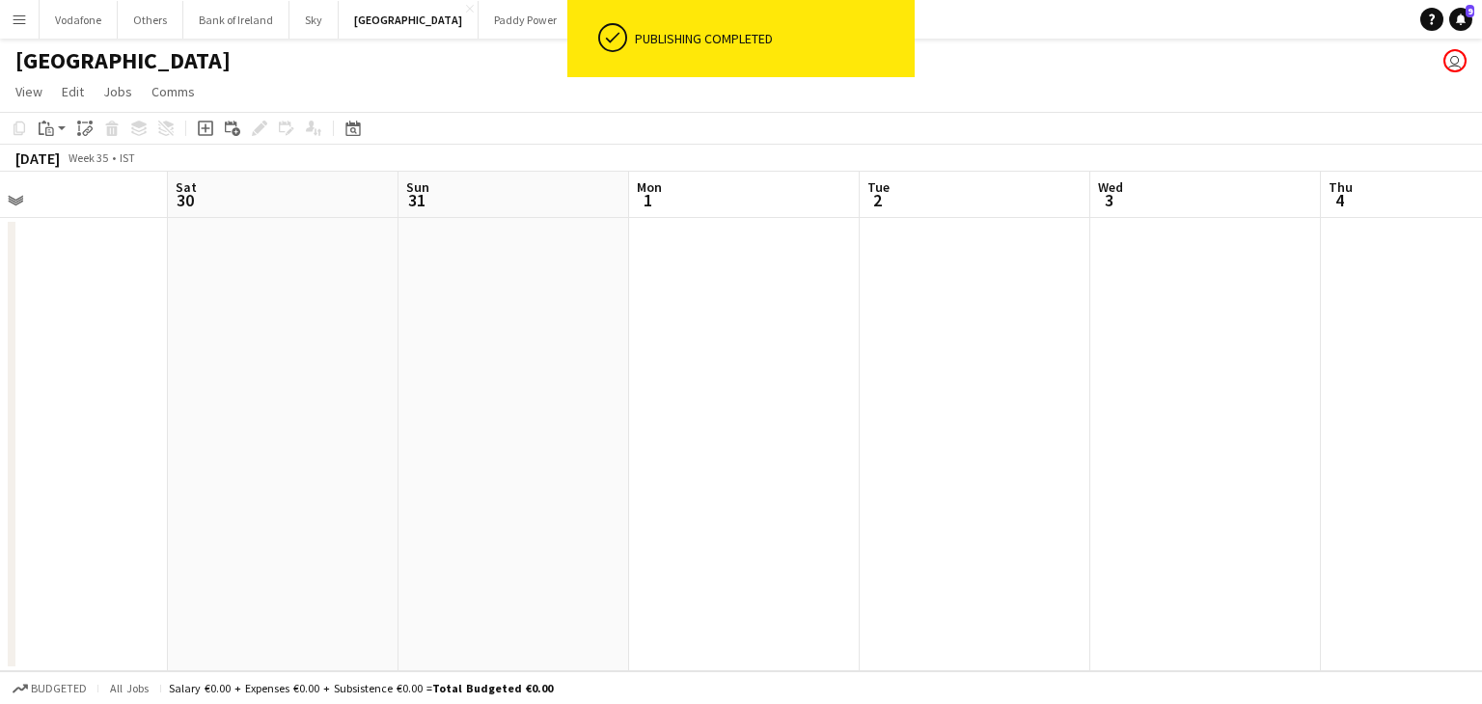
drag, startPoint x: 895, startPoint y: 267, endPoint x: 1419, endPoint y: 306, distance: 525.2
click at [1466, 298] on app-calendar-viewport "Wed 27 Thu 28 Fri 29 Sat 30 Sun 31 Mon 1 Tue 2 Wed 3 Thu 4 Fri 5 Sat 6 Sun 7" at bounding box center [741, 422] width 1482 height 500
drag, startPoint x: 341, startPoint y: 285, endPoint x: 1120, endPoint y: 276, distance: 779.5
click at [1120, 276] on app-calendar-viewport "Fri 22 Sat 23 Sun 24 Mon 25 Tue 26 Wed 27 Thu 28 Fri 29 Sat 30 Sun 31 Mon 1 Tue…" at bounding box center [741, 422] width 1482 height 500
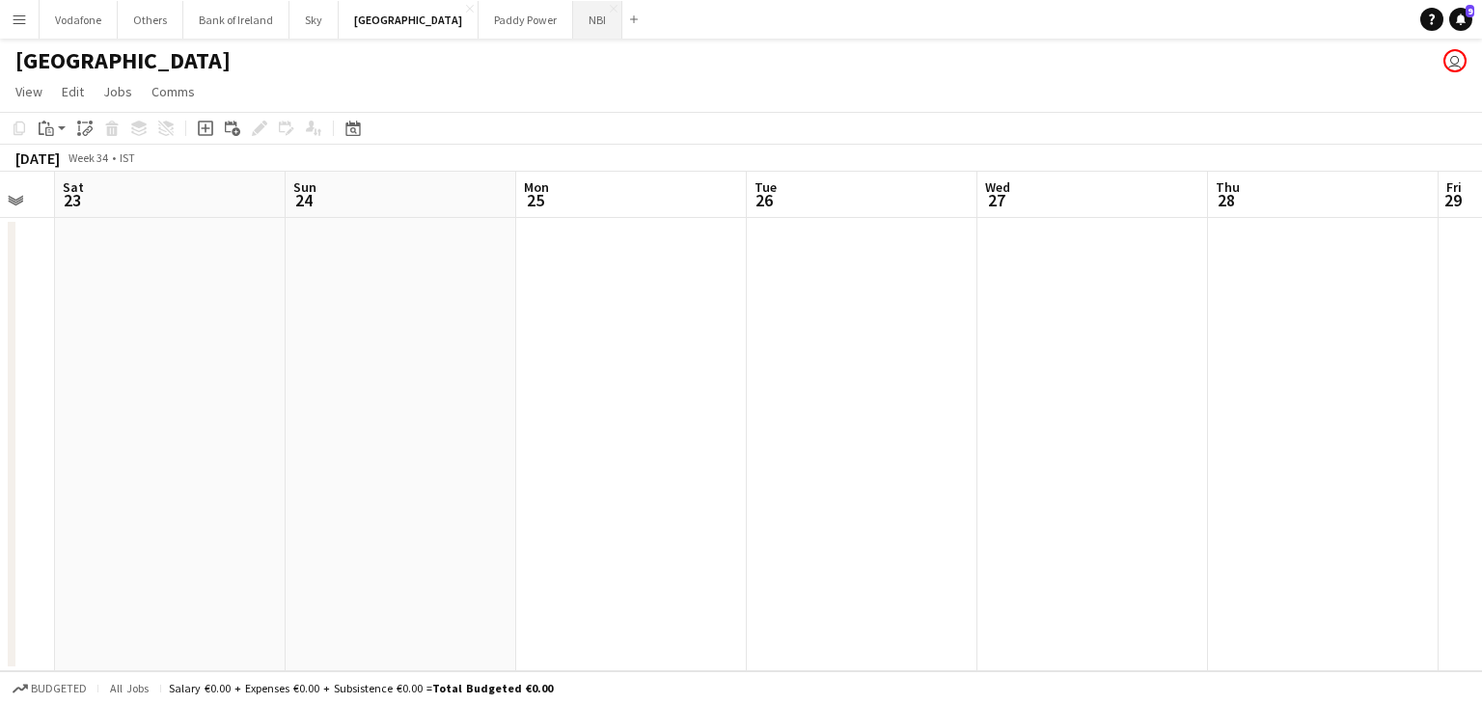
click at [573, 22] on button "NBI Close" at bounding box center [597, 20] width 49 height 38
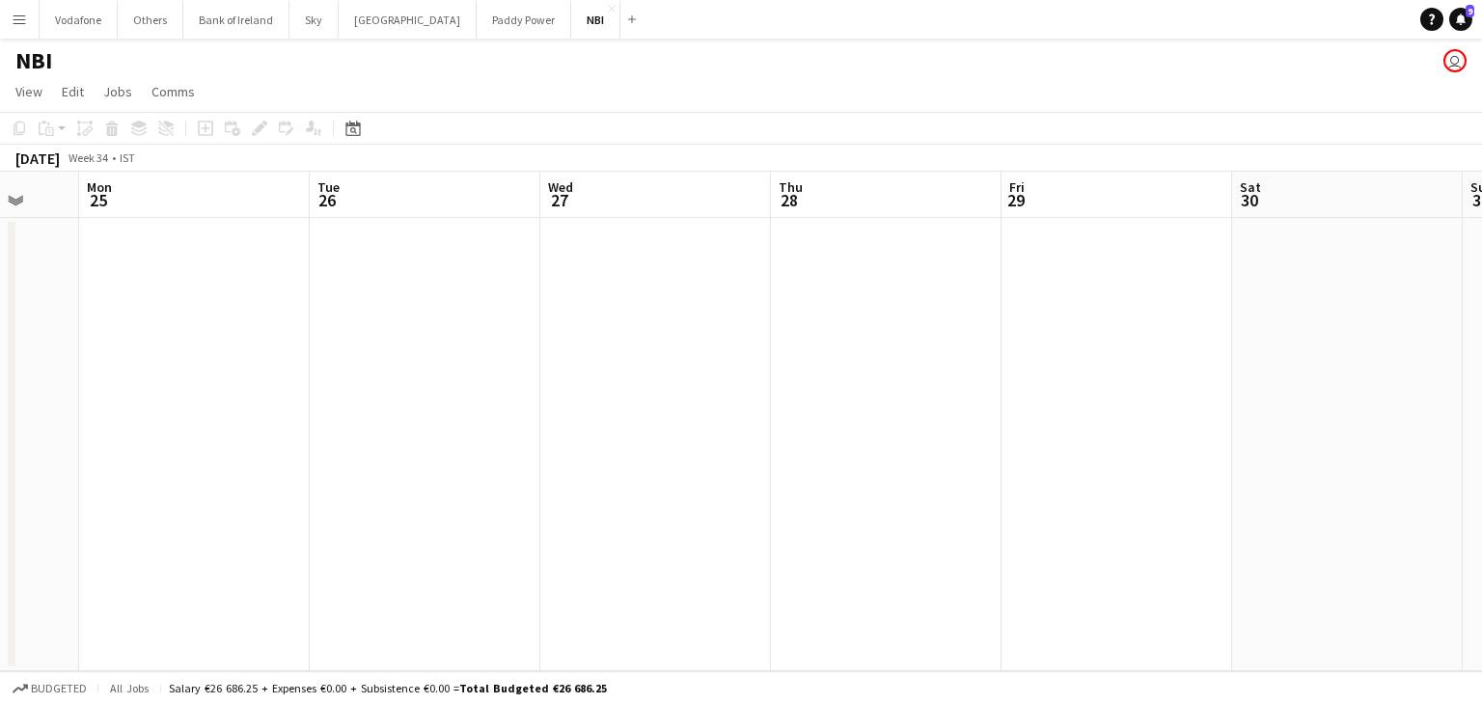
drag, startPoint x: 554, startPoint y: 356, endPoint x: 48, endPoint y: 360, distance: 505.5
click at [48, 360] on app-calendar-viewport "Thu 21 Fri 22 Sat 23 Sun 24 Mon 25 Tue 26 Wed 27 Thu 28 Fri 29 Sat 30 Sun 31 Mo…" at bounding box center [741, 422] width 1482 height 500
drag, startPoint x: 693, startPoint y: 441, endPoint x: 25, endPoint y: 431, distance: 667.6
click at [0, 438] on app-calendar-viewport "Thu 28 Fri 29 Sat 30 Sun 31 Mon 1 Tue 2 Wed 3 Thu 4 Fri 5 Sat 6 Sun 7 Mon 8" at bounding box center [741, 422] width 1482 height 500
click at [0, 433] on app-calendar-viewport "Thu 28 Fri 29 Sat 30 Sun 31 Mon 1 Tue 2 Wed 3 Thu 4 Fri 5 Sat 6 Sun 7 Mon 8" at bounding box center [741, 422] width 1482 height 500
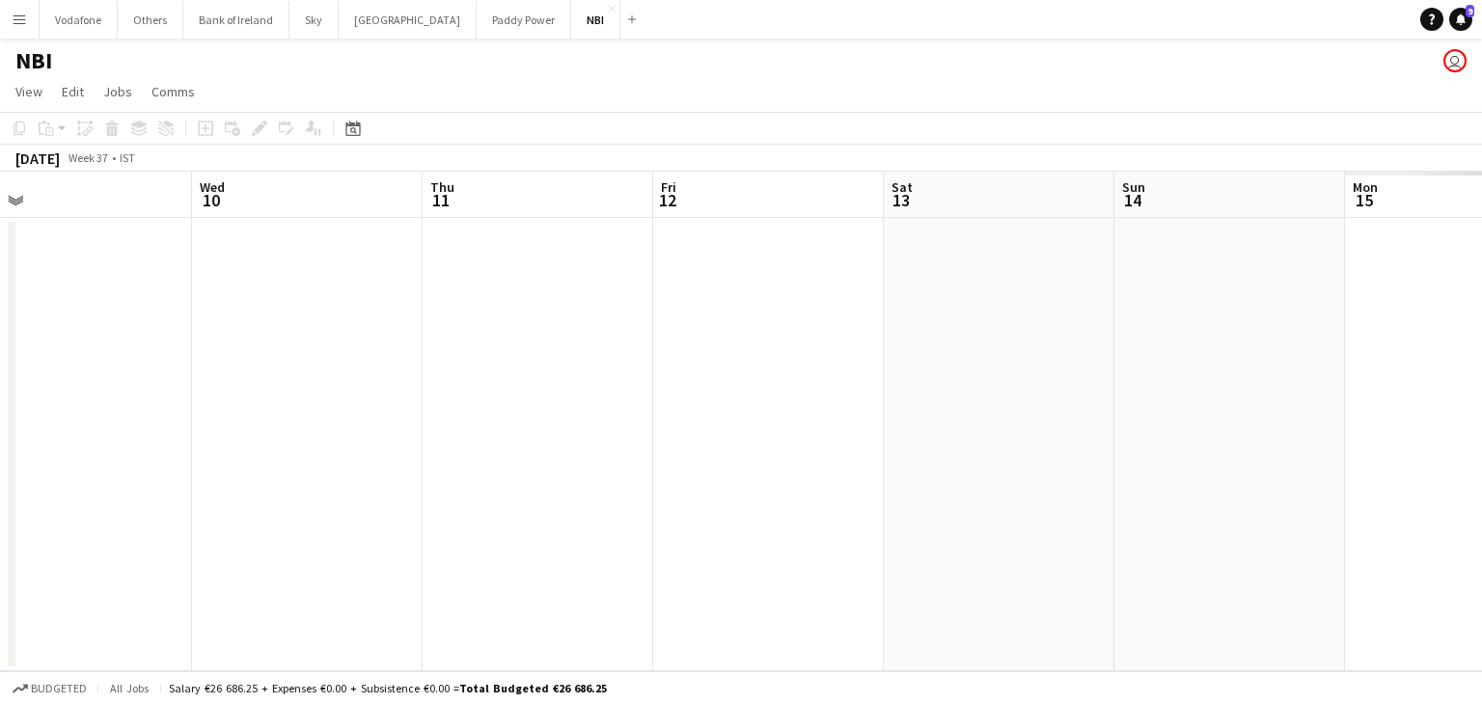
drag, startPoint x: 0, startPoint y: 511, endPoint x: 1074, endPoint y: 499, distance: 1073.8
click at [0, 461] on app-calendar-viewport "Sat 6 Sun 7 Mon 8 Tue 9 Wed 10 Thu 11 Fri 12 Sat 13 Sun 14 Mon 15 Tue 16 Wed 17" at bounding box center [741, 422] width 1482 height 500
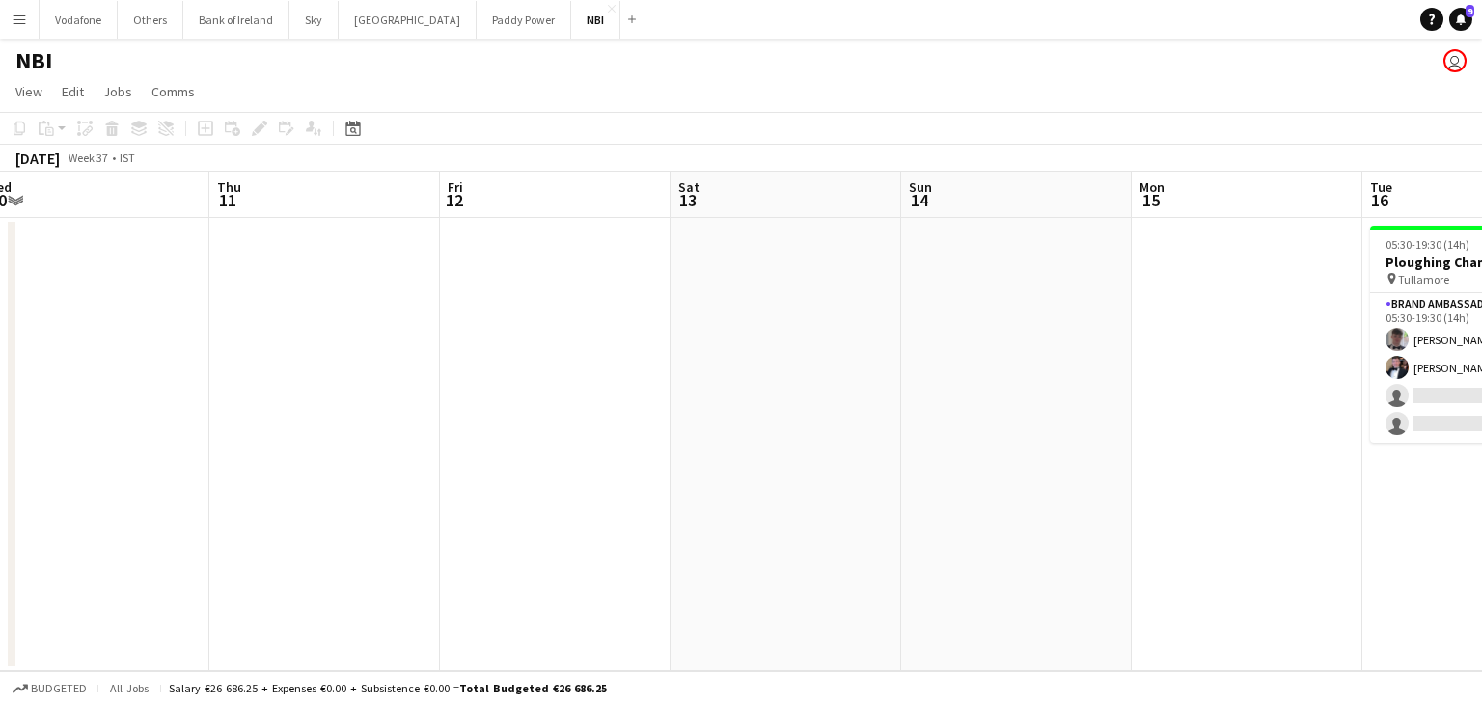
scroll to position [0, 579]
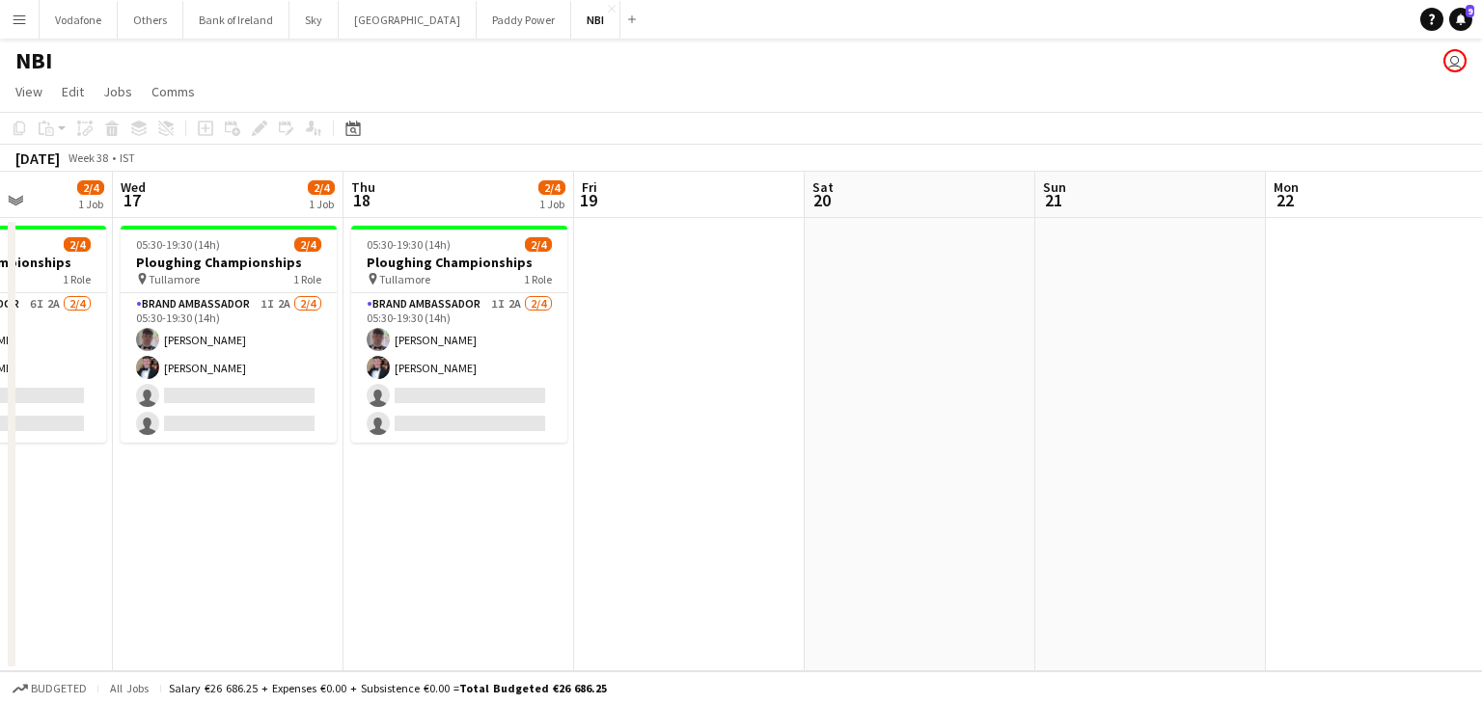
drag, startPoint x: 1481, startPoint y: 560, endPoint x: 0, endPoint y: 388, distance: 1490.7
click at [0, 388] on app-calendar-viewport "Sun 14 Mon 15 Tue 16 2/4 1 Job Wed 17 2/4 1 Job Thu 18 2/4 1 Job Fri 19 Sat 20 …" at bounding box center [741, 422] width 1482 height 500
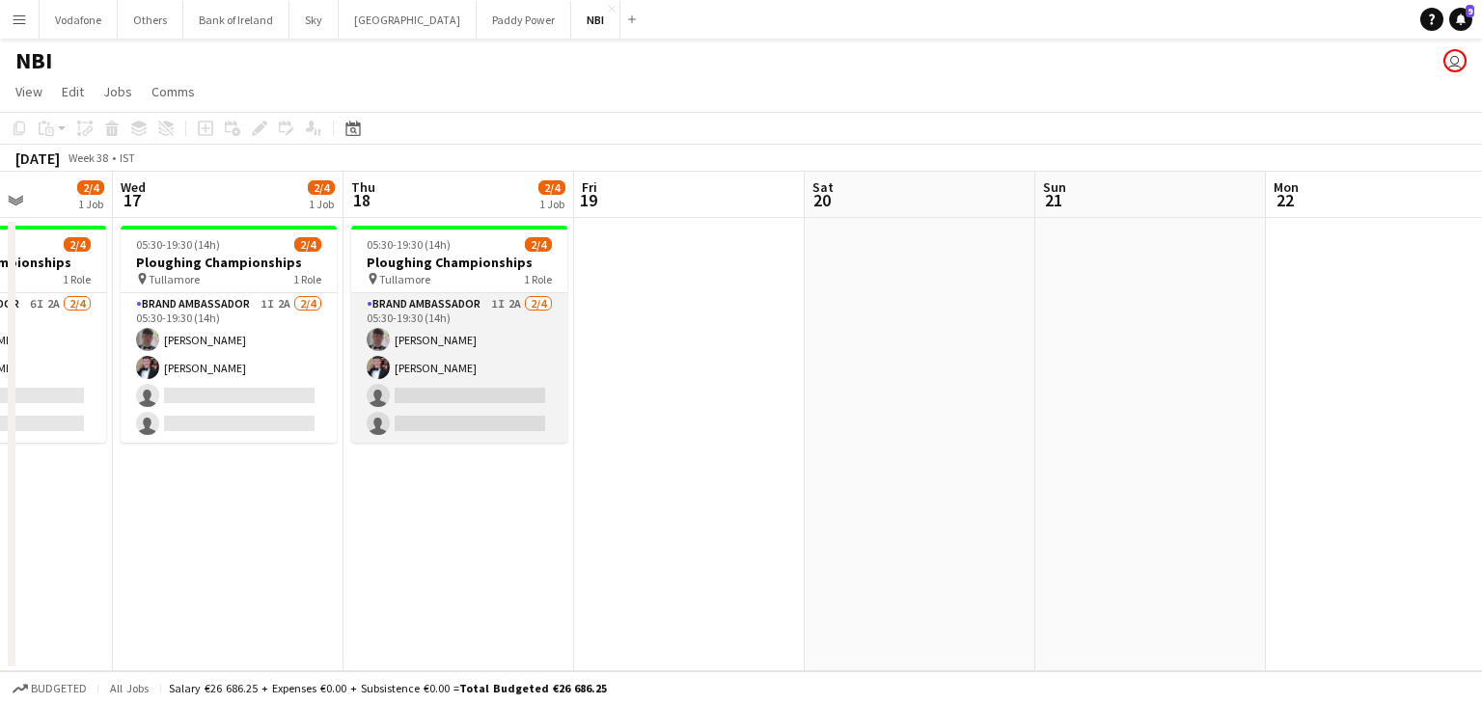
click at [397, 344] on app-card-role "Brand Ambassador 1I 2A [DATE] 05:30-19:30 (14h) [PERSON_NAME] [PERSON_NAME] sin…" at bounding box center [459, 368] width 216 height 150
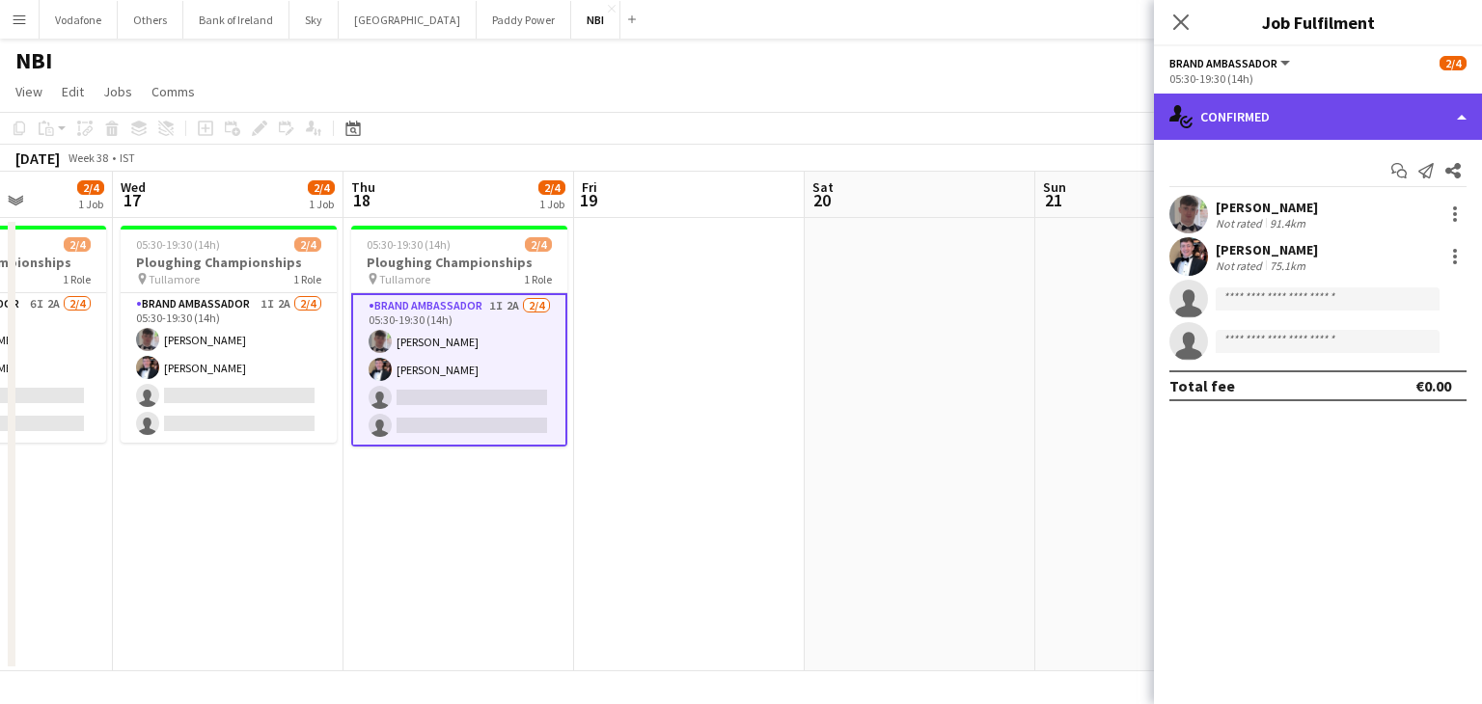
click at [1316, 117] on div "single-neutral-actions-check-2 Confirmed" at bounding box center [1318, 117] width 328 height 46
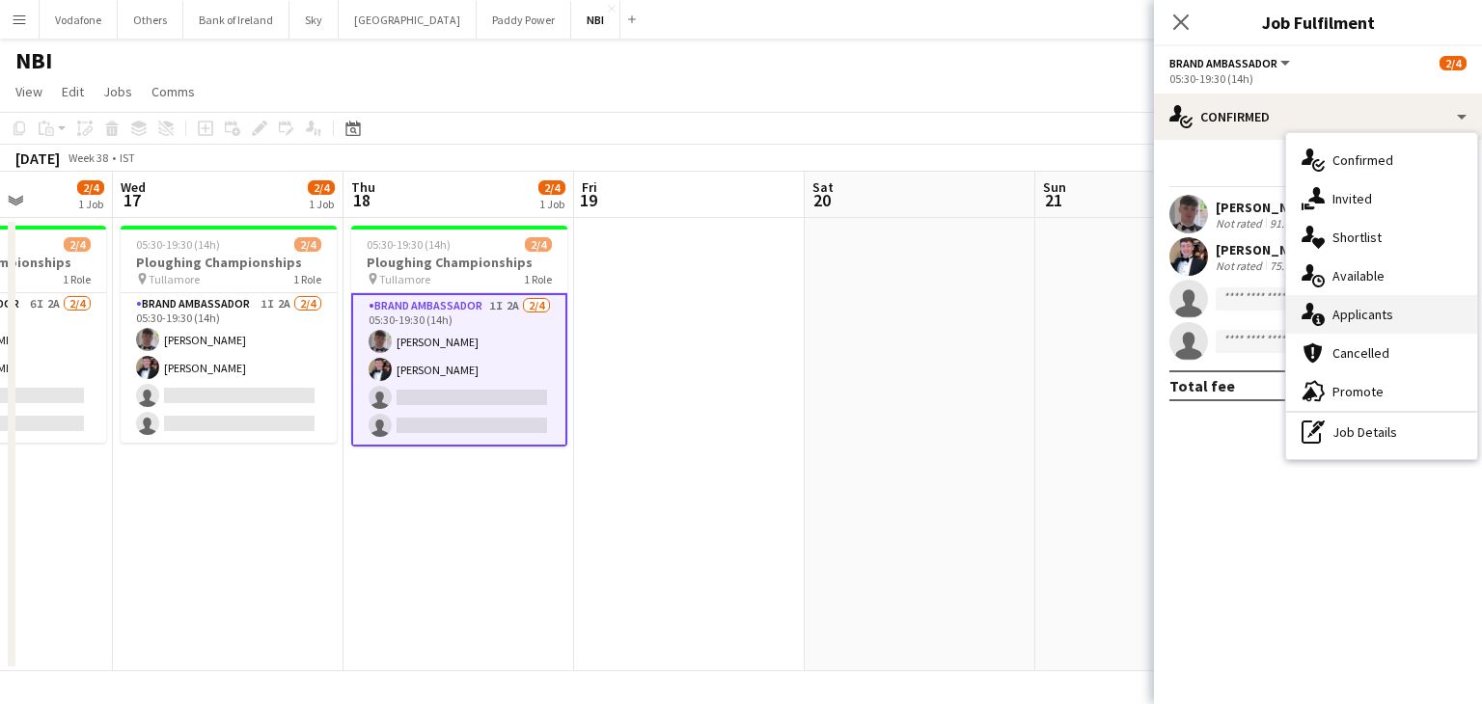
click at [1427, 318] on div "single-neutral-actions-information Applicants" at bounding box center [1381, 314] width 191 height 39
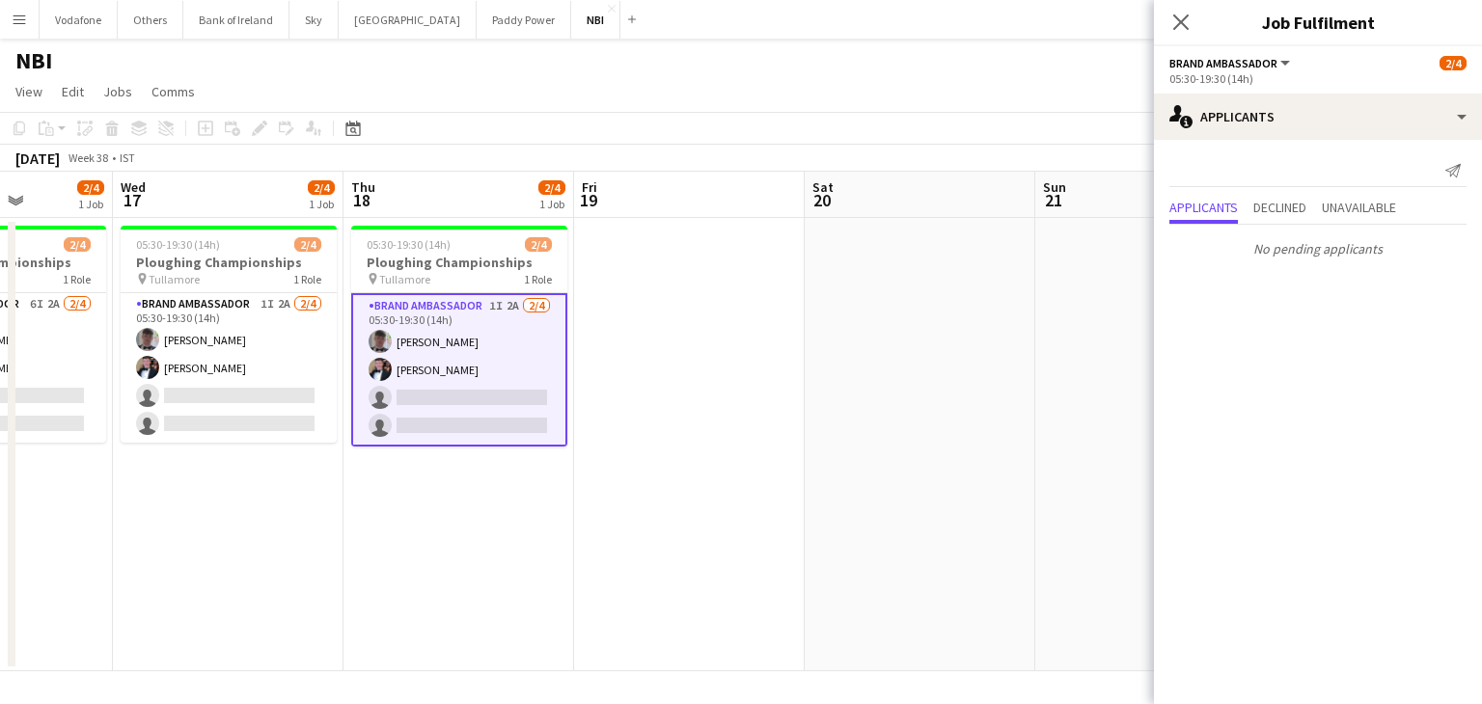
click at [758, 375] on app-date-cell at bounding box center [689, 444] width 231 height 453
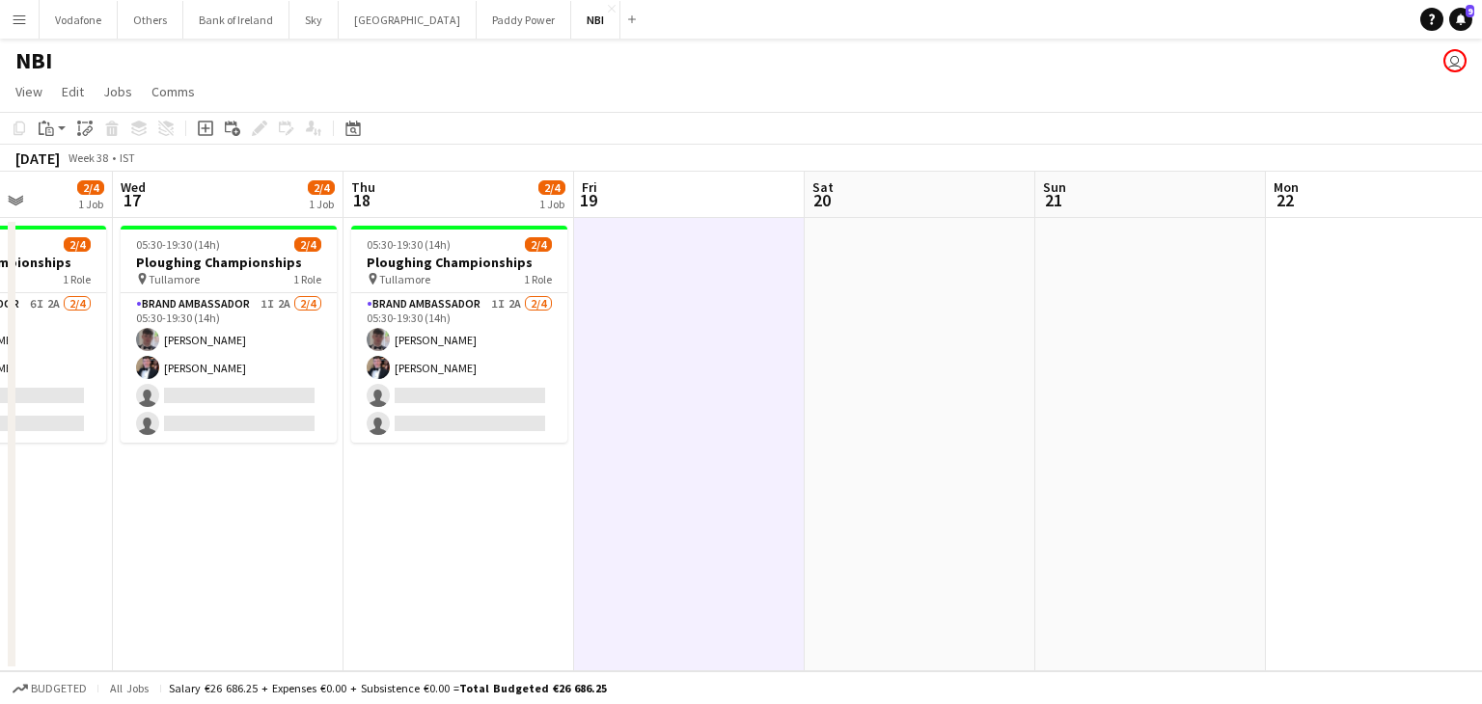
click at [443, 39] on div "NBI user" at bounding box center [741, 57] width 1482 height 37
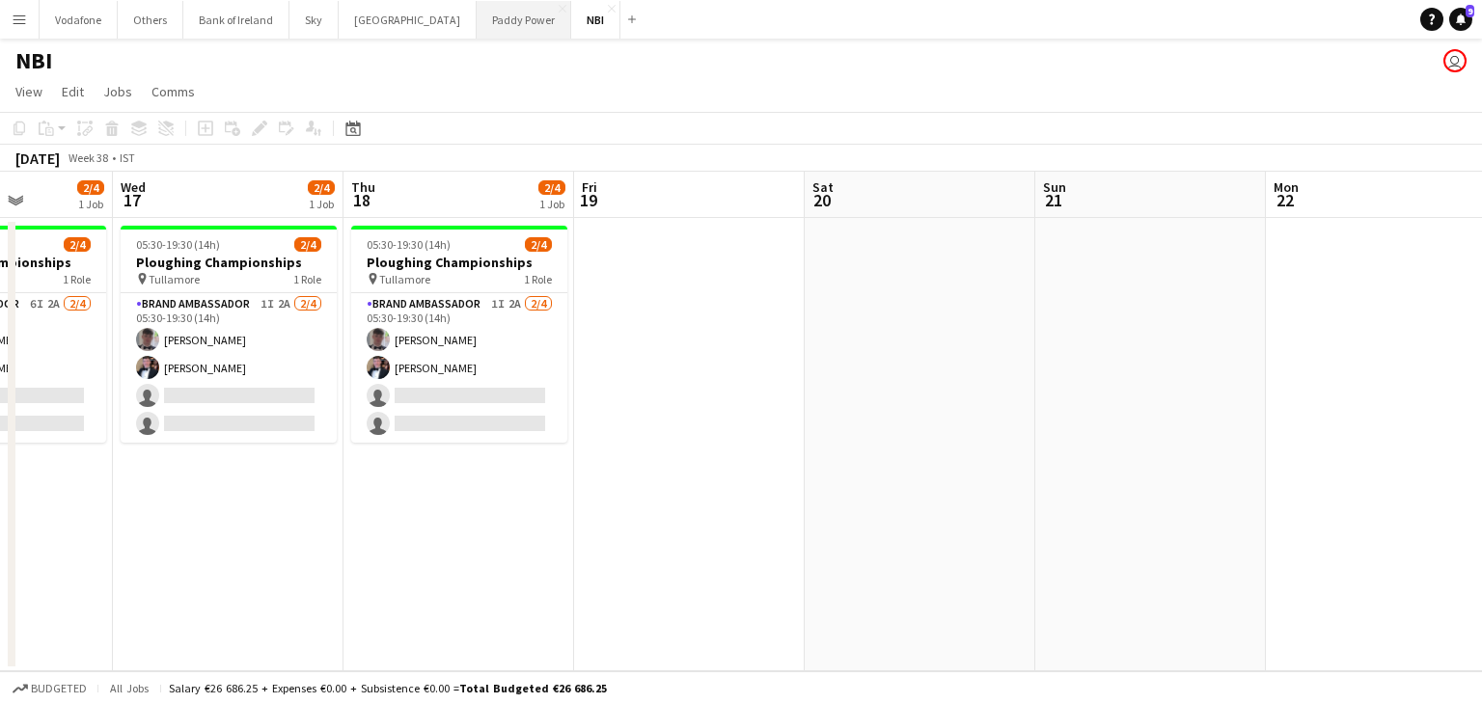
click at [477, 35] on button "Paddy Power Close" at bounding box center [524, 20] width 95 height 38
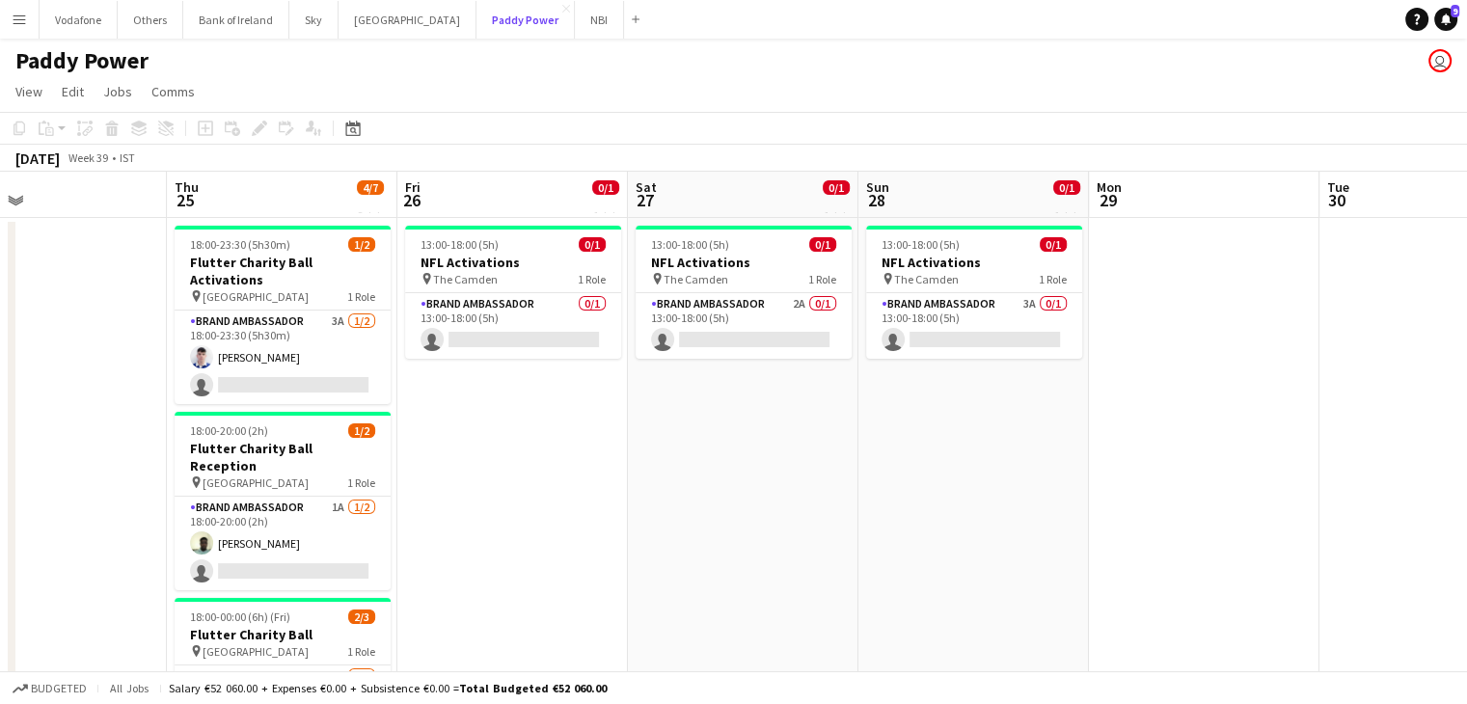
scroll to position [0, 525]
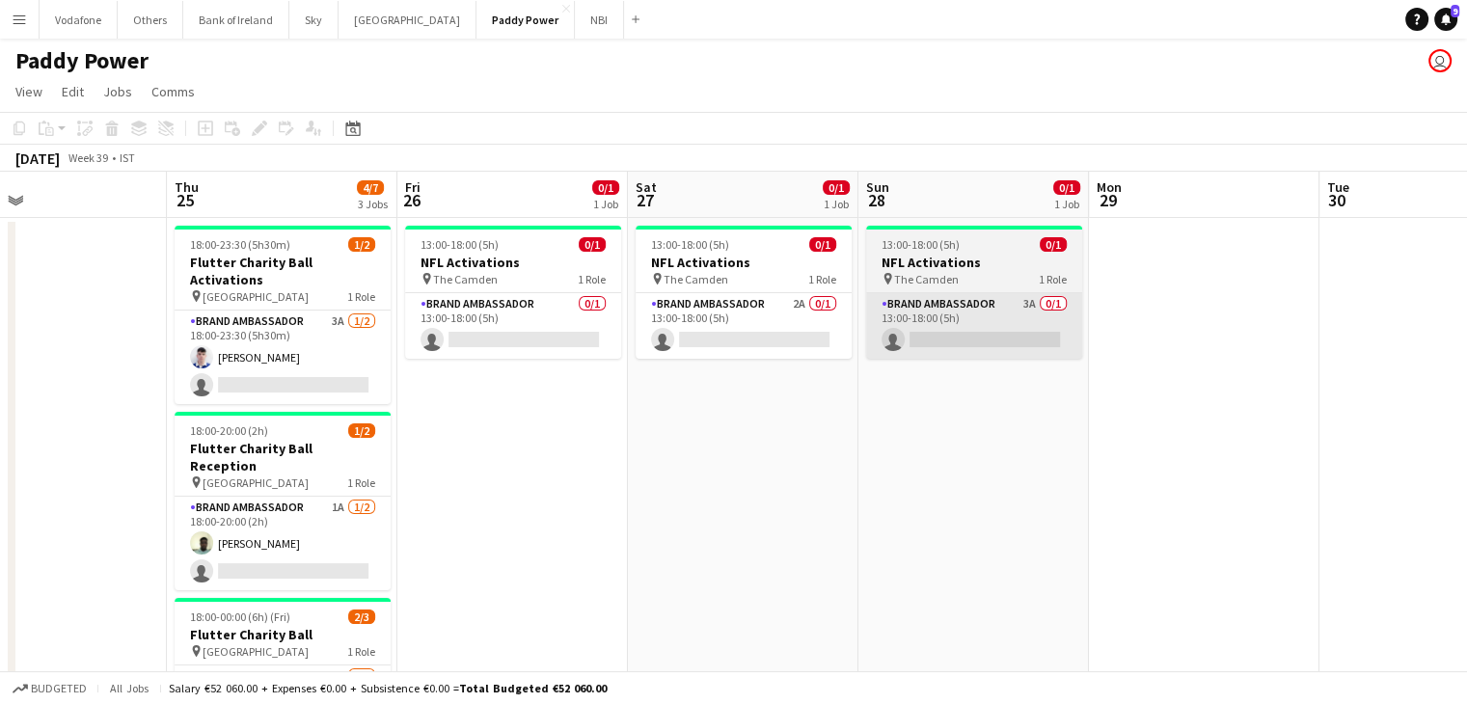
click at [1005, 340] on app-card-role "Brand Ambassador 3A 0/1 13:00-18:00 (5h) single-neutral-actions" at bounding box center [974, 326] width 216 height 66
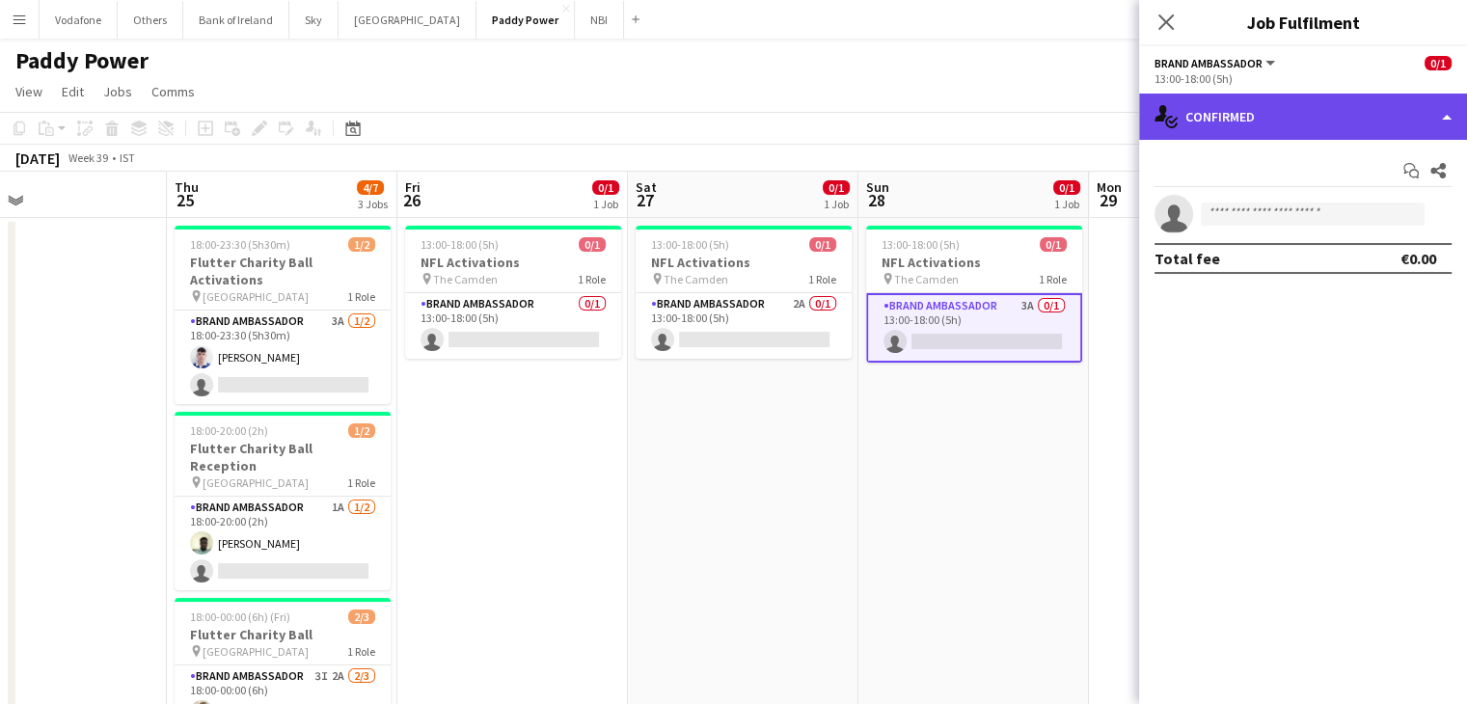
click at [1232, 124] on div "single-neutral-actions-check-2 Confirmed" at bounding box center [1303, 117] width 328 height 46
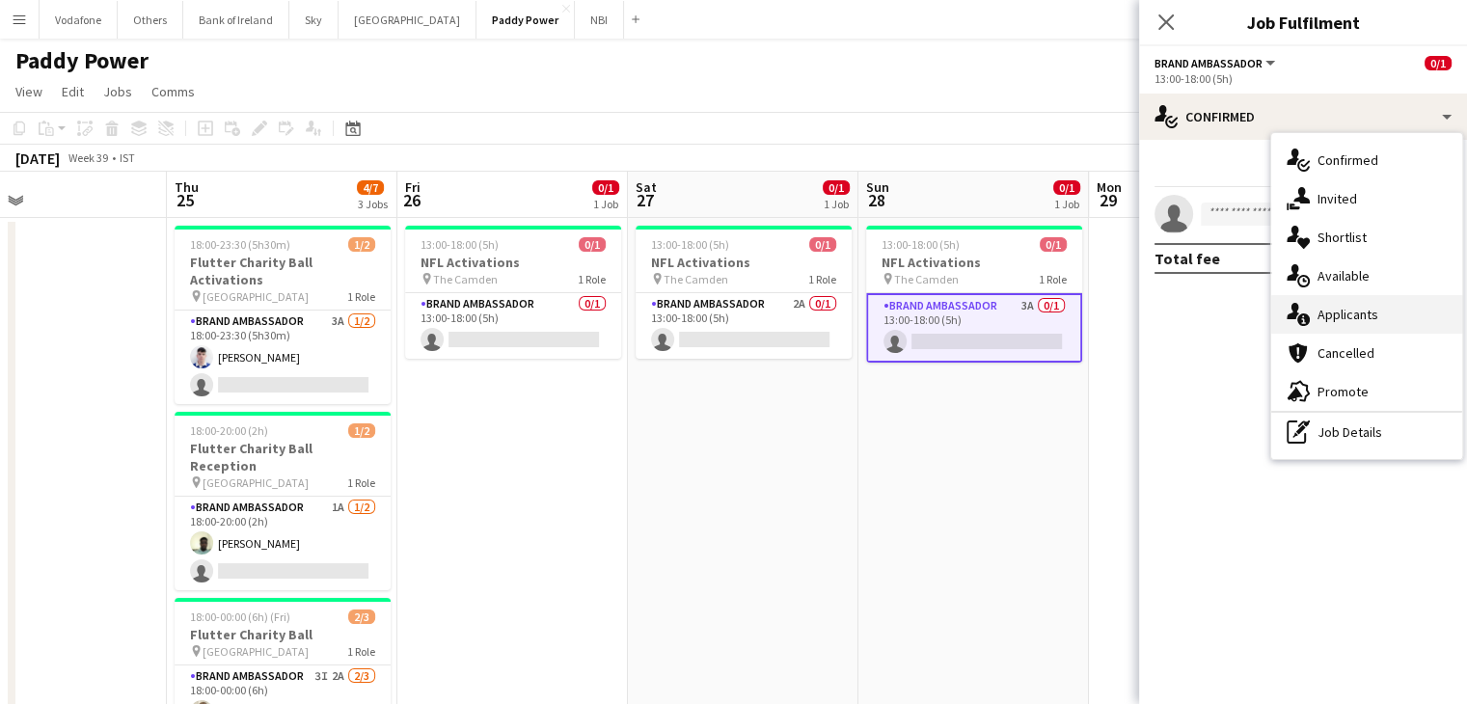
click at [1351, 314] on div "single-neutral-actions-information Applicants" at bounding box center [1366, 314] width 191 height 39
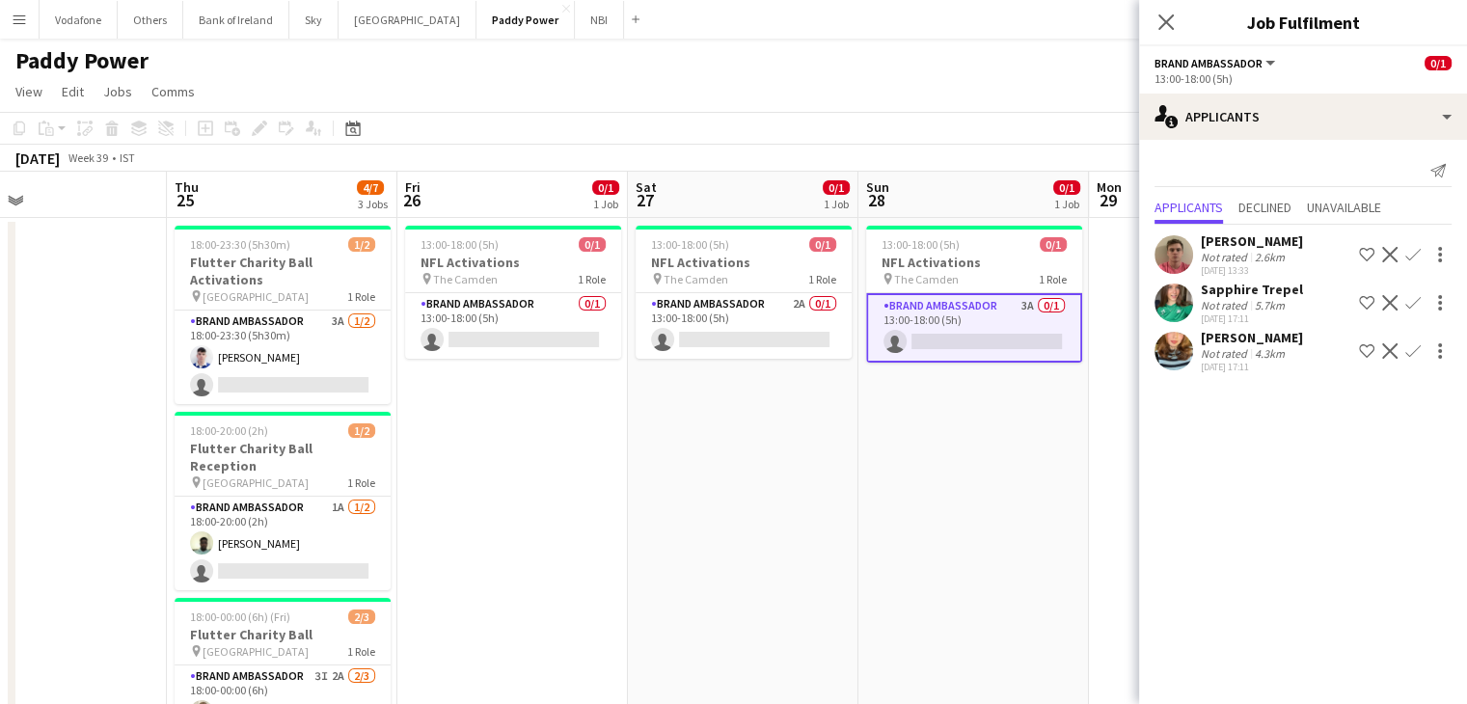
click at [1391, 300] on app-icon "Decline" at bounding box center [1389, 302] width 15 height 15
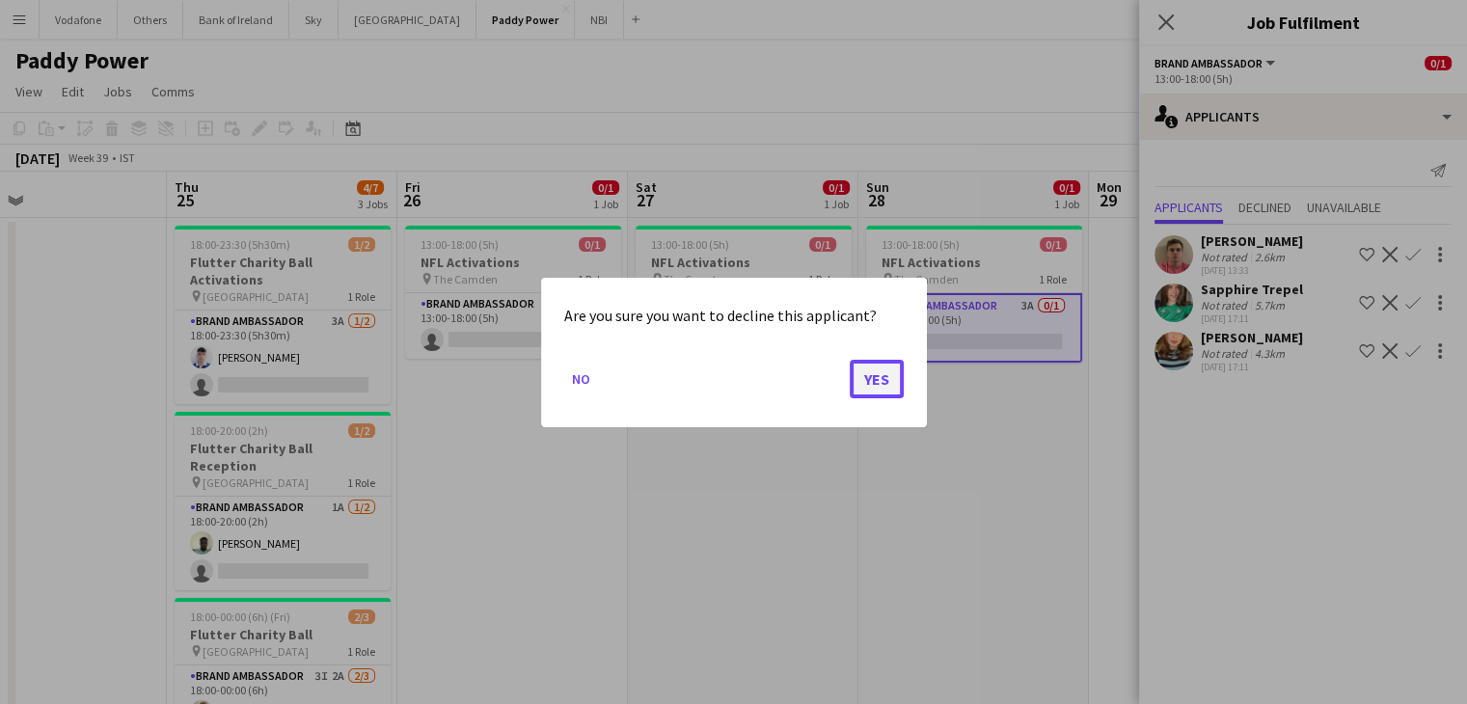
click at [866, 387] on button "Yes" at bounding box center [877, 378] width 54 height 39
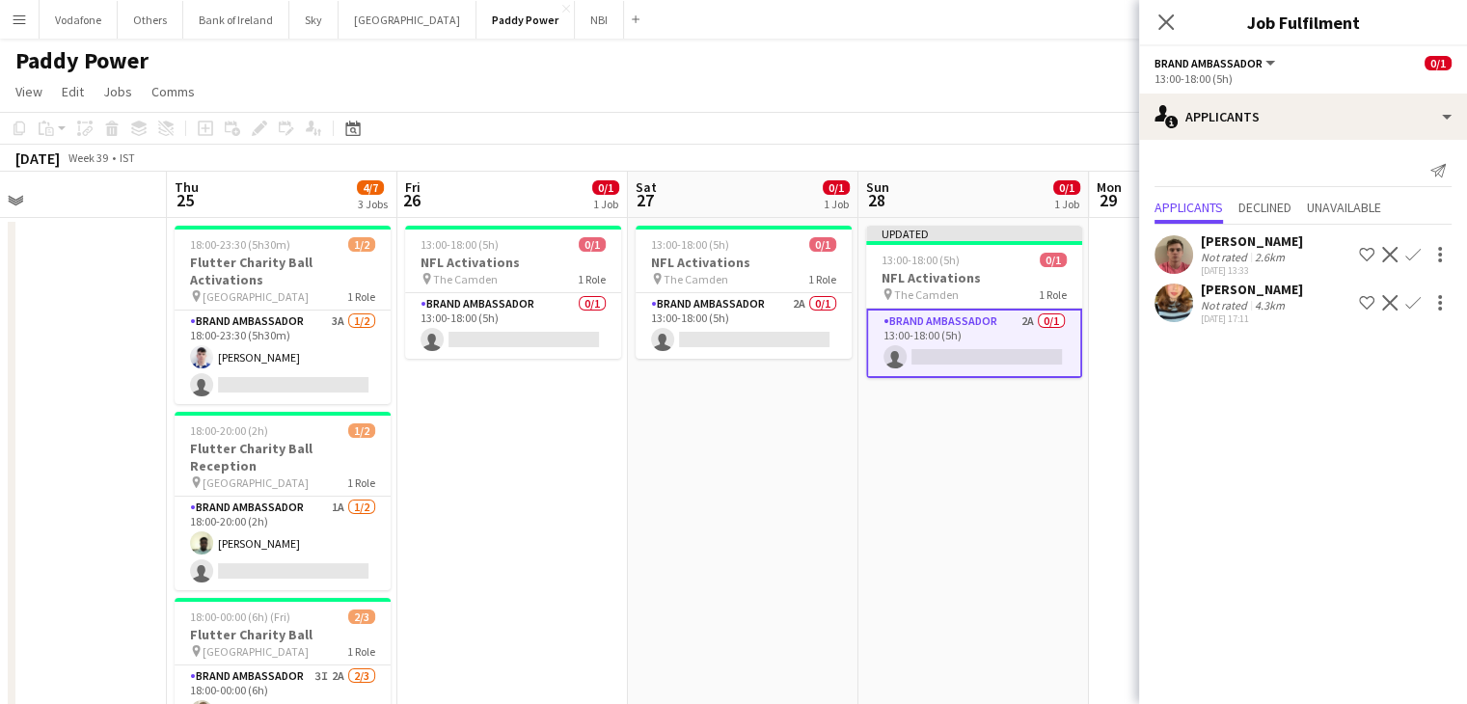
click at [1382, 301] on app-icon "Decline" at bounding box center [1389, 302] width 15 height 15
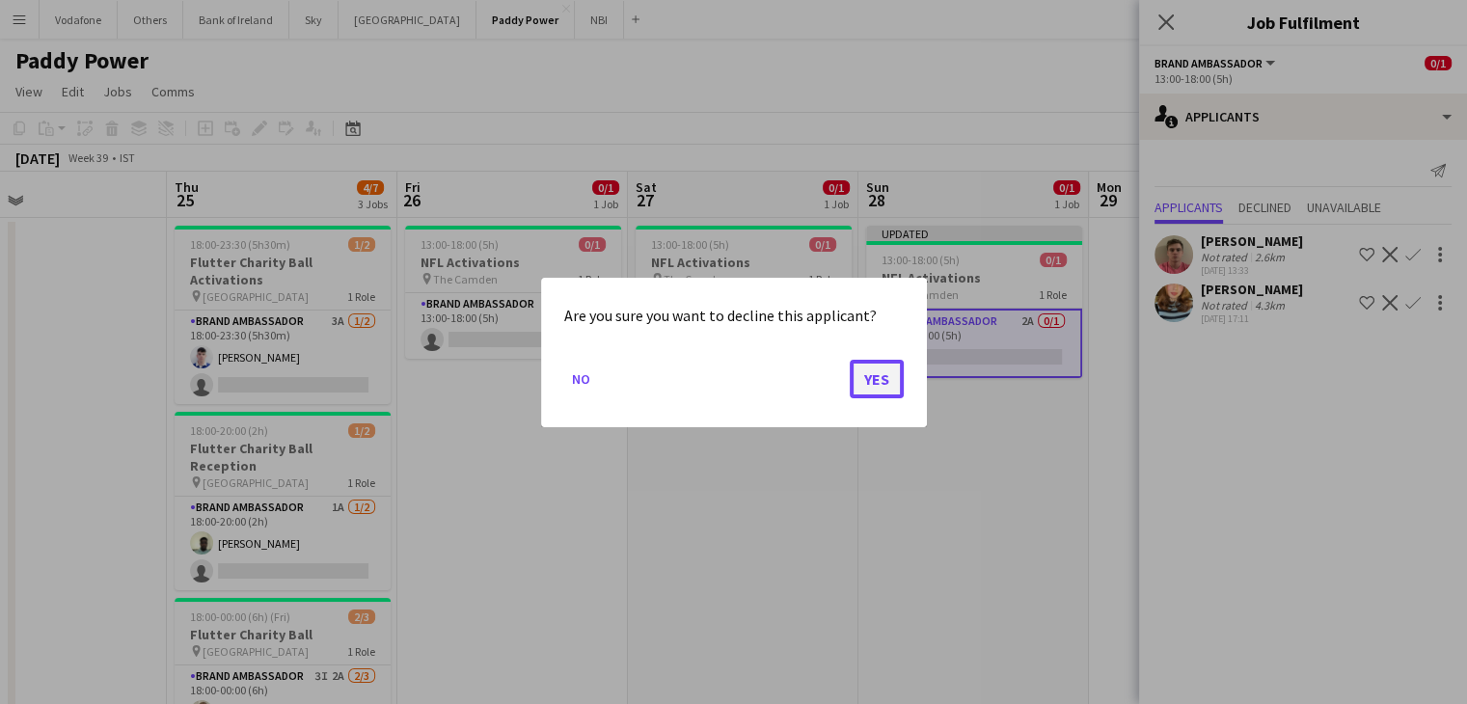
click at [884, 384] on button "Yes" at bounding box center [877, 378] width 54 height 39
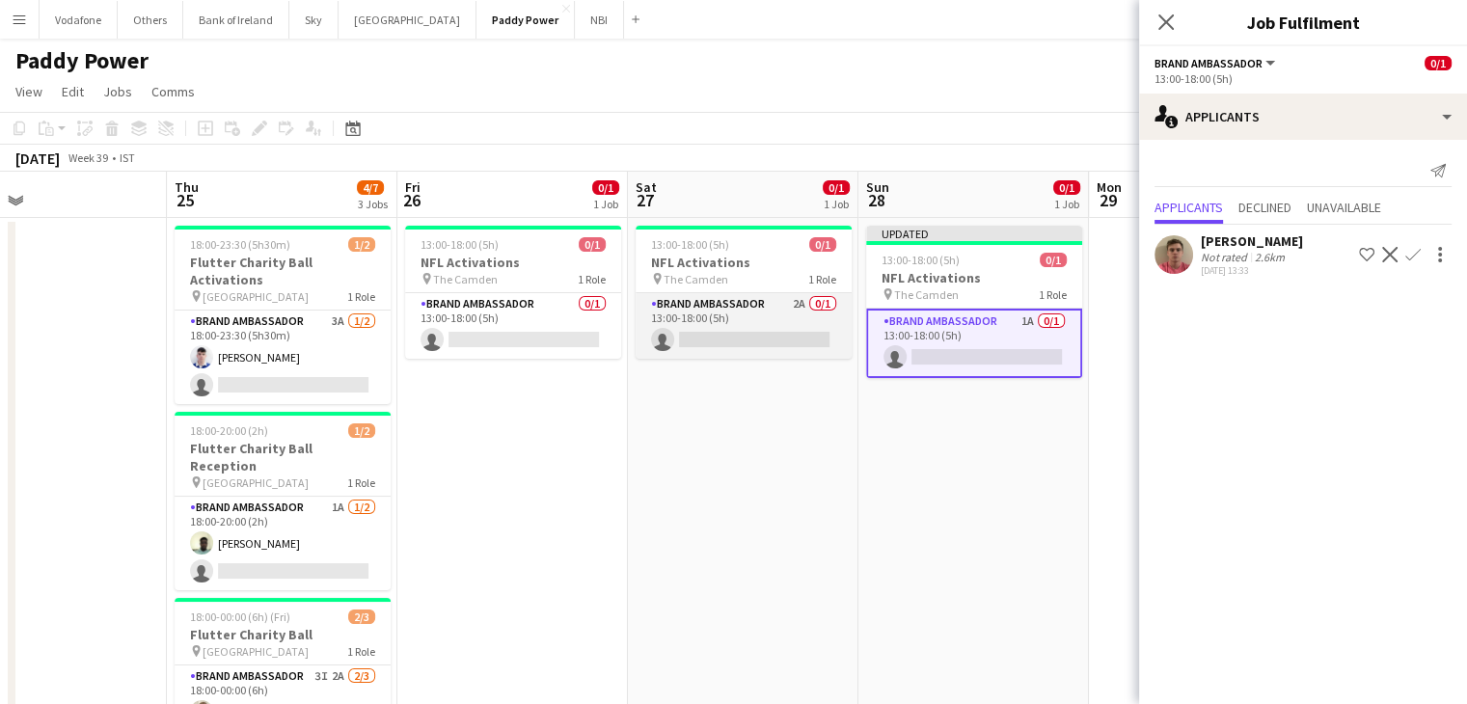
click at [717, 335] on app-card-role "Brand Ambassador 2A 0/1 13:00-18:00 (5h) single-neutral-actions" at bounding box center [744, 326] width 216 height 66
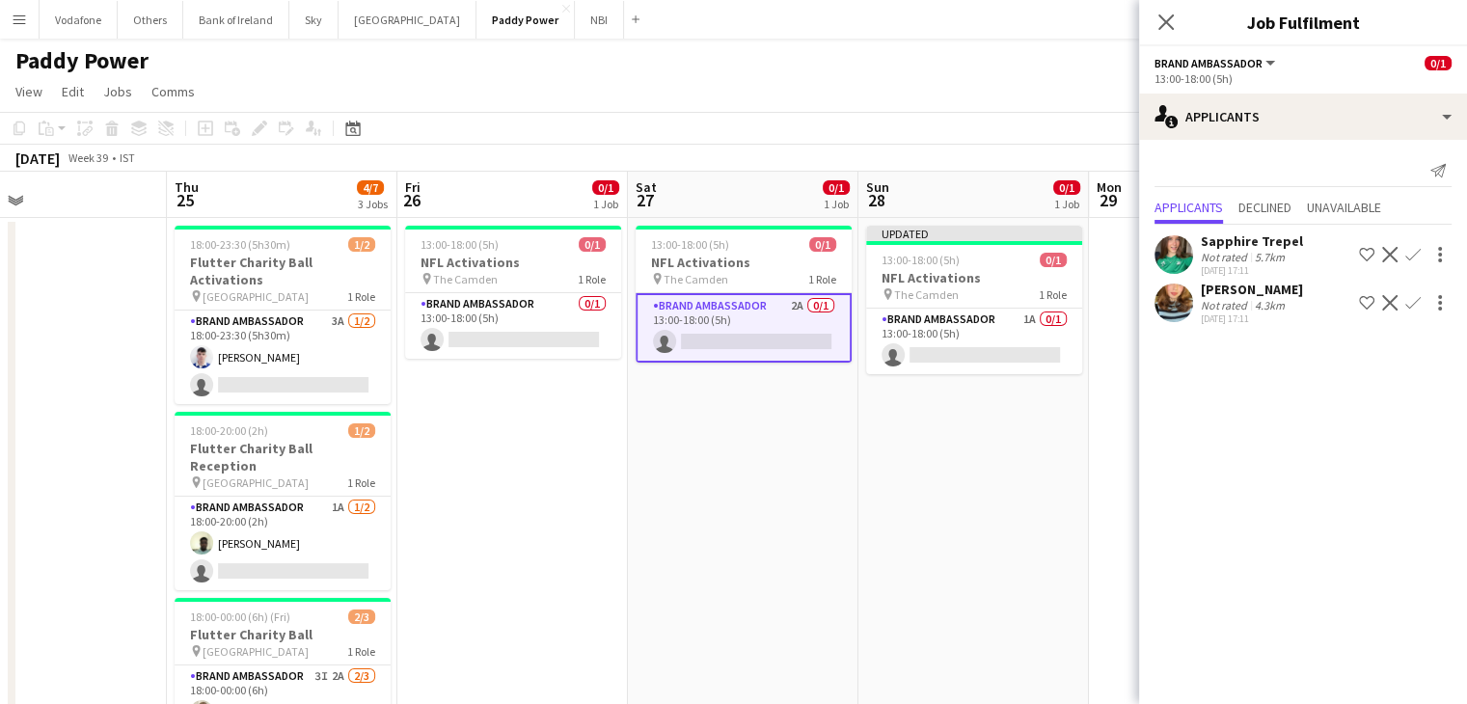
click at [1385, 256] on app-icon "Decline" at bounding box center [1389, 254] width 15 height 15
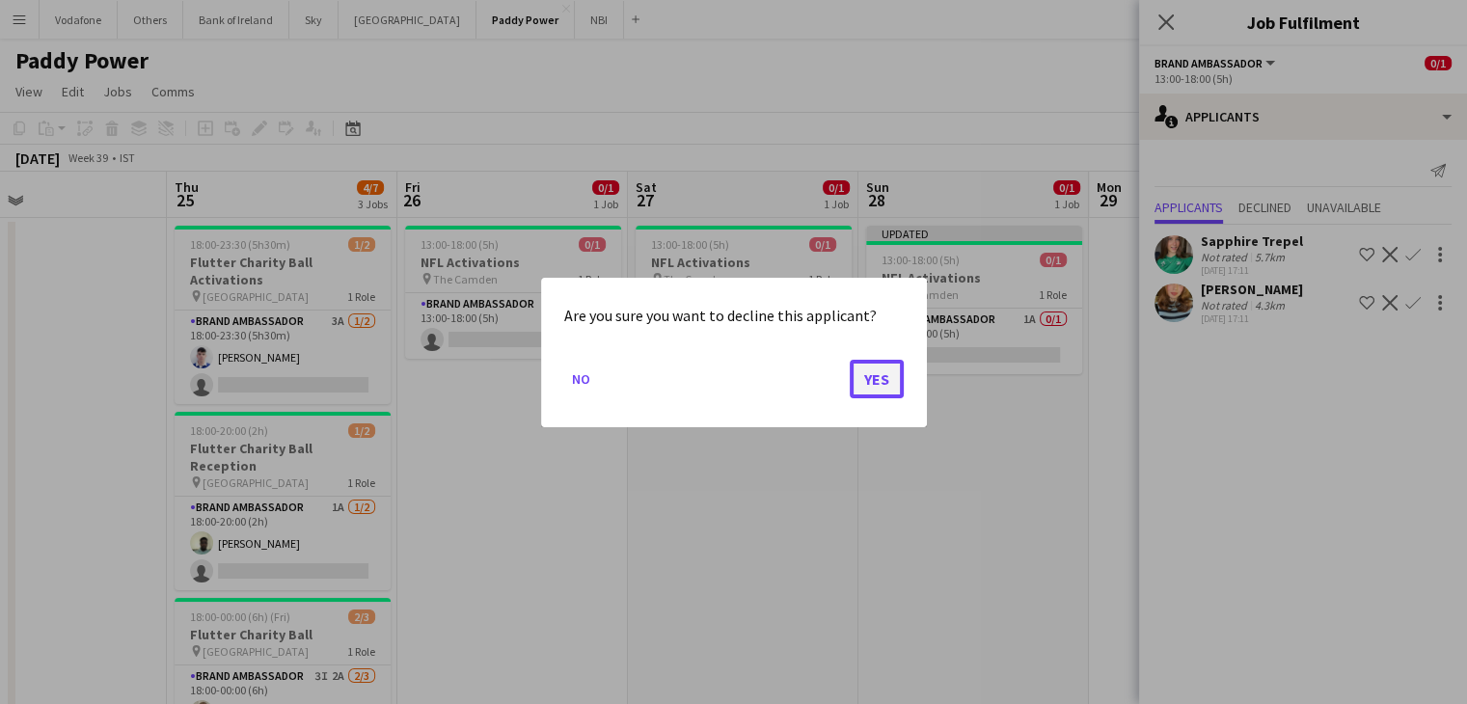
click at [880, 386] on button "Yes" at bounding box center [877, 378] width 54 height 39
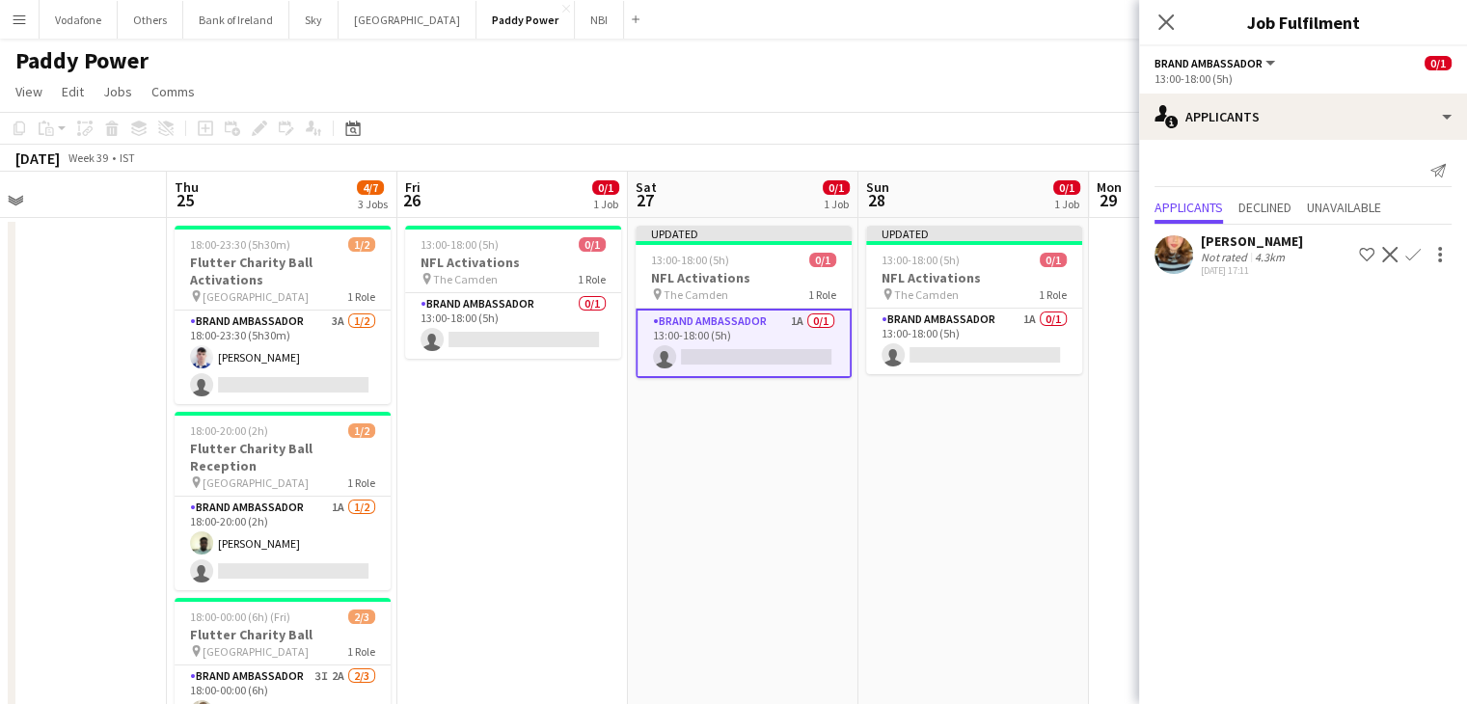
click at [1385, 260] on app-icon "Decline" at bounding box center [1389, 254] width 15 height 15
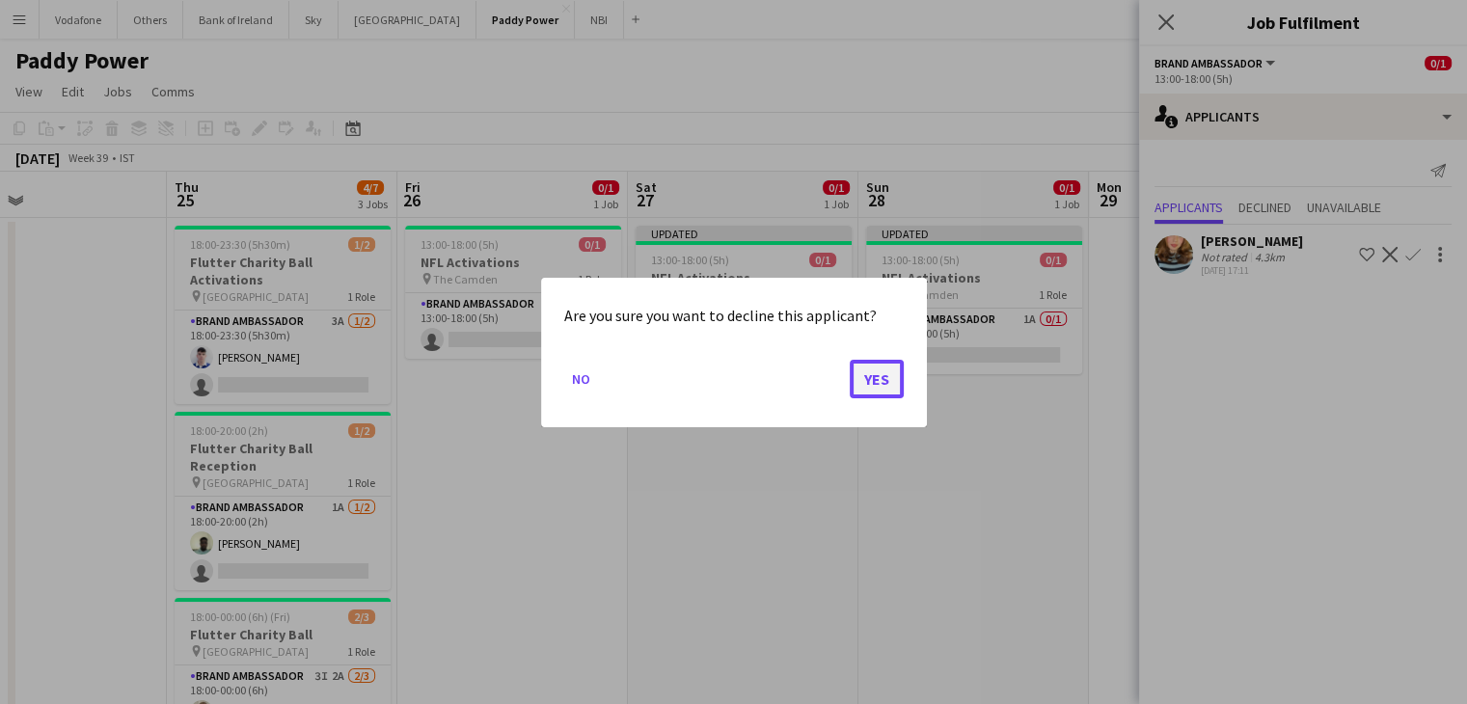
click at [873, 375] on button "Yes" at bounding box center [877, 378] width 54 height 39
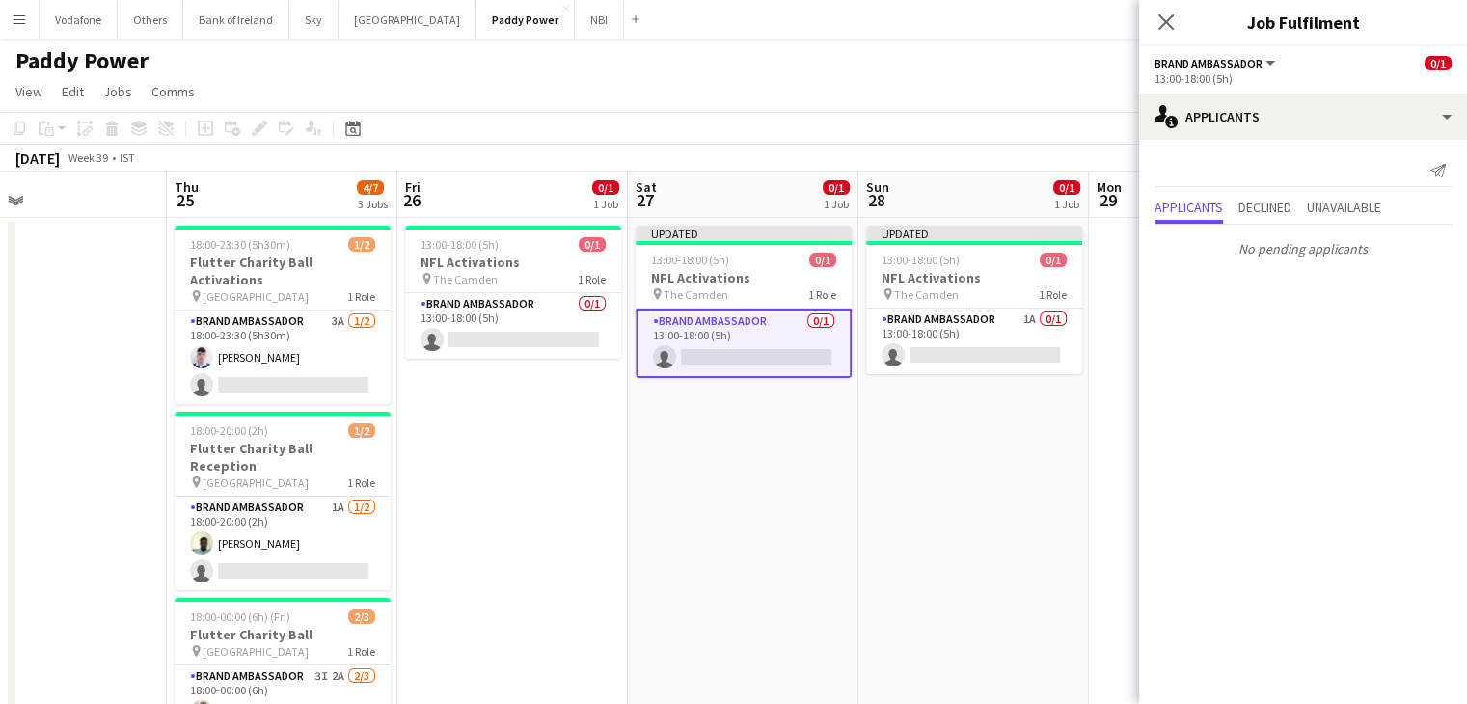
click at [1087, 439] on app-date-cell "Updated 13:00-18:00 (5h) 0/1 NFL Activations pin The Camden 1 Role Brand Ambass…" at bounding box center [974, 524] width 231 height 613
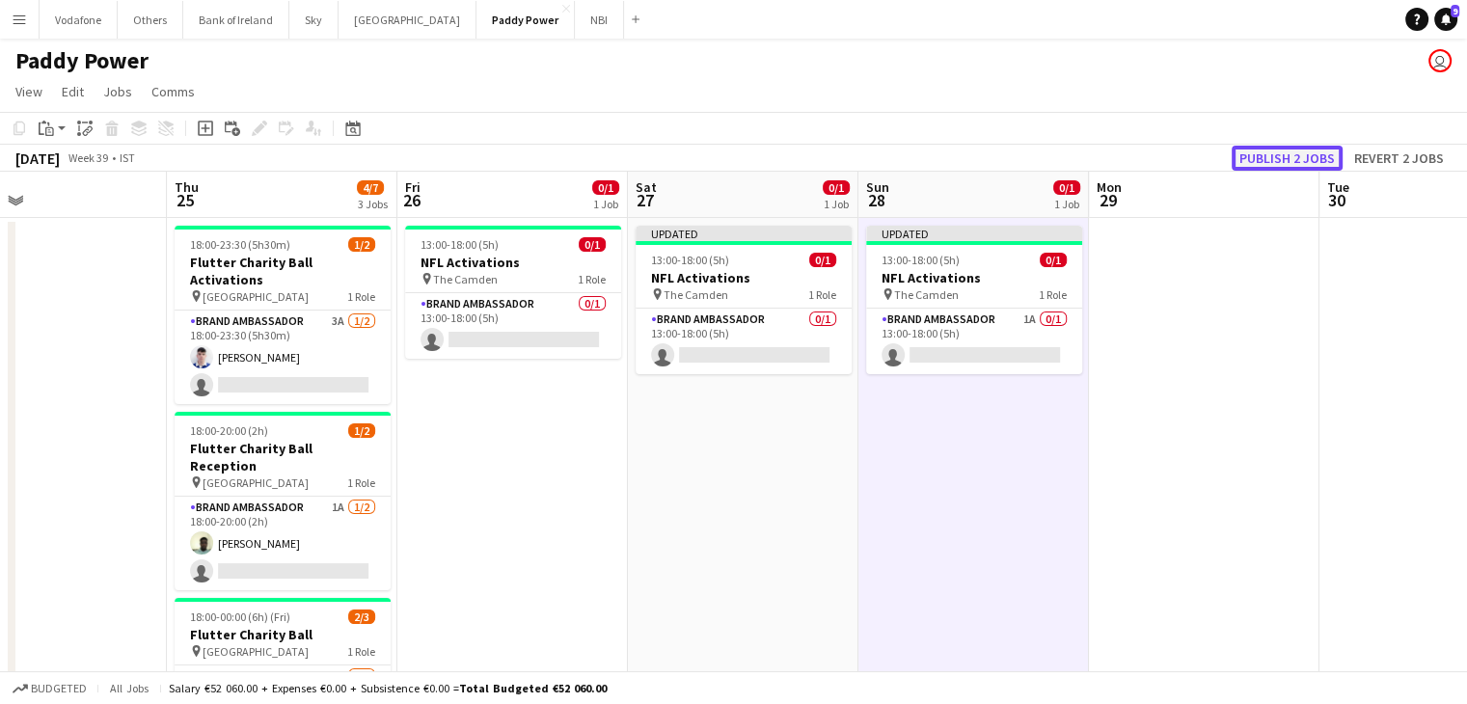
click at [1267, 170] on button "Publish 2 jobs" at bounding box center [1287, 158] width 111 height 25
